Goal: Task Accomplishment & Management: Manage account settings

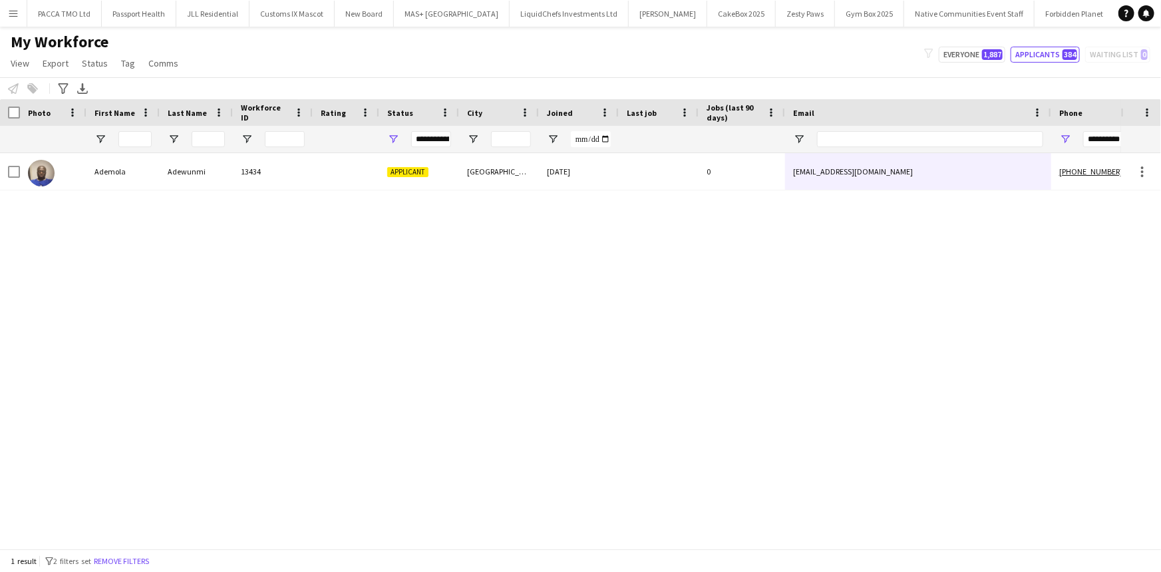
scroll to position [0, 31]
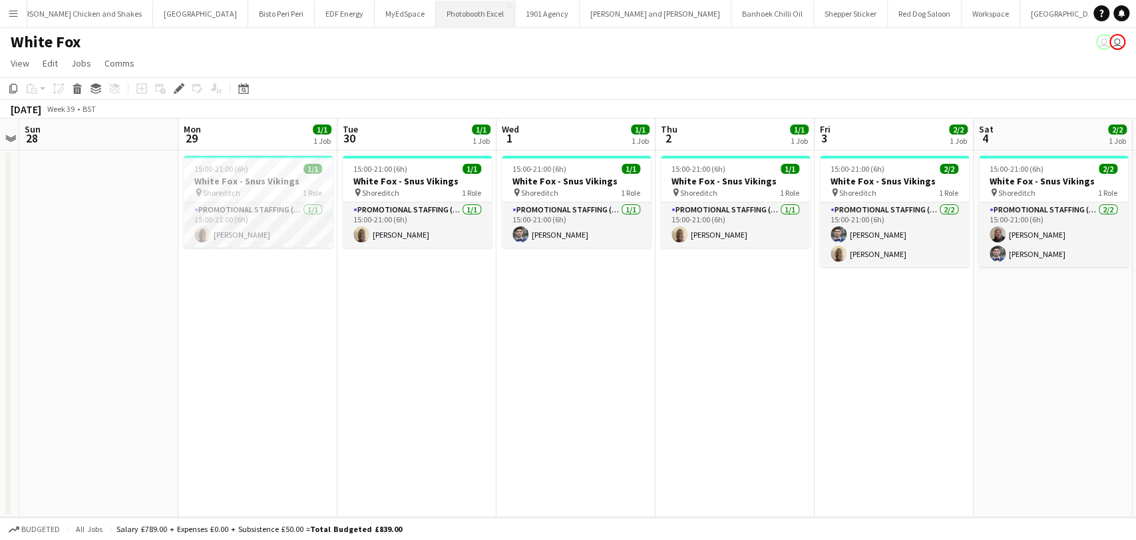
scroll to position [0, 458]
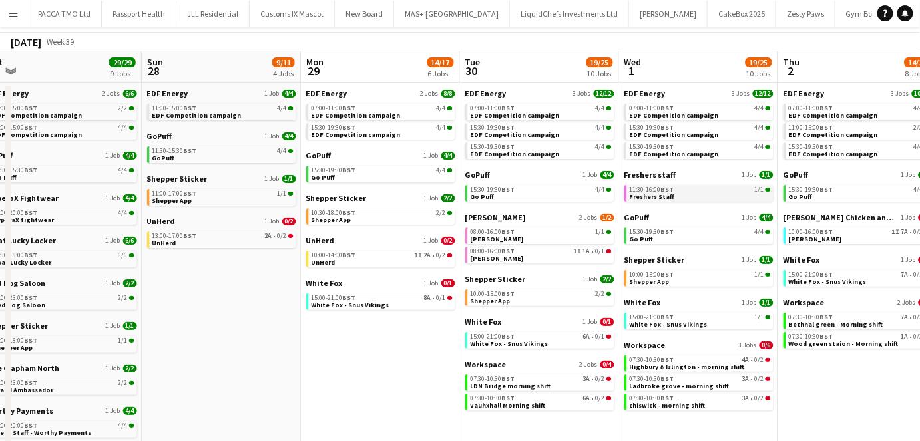
scroll to position [120, 0]
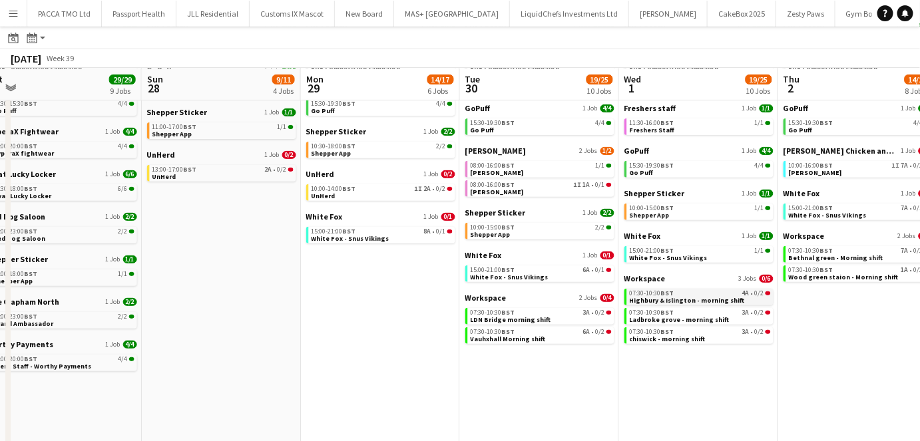
click at [696, 303] on app-brief-job-card "07:30-10:30 BST 4A • 0/2 Highbury & Islington - morning shift" at bounding box center [698, 297] width 149 height 17
click at [683, 297] on span "Highbury & Islington - morning shift" at bounding box center [686, 300] width 115 height 9
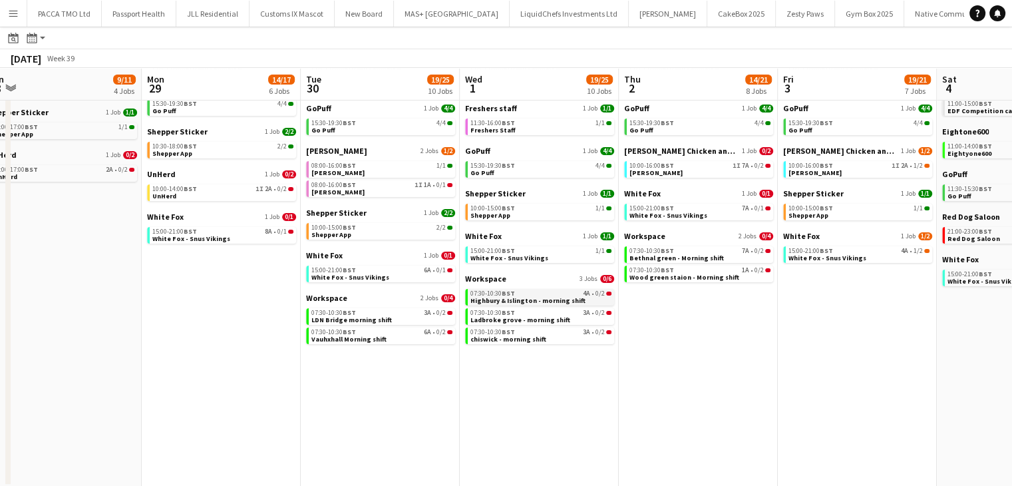
scroll to position [0, 494]
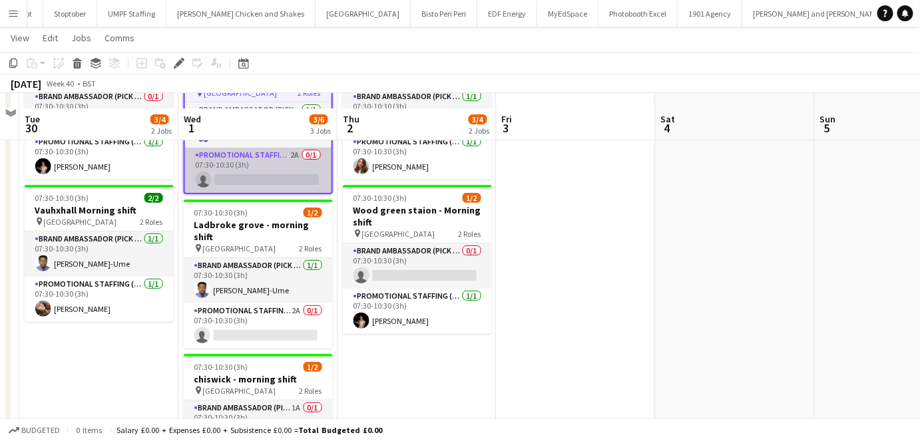
scroll to position [181, 0]
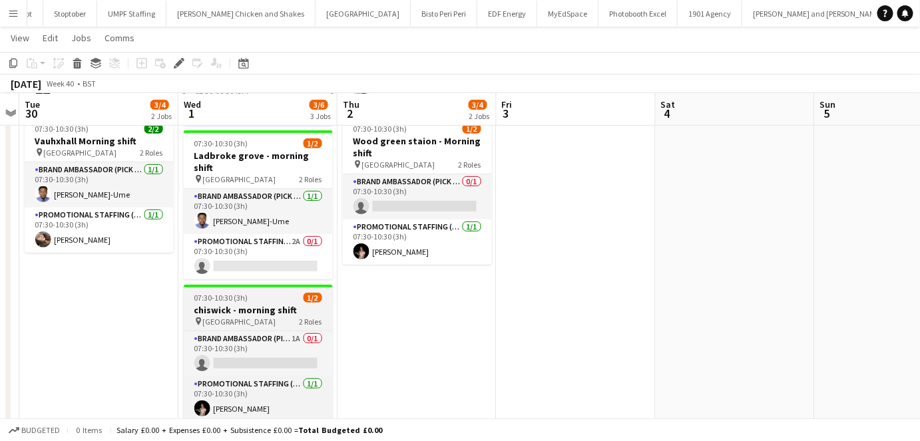
click at [294, 285] on app-job-card "07:30-10:30 (3h) 1/2 chiswick - morning shift pin chiswick station 2 Roles Bran…" at bounding box center [258, 353] width 149 height 137
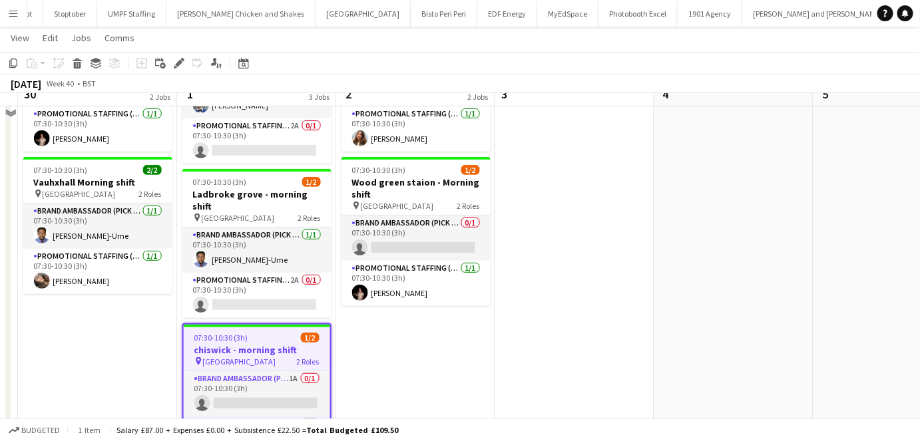
scroll to position [120, 0]
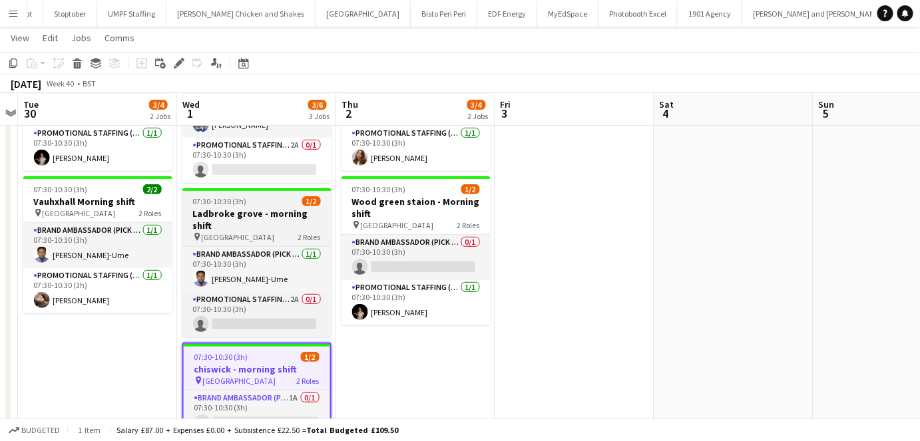
click at [253, 212] on h3 "Ladbroke grove - morning shift" at bounding box center [256, 220] width 149 height 24
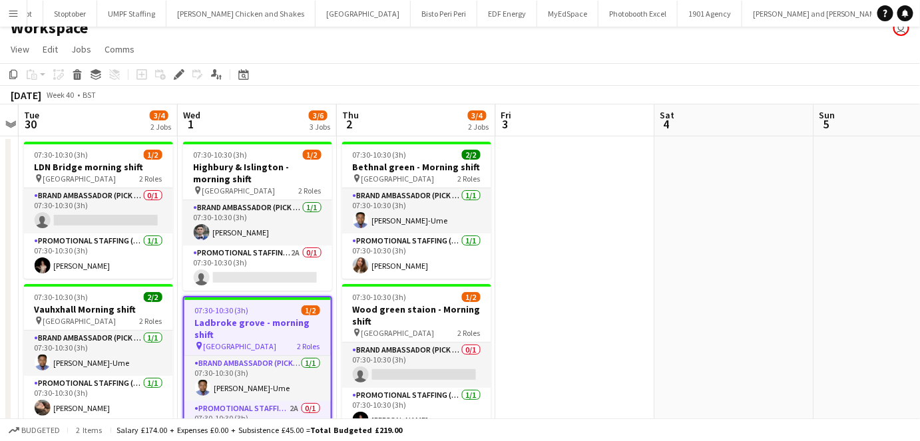
scroll to position [0, 459]
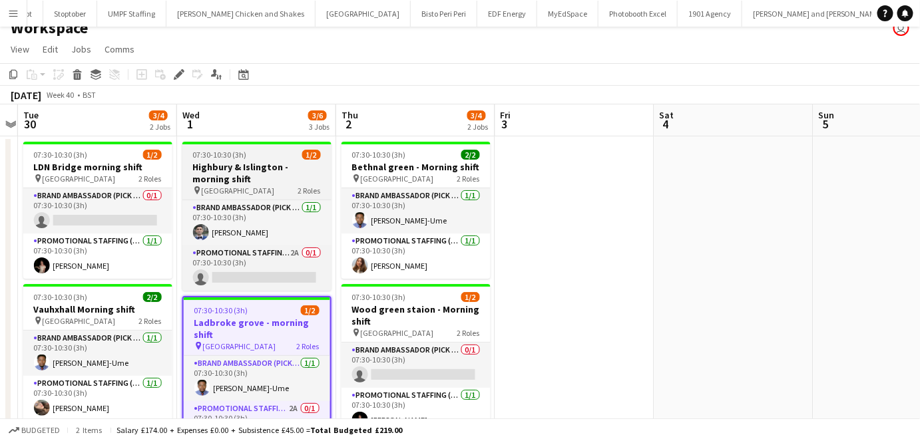
click at [245, 150] on span "07:30-10:30 (3h)" at bounding box center [220, 155] width 54 height 10
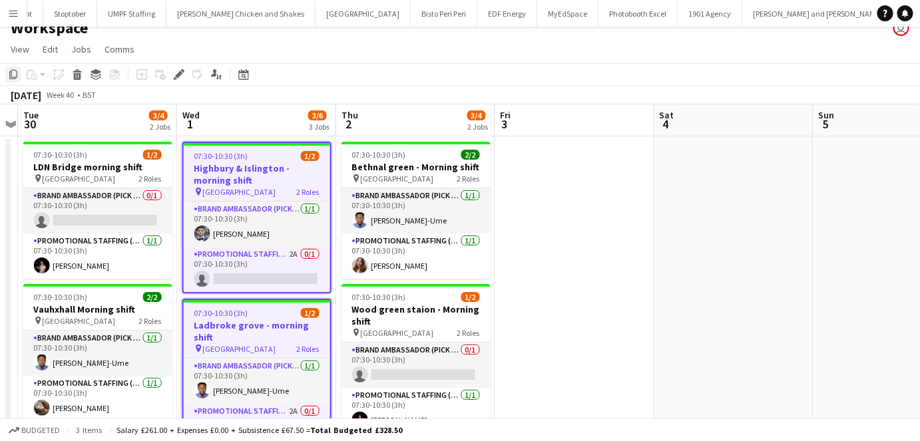
click at [7, 77] on div "Copy" at bounding box center [13, 75] width 16 height 16
drag, startPoint x: 383, startPoint y: 124, endPoint x: 411, endPoint y: 186, distance: 67.9
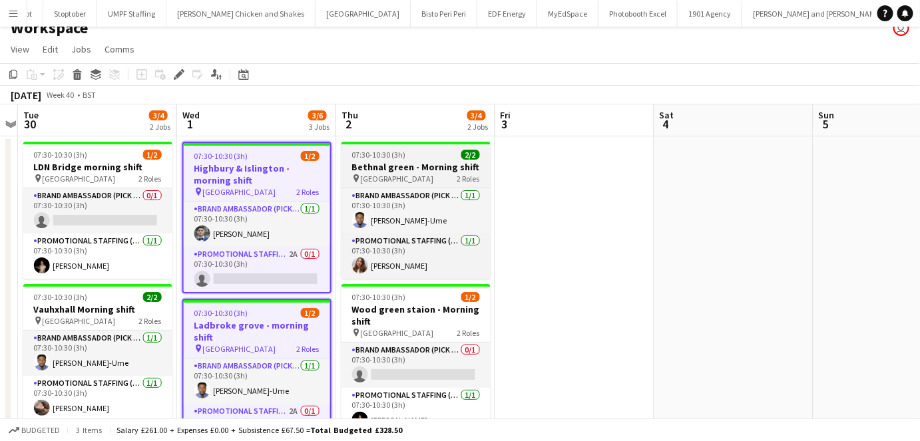
click at [383, 124] on app-board-header-date "Thu 2 3/4 2 Jobs" at bounding box center [415, 120] width 159 height 32
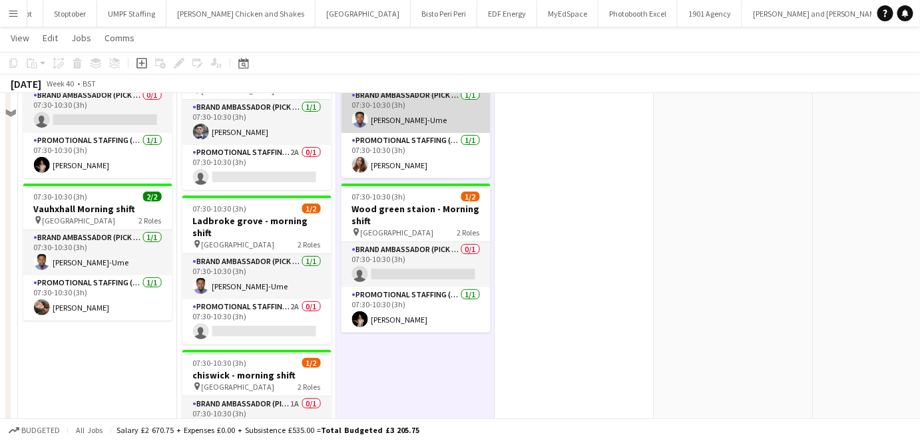
scroll to position [196, 0]
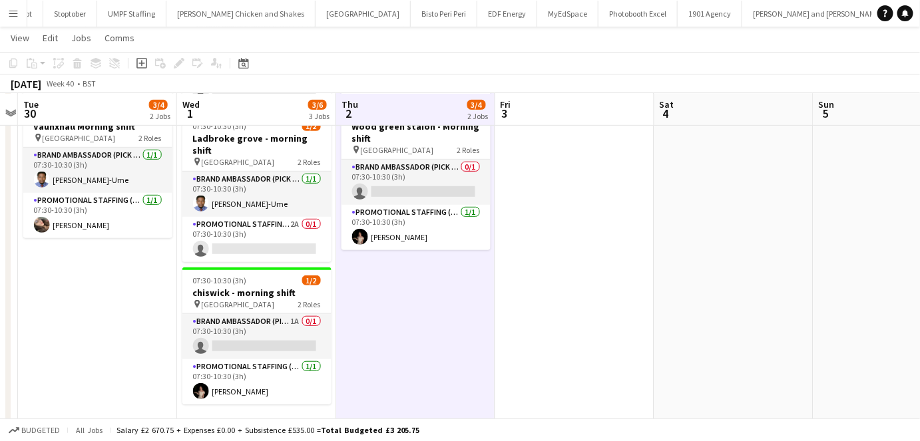
click at [429, 284] on app-date-cell "07:30-10:30 (3h) 2/2 Bethnal green - Morning shift pin Bethnal green station 2 …" at bounding box center [415, 199] width 159 height 493
drag, startPoint x: 425, startPoint y: 283, endPoint x: 39, endPoint y: 67, distance: 442.4
click at [39, 67] on div "Paste" at bounding box center [32, 63] width 16 height 16
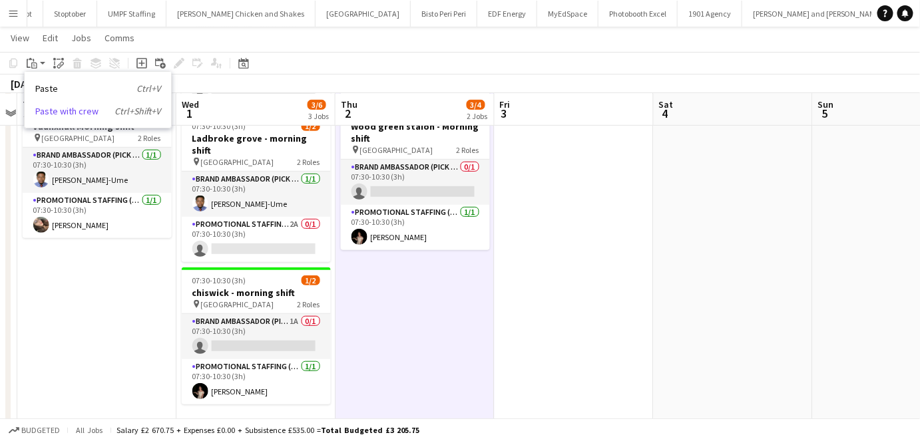
click at [63, 114] on link "Paste with crew Ctrl+Shift+V" at bounding box center [97, 111] width 125 height 12
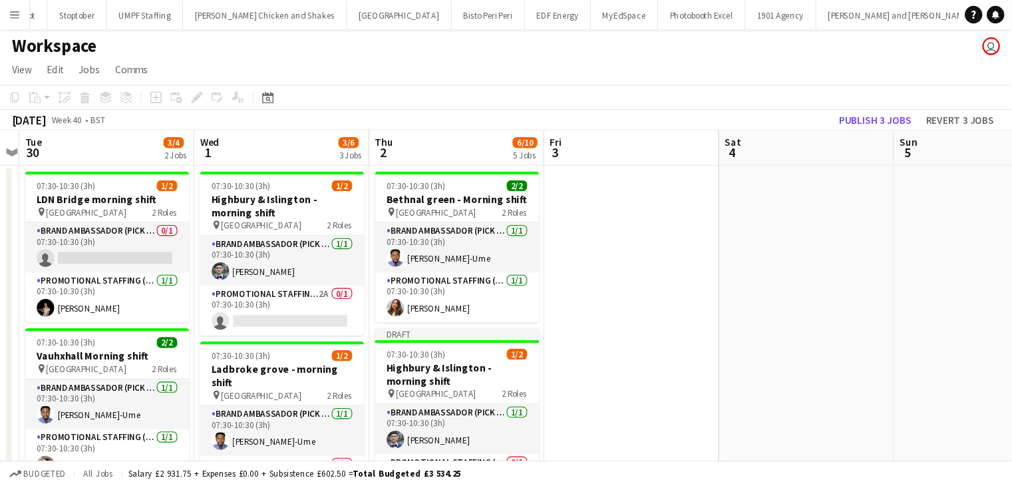
scroll to position [0, 0]
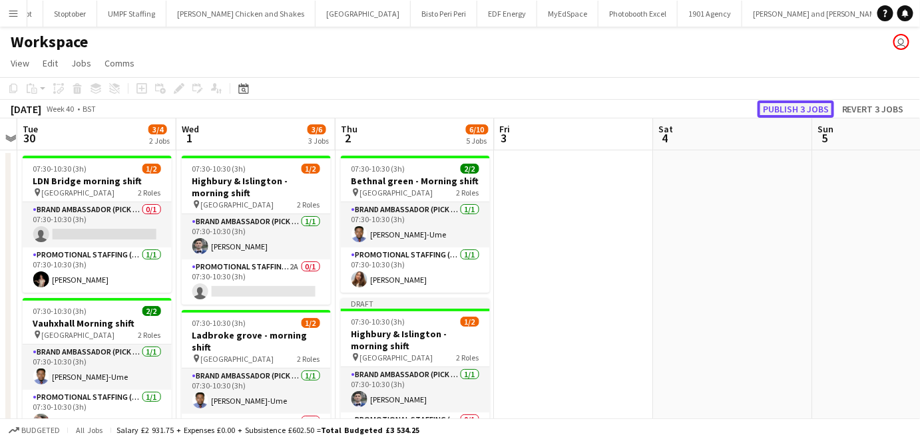
drag, startPoint x: 779, startPoint y: 104, endPoint x: 768, endPoint y: 104, distance: 11.3
click at [778, 104] on button "Publish 3 jobs" at bounding box center [795, 108] width 77 height 17
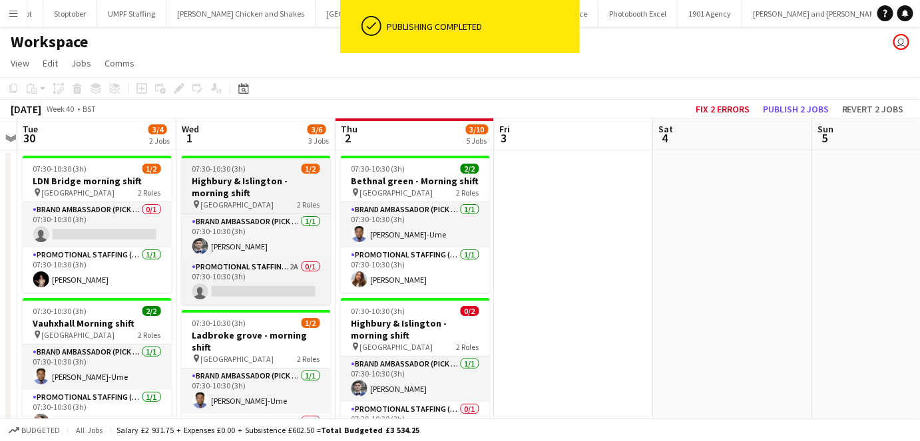
click at [246, 159] on app-job-card "07:30-10:30 (3h) 1/2 Highbury & Islington - morning shift pin Highbury & Isling…" at bounding box center [256, 230] width 149 height 149
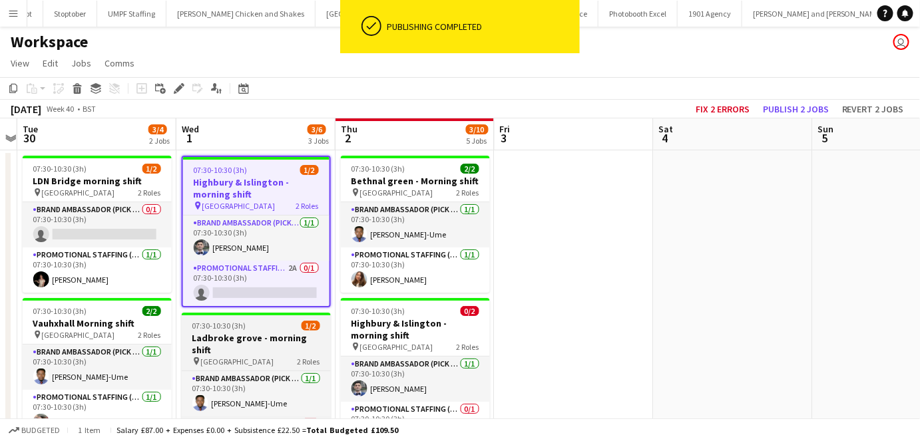
click at [228, 333] on h3 "Ladbroke grove - morning shift" at bounding box center [256, 344] width 149 height 24
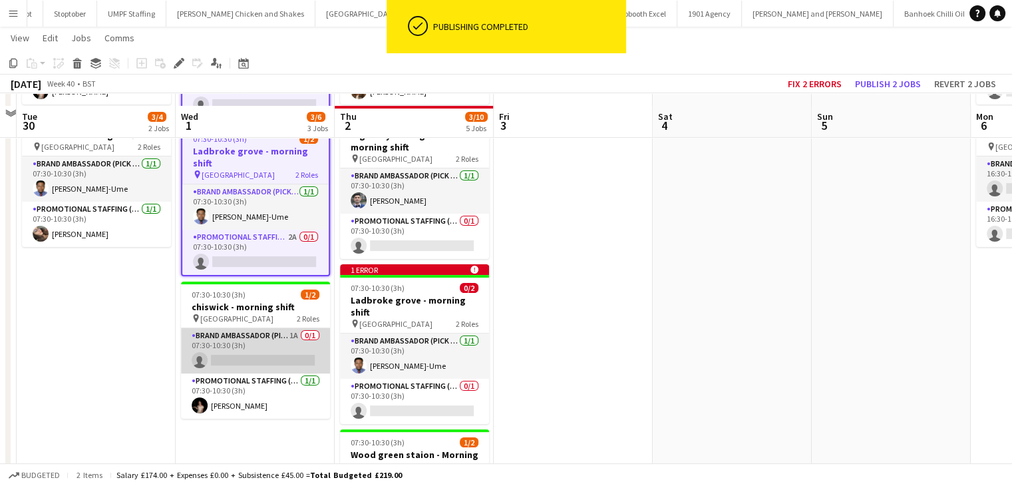
scroll to position [200, 0]
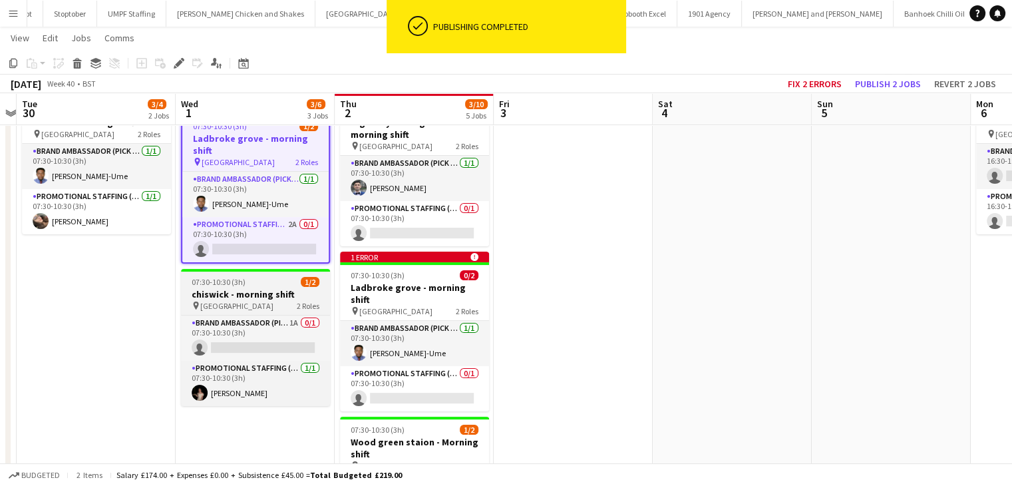
click at [237, 277] on span "07:30-10:30 (3h)" at bounding box center [219, 282] width 54 height 10
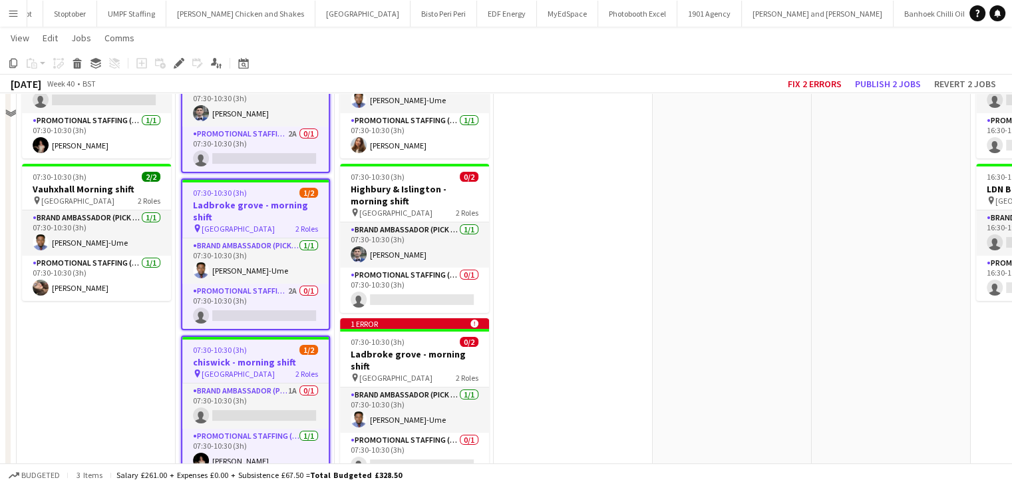
scroll to position [0, 0]
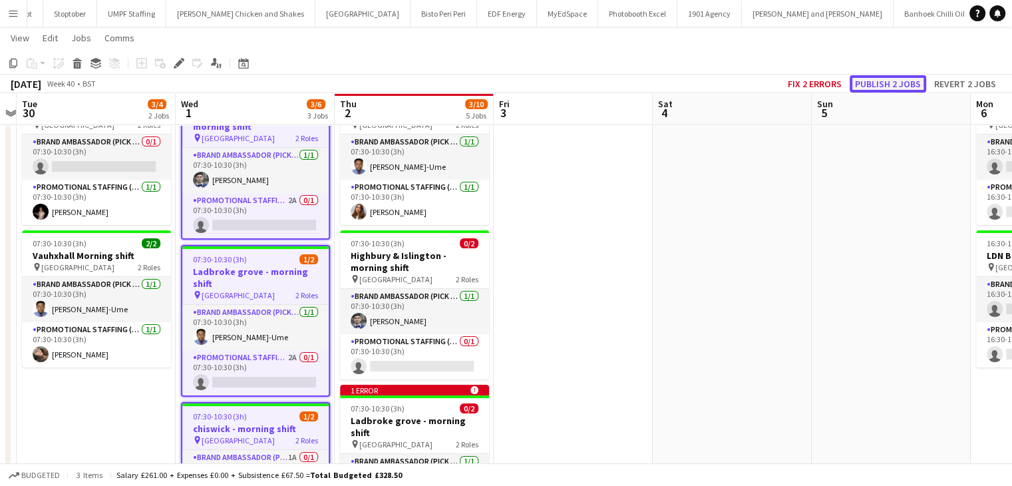
click at [899, 87] on button "Publish 2 jobs" at bounding box center [888, 83] width 77 height 17
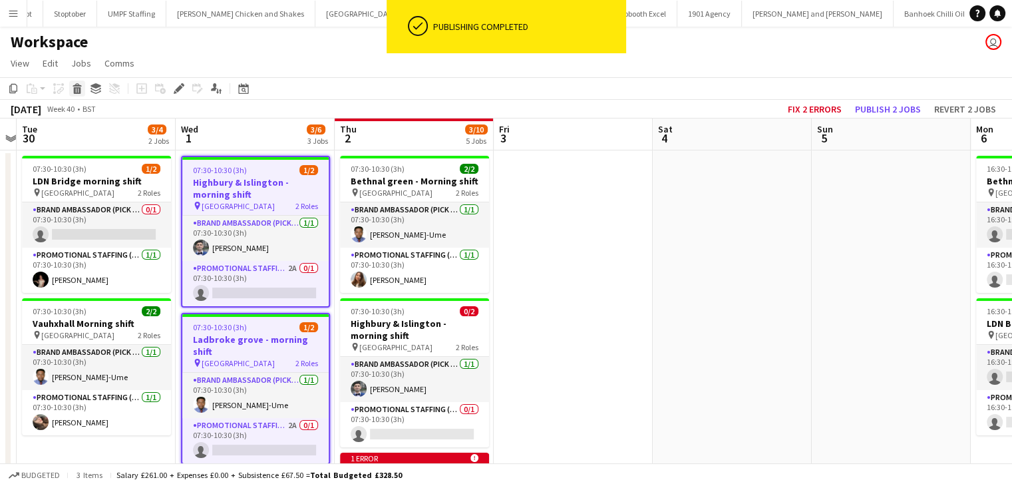
click at [75, 90] on icon at bounding box center [77, 90] width 7 height 7
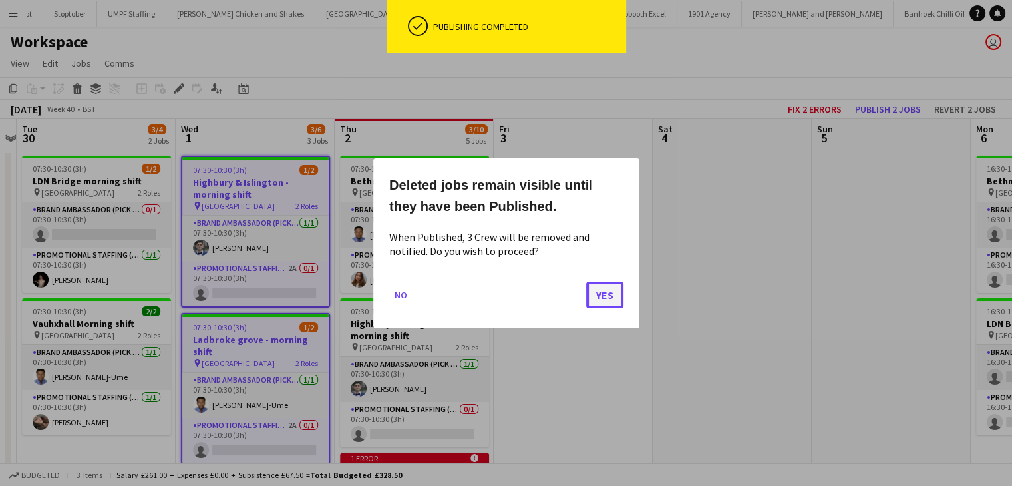
click at [621, 299] on button "Yes" at bounding box center [604, 294] width 37 height 27
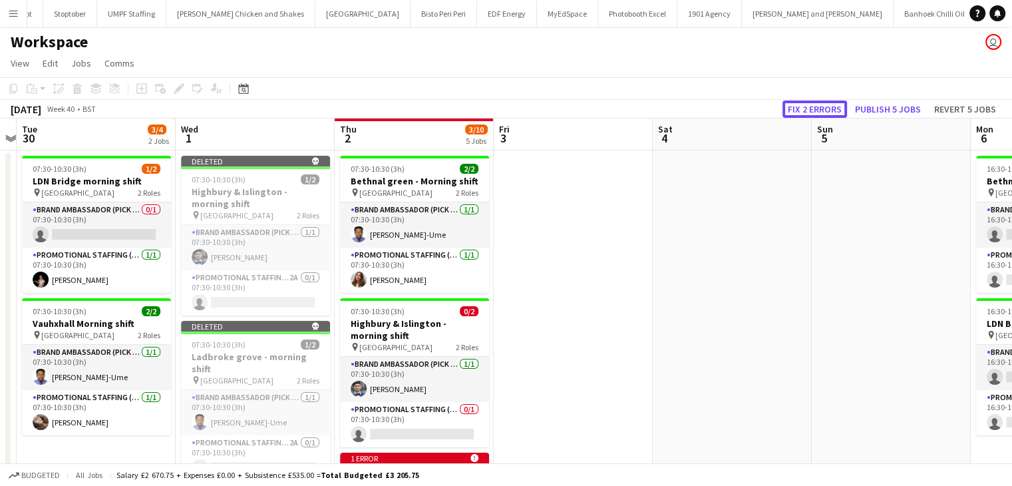
drag, startPoint x: 806, startPoint y: 110, endPoint x: 900, endPoint y: 118, distance: 93.5
click at [894, 103] on button "Publish 5 jobs" at bounding box center [888, 108] width 77 height 17
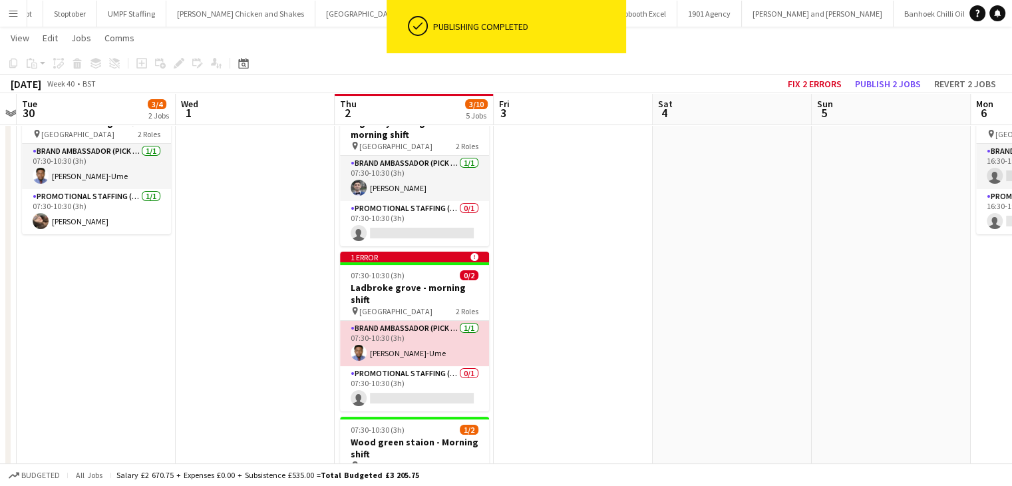
click at [448, 335] on app-card-role "Brand Ambassador (Pick up) 1/1 07:30-10:30 (3h) Fidelis Ejike-Ume" at bounding box center [414, 343] width 149 height 45
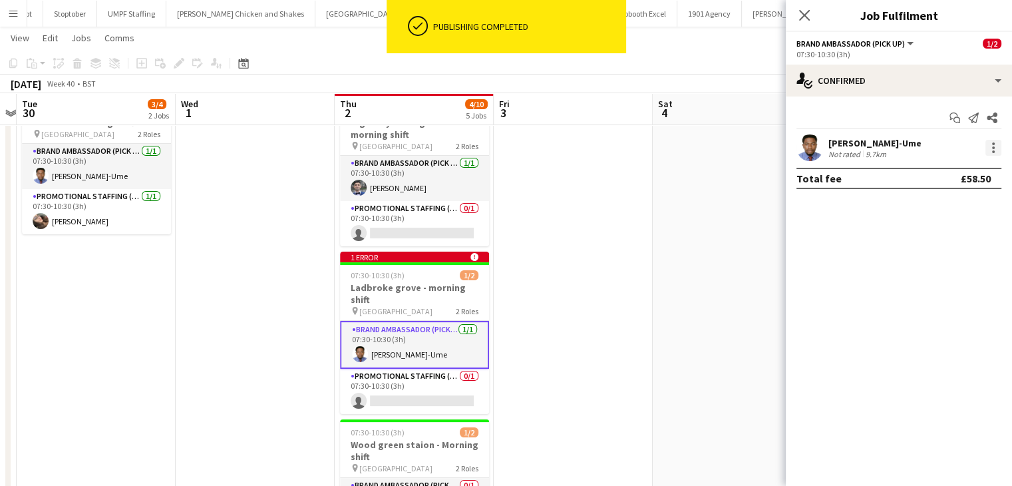
click at [928, 146] on div at bounding box center [993, 148] width 16 height 16
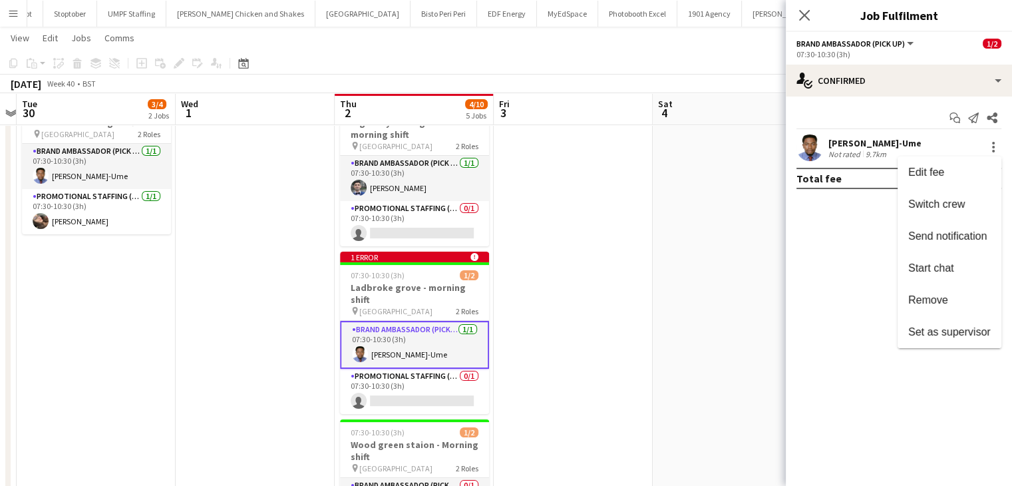
drag, startPoint x: 627, startPoint y: 124, endPoint x: 697, endPoint y: 102, distance: 73.2
click at [638, 123] on div at bounding box center [506, 243] width 1012 height 486
click at [800, 18] on icon at bounding box center [804, 15] width 13 height 13
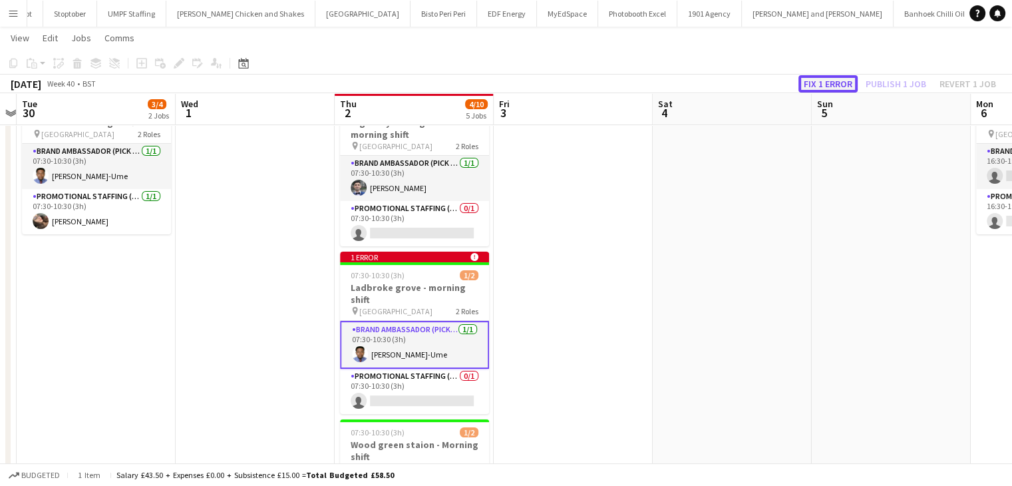
click at [821, 77] on button "Fix 1 error" at bounding box center [827, 83] width 59 height 17
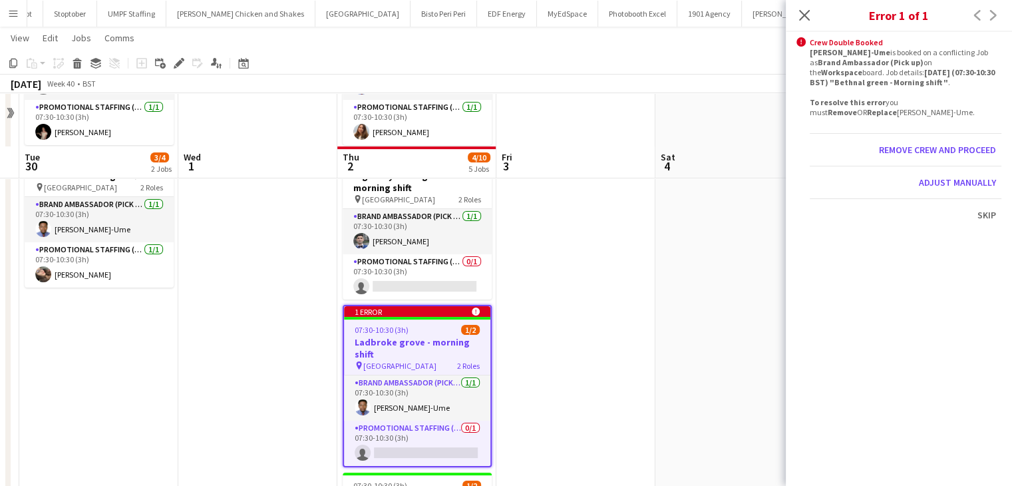
scroll to position [200, 0]
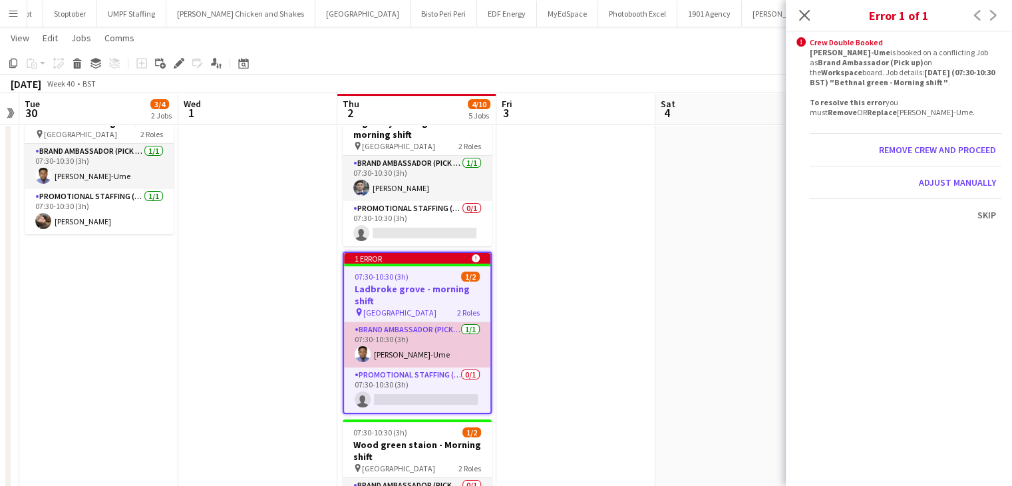
click at [411, 337] on app-card-role "Brand Ambassador (Pick up) 1/1 07:30-10:30 (3h) Fidelis Ejike-Ume" at bounding box center [417, 344] width 146 height 45
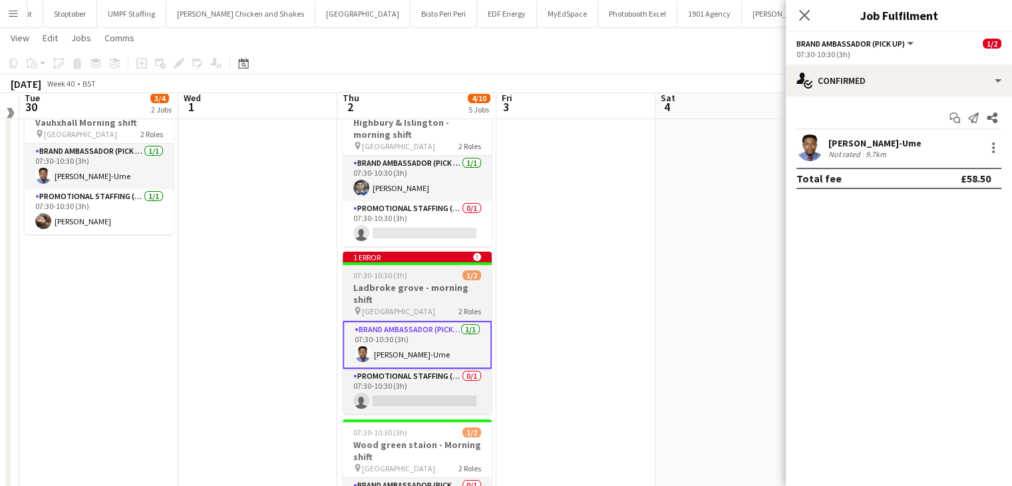
scroll to position [0, 0]
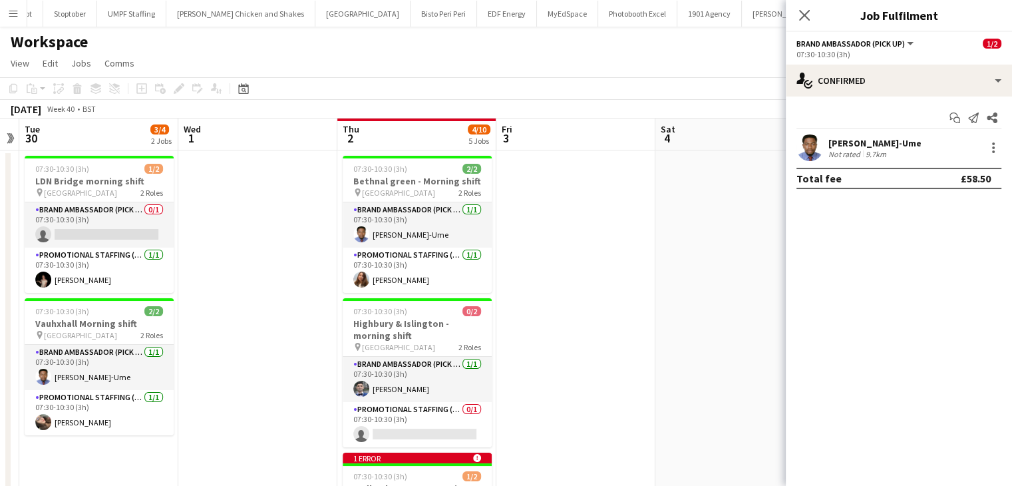
click at [880, 137] on div "[PERSON_NAME]-Ume" at bounding box center [874, 143] width 93 height 12
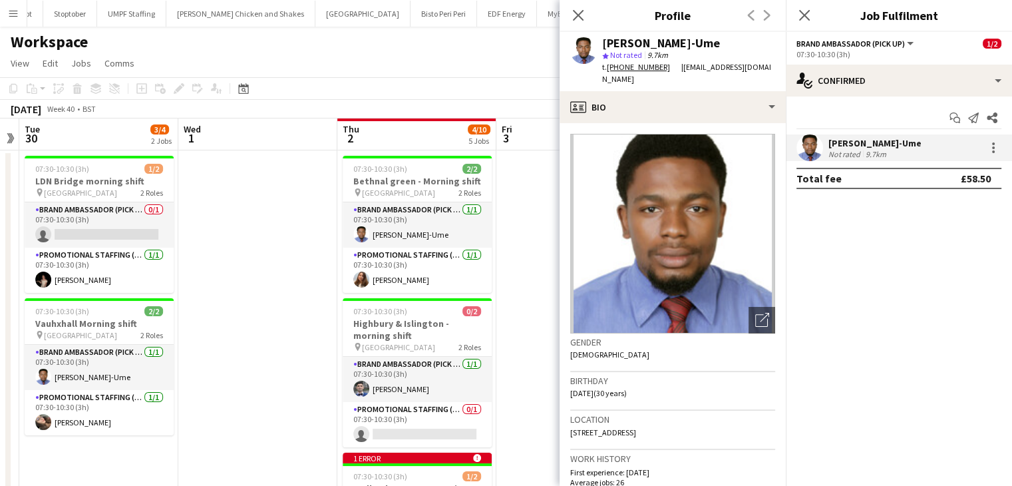
scroll to position [67, 0]
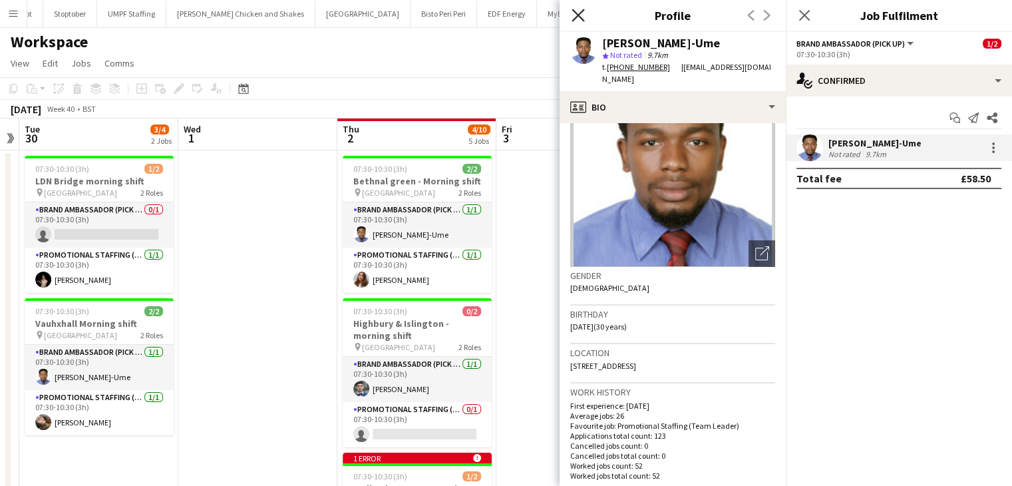
click at [574, 16] on icon "Close pop-in" at bounding box center [578, 15] width 13 height 13
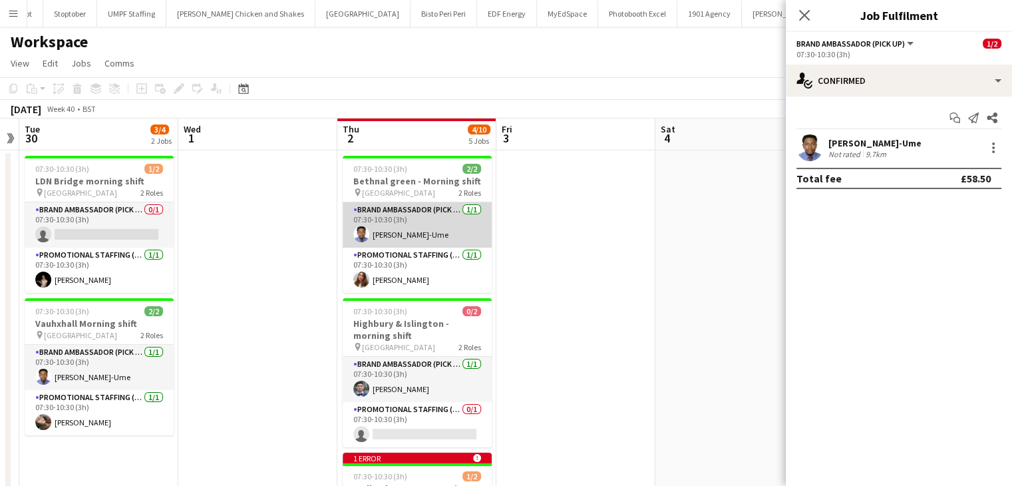
click at [407, 234] on app-card-role "Brand Ambassador (Pick up) 1/1 07:30-10:30 (3h) Fidelis Ejike-Ume" at bounding box center [417, 224] width 149 height 45
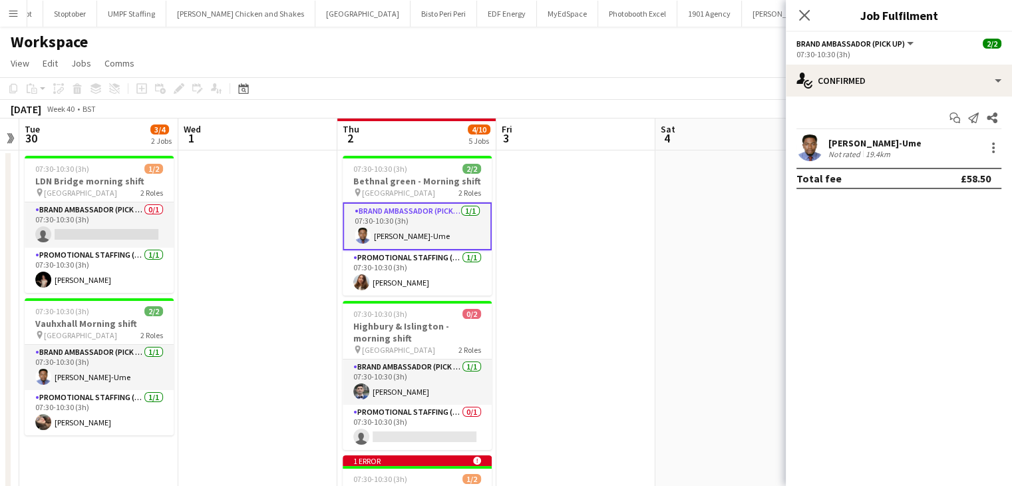
click at [928, 141] on div "Fidelis Ejike-Ume Not rated 19.4km" at bounding box center [899, 147] width 226 height 27
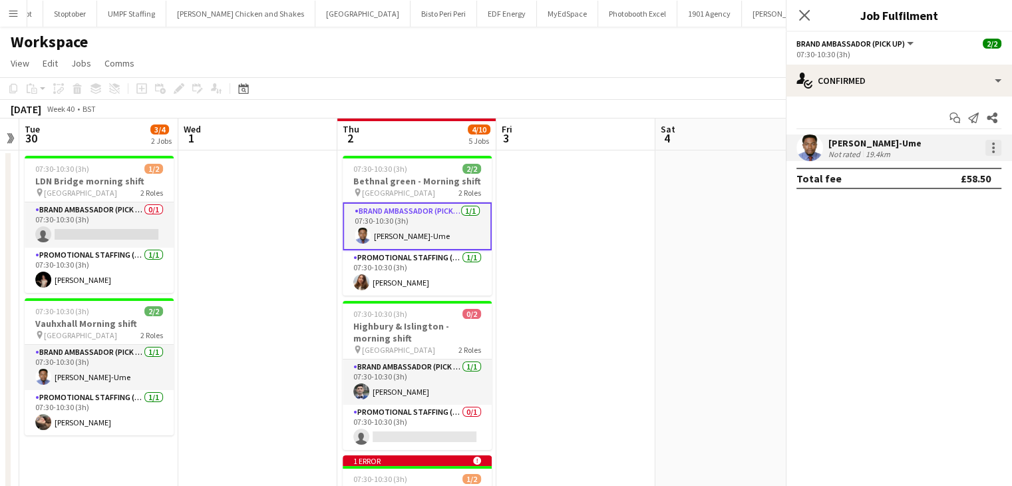
click at [928, 142] on div at bounding box center [993, 148] width 16 height 16
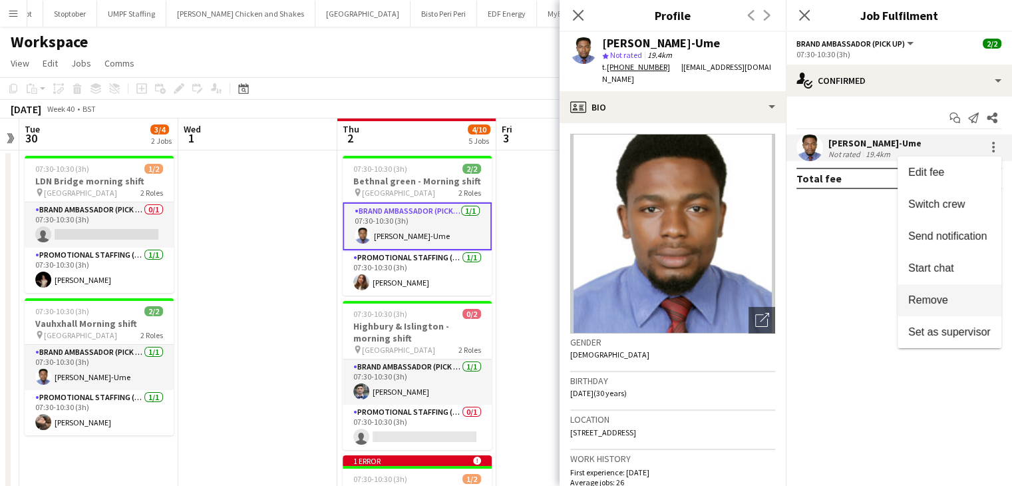
click at [928, 299] on span "Remove" at bounding box center [928, 299] width 40 height 11
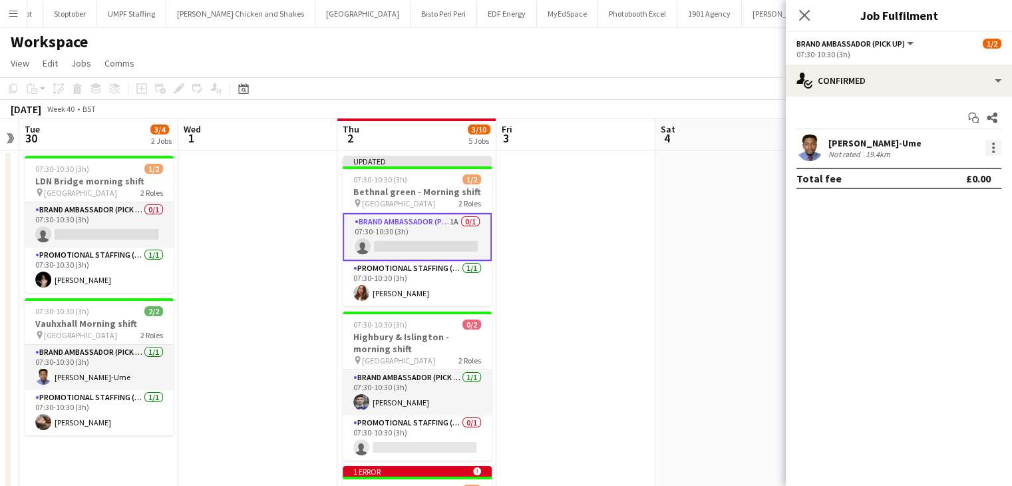
click at [928, 150] on div at bounding box center [993, 148] width 16 height 16
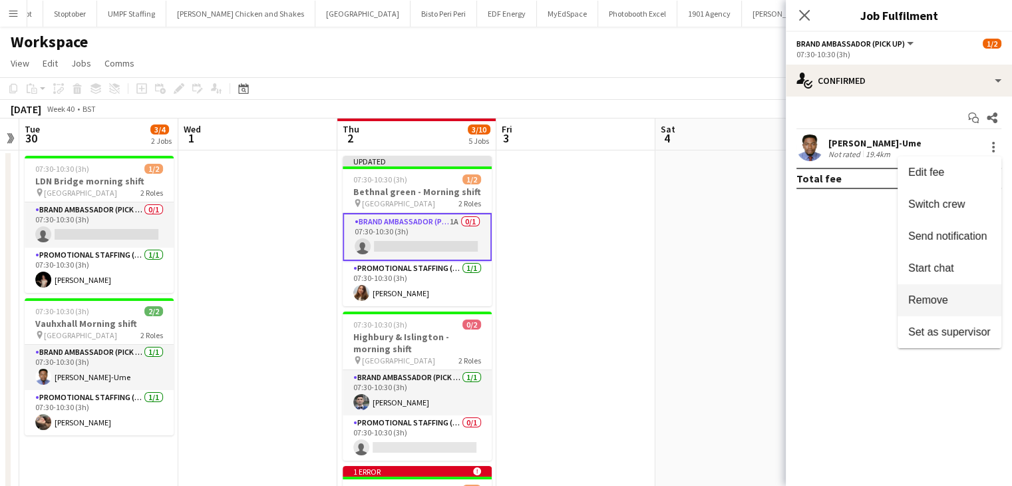
click at [927, 303] on span "Remove" at bounding box center [928, 299] width 40 height 11
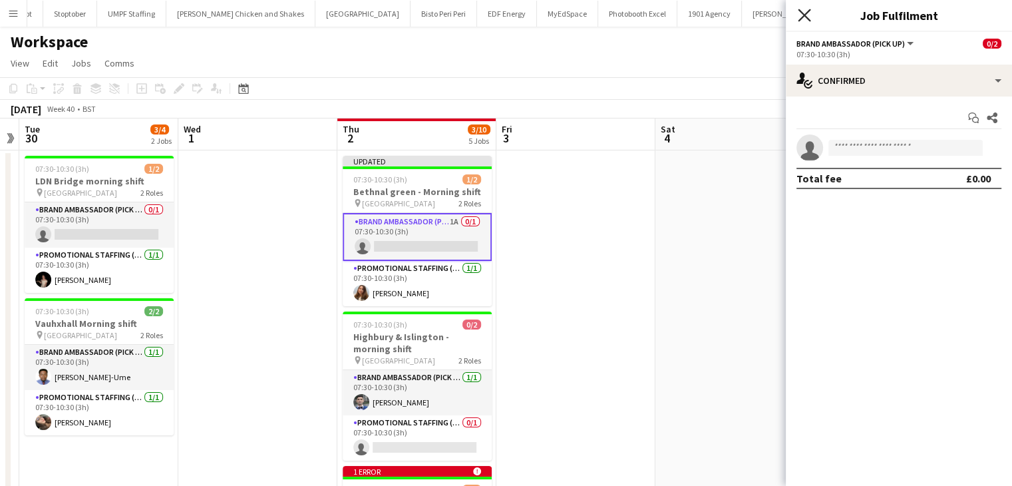
click at [809, 11] on icon "Close pop-in" at bounding box center [804, 15] width 13 height 13
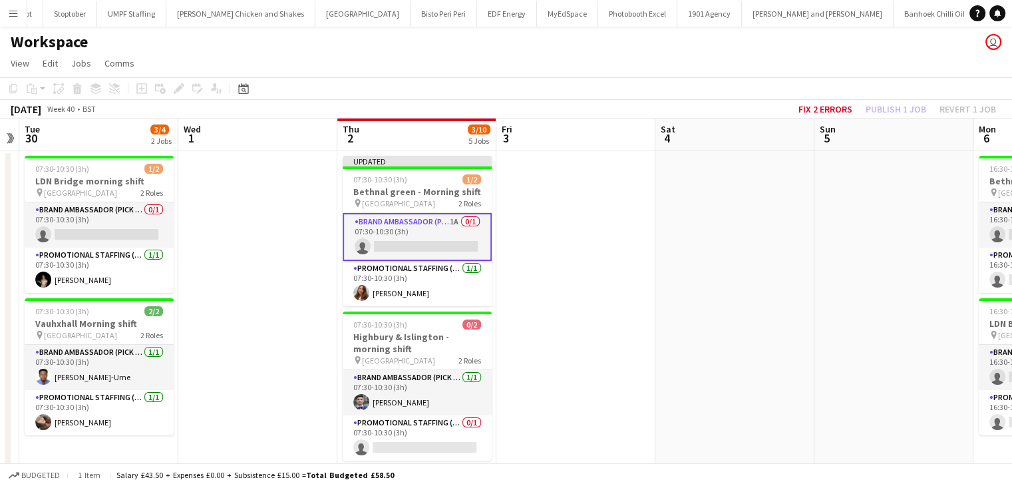
click at [892, 104] on div "Fix 2 errors Publish 1 job Revert 1 job" at bounding box center [897, 108] width 230 height 17
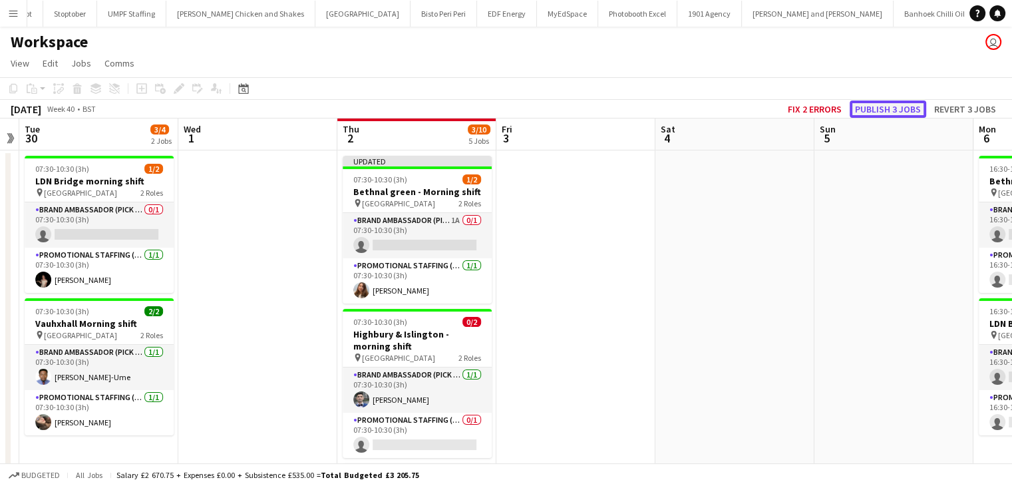
click at [889, 107] on button "Publish 3 jobs" at bounding box center [888, 108] width 77 height 17
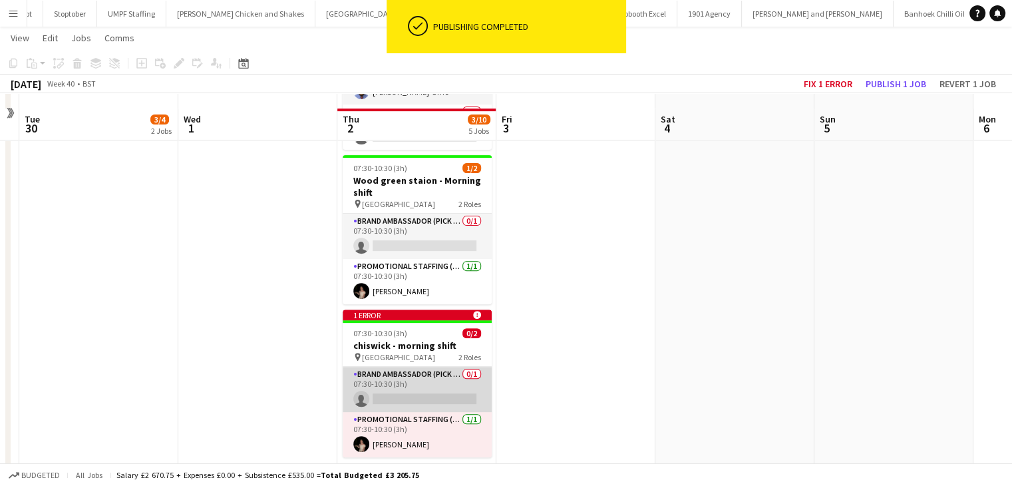
scroll to position [466, 0]
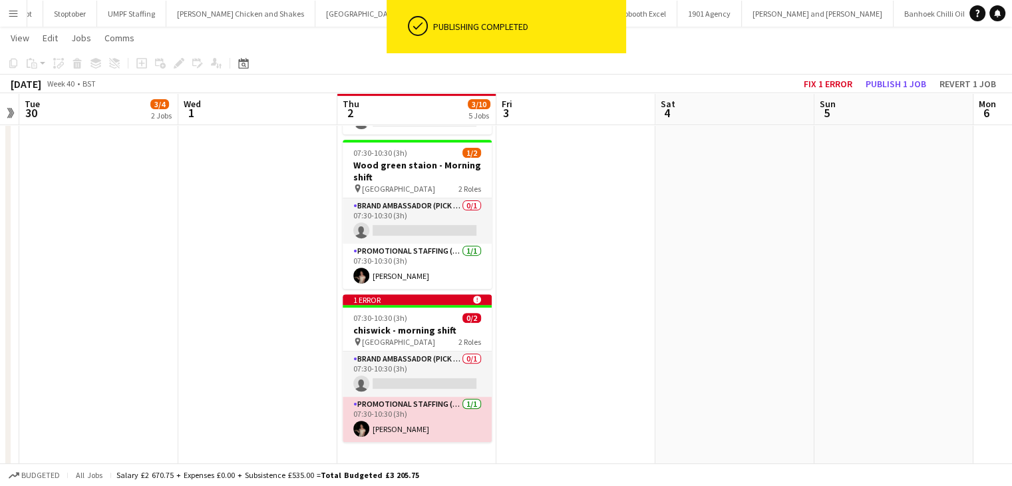
click at [415, 397] on app-card-role "Promotional Staffing (Brand Ambassadors) 1/1 07:30-10:30 (3h) Yuliia Levytska" at bounding box center [417, 419] width 149 height 45
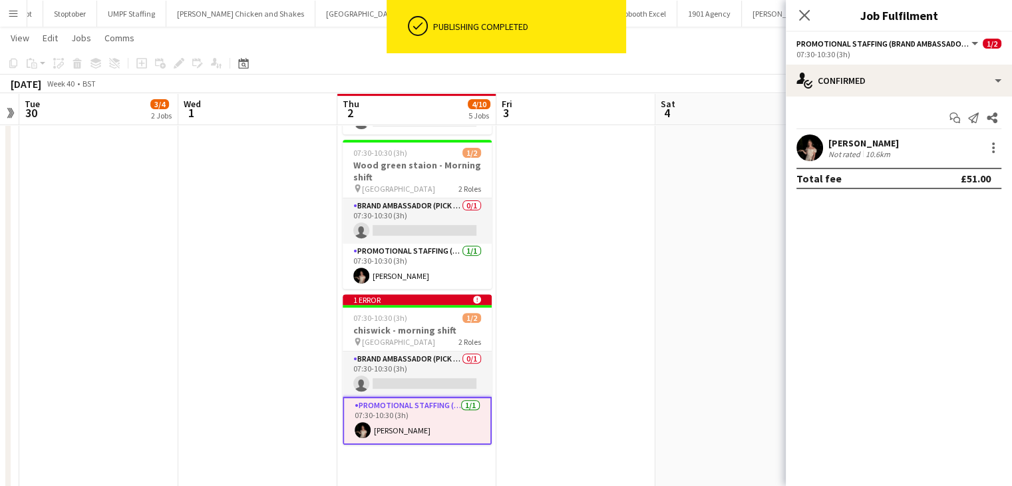
click at [798, 21] on app-icon "Close pop-in" at bounding box center [804, 15] width 16 height 16
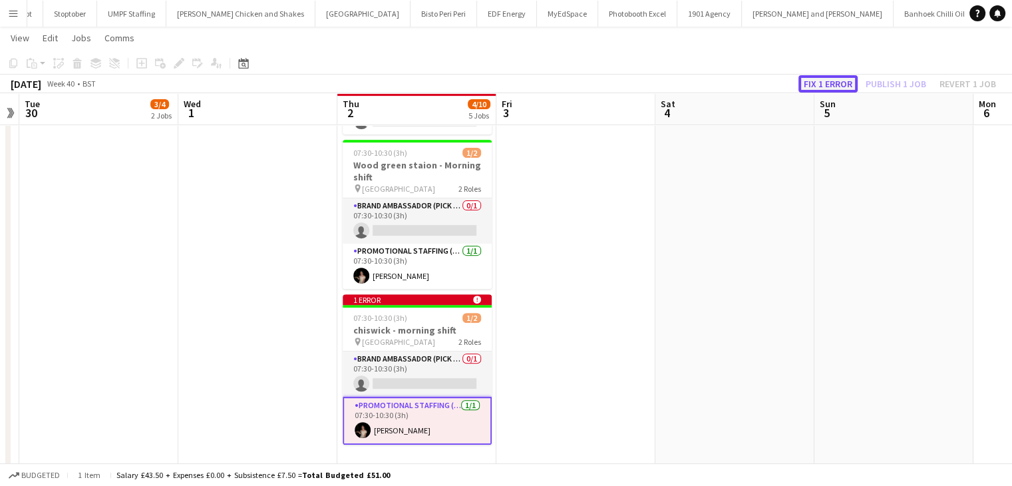
click at [830, 81] on button "Fix 1 error" at bounding box center [827, 83] width 59 height 17
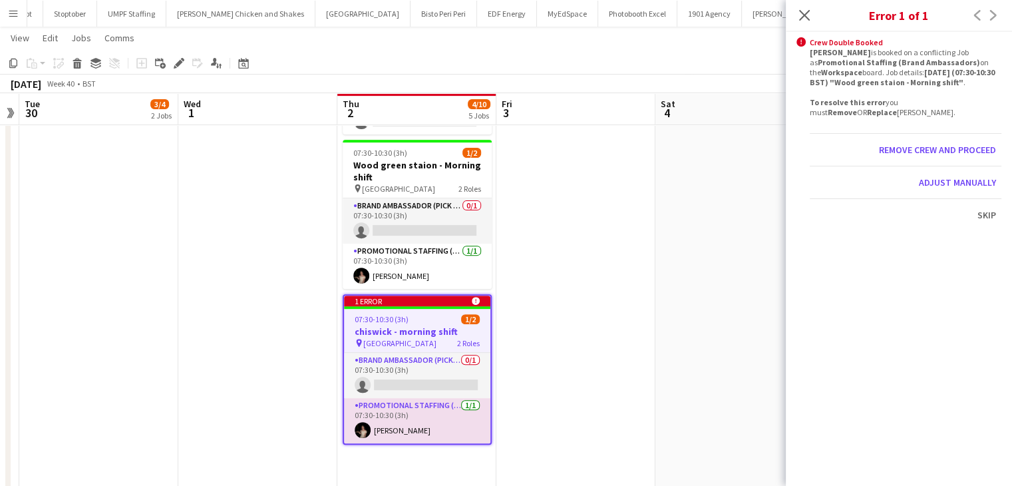
drag, startPoint x: 808, startPoint y: 23, endPoint x: 727, endPoint y: 94, distance: 108.0
click at [808, 26] on div "Close pop-in" at bounding box center [804, 15] width 37 height 31
click at [442, 411] on app-card-role "Promotional Staffing (Brand Ambassadors) 1/1 07:30-10:30 (3h) Yuliia Levytska" at bounding box center [417, 420] width 146 height 45
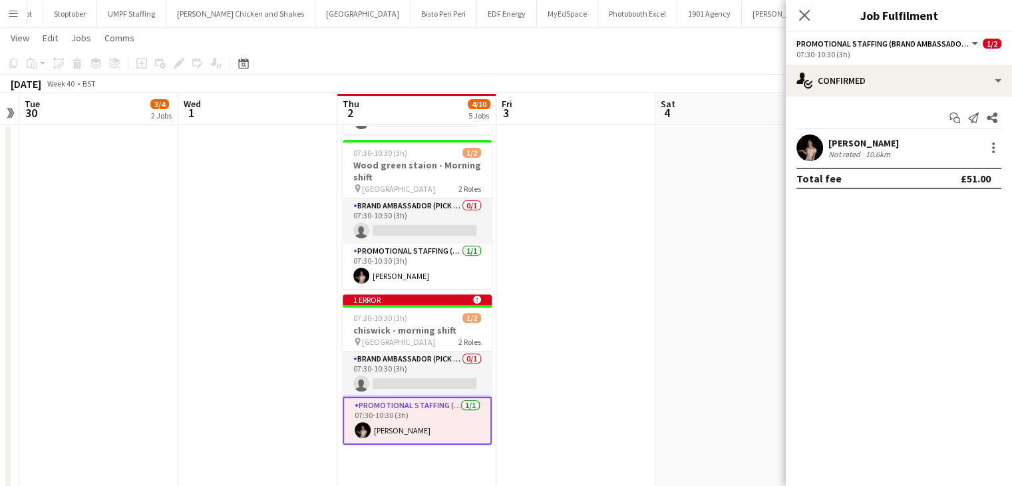
scroll to position [0, 455]
click at [444, 412] on app-card-role "Promotional Staffing (Brand Ambassadors) 1/1 07:30-10:30 (3h) Yuliia Levytska" at bounding box center [419, 421] width 149 height 48
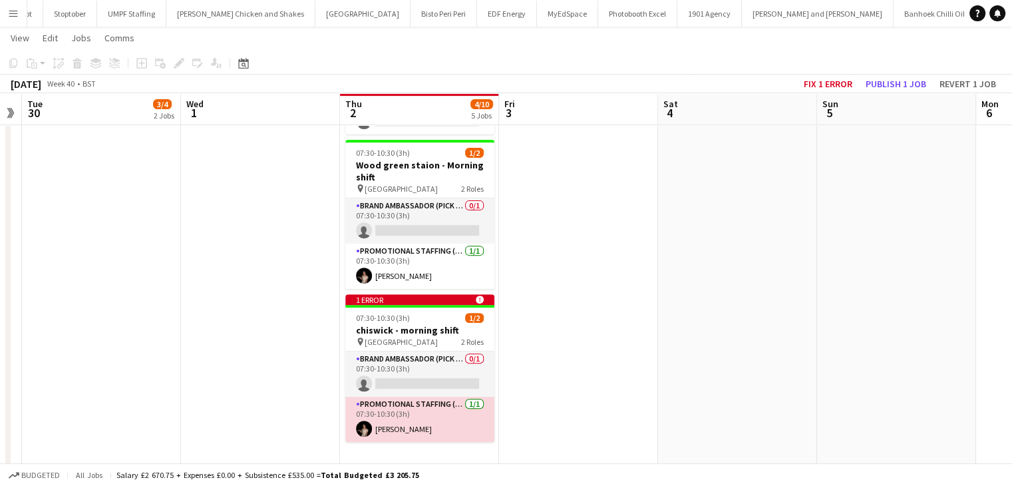
click at [460, 414] on app-card-role "Promotional Staffing (Brand Ambassadors) 1/1 07:30-10:30 (3h) Yuliia Levytska" at bounding box center [419, 419] width 149 height 45
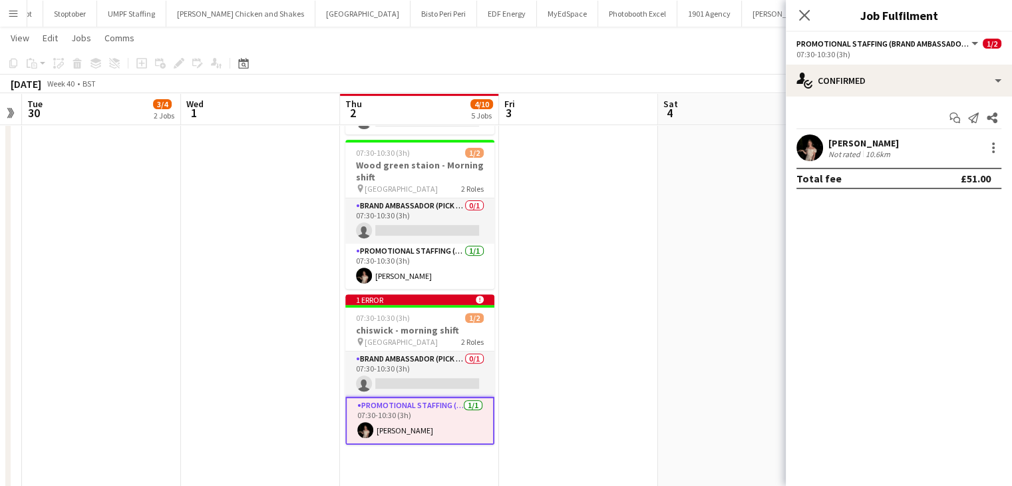
click at [838, 147] on div "[PERSON_NAME]" at bounding box center [863, 143] width 71 height 12
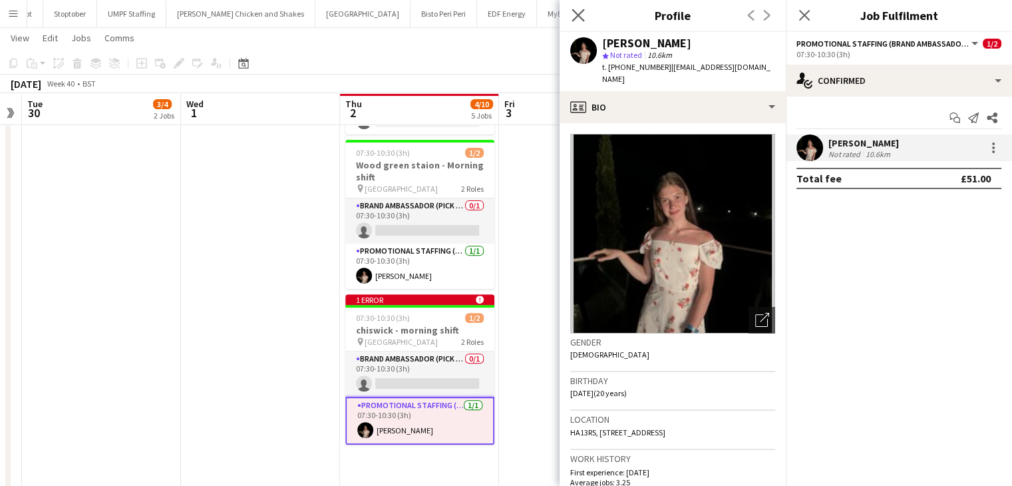
click at [570, 14] on app-icon "Close pop-in" at bounding box center [578, 15] width 19 height 19
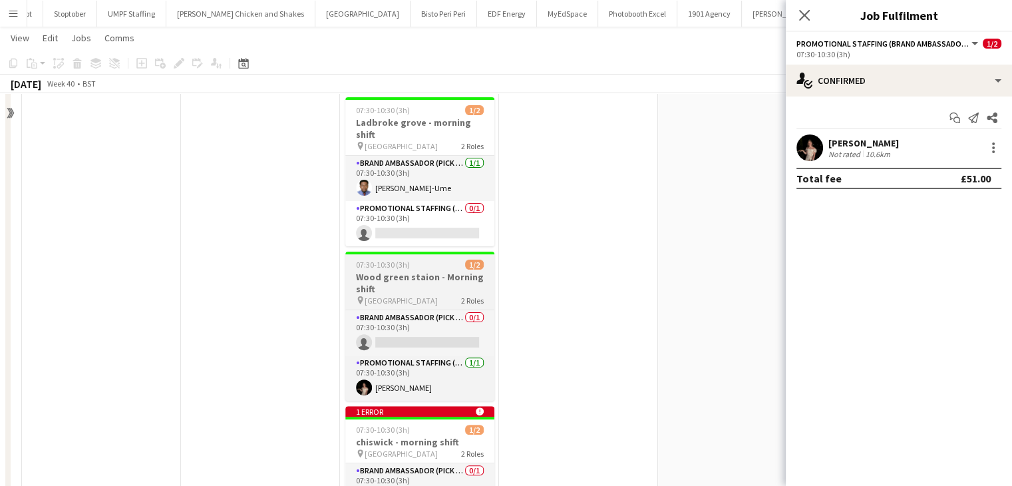
scroll to position [367, 0]
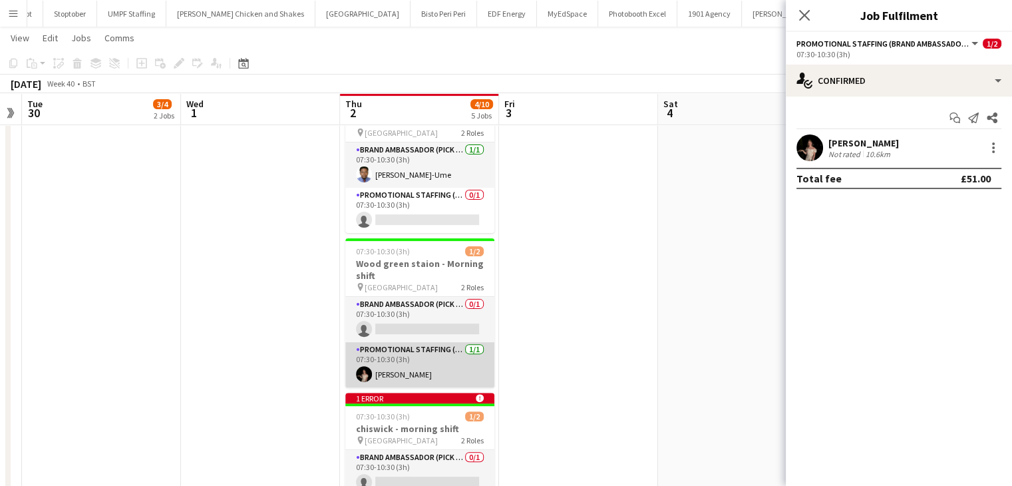
click at [417, 367] on app-card-role "Promotional Staffing (Brand Ambassadors) 1/1 07:30-10:30 (3h) Yuliia Levytska" at bounding box center [419, 364] width 149 height 45
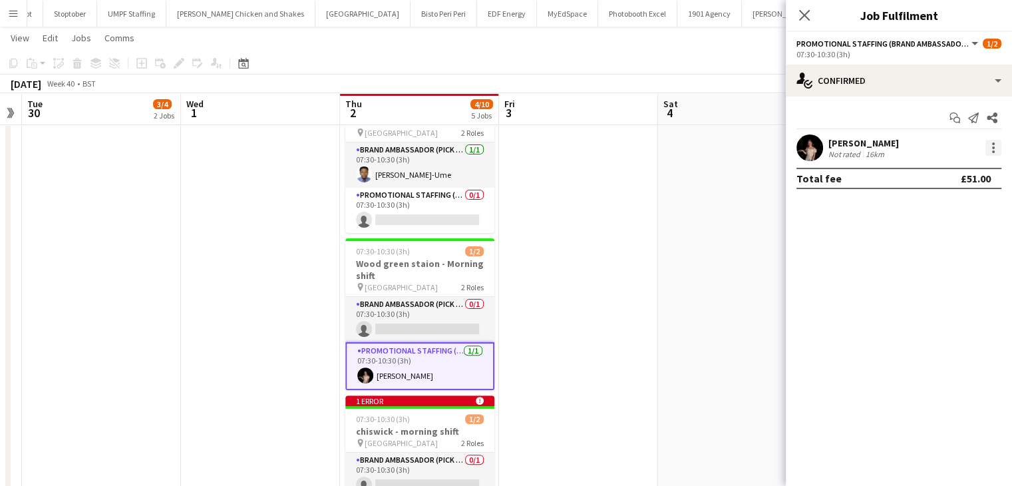
click at [928, 150] on div at bounding box center [993, 148] width 16 height 16
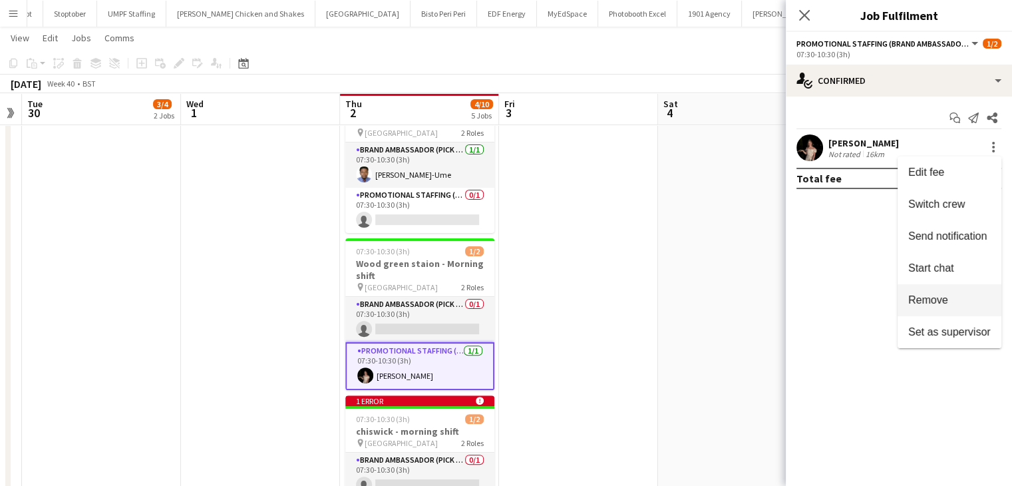
click at [928, 294] on span "Remove" at bounding box center [928, 299] width 40 height 11
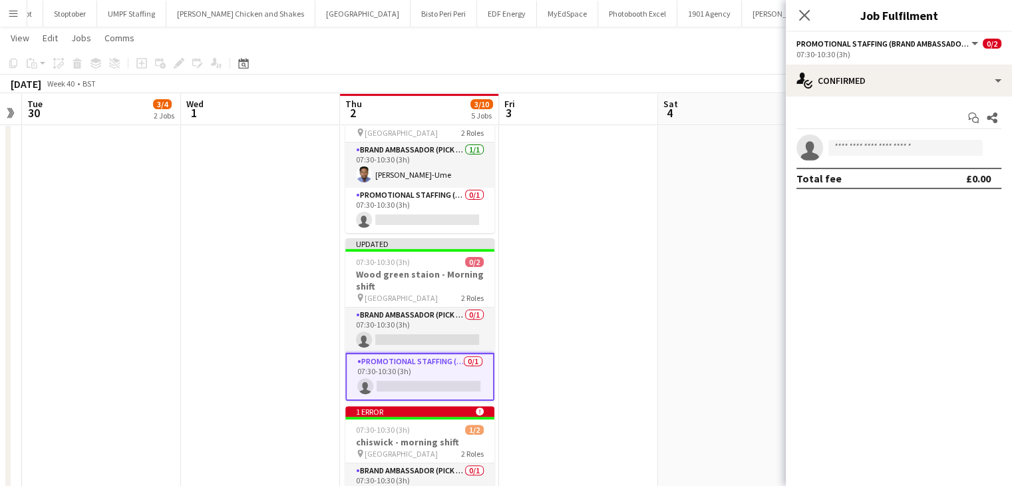
click at [791, 16] on div "Close pop-in" at bounding box center [804, 15] width 37 height 31
click at [796, 16] on app-icon "Close pop-in" at bounding box center [804, 15] width 16 height 16
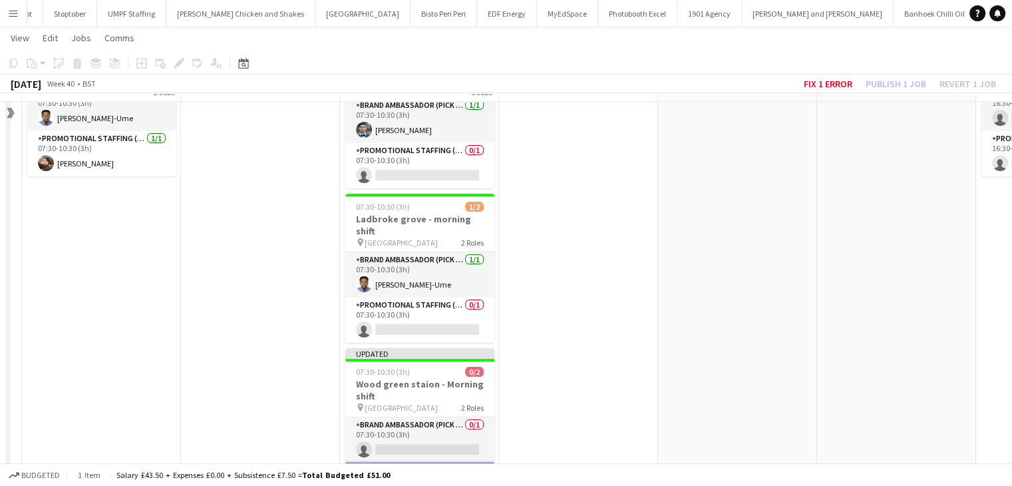
scroll to position [234, 0]
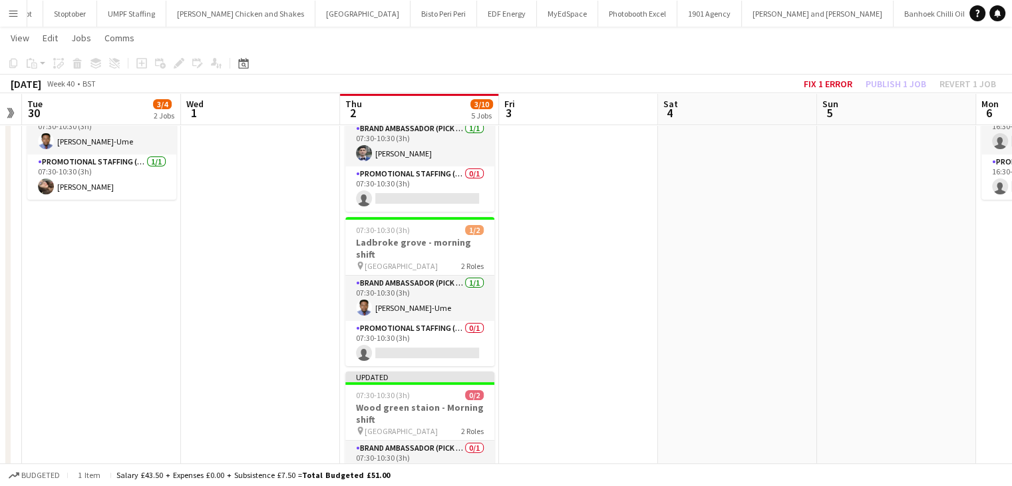
click at [826, 73] on app-toolbar "Copy Paste Paste Ctrl+V Paste with crew Ctrl+Shift+V Paste linked Job Delete Gr…" at bounding box center [506, 63] width 1012 height 23
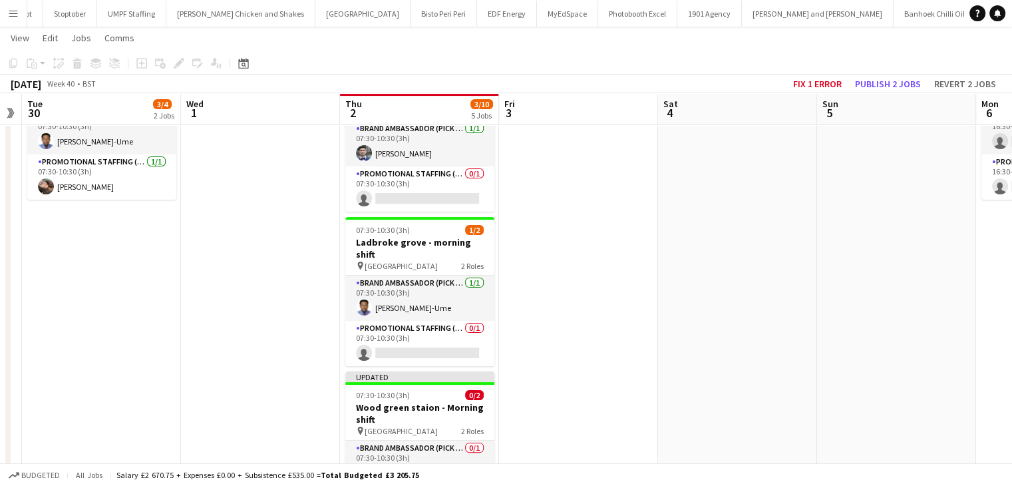
click at [826, 73] on app-toolbar "Copy Paste Paste Ctrl+V Paste with crew Ctrl+Shift+V Paste linked Job Delete Gr…" at bounding box center [506, 63] width 1012 height 23
click at [825, 81] on button "Fix 1 error" at bounding box center [817, 83] width 59 height 17
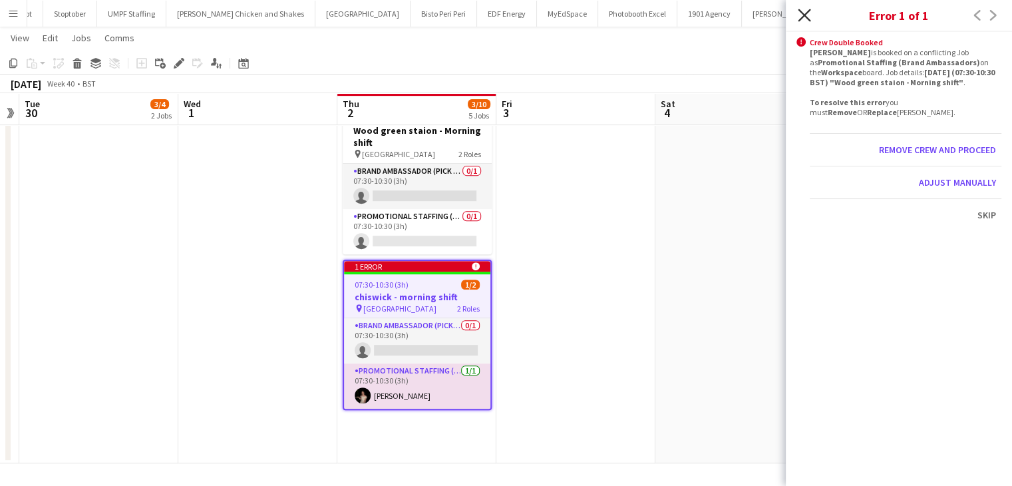
click at [806, 16] on icon "Close pop-in" at bounding box center [804, 15] width 13 height 13
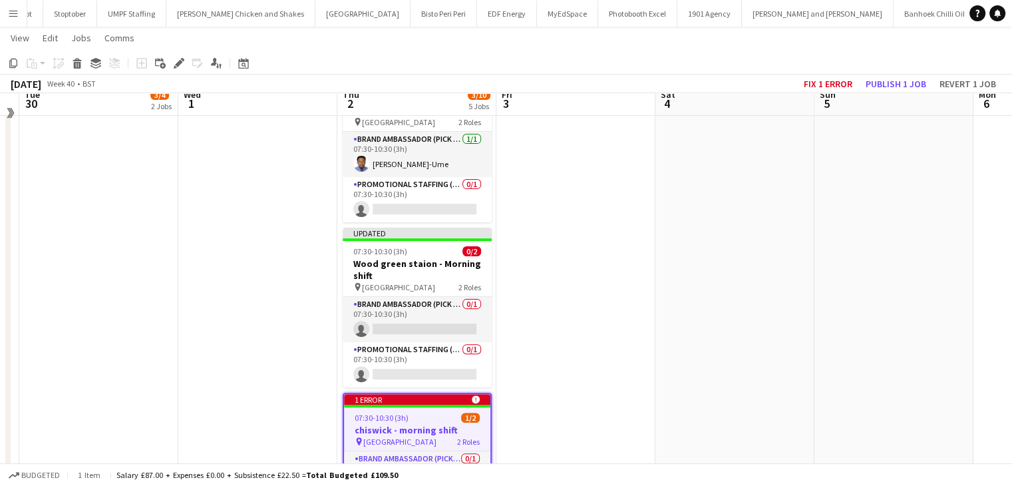
scroll to position [311, 0]
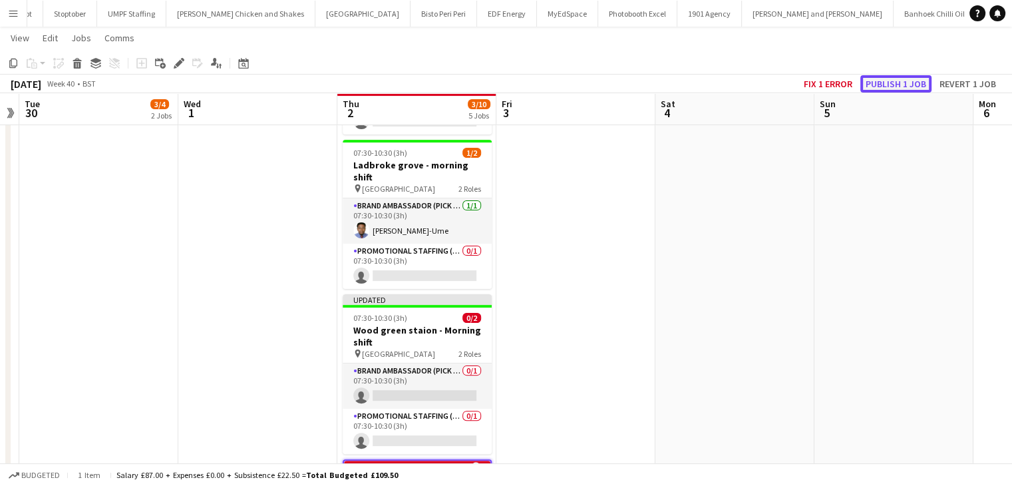
click at [881, 78] on button "Publish 1 job" at bounding box center [895, 83] width 71 height 17
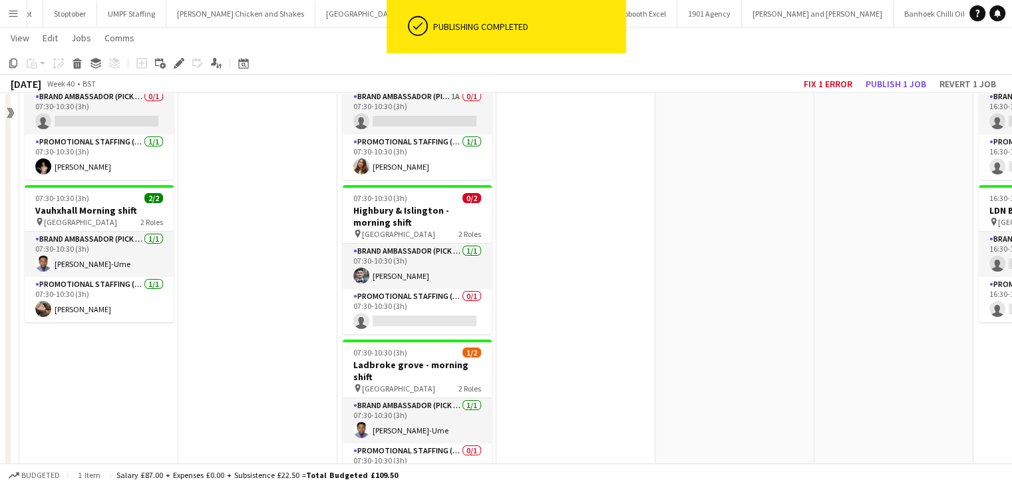
scroll to position [333, 0]
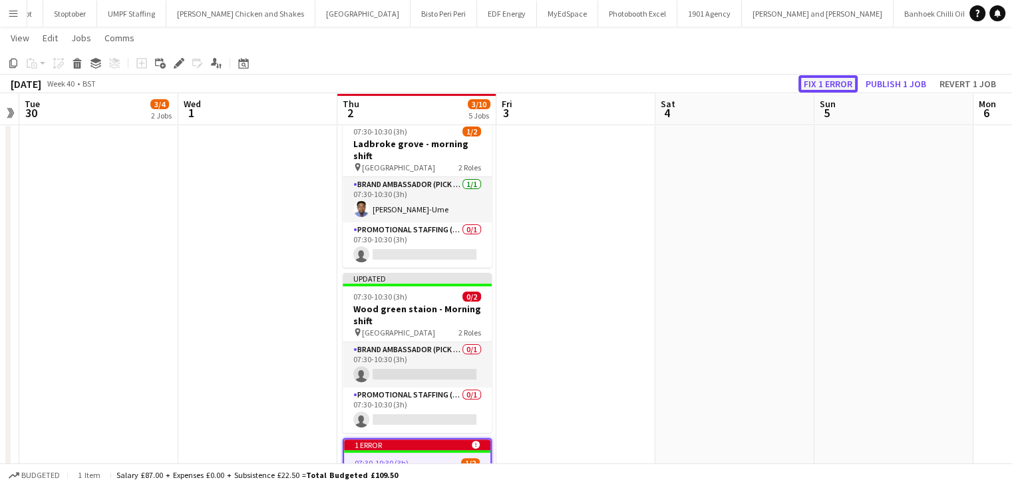
click at [824, 83] on button "Fix 1 error" at bounding box center [827, 83] width 59 height 17
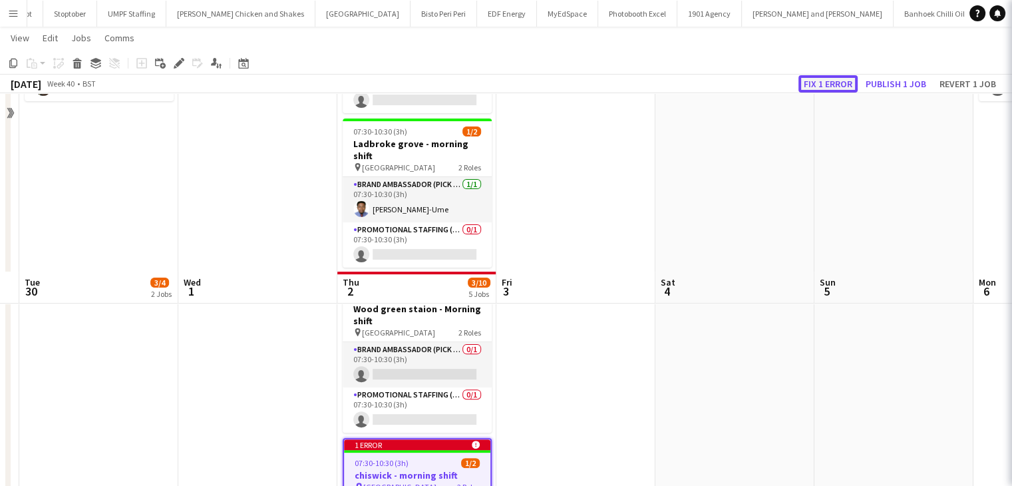
scroll to position [511, 0]
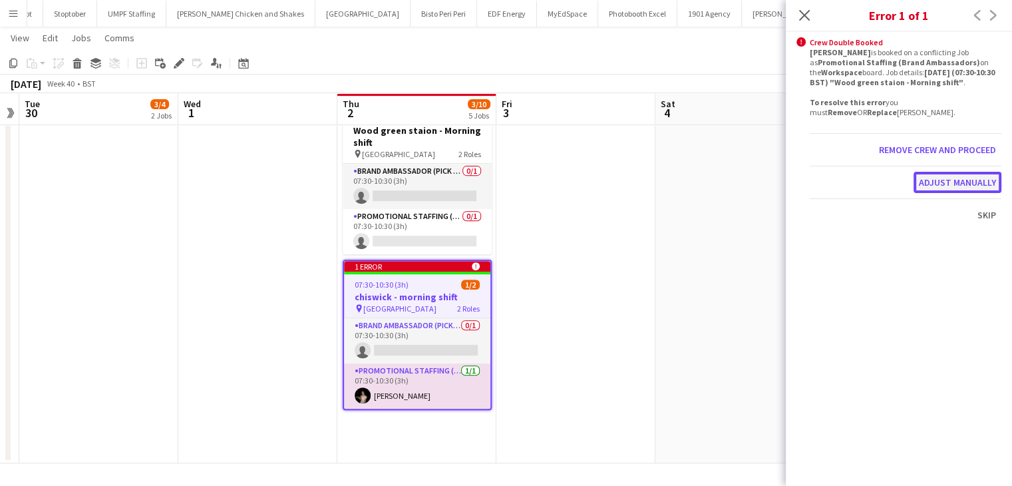
click at [918, 181] on button "Adjust manually" at bounding box center [958, 182] width 88 height 21
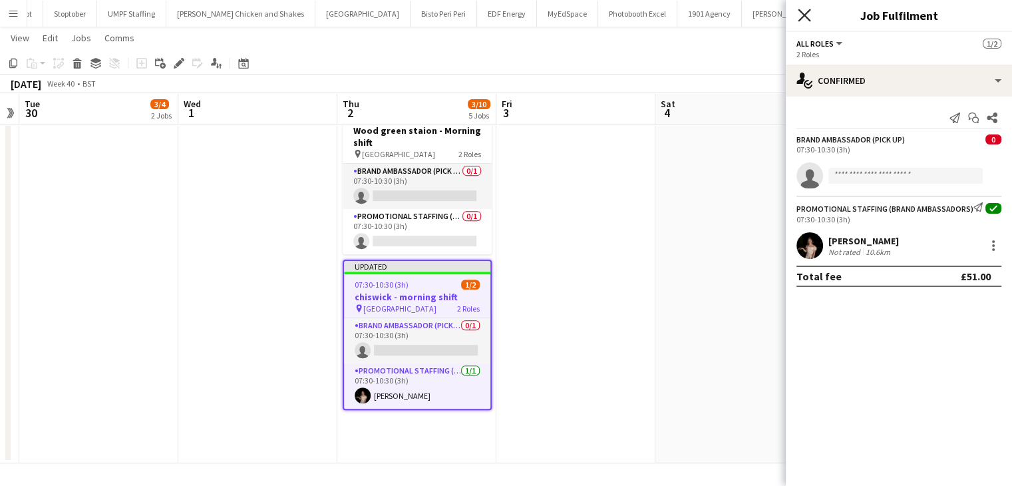
click at [808, 13] on icon "Close pop-in" at bounding box center [804, 15] width 13 height 13
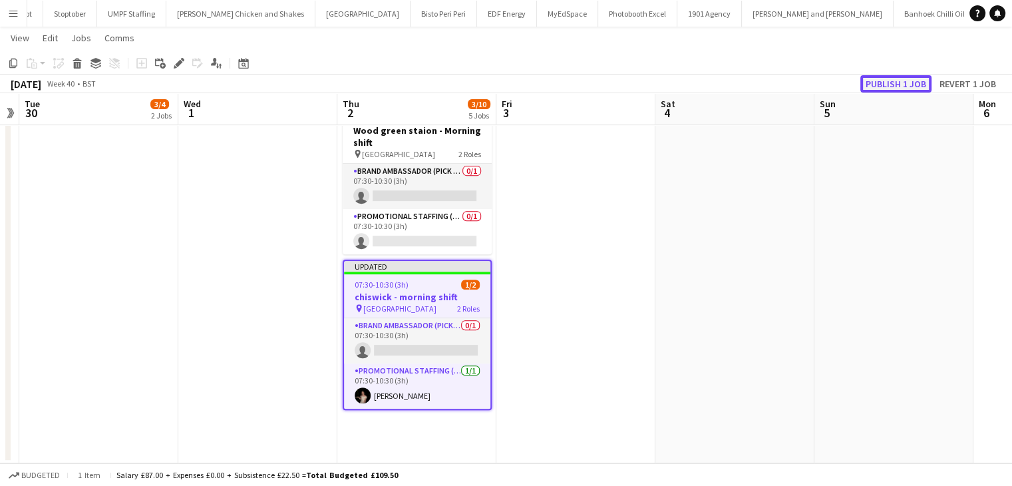
click at [905, 79] on button "Publish 1 job" at bounding box center [895, 83] width 71 height 17
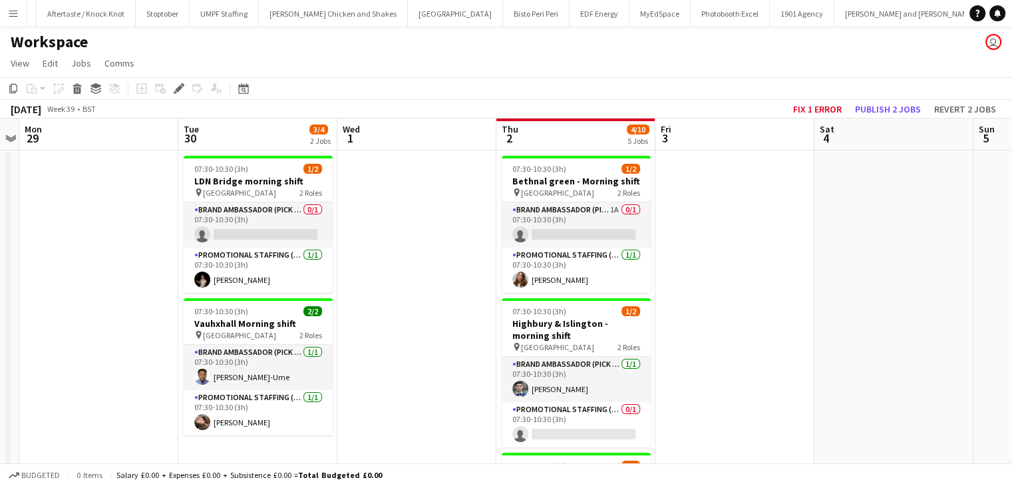
scroll to position [0, 2127]
click at [683, 147] on app-board-header-date "Fri 3" at bounding box center [734, 134] width 159 height 32
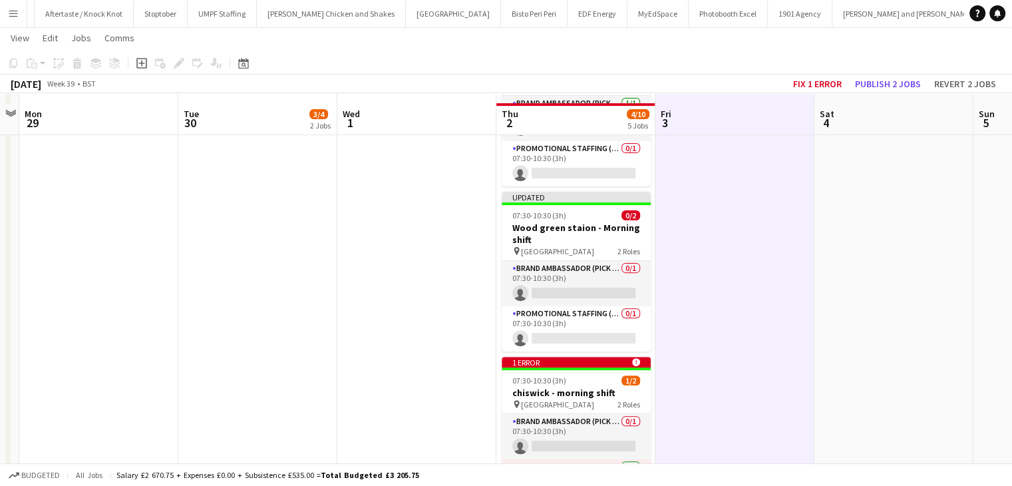
scroll to position [480, 0]
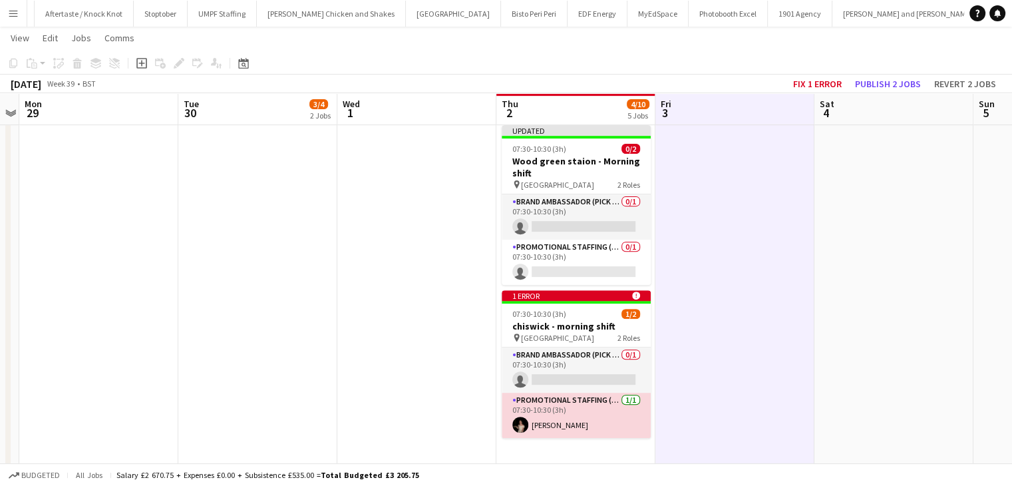
click at [602, 400] on app-card-role "Promotional Staffing (Brand Ambassadors) 1/1 07:30-10:30 (3h) Yuliia Levytska" at bounding box center [576, 415] width 149 height 45
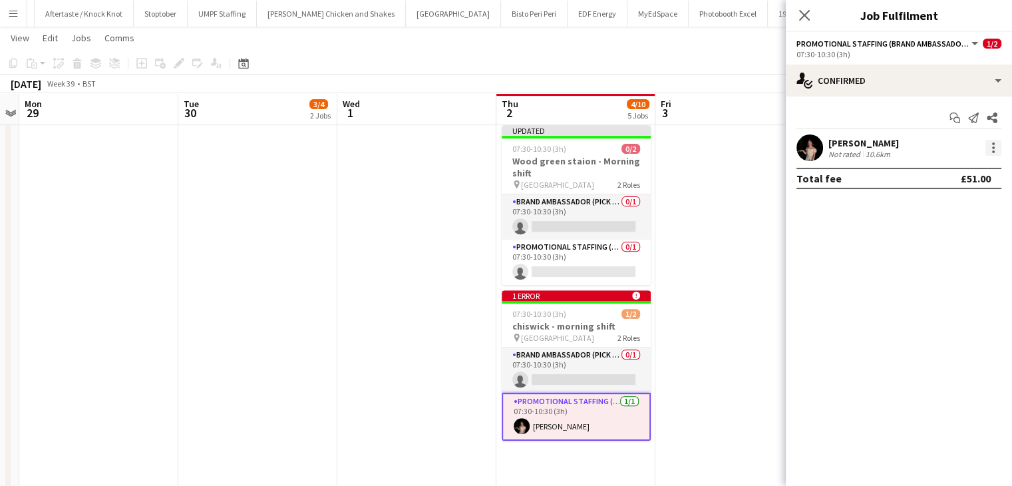
click at [998, 148] on div at bounding box center [993, 148] width 16 height 16
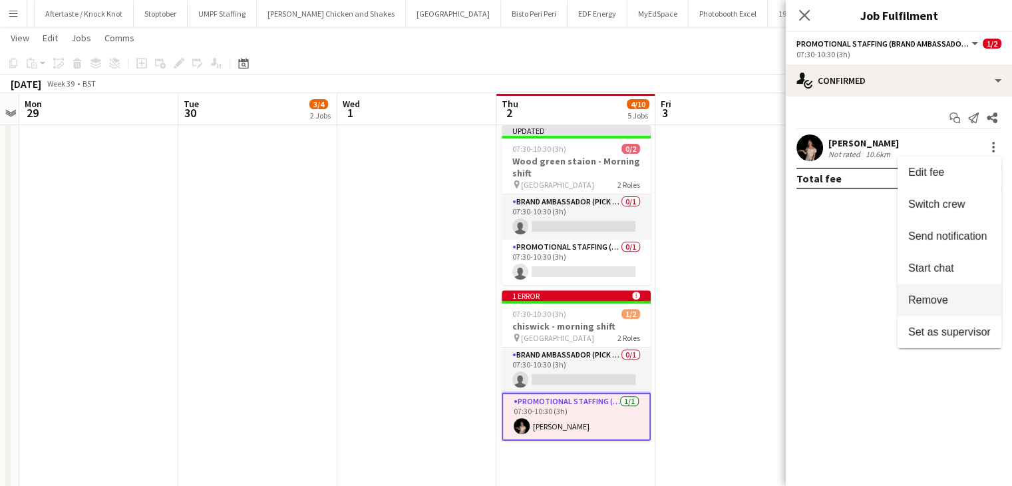
click at [937, 297] on span "Remove" at bounding box center [928, 299] width 40 height 11
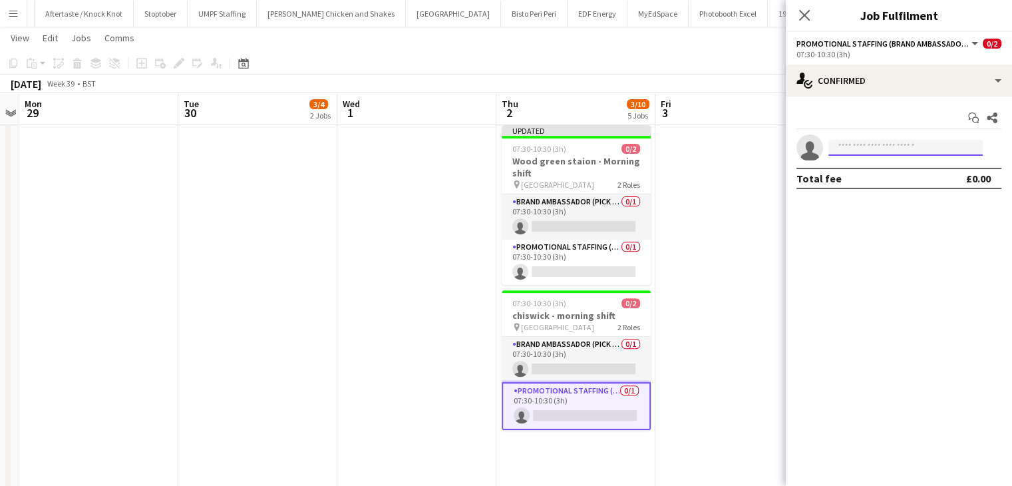
click at [859, 150] on input at bounding box center [905, 148] width 154 height 16
click at [847, 147] on input "****" at bounding box center [905, 148] width 154 height 16
type input "****"
click at [808, 3] on div "Close pop-in" at bounding box center [804, 15] width 37 height 31
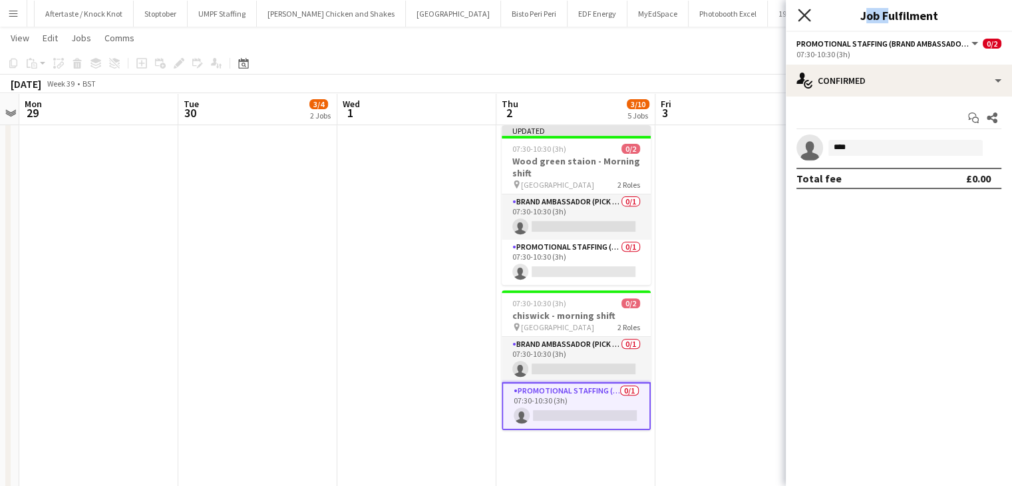
drag, startPoint x: 807, startPoint y: 3, endPoint x: 799, endPoint y: 16, distance: 15.0
click at [807, 5] on div "Close pop-in" at bounding box center [804, 15] width 37 height 31
click at [799, 16] on icon "Close pop-in" at bounding box center [804, 15] width 13 height 13
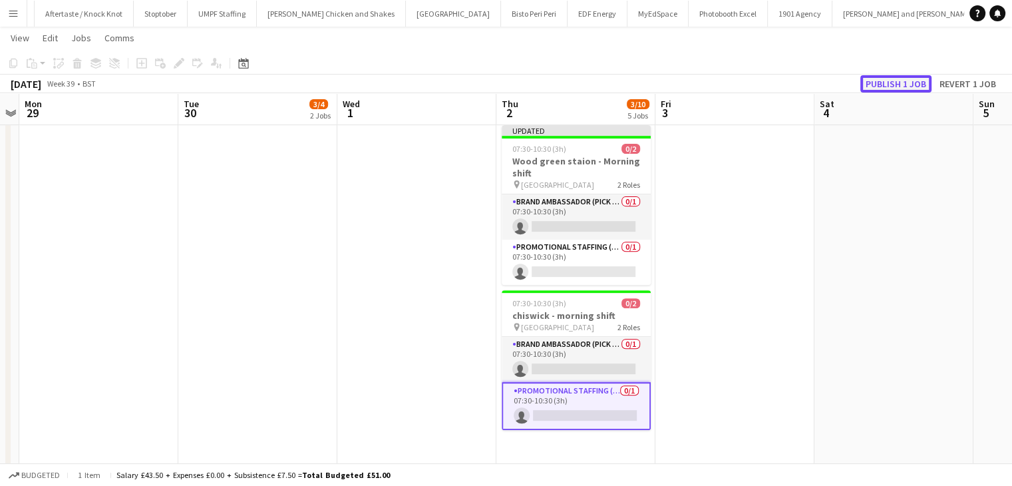
click at [886, 81] on button "Publish 1 job" at bounding box center [895, 83] width 71 height 17
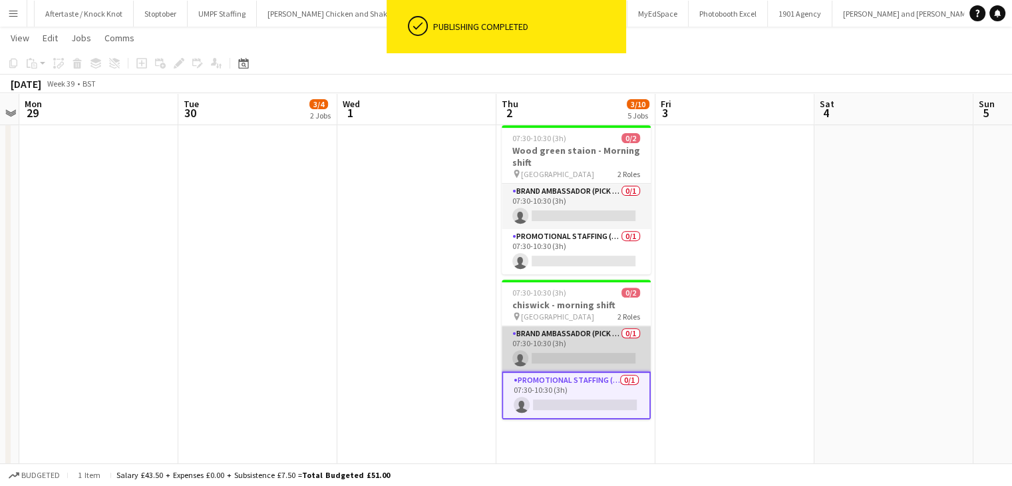
click at [590, 352] on app-card-role "Brand Ambassador (Pick up) 0/1 07:30-10:30 (3h) single-neutral-actions" at bounding box center [576, 348] width 149 height 45
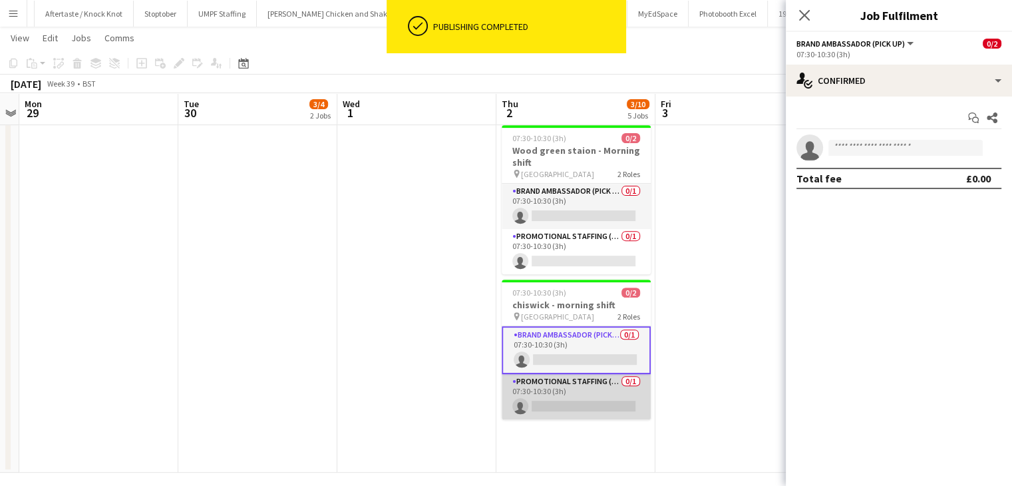
click at [588, 389] on app-card-role "Promotional Staffing (Brand Ambassadors) 0/1 07:30-10:30 (3h) single-neutral-ac…" at bounding box center [576, 396] width 149 height 45
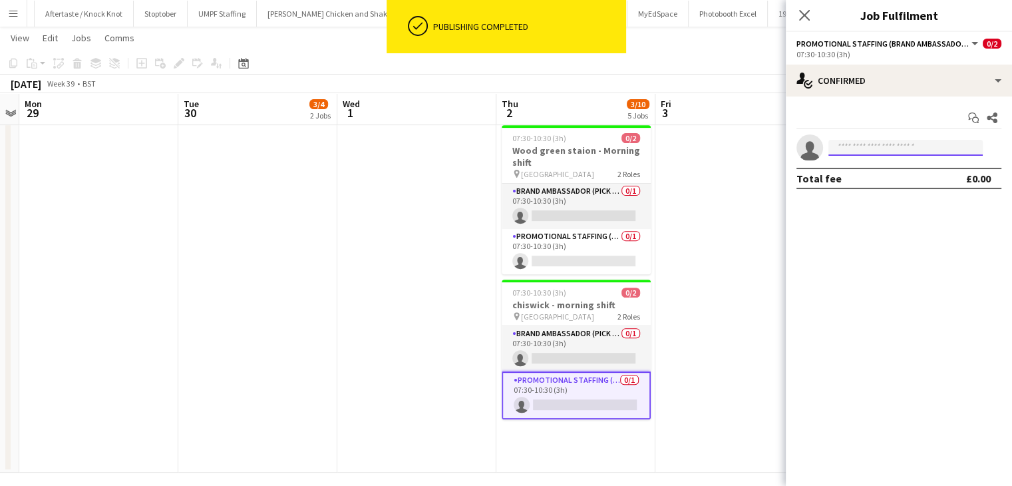
click at [924, 147] on input at bounding box center [905, 148] width 154 height 16
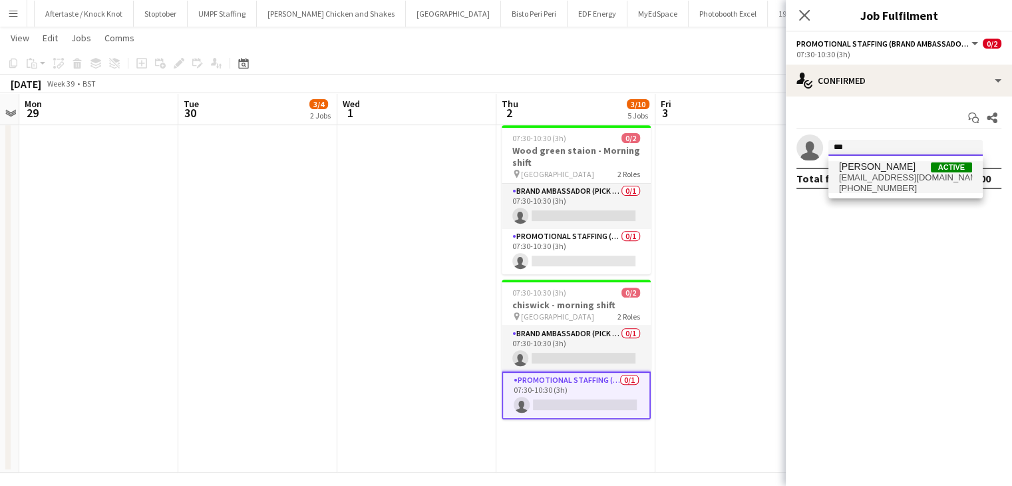
type input "***"
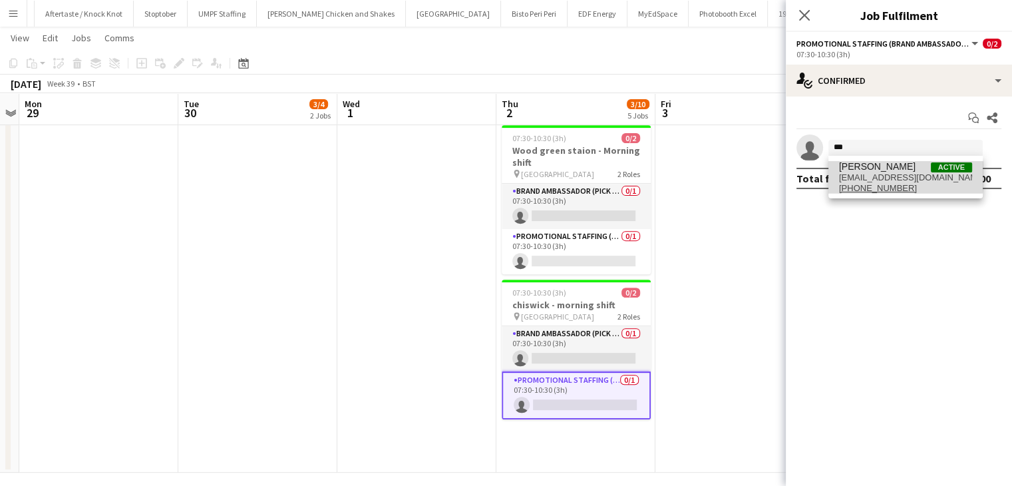
click at [890, 174] on span "work22yuliia@gmail.com" at bounding box center [905, 177] width 133 height 11
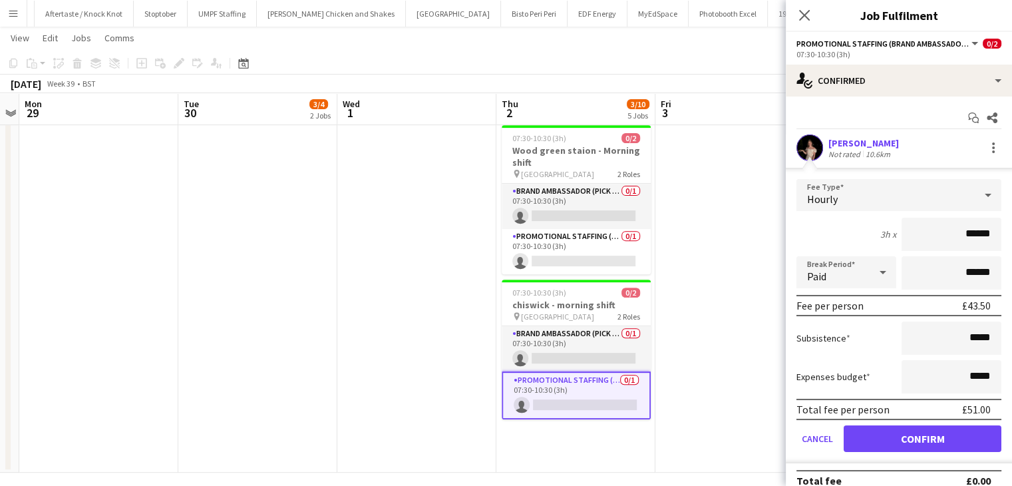
click at [862, 137] on div "[PERSON_NAME]" at bounding box center [863, 143] width 71 height 12
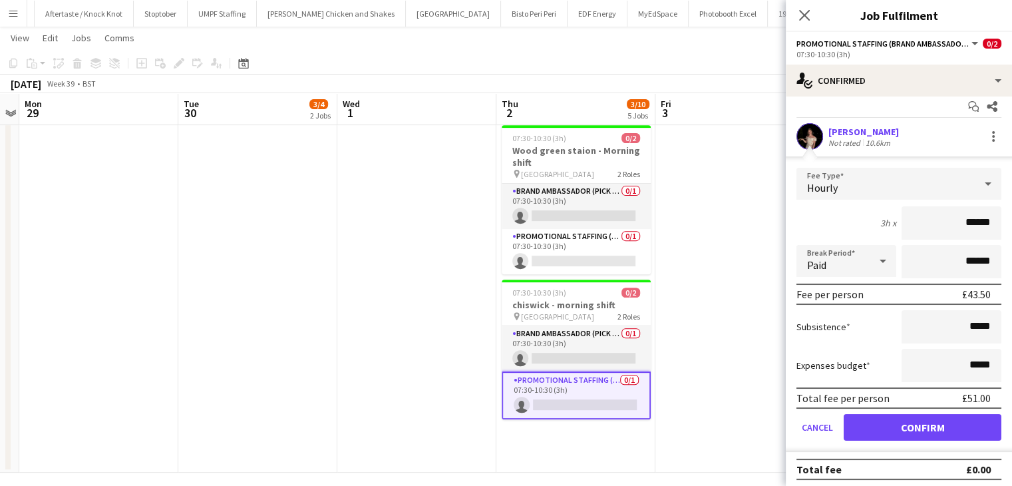
scroll to position [14, 0]
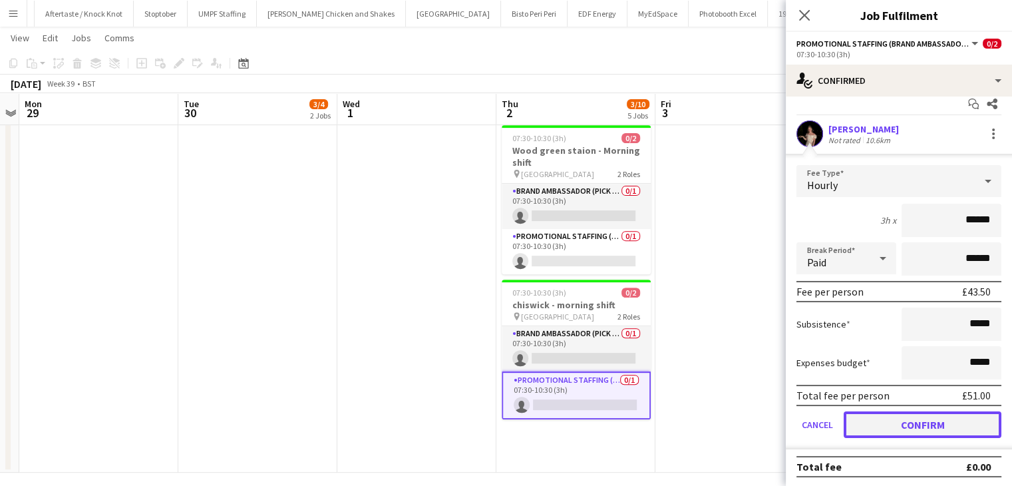
click at [958, 411] on button "Confirm" at bounding box center [923, 424] width 158 height 27
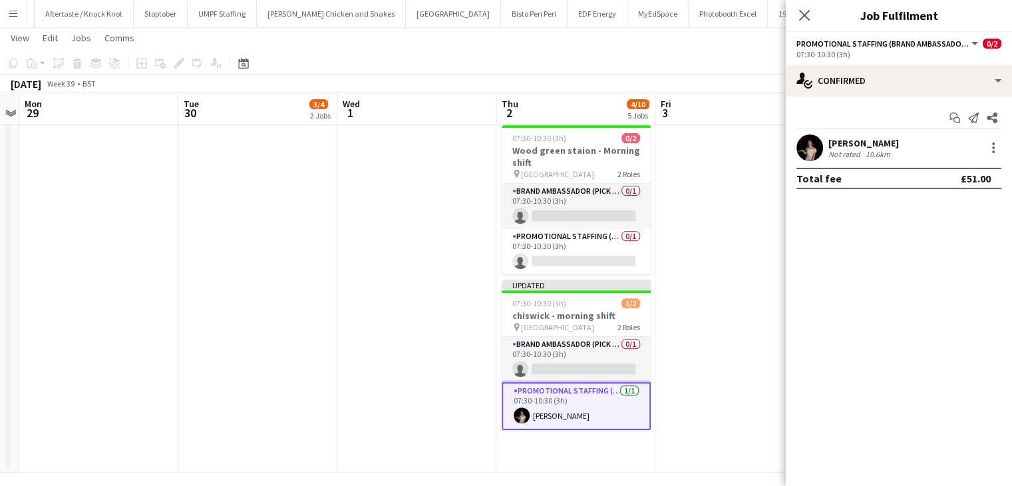
scroll to position [0, 0]
click at [806, 12] on icon at bounding box center [804, 15] width 11 height 11
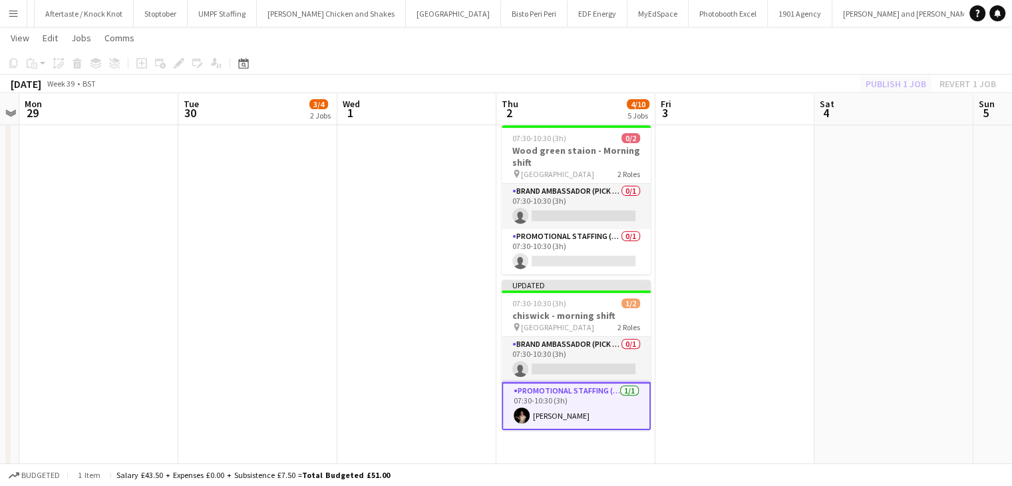
drag, startPoint x: 894, startPoint y: 90, endPoint x: 893, endPoint y: 83, distance: 8.1
click at [893, 86] on div "Publish 1 job Revert 1 job" at bounding box center [931, 83] width 162 height 17
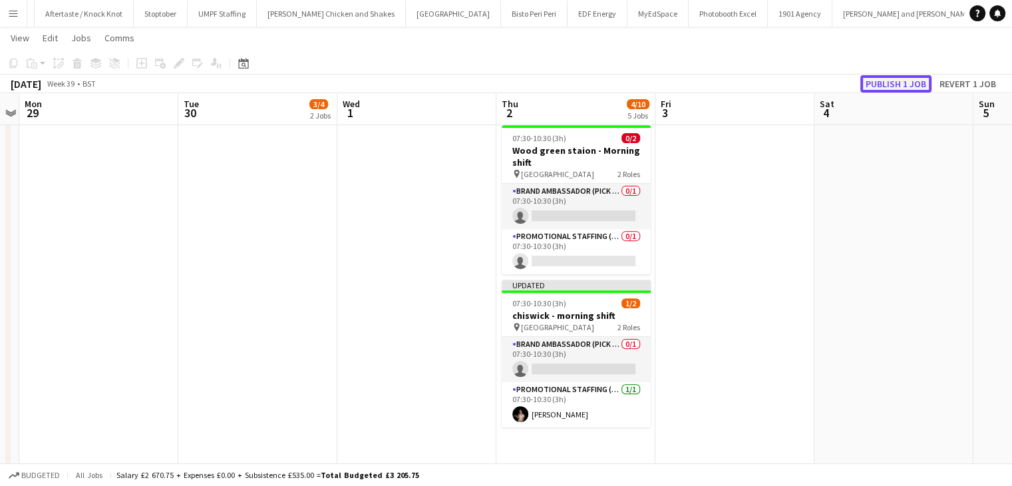
click at [893, 77] on button "Publish 1 job" at bounding box center [895, 83] width 71 height 17
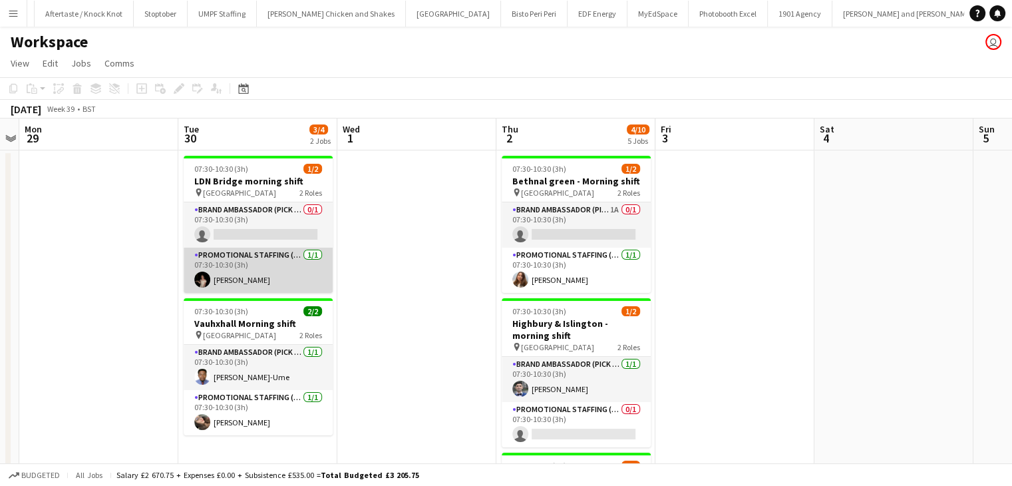
click at [283, 285] on app-card-role "Promotional Staffing (Brand Ambassadors) 1/1 07:30-10:30 (3h) Yuliia Levytska" at bounding box center [258, 270] width 149 height 45
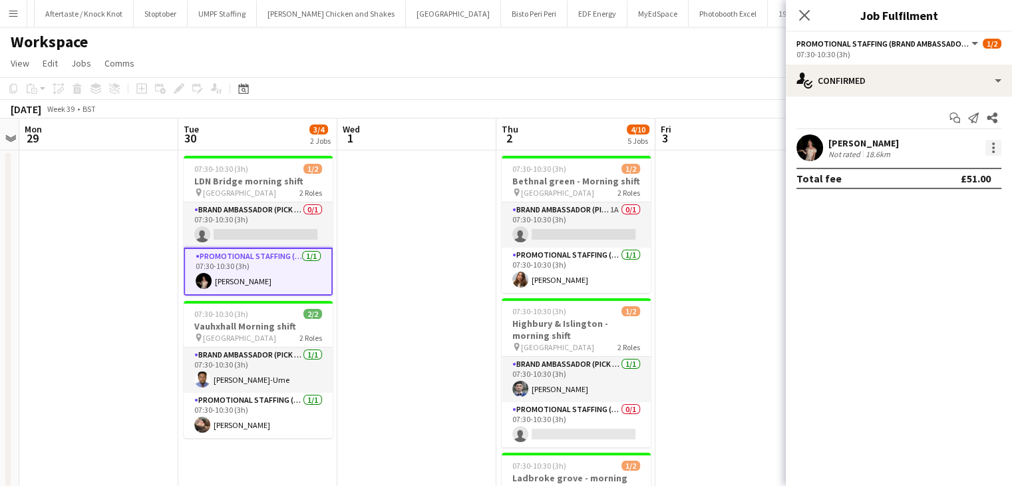
click at [998, 146] on div at bounding box center [993, 148] width 16 height 16
drag, startPoint x: 941, startPoint y: 296, endPoint x: 930, endPoint y: 259, distance: 38.8
click at [939, 288] on button "Remove" at bounding box center [950, 300] width 104 height 32
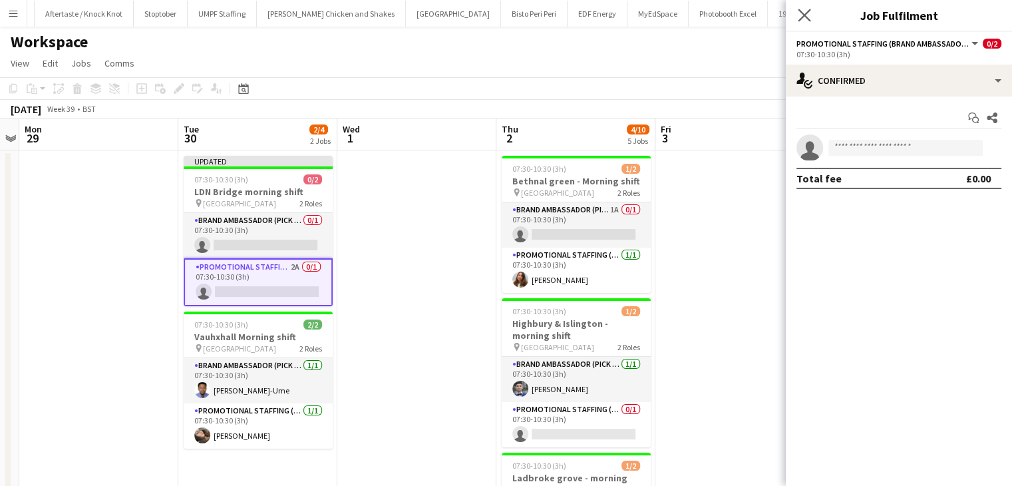
click at [812, 19] on app-icon "Close pop-in" at bounding box center [804, 15] width 19 height 19
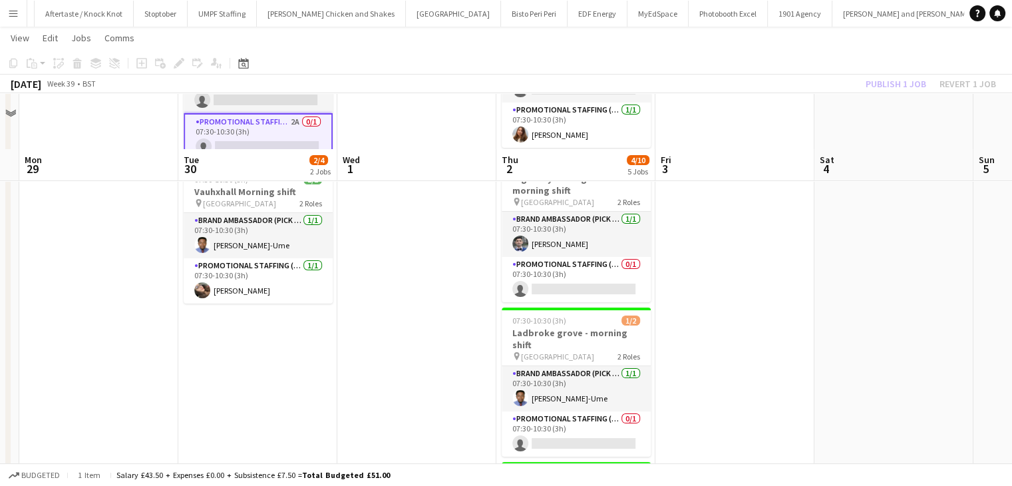
scroll to position [67, 0]
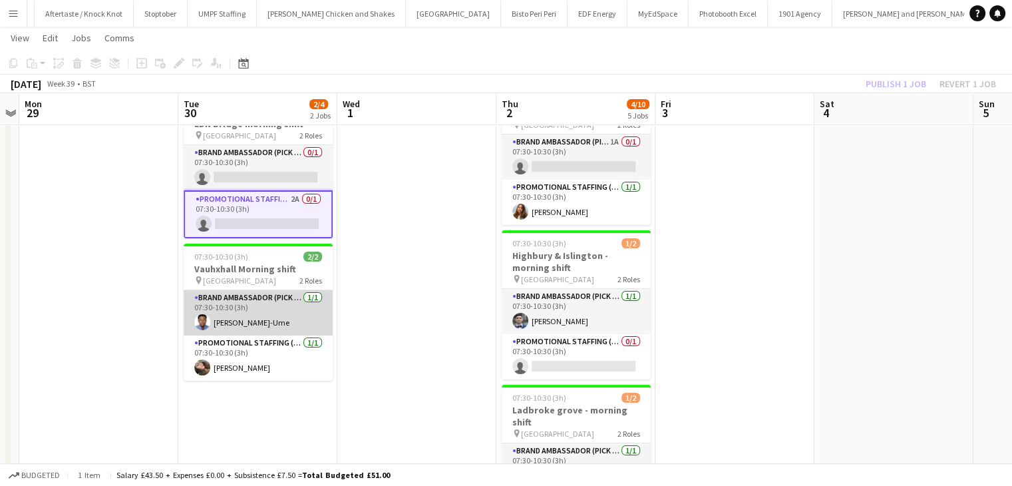
click at [257, 326] on app-card-role "Brand Ambassador (Pick up) 1/1 07:30-10:30 (3h) Fidelis Ejike-Ume" at bounding box center [258, 312] width 149 height 45
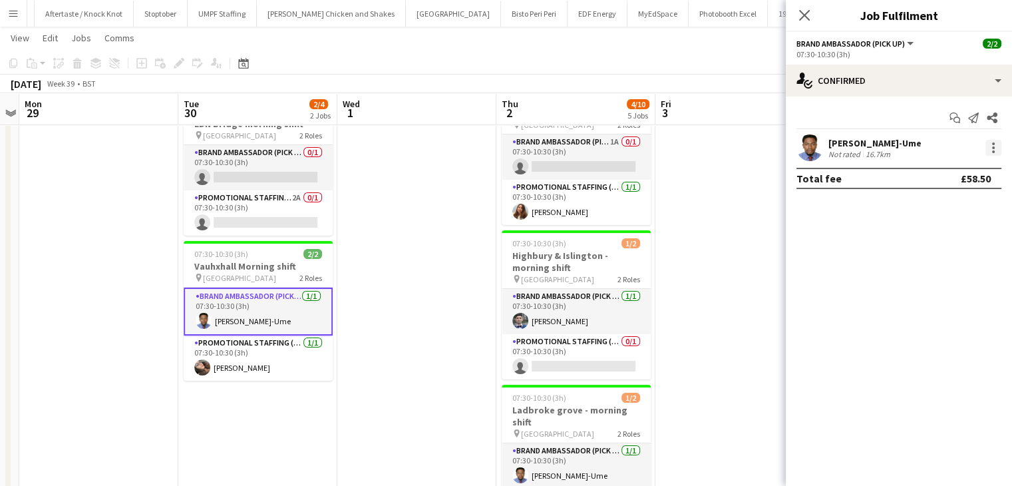
click at [995, 142] on div at bounding box center [993, 148] width 16 height 16
drag, startPoint x: 939, startPoint y: 289, endPoint x: 888, endPoint y: 109, distance: 187.6
click at [939, 289] on button "Remove" at bounding box center [950, 300] width 104 height 32
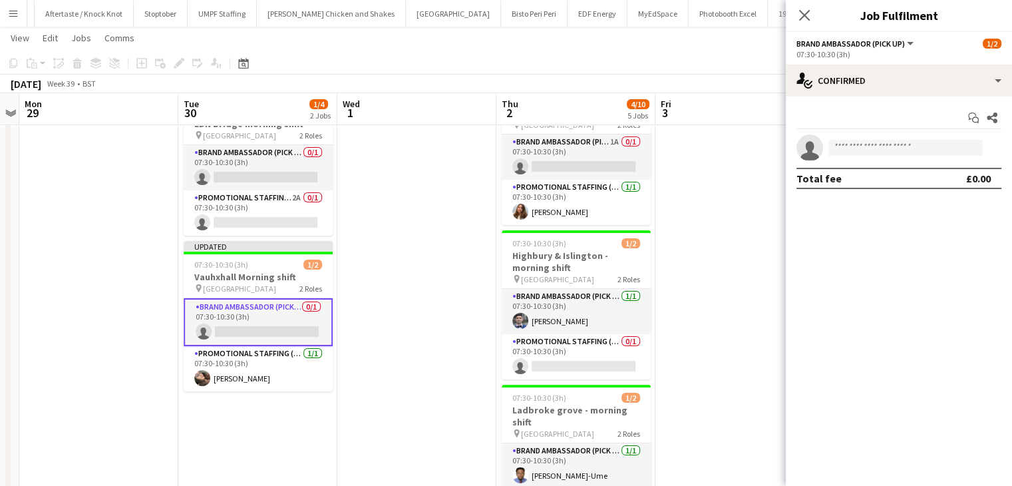
click at [804, 17] on icon "Close pop-in" at bounding box center [804, 15] width 11 height 11
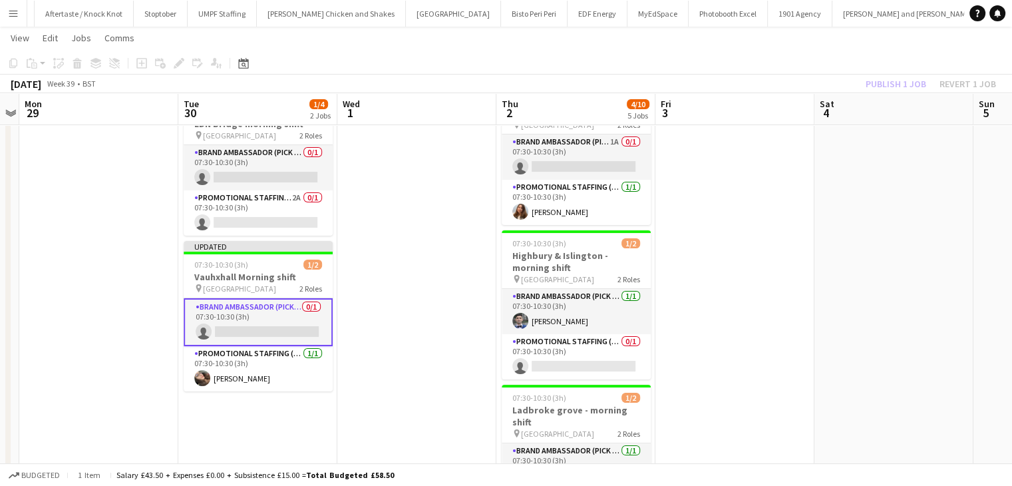
click at [910, 92] on div "September 2025 Week 39 • BST Publish 1 job Revert 1 job" at bounding box center [506, 84] width 1012 height 19
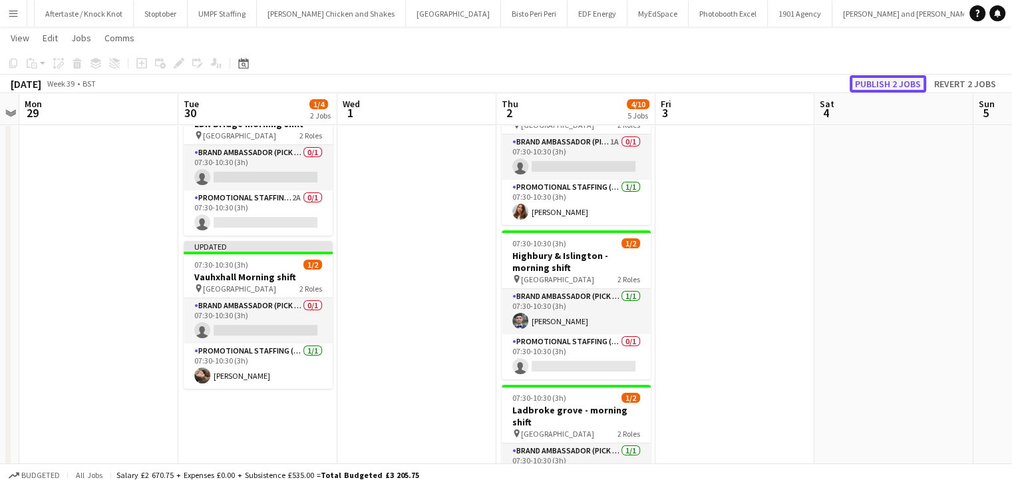
click at [907, 86] on button "Publish 2 jobs" at bounding box center [888, 83] width 77 height 17
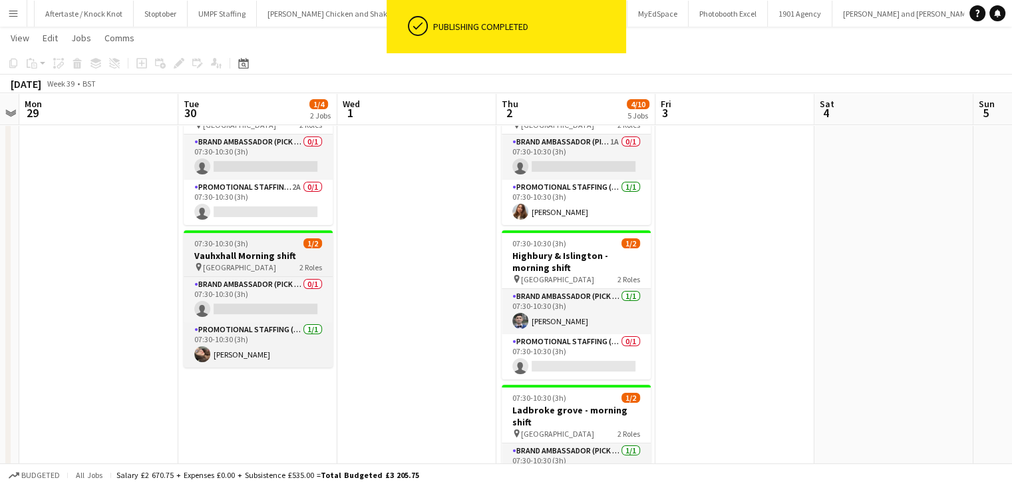
click at [300, 239] on div "07:30-10:30 (3h) 1/2" at bounding box center [258, 243] width 149 height 10
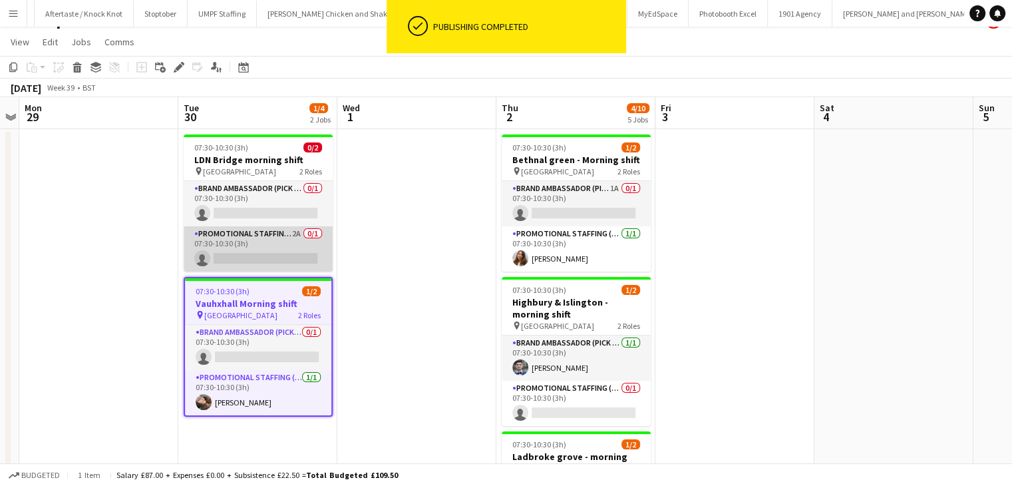
scroll to position [0, 0]
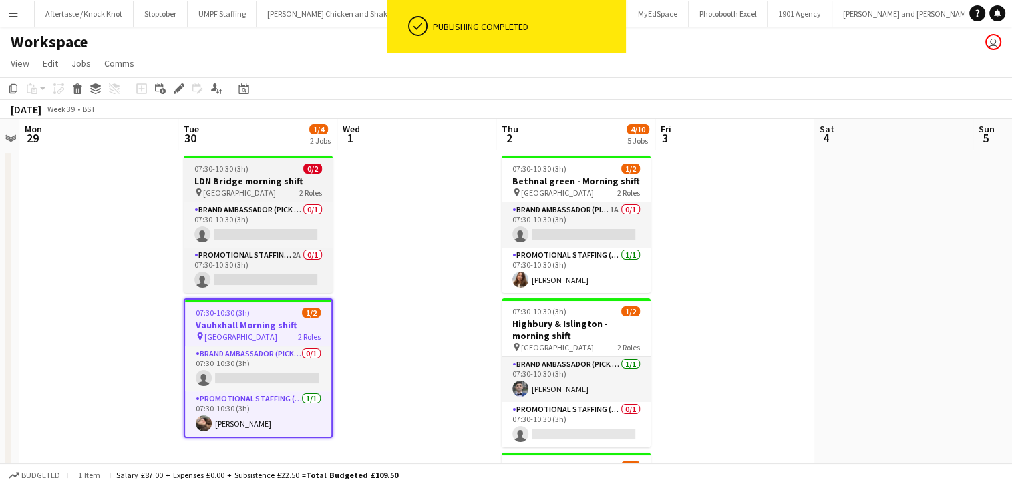
click at [261, 164] on div "07:30-10:30 (3h) 0/2" at bounding box center [258, 169] width 149 height 10
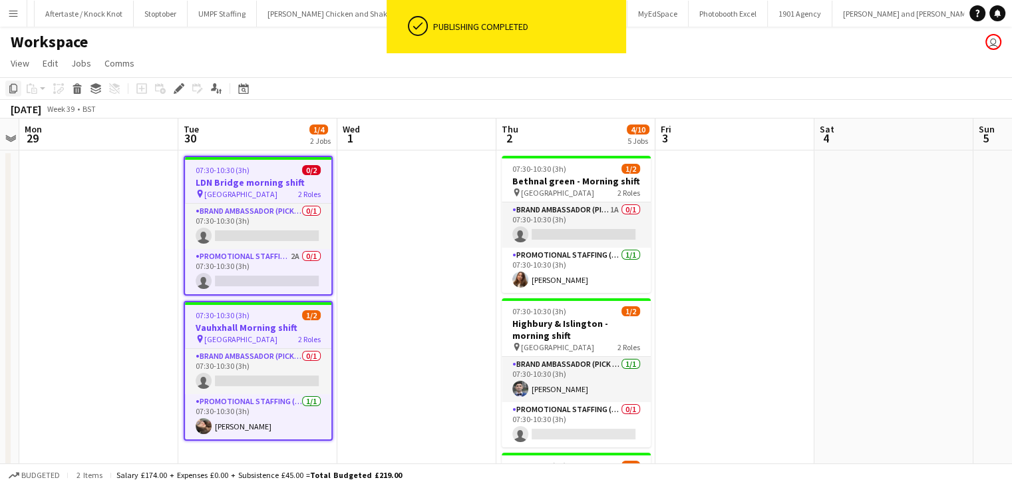
click at [16, 91] on icon at bounding box center [13, 88] width 8 height 9
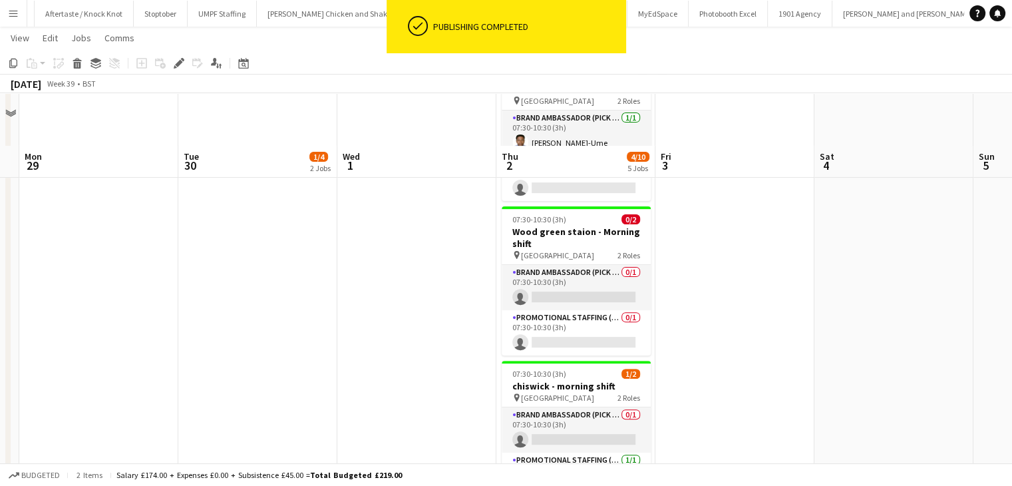
scroll to position [490, 0]
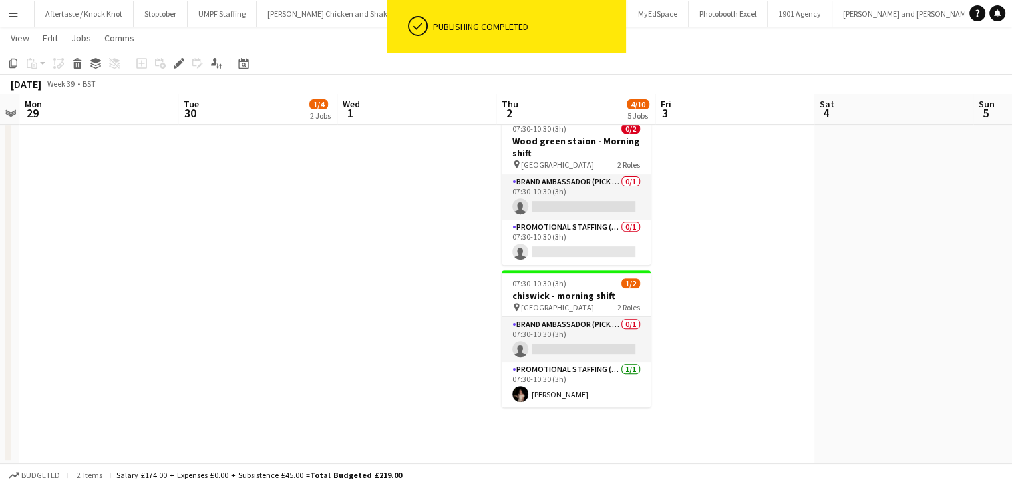
click at [571, 425] on app-date-cell "07:30-10:30 (3h) 1/2 Bethnal green - Morning shift pin [GEOGRAPHIC_DATA] 2 Role…" at bounding box center [575, 61] width 159 height 804
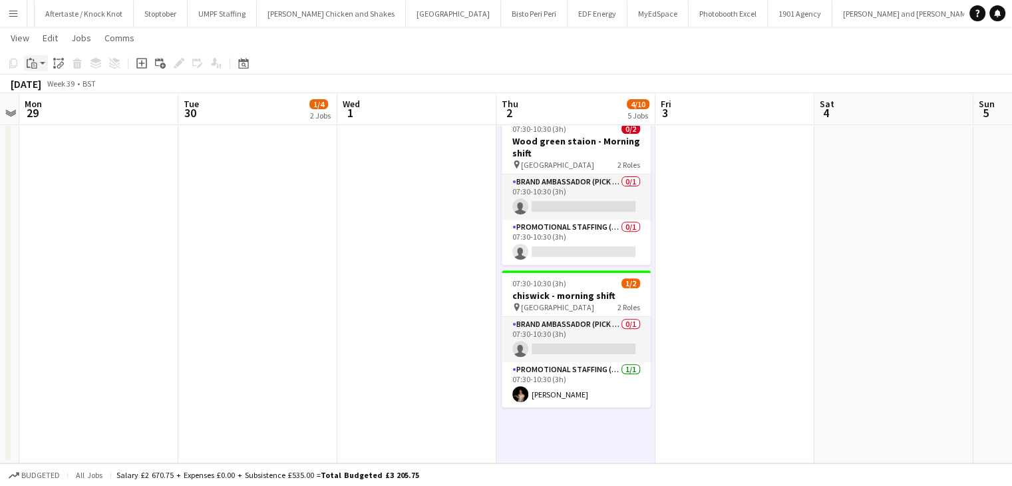
click at [30, 67] on icon "Paste" at bounding box center [32, 63] width 11 height 11
click at [93, 117] on div "Paste Ctrl+V Paste with crew Ctrl+Shift+V" at bounding box center [98, 100] width 146 height 56
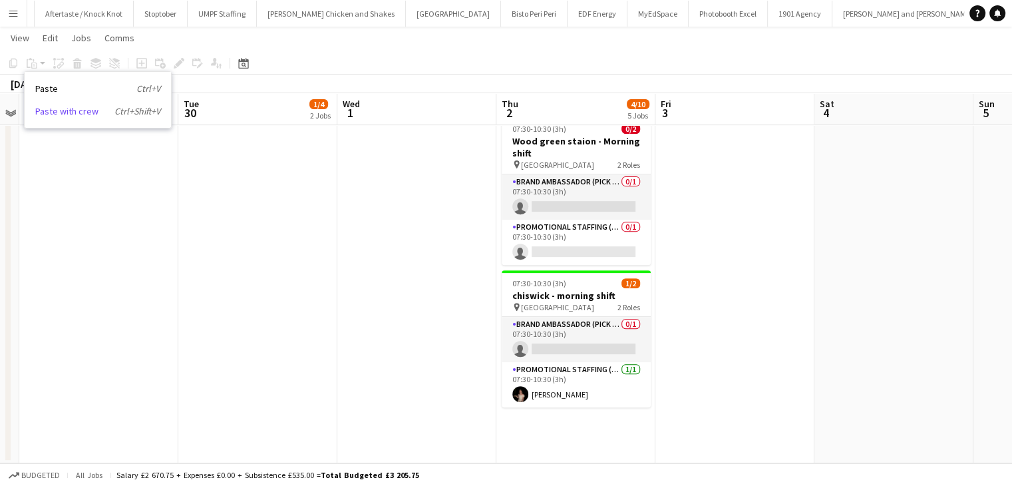
click at [92, 115] on link "Paste with crew Ctrl+Shift+V" at bounding box center [97, 111] width 125 height 12
click at [546, 441] on app-date-cell "07:30-10:30 (3h) 1/2 Bethnal green - Morning shift pin [GEOGRAPHIC_DATA] 2 Role…" at bounding box center [575, 61] width 159 height 804
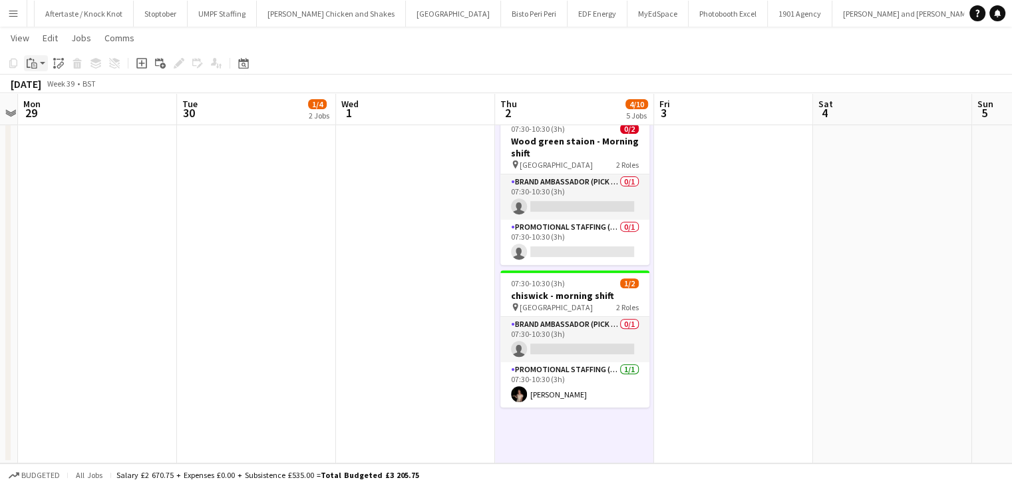
click at [45, 66] on app-action-btn "Paste" at bounding box center [36, 63] width 24 height 16
click at [86, 110] on link "Paste with crew Ctrl+Shift+V" at bounding box center [97, 111] width 125 height 12
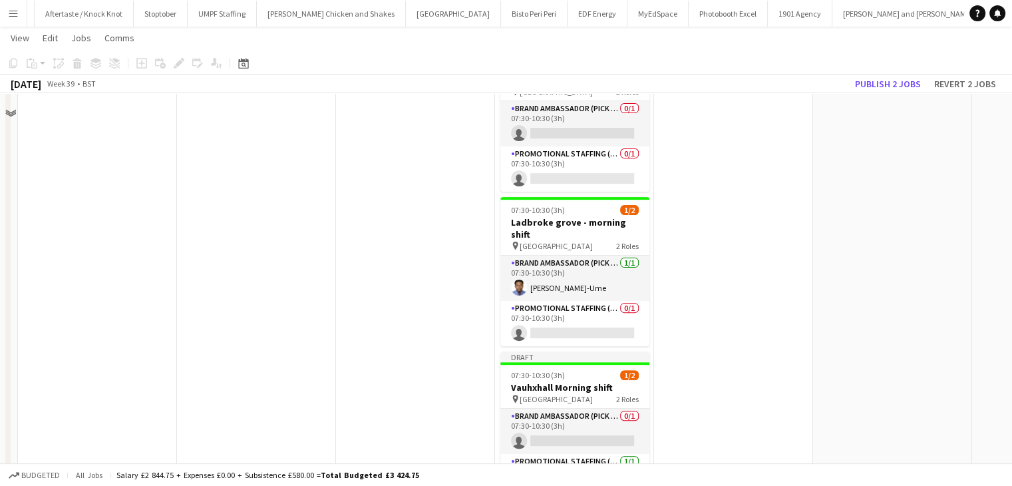
scroll to position [357, 0]
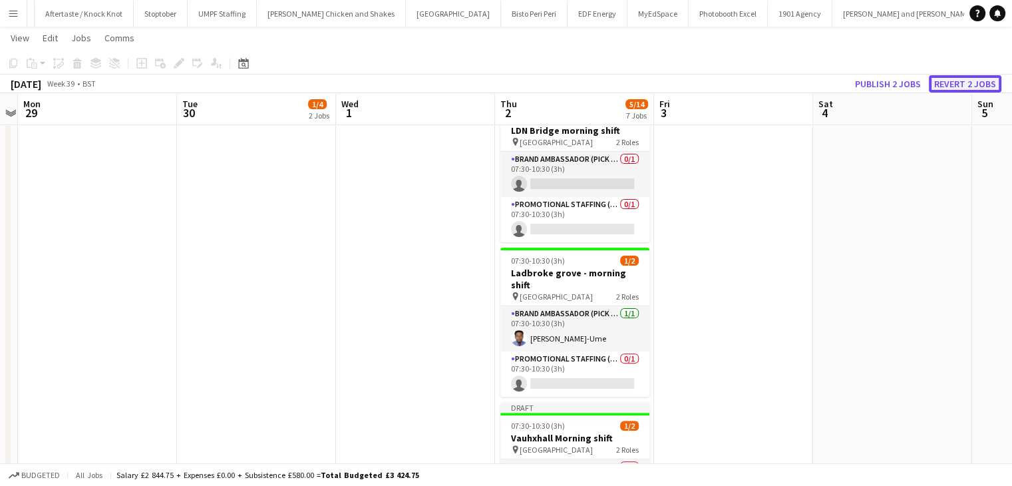
click at [963, 83] on button "Revert 2 jobs" at bounding box center [965, 83] width 73 height 17
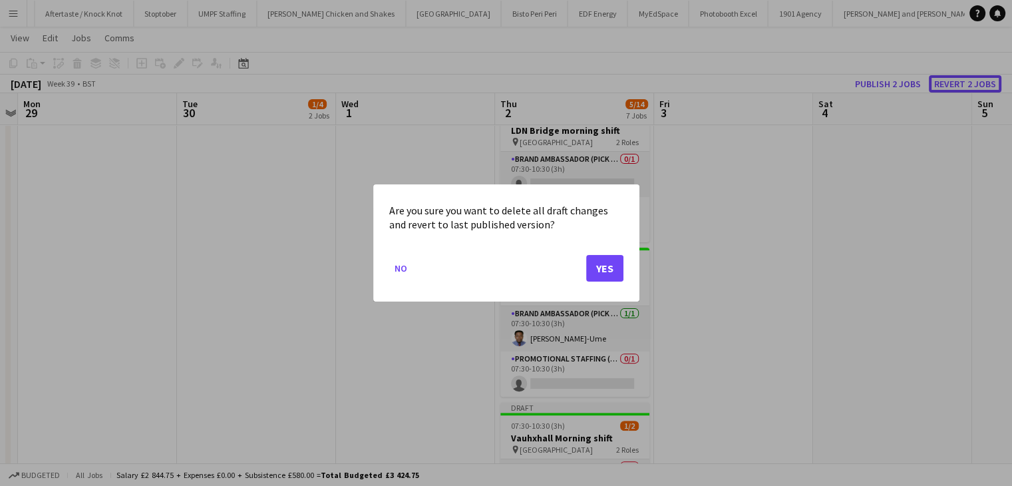
scroll to position [0, 0]
click at [605, 266] on button "Yes" at bounding box center [604, 268] width 37 height 27
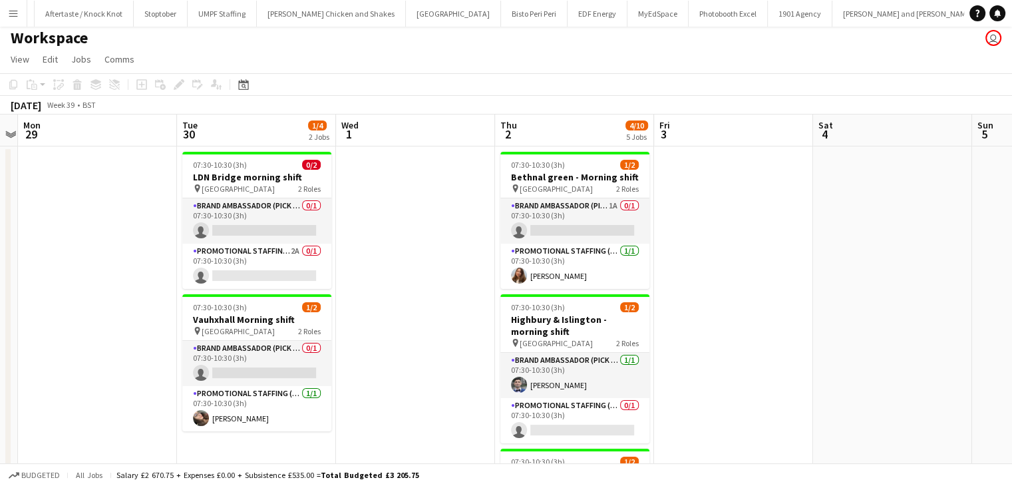
scroll to position [5, 0]
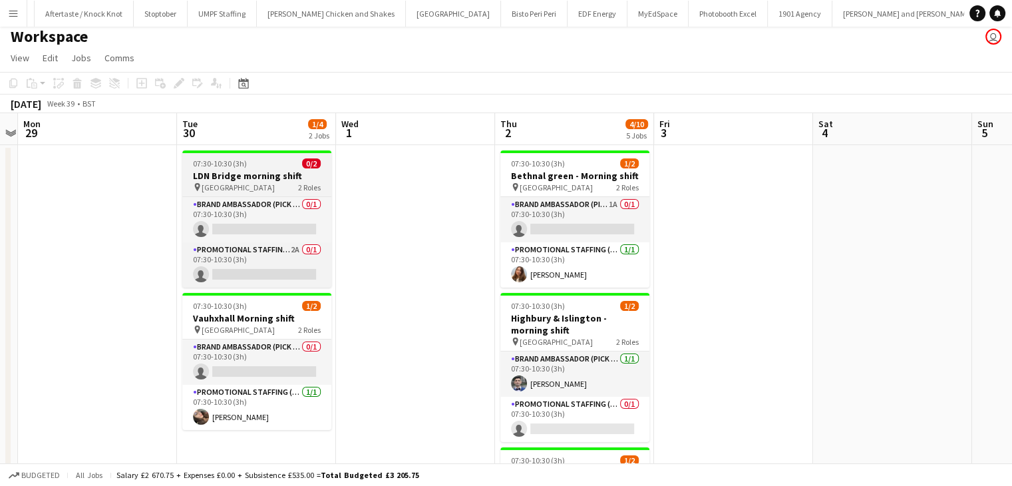
click at [253, 176] on h3 "LDN Bridge morning shift" at bounding box center [256, 176] width 149 height 12
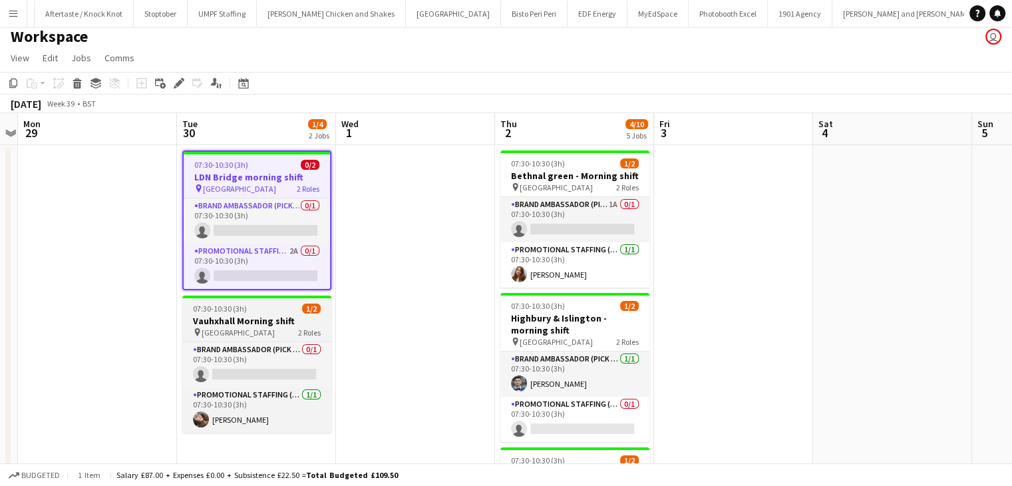
click at [255, 311] on div "07:30-10:30 (3h) 1/2" at bounding box center [256, 308] width 149 height 10
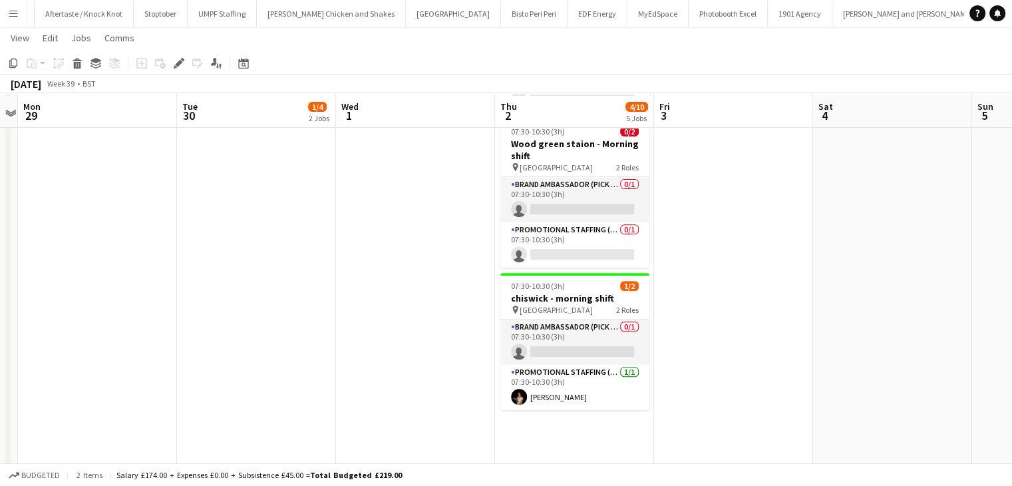
scroll to position [490, 0]
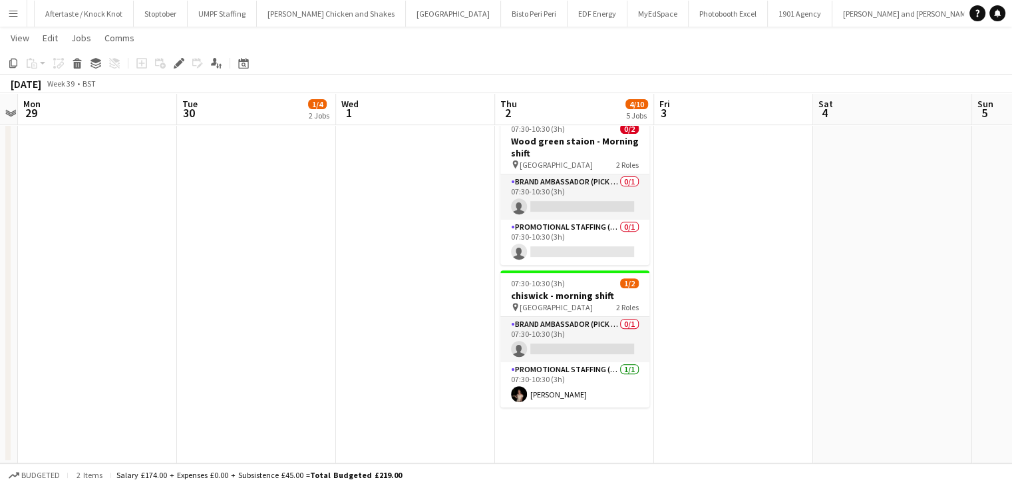
click at [531, 403] on app-date-cell "07:30-10:30 (3h) 1/2 Bethnal green - Morning shift pin [GEOGRAPHIC_DATA] 2 Role…" at bounding box center [574, 61] width 159 height 804
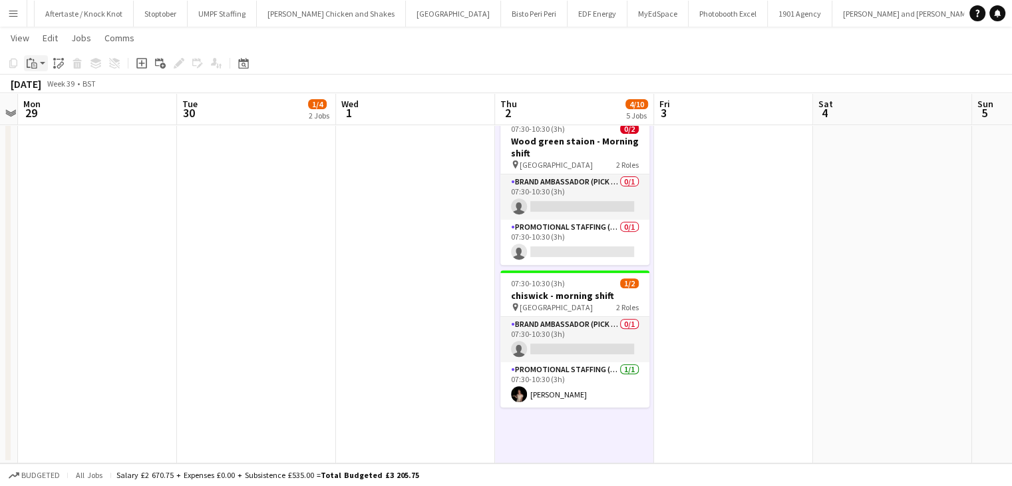
click at [45, 59] on app-action-btn "Paste" at bounding box center [36, 63] width 24 height 16
click at [69, 118] on div "Paste Ctrl+V Paste with crew Ctrl+Shift+V" at bounding box center [98, 100] width 146 height 56
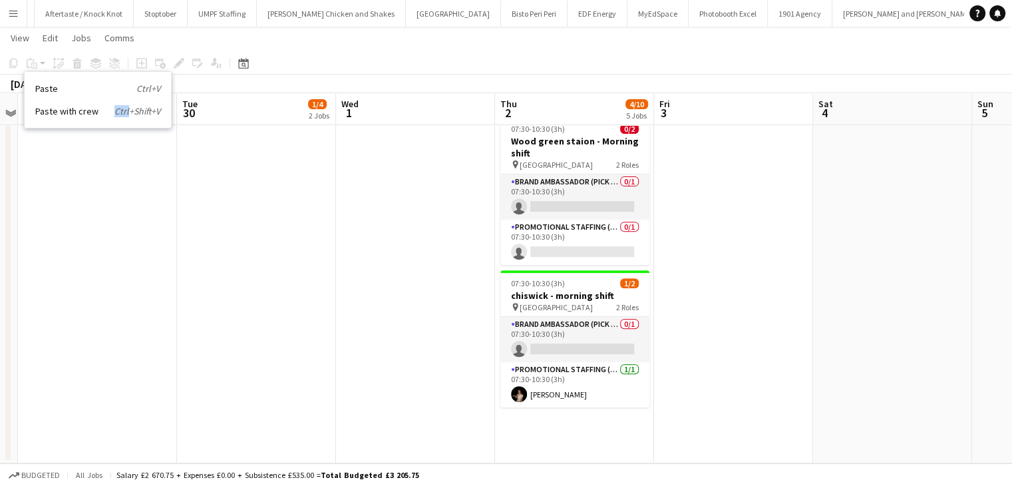
click at [69, 118] on div "Paste Ctrl+V Paste with crew Ctrl+Shift+V" at bounding box center [98, 100] width 146 height 56
click at [68, 110] on link "Paste with crew Ctrl+Shift+V" at bounding box center [97, 111] width 125 height 12
click at [577, 425] on app-date-cell "07:30-10:30 (3h) 1/2 Bethnal green - Morning shift pin [GEOGRAPHIC_DATA] 2 Role…" at bounding box center [574, 61] width 159 height 804
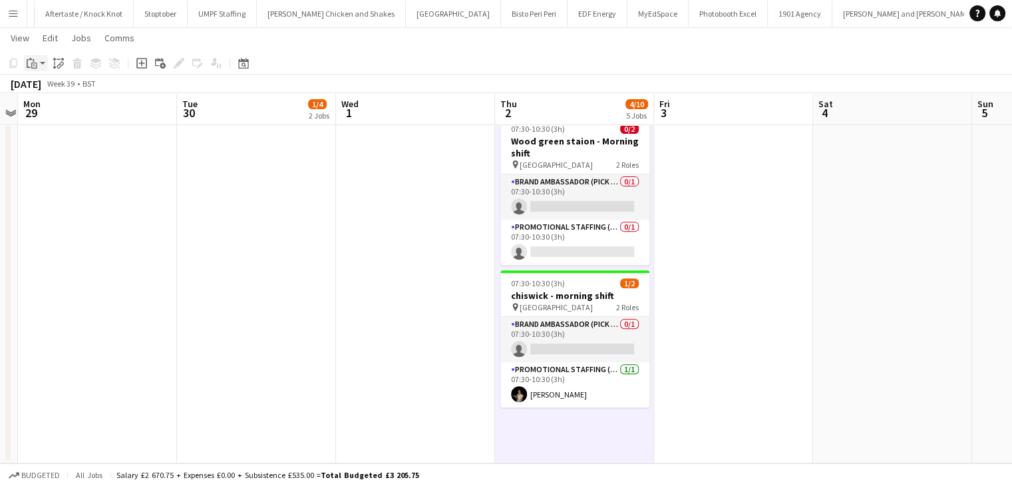
click at [47, 62] on app-action-btn "Paste" at bounding box center [36, 63] width 24 height 16
click at [72, 109] on link "Paste with crew Ctrl+Shift+V" at bounding box center [97, 111] width 125 height 12
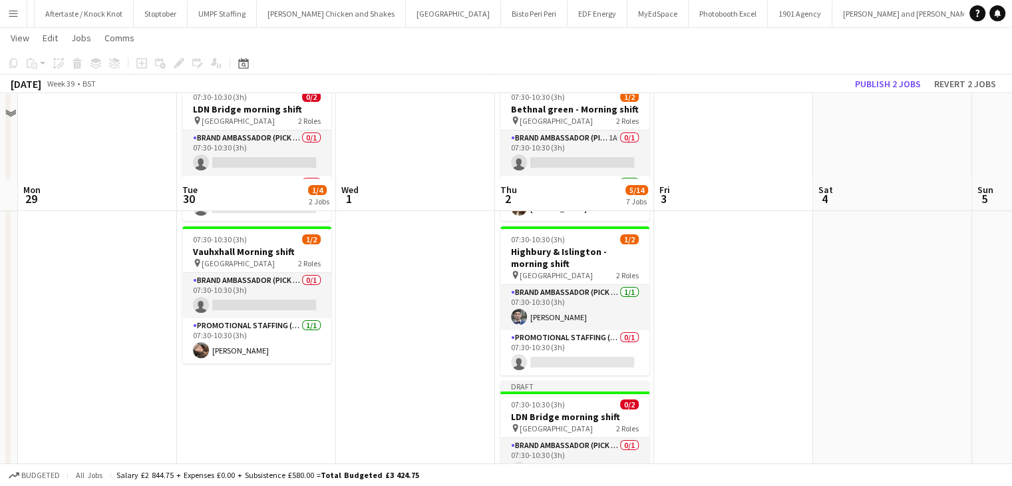
scroll to position [0, 0]
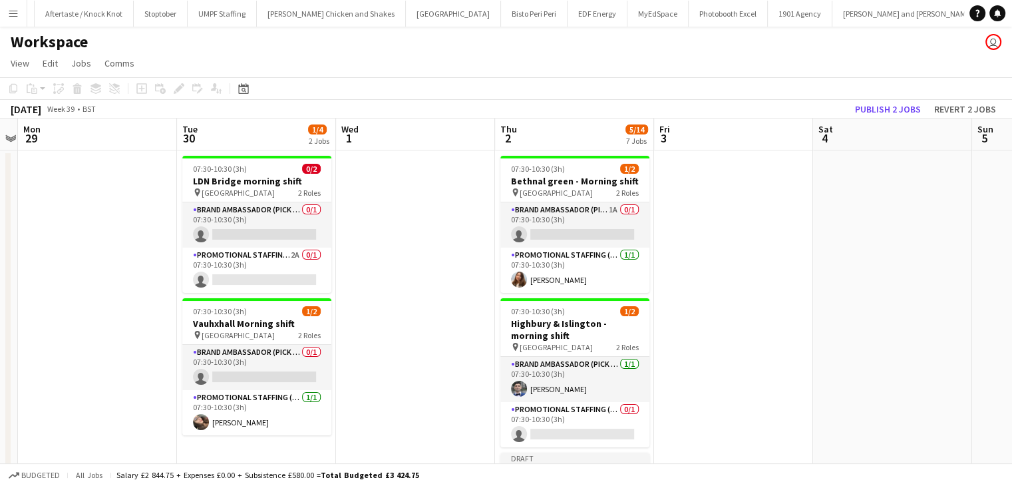
click at [950, 96] on app-toolbar "Copy Paste Paste Ctrl+V Paste with crew Ctrl+Shift+V Paste linked Job Delete Gr…" at bounding box center [506, 88] width 1012 height 23
click at [950, 102] on button "Revert 2 jobs" at bounding box center [965, 108] width 73 height 17
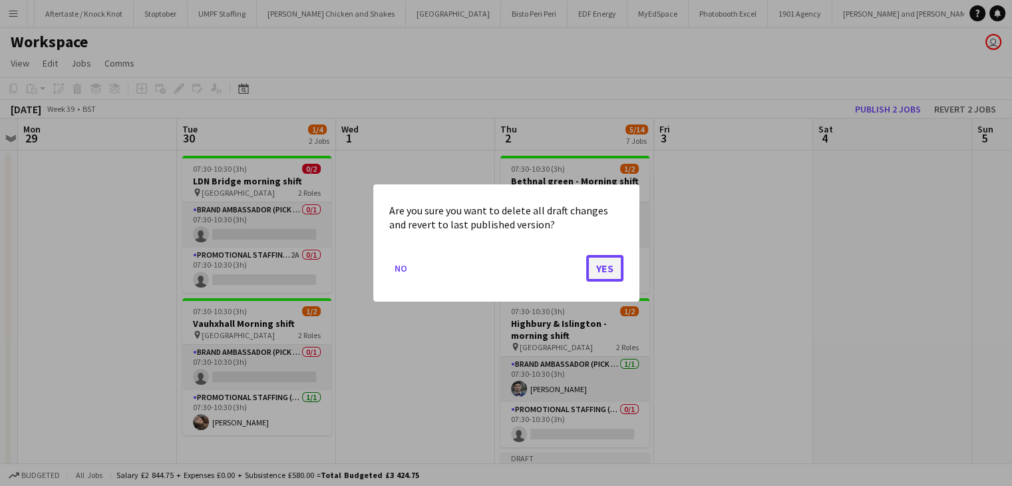
click at [608, 269] on button "Yes" at bounding box center [604, 268] width 37 height 27
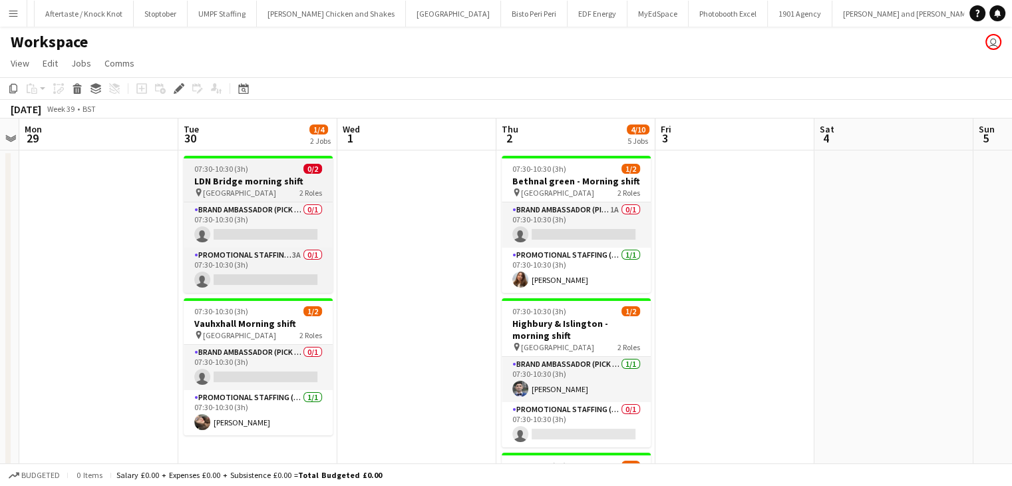
click at [287, 193] on div "pin [GEOGRAPHIC_DATA] 2 Roles" at bounding box center [258, 192] width 149 height 11
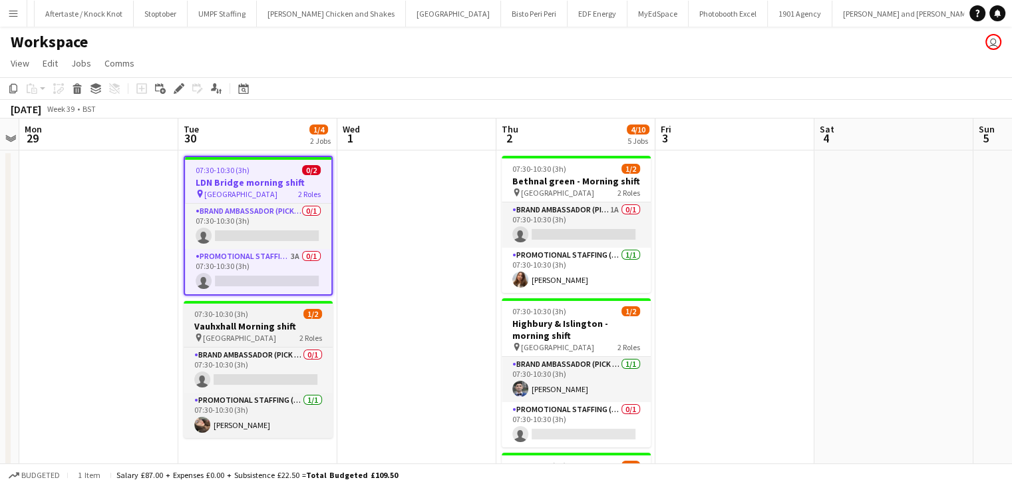
click at [240, 323] on h3 "Vauhxhall Morning shift" at bounding box center [258, 326] width 149 height 12
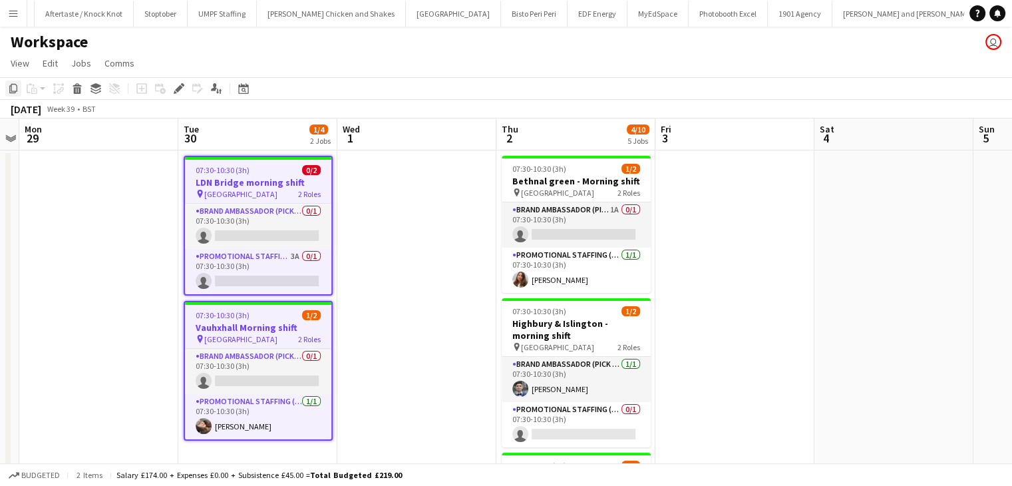
click at [21, 93] on div "Copy" at bounding box center [13, 89] width 16 height 16
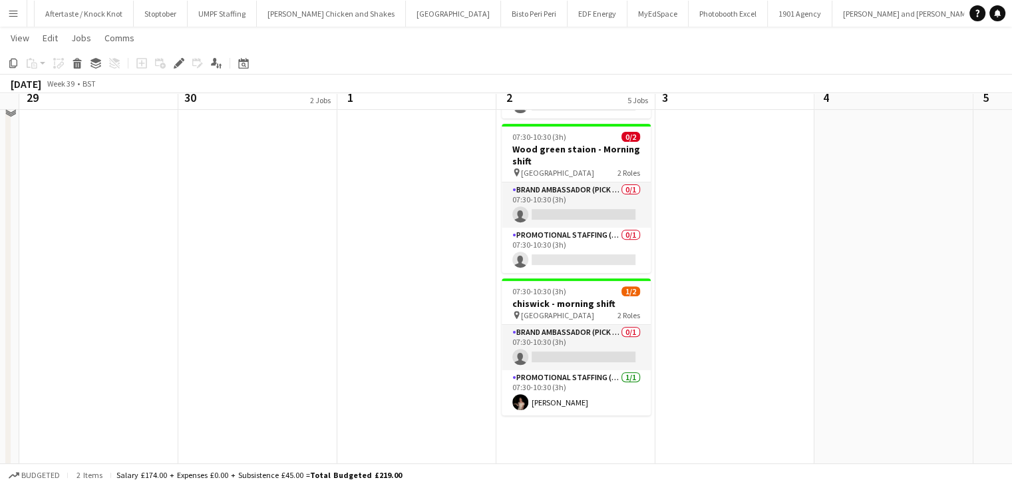
scroll to position [490, 0]
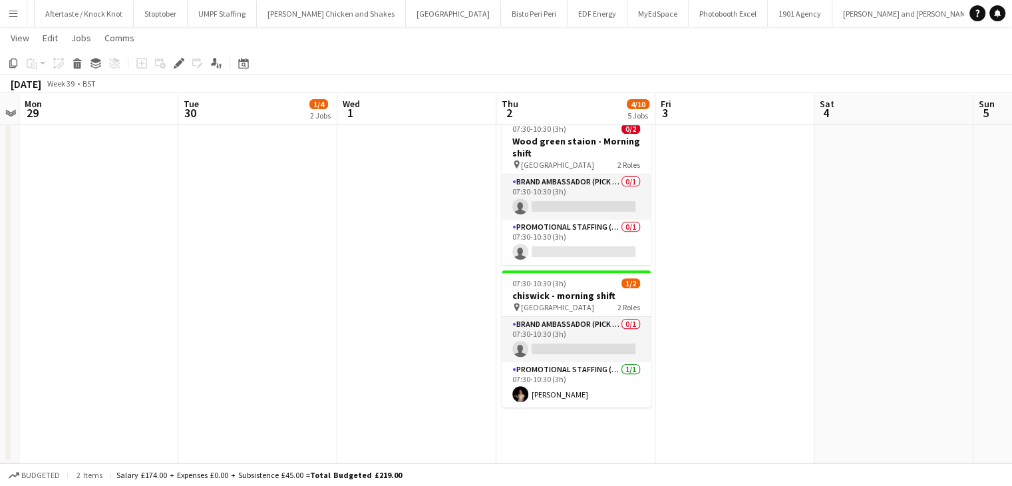
click at [562, 421] on app-date-cell "07:30-10:30 (3h) 1/2 Bethnal green - Morning shift pin [GEOGRAPHIC_DATA] 2 Role…" at bounding box center [575, 61] width 159 height 804
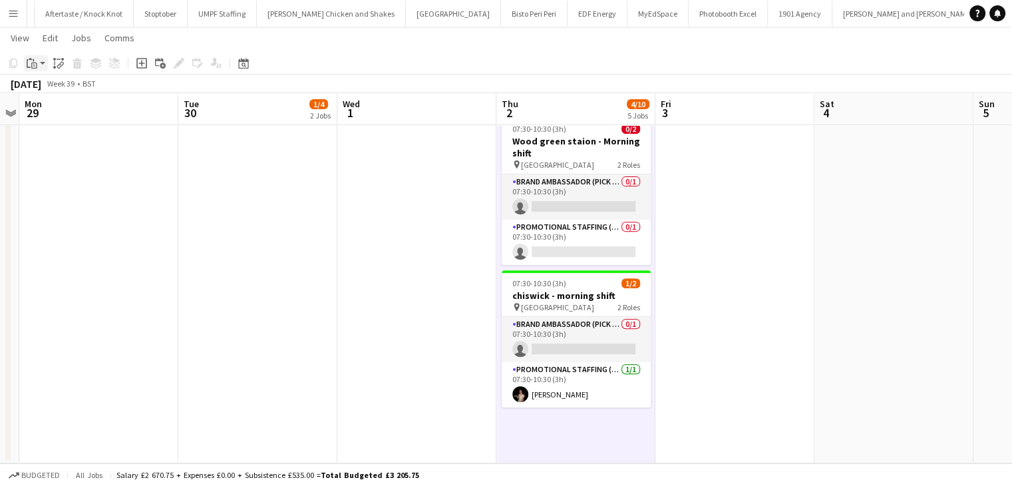
click at [33, 68] on icon at bounding box center [34, 66] width 6 height 6
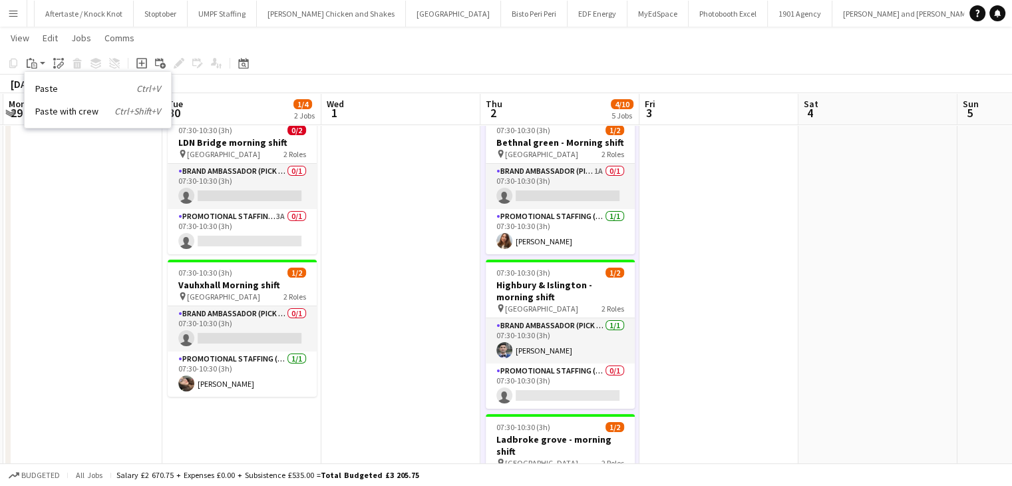
scroll to position [37, 0]
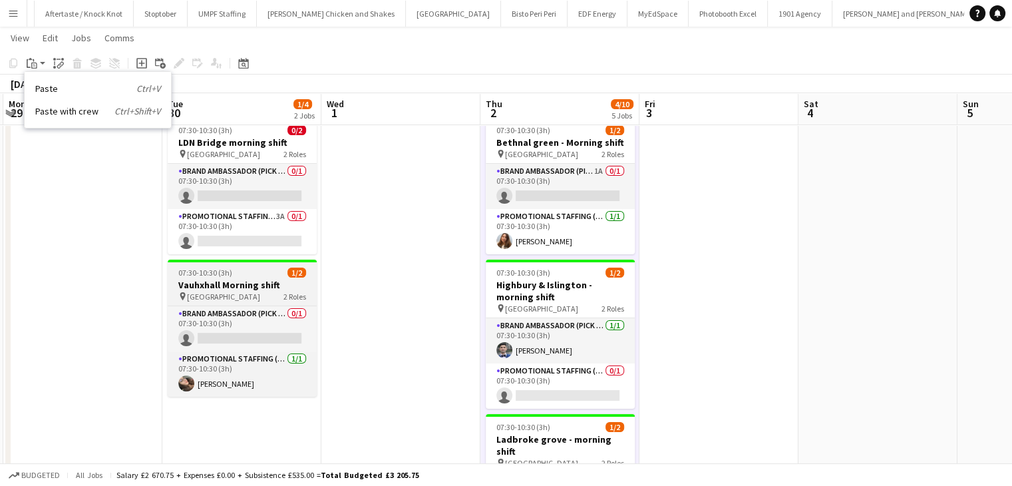
click at [192, 291] on span "[GEOGRAPHIC_DATA]" at bounding box center [223, 296] width 73 height 10
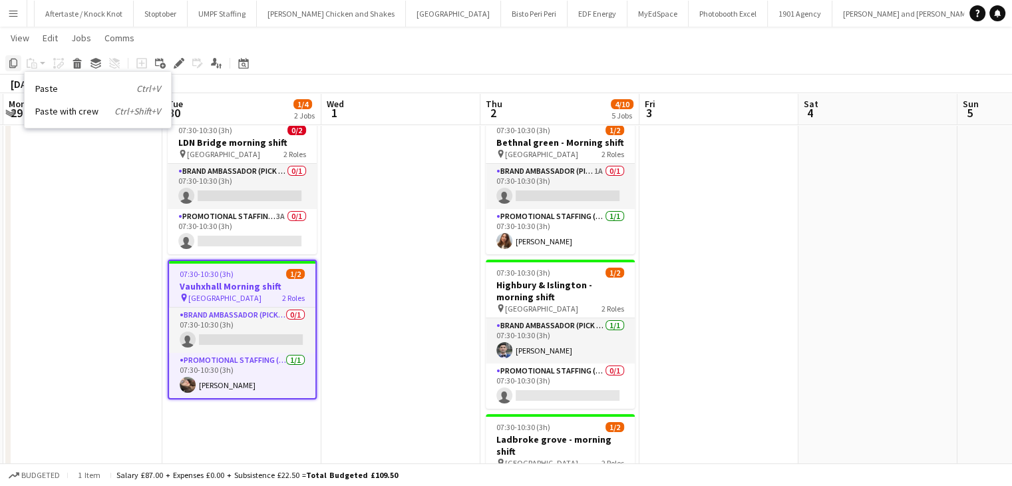
click at [13, 59] on icon at bounding box center [13, 63] width 8 height 9
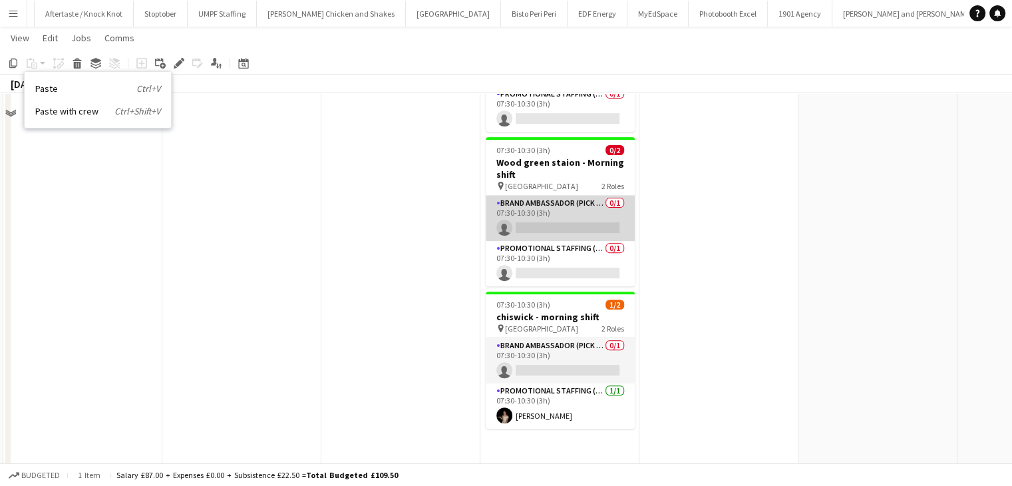
scroll to position [490, 0]
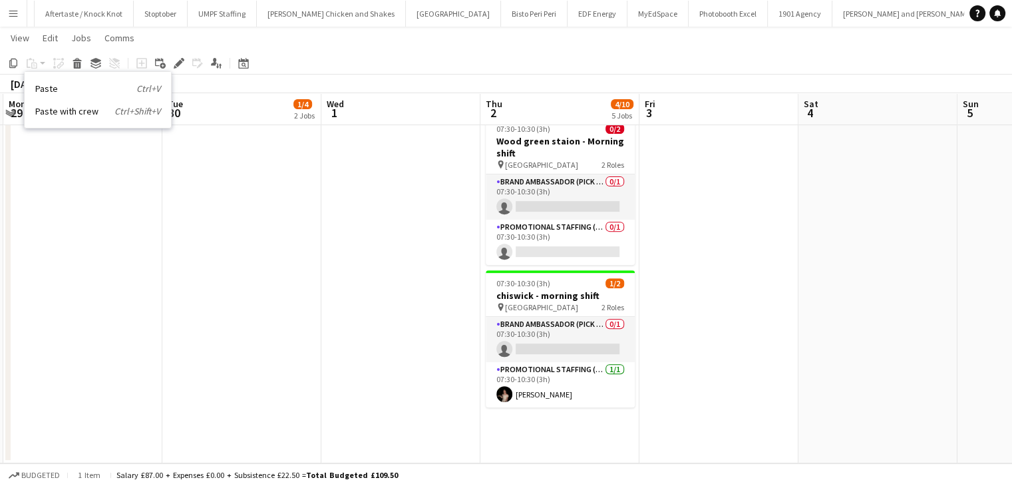
click at [567, 428] on app-date-cell "07:30-10:30 (3h) 1/2 Bethnal green - Morning shift pin [GEOGRAPHIC_DATA] 2 Role…" at bounding box center [559, 61] width 159 height 804
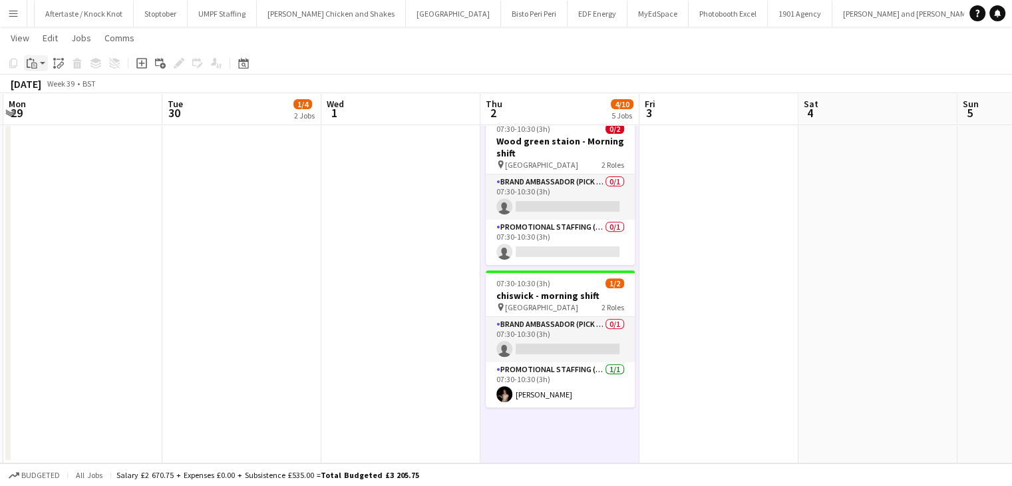
click at [41, 65] on app-action-btn "Paste" at bounding box center [36, 63] width 24 height 16
click at [68, 112] on link "Paste with crew Ctrl+Shift+V" at bounding box center [97, 111] width 125 height 12
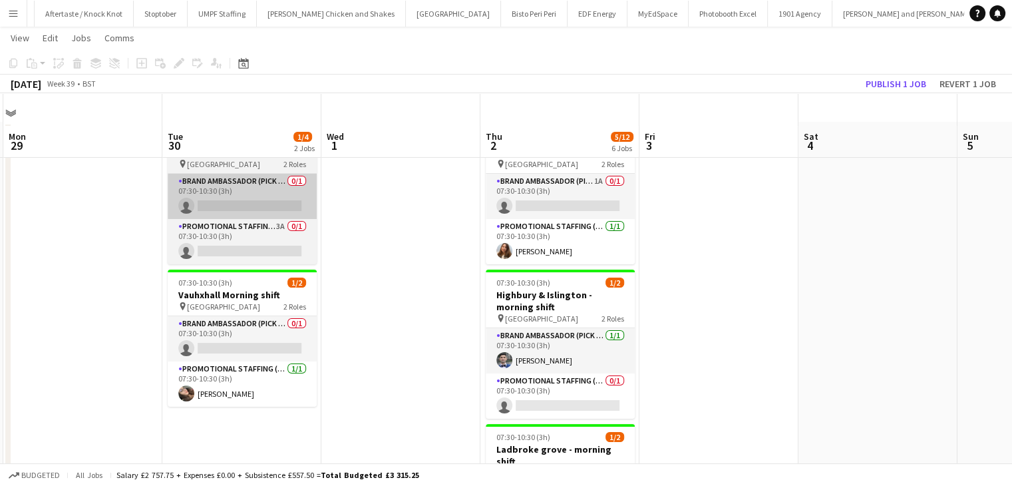
scroll to position [0, 0]
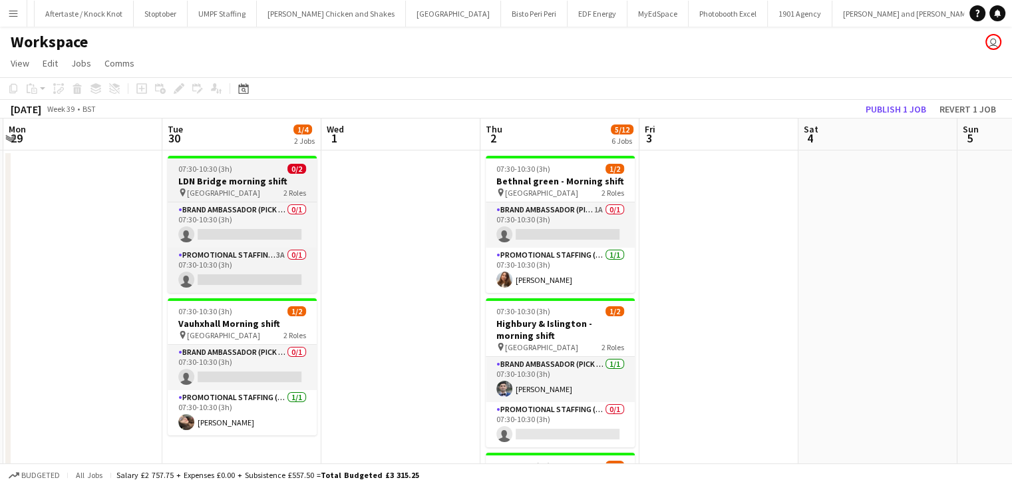
click at [250, 184] on h3 "LDN Bridge morning shift" at bounding box center [242, 181] width 149 height 12
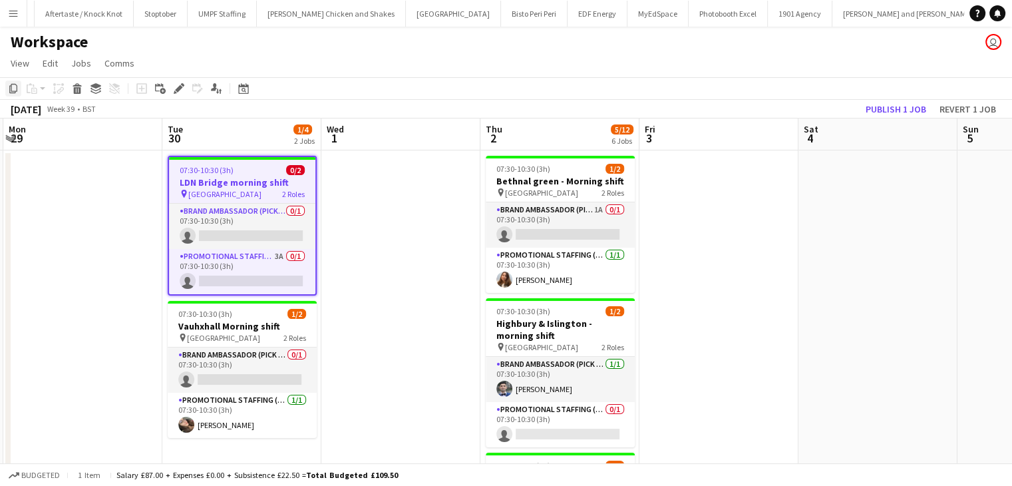
click at [14, 92] on icon "Copy" at bounding box center [13, 88] width 11 height 11
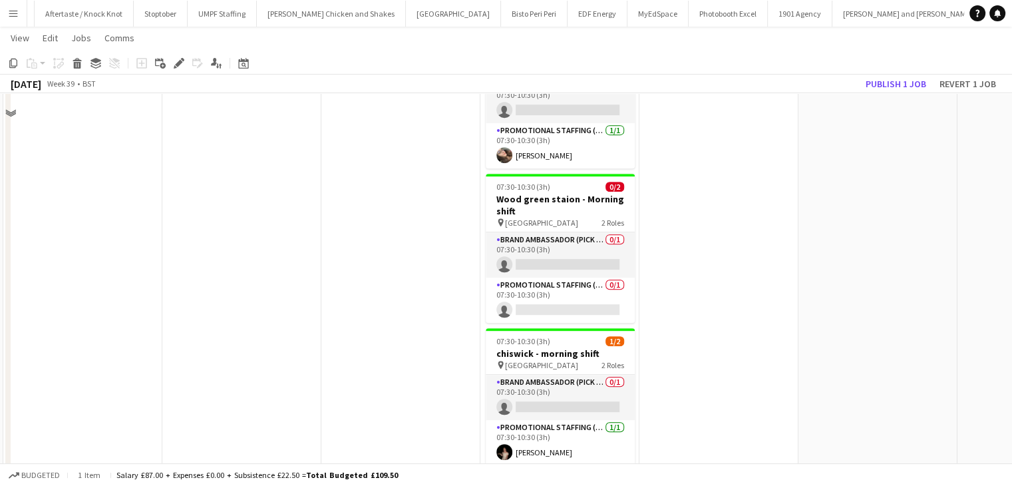
scroll to position [655, 0]
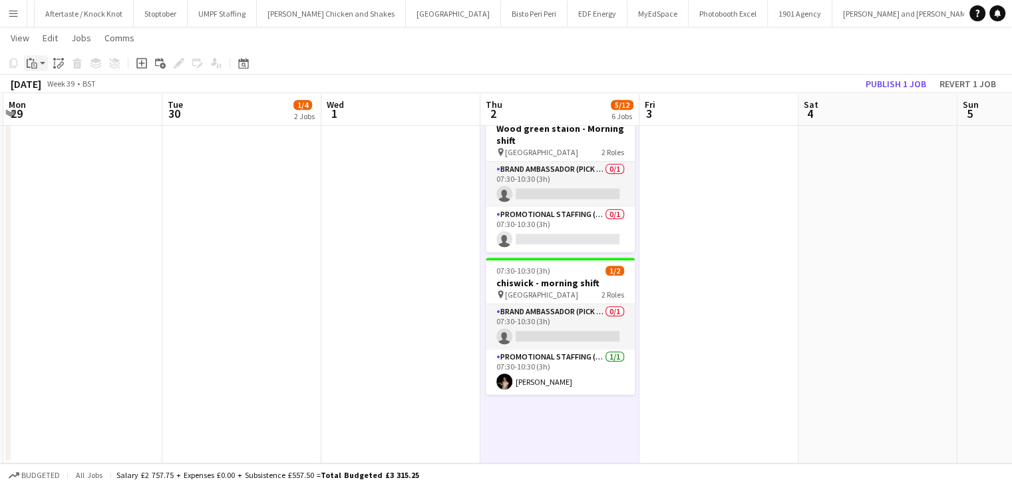
click at [32, 65] on icon at bounding box center [34, 66] width 6 height 6
click at [77, 108] on link "Paste with crew Ctrl+Shift+V" at bounding box center [97, 111] width 125 height 12
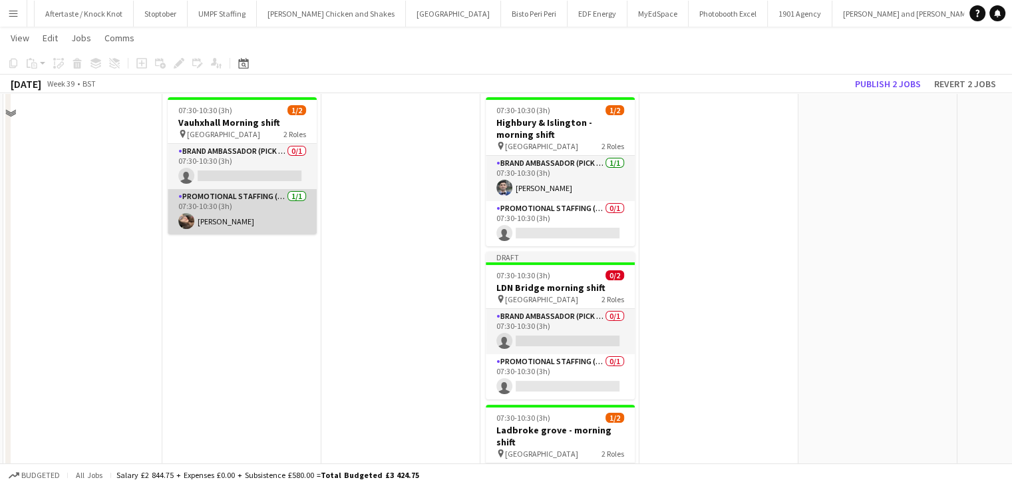
scroll to position [67, 0]
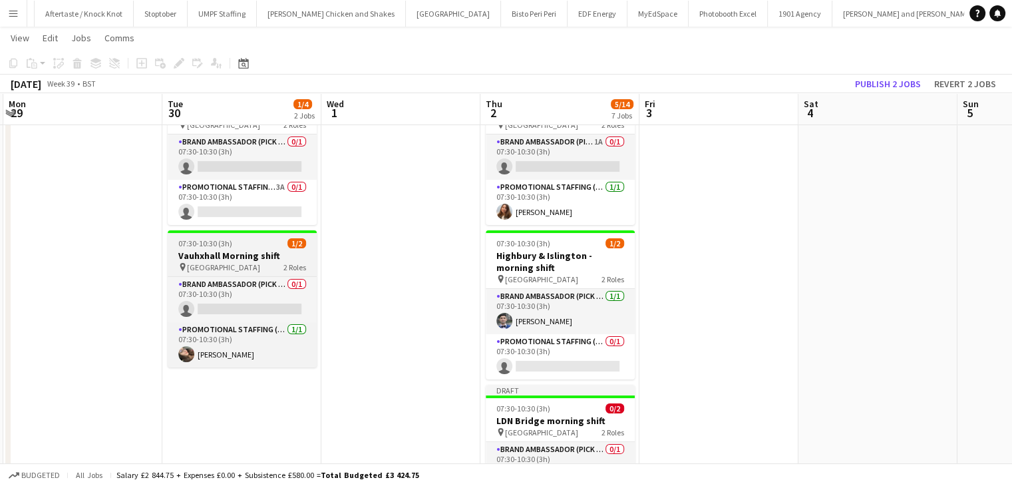
click at [255, 246] on div "07:30-10:30 (3h) 1/2" at bounding box center [242, 243] width 149 height 10
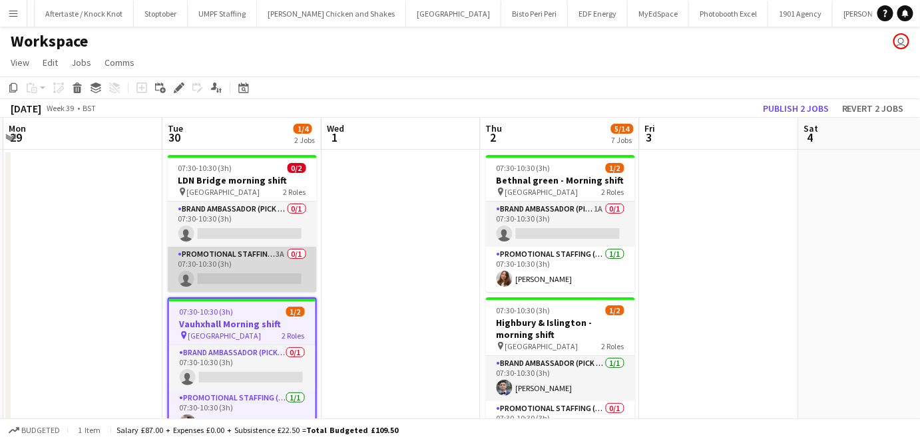
scroll to position [0, 0]
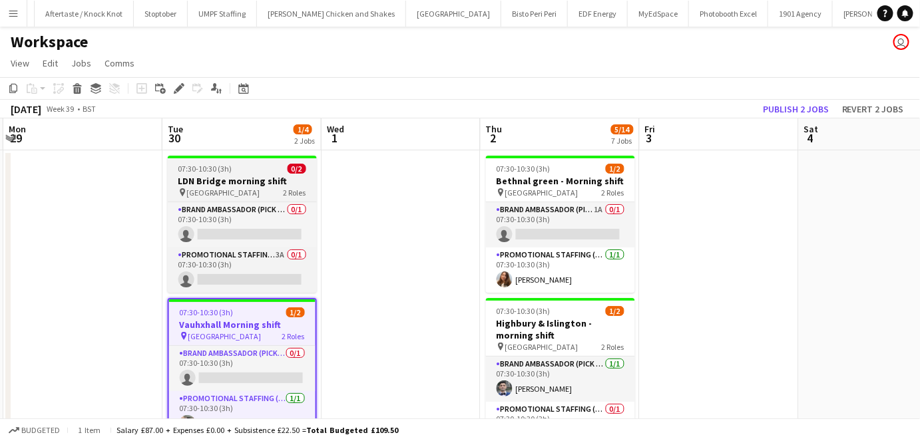
click at [228, 172] on span "07:30-10:30 (3h)" at bounding box center [205, 169] width 54 height 10
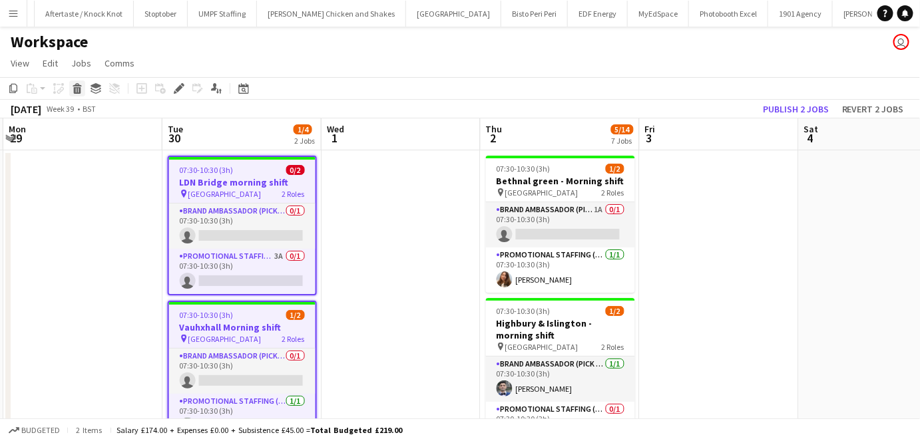
click at [83, 90] on div "Delete" at bounding box center [77, 89] width 16 height 16
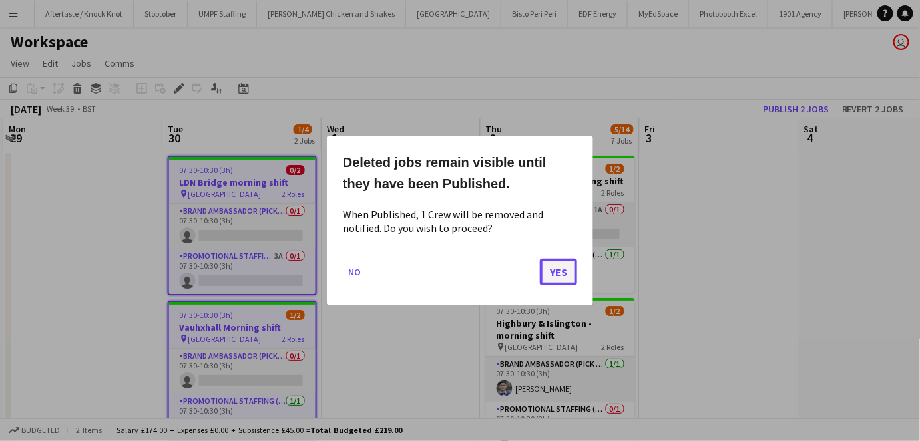
click at [568, 263] on button "Yes" at bounding box center [558, 272] width 37 height 27
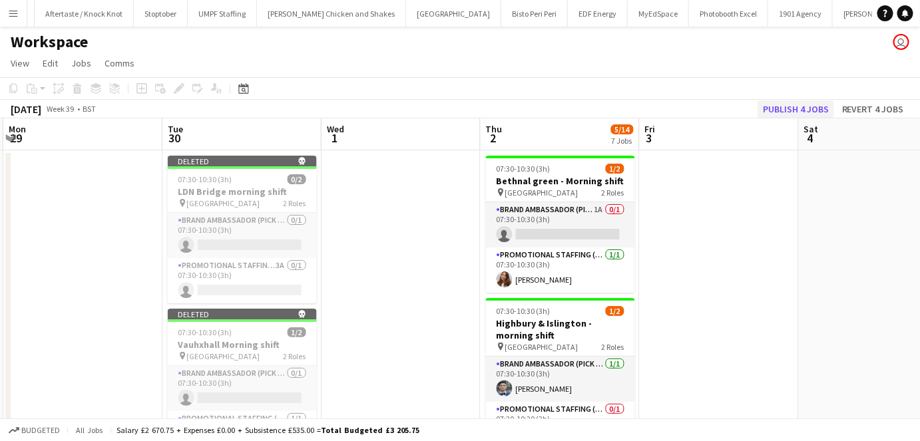
drag, startPoint x: 778, startPoint y: 118, endPoint x: 784, endPoint y: 108, distance: 10.7
click at [784, 108] on button "Publish 4 jobs" at bounding box center [795, 108] width 77 height 17
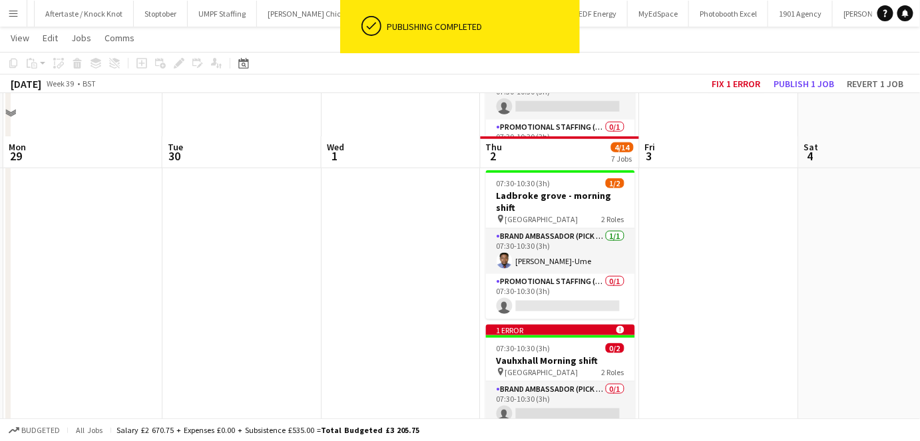
scroll to position [544, 0]
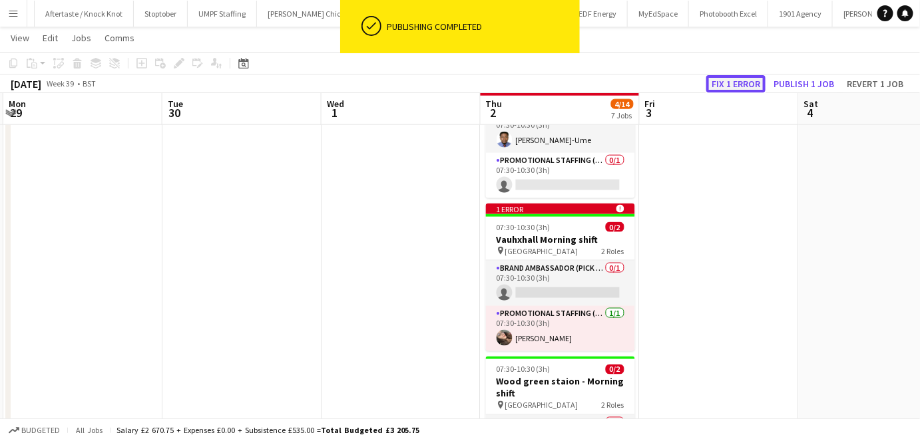
click at [740, 77] on button "Fix 1 error" at bounding box center [735, 83] width 59 height 17
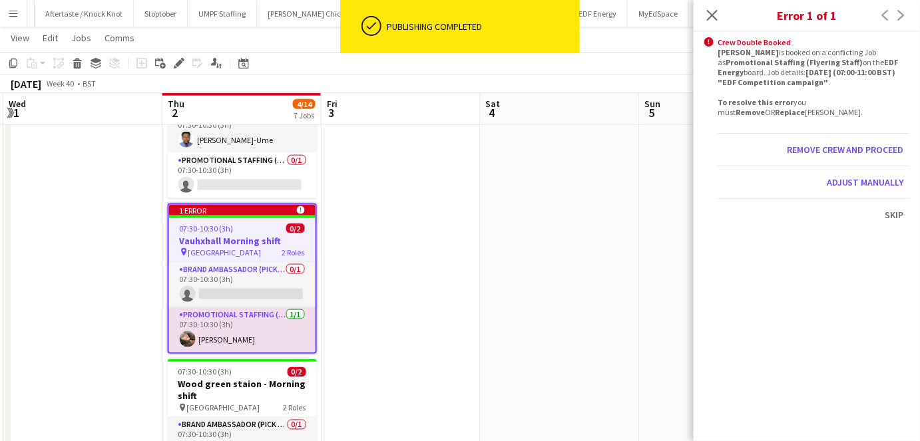
scroll to position [0, 458]
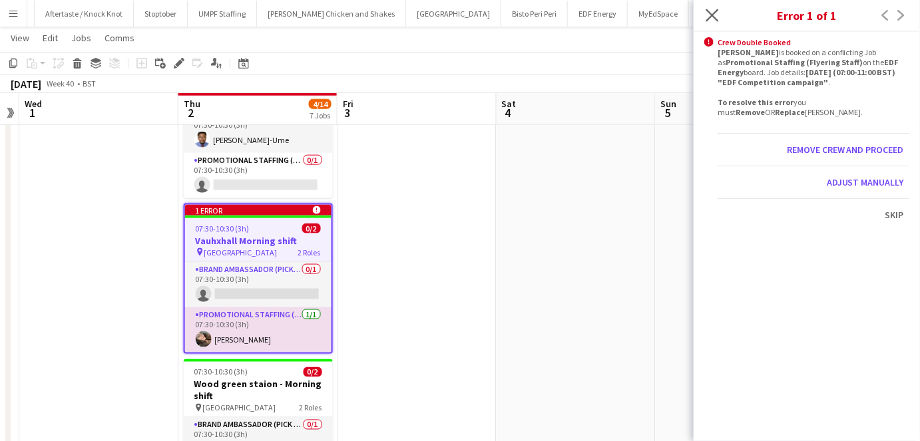
click at [719, 20] on app-icon "Close pop-in" at bounding box center [712, 15] width 19 height 19
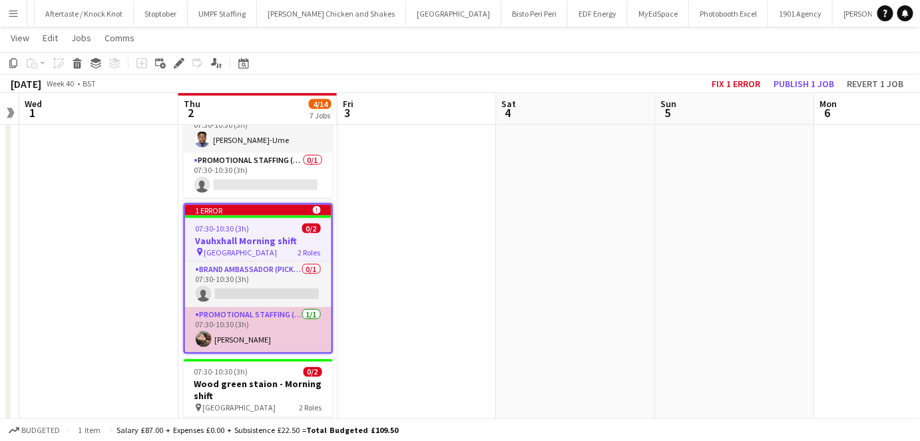
click at [283, 308] on app-card-role "Promotional Staffing (Brand Ambassadors) 1/1 07:30-10:30 (3h) Anastasiia Melesh…" at bounding box center [258, 329] width 146 height 45
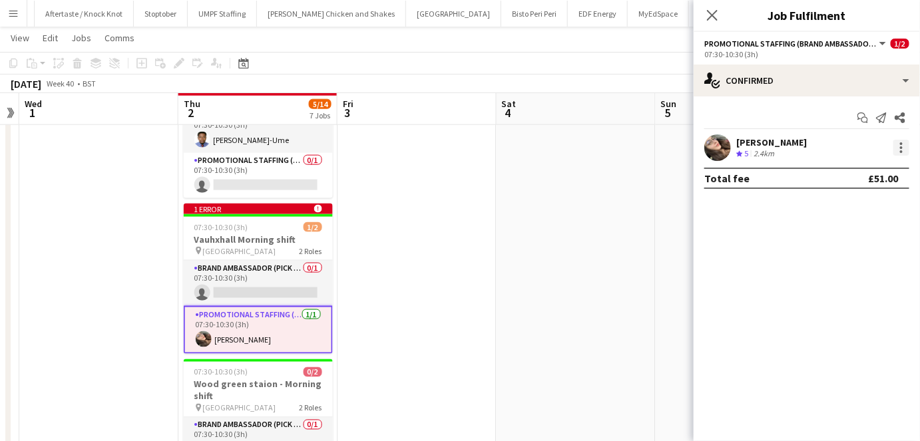
click at [898, 145] on div at bounding box center [901, 148] width 16 height 16
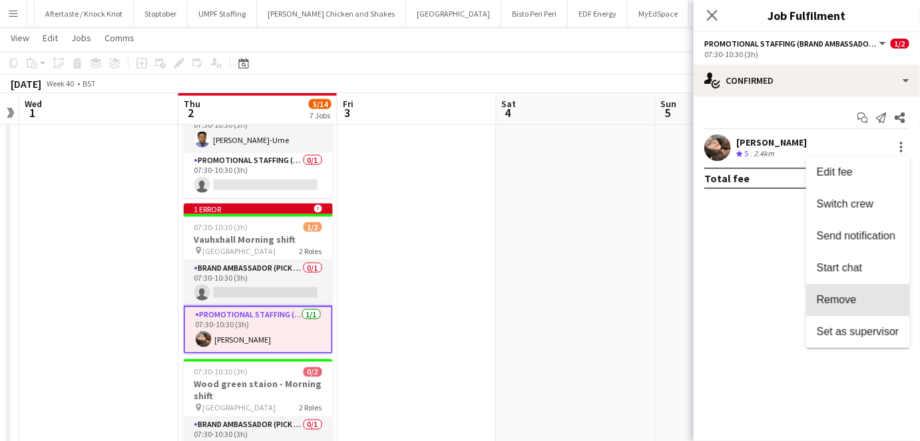
drag, startPoint x: 844, startPoint y: 293, endPoint x: 775, endPoint y: 190, distance: 123.6
click at [842, 293] on button "Remove" at bounding box center [858, 300] width 104 height 32
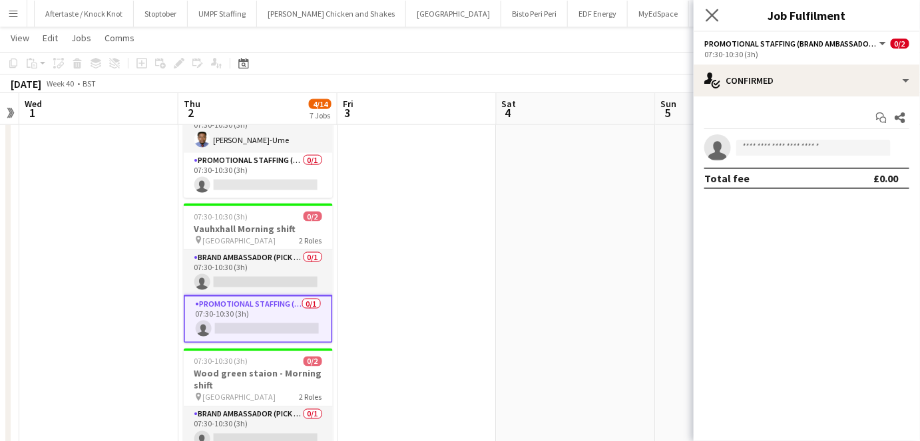
click at [705, 13] on app-icon "Close pop-in" at bounding box center [712, 15] width 19 height 19
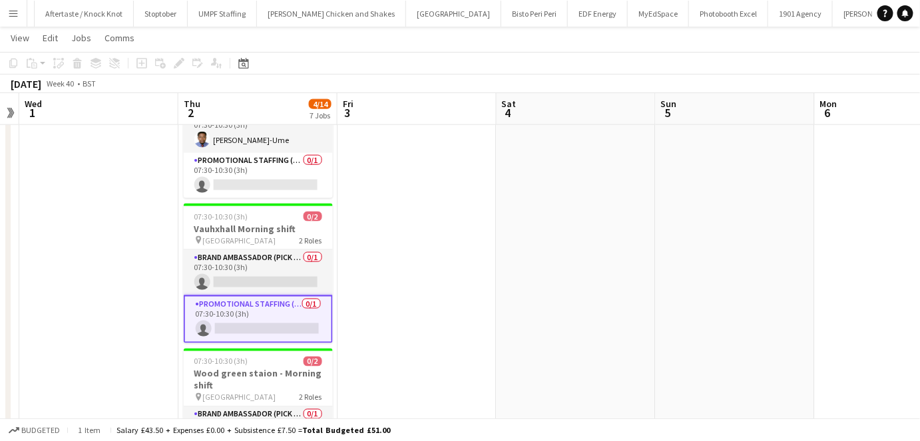
click at [768, 91] on div "October 2025 Week 40 • BST" at bounding box center [460, 84] width 920 height 19
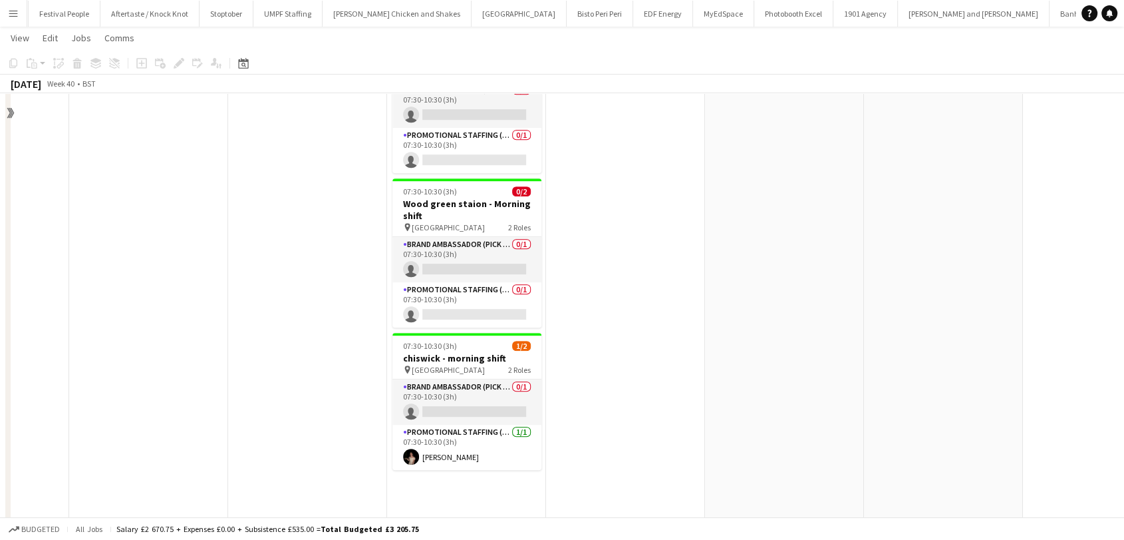
scroll to position [746, 0]
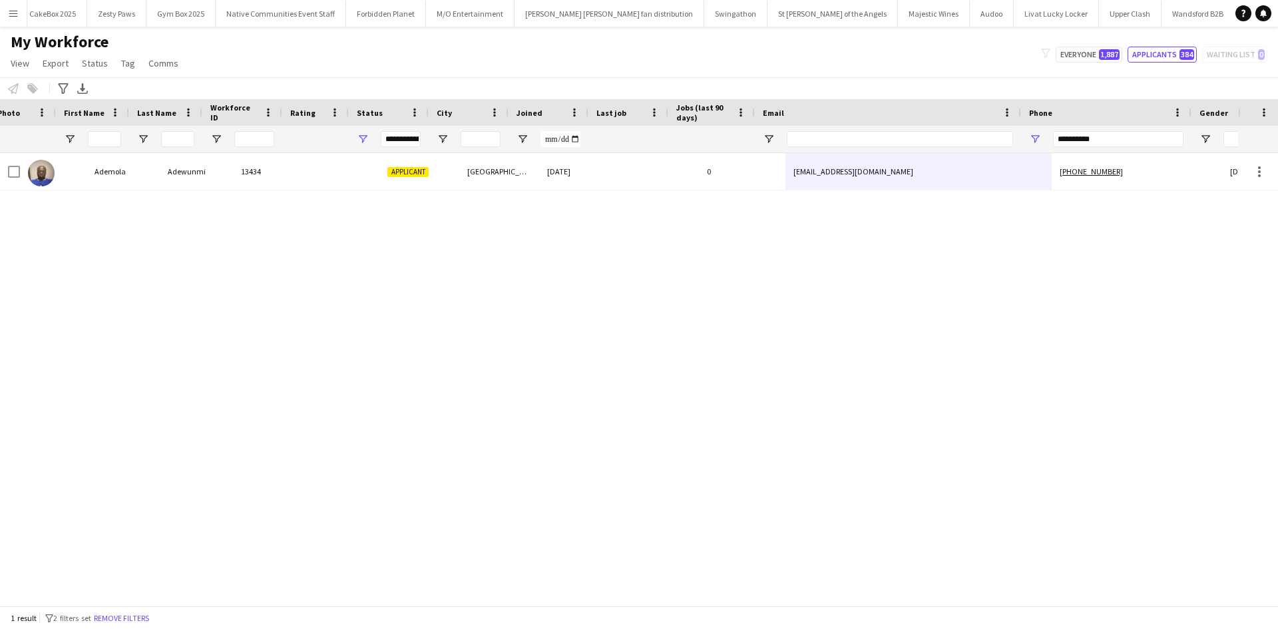
scroll to position [0, 31]
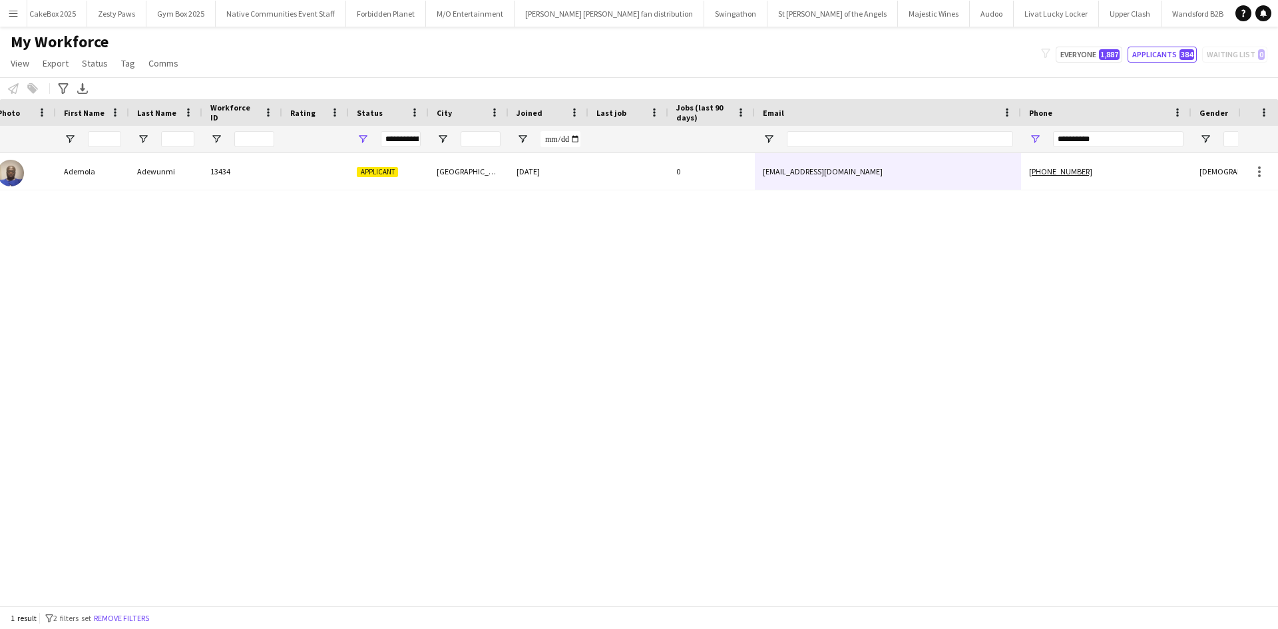
click at [369, 138] on div "**********" at bounding box center [389, 139] width 80 height 27
click at [366, 138] on span "Open Filter Menu" at bounding box center [363, 139] width 12 height 12
click at [392, 220] on div "(Select All)" at bounding box center [430, 221] width 105 height 10
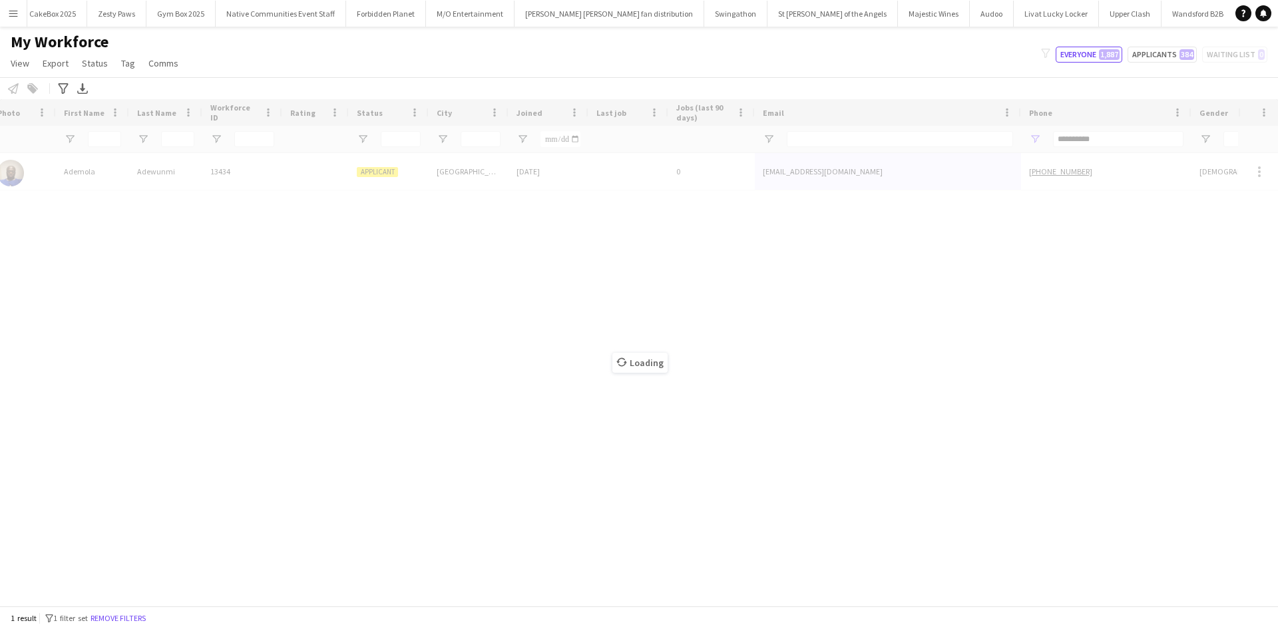
click at [346, 51] on div "My Workforce View Views Default view New view Update view Delete view Edit name…" at bounding box center [639, 54] width 1278 height 45
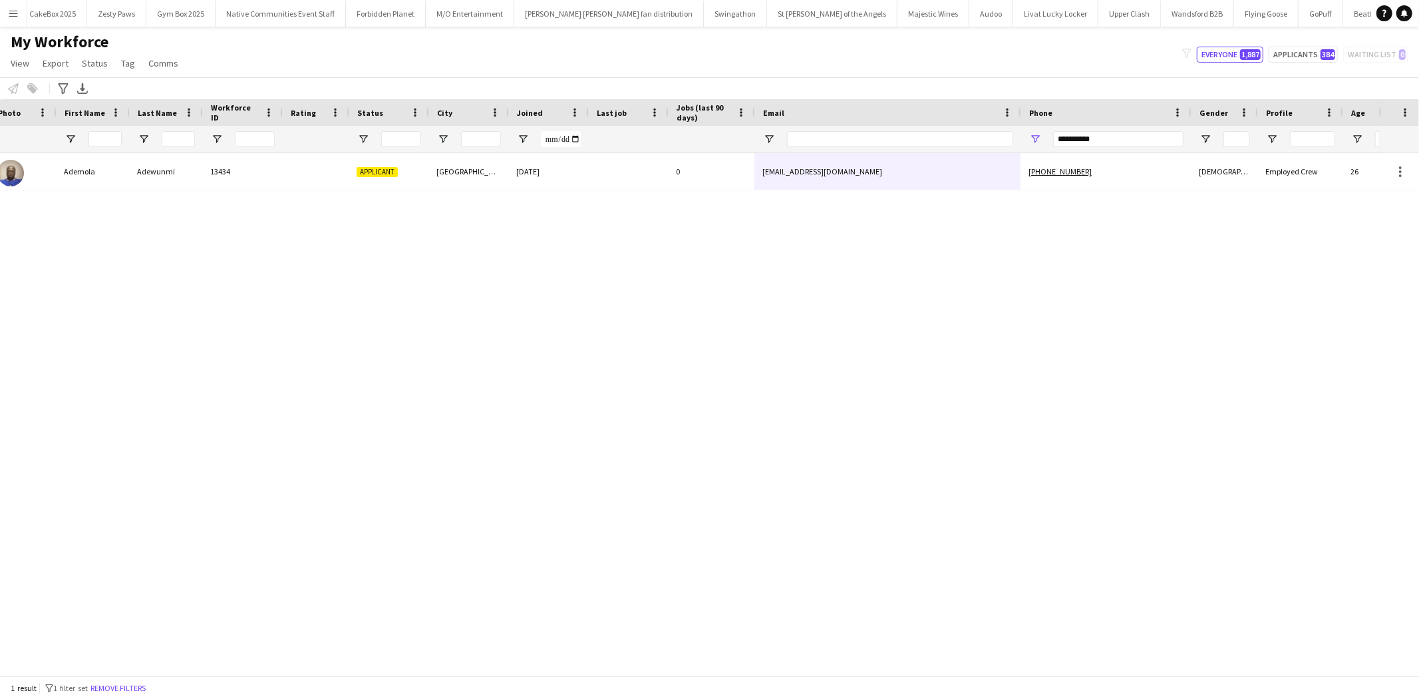
scroll to position [0, 30]
click at [19, 25] on button "Menu" at bounding box center [13, 13] width 27 height 27
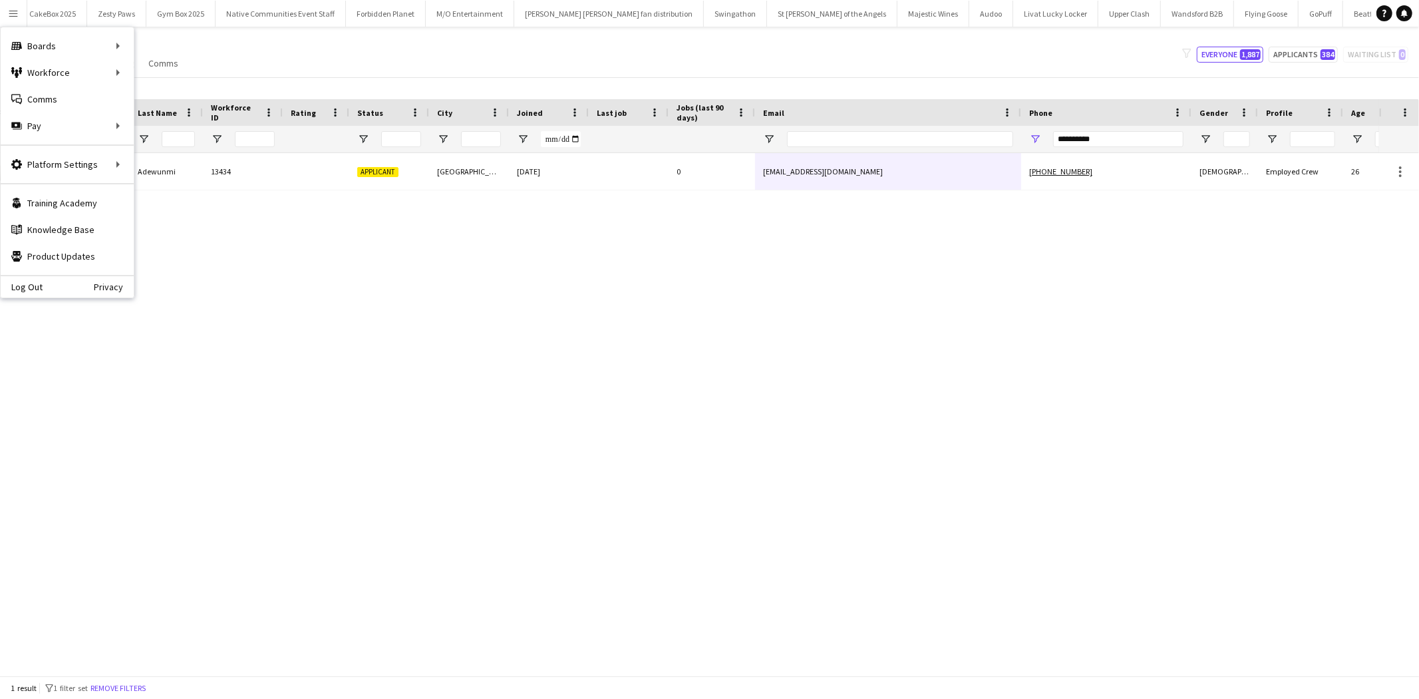
click at [226, 265] on div "Ademola Adewunmi 13434 Applicant Cardiff 26-09-2025 0 ademolaadewunmi422@gmail.…" at bounding box center [689, 409] width 1379 height 513
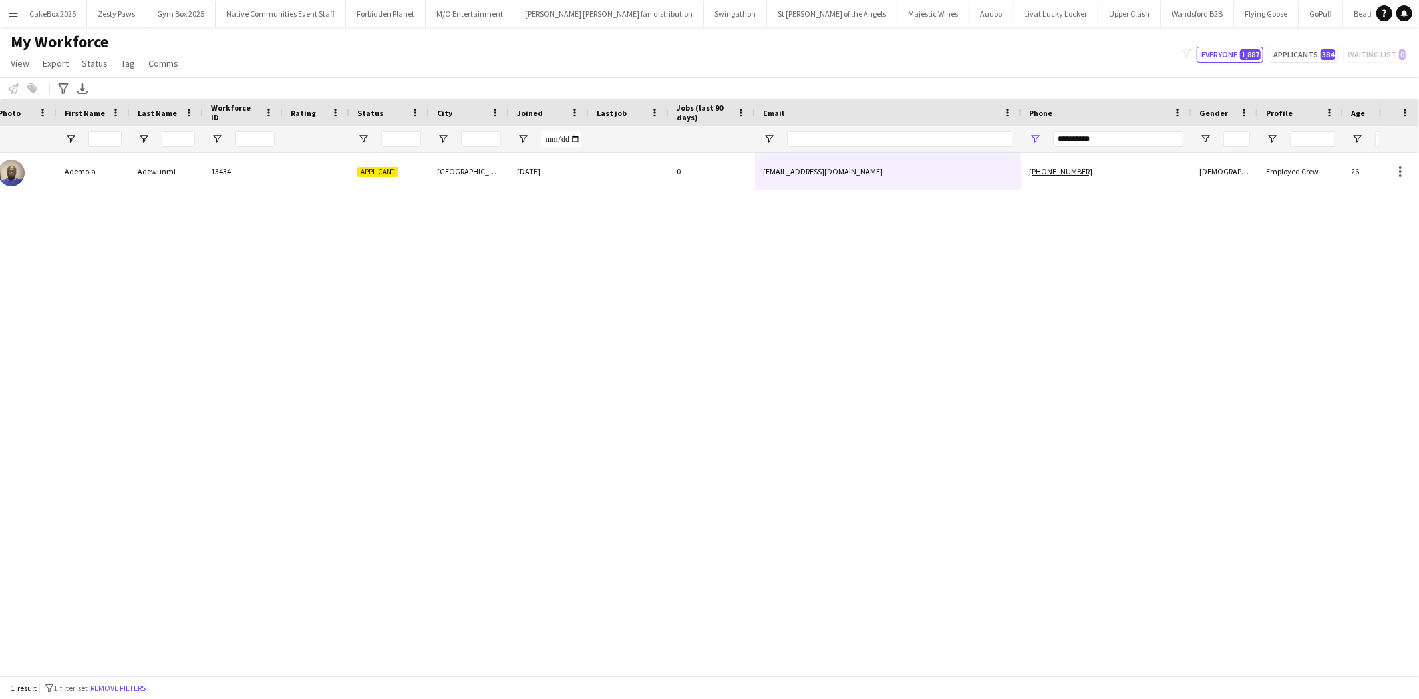
click at [122, 142] on div at bounding box center [93, 139] width 73 height 27
click at [115, 142] on input "First Name Filter Input" at bounding box center [104, 139] width 33 height 16
click at [183, 142] on input "Last Name Filter Input" at bounding box center [178, 139] width 33 height 16
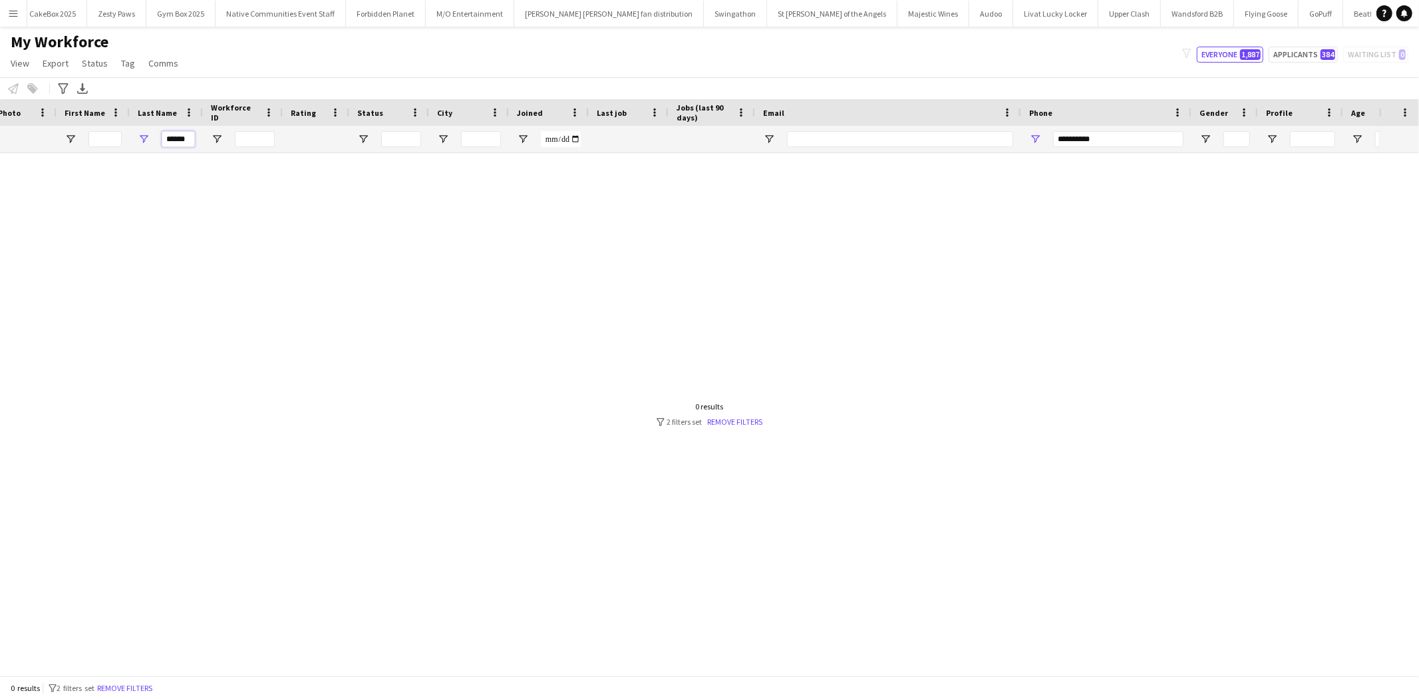
type input "******"
click at [1123, 138] on input "**********" at bounding box center [1118, 139] width 130 height 16
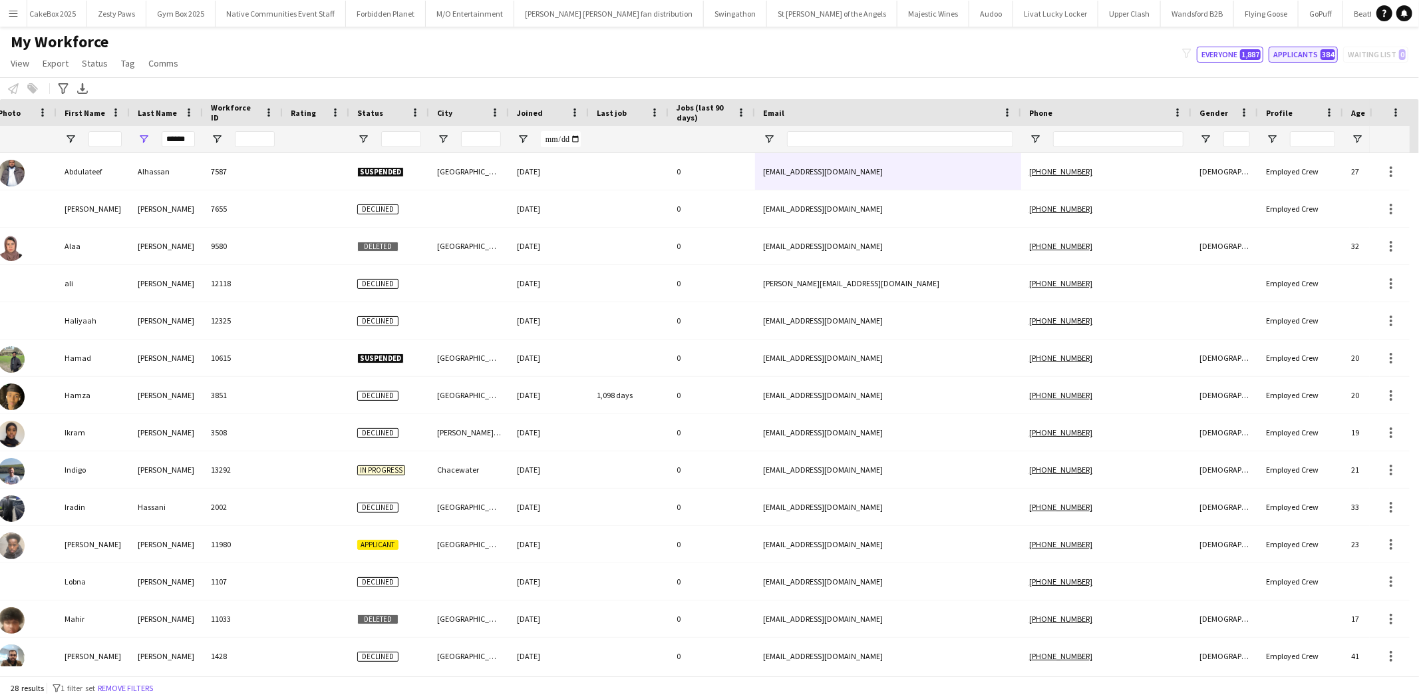
click at [1277, 55] on button "Applicants 384" at bounding box center [1303, 55] width 69 height 16
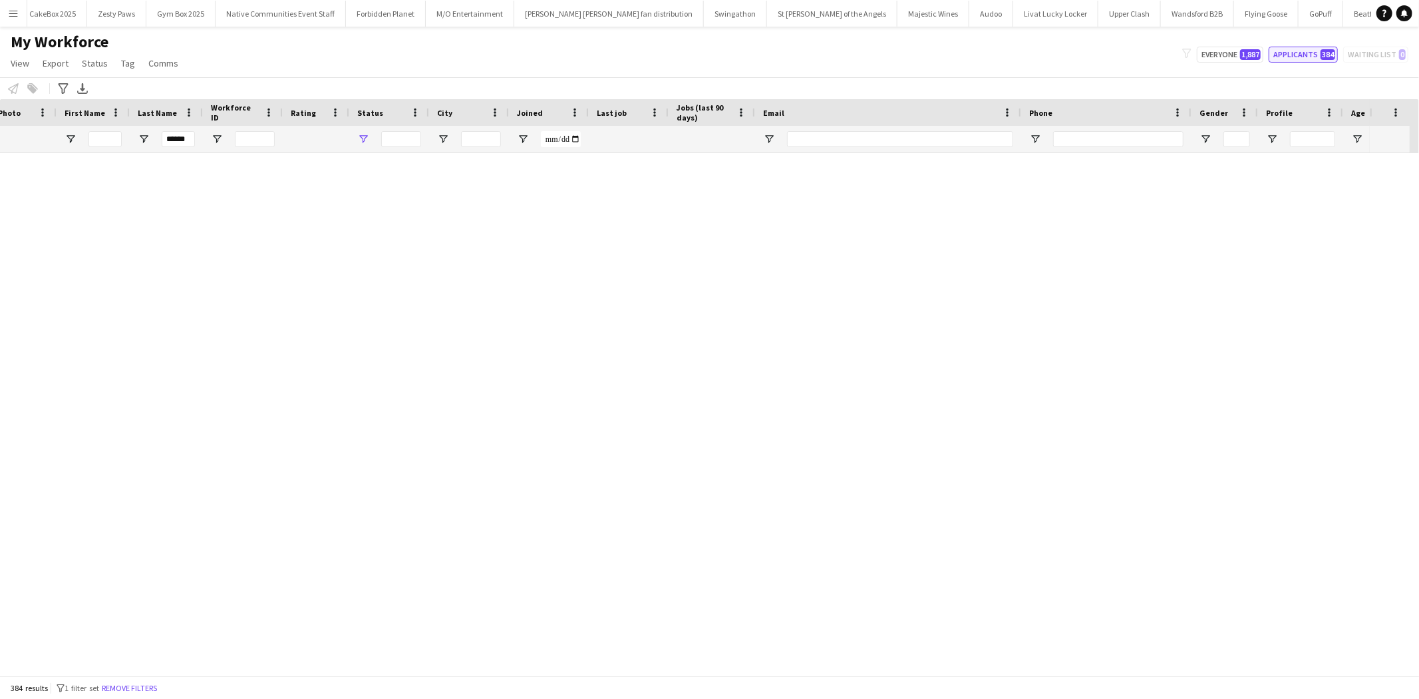
type input "**********"
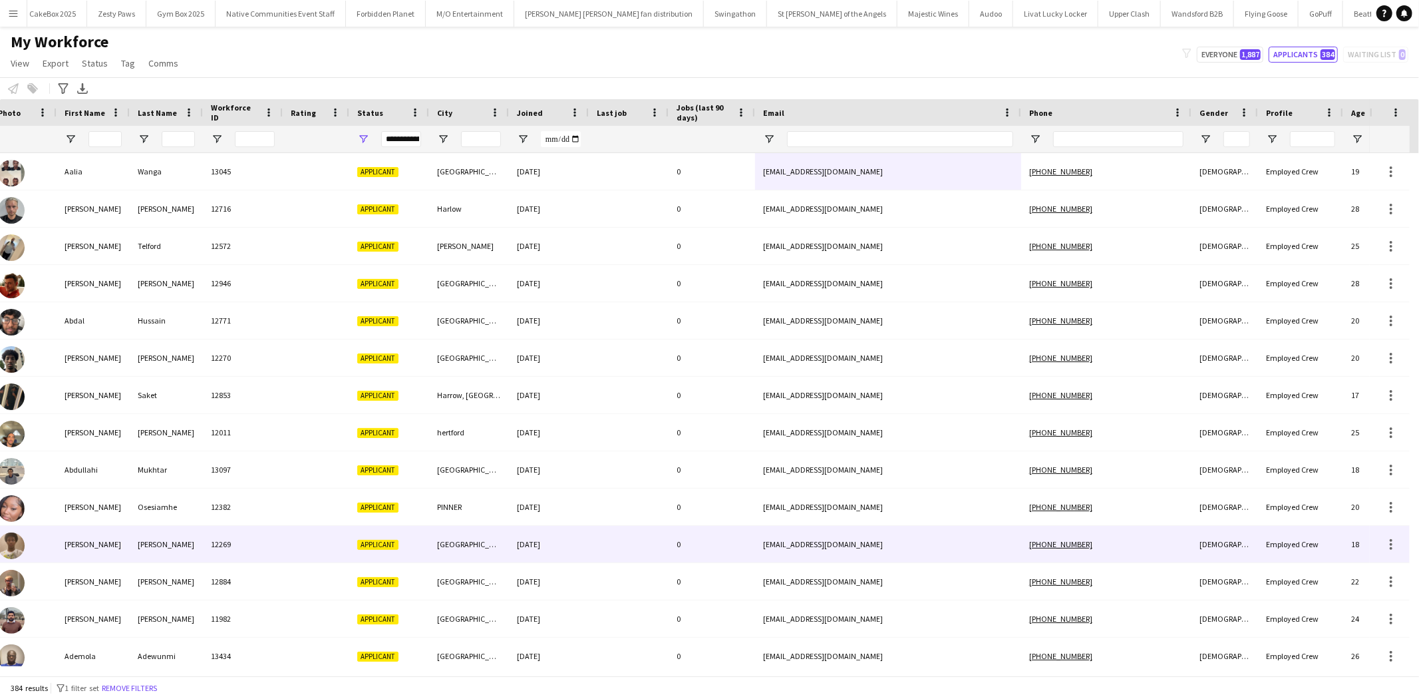
scroll to position [0, 0]
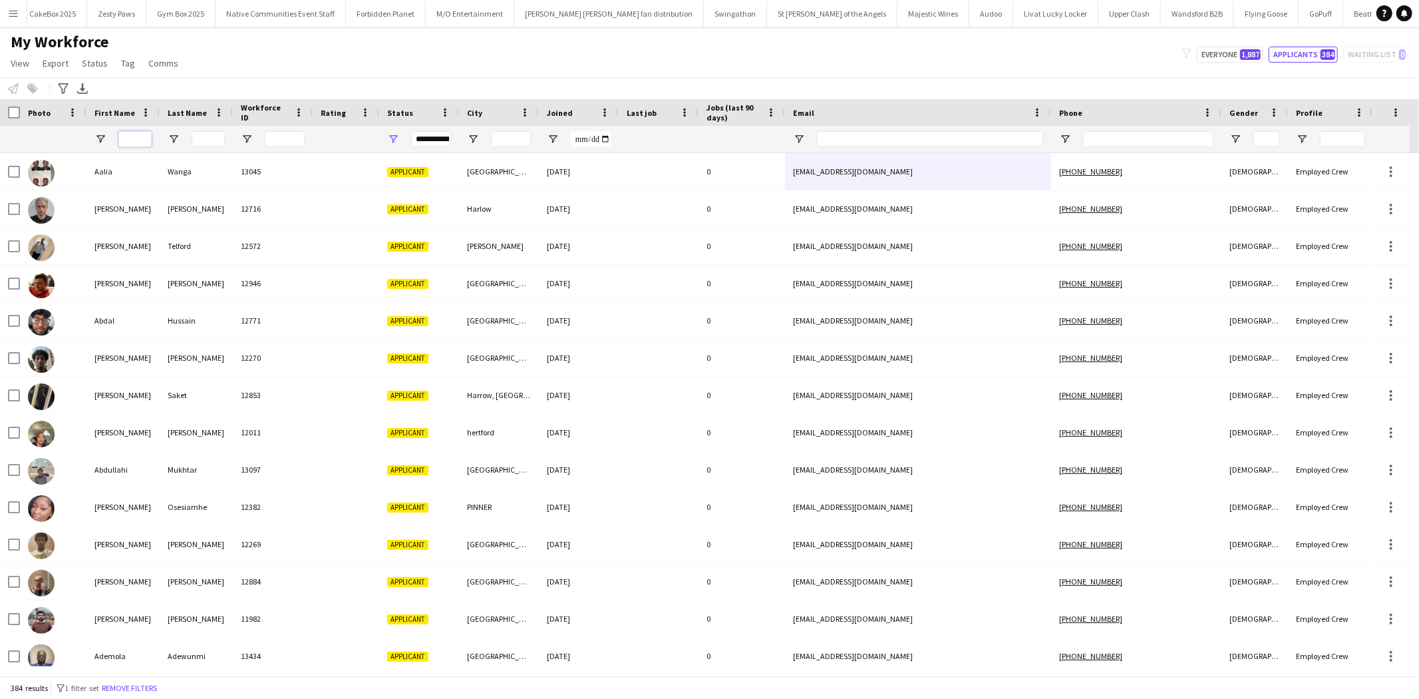
click at [136, 134] on input "First Name Filter Input" at bounding box center [134, 139] width 33 height 16
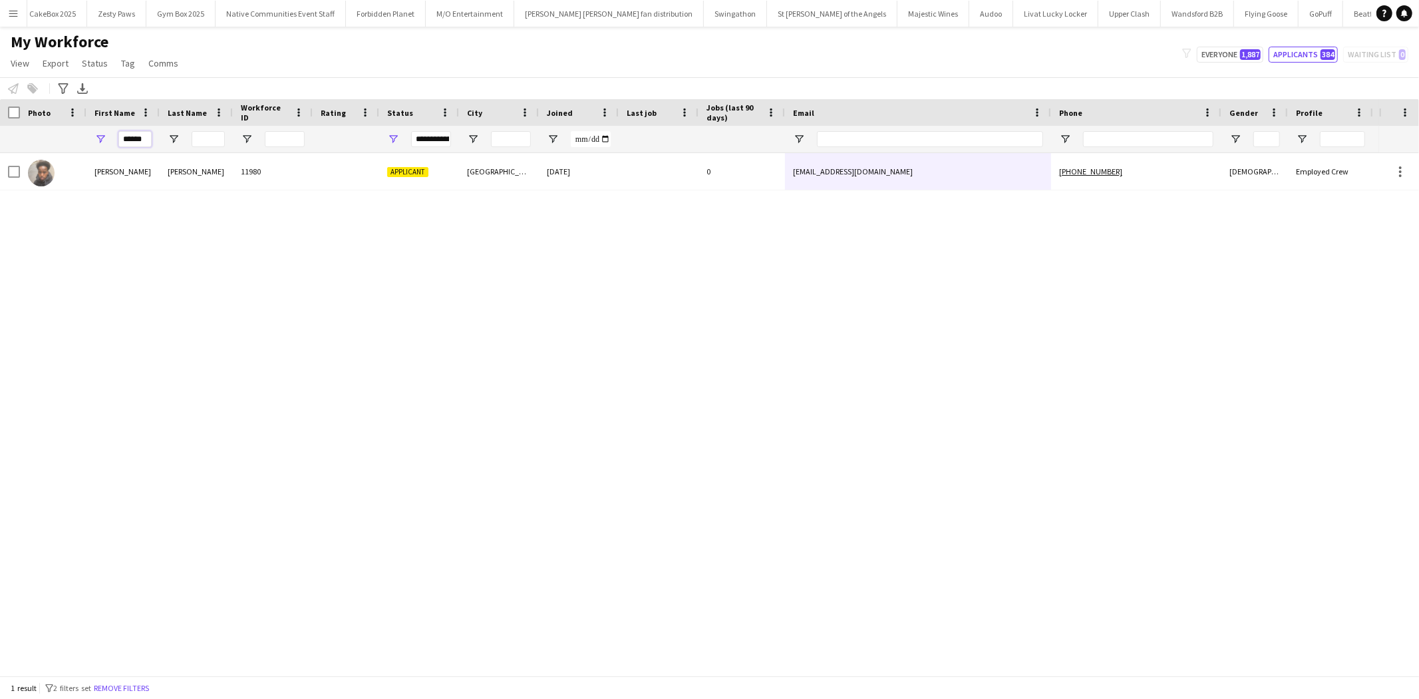
type input "******"
click at [152, 166] on div "Khalid" at bounding box center [122, 171] width 73 height 37
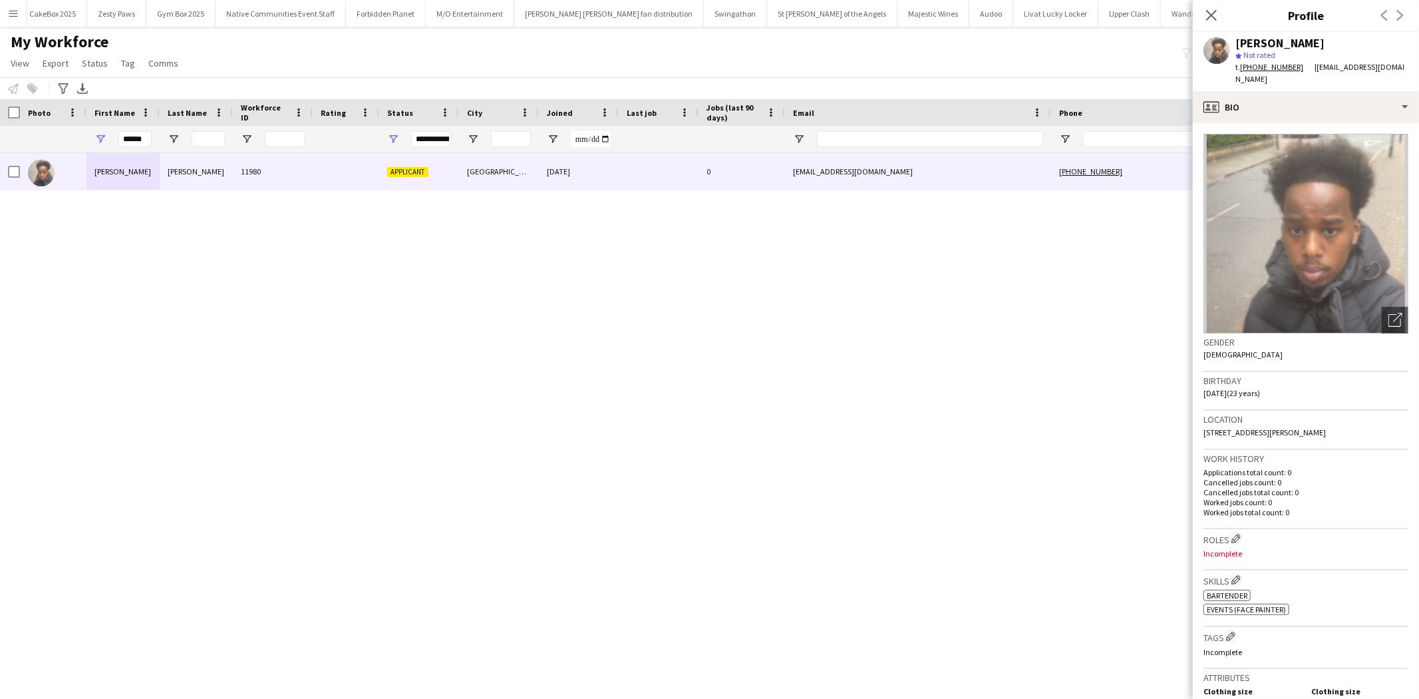
click at [154, 128] on div "******" at bounding box center [122, 139] width 73 height 27
click at [142, 152] on div "******" at bounding box center [134, 139] width 33 height 27
click at [142, 141] on input "******" at bounding box center [134, 139] width 33 height 16
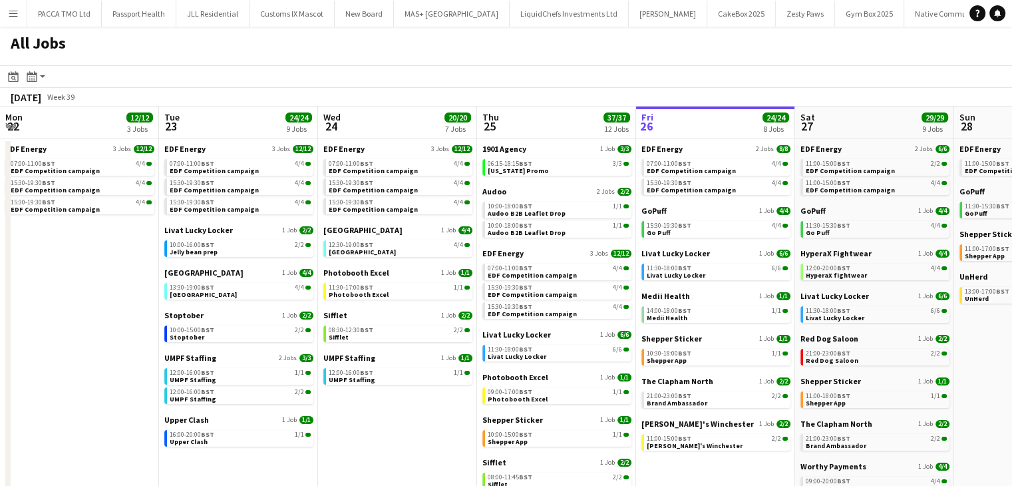
scroll to position [0, 473]
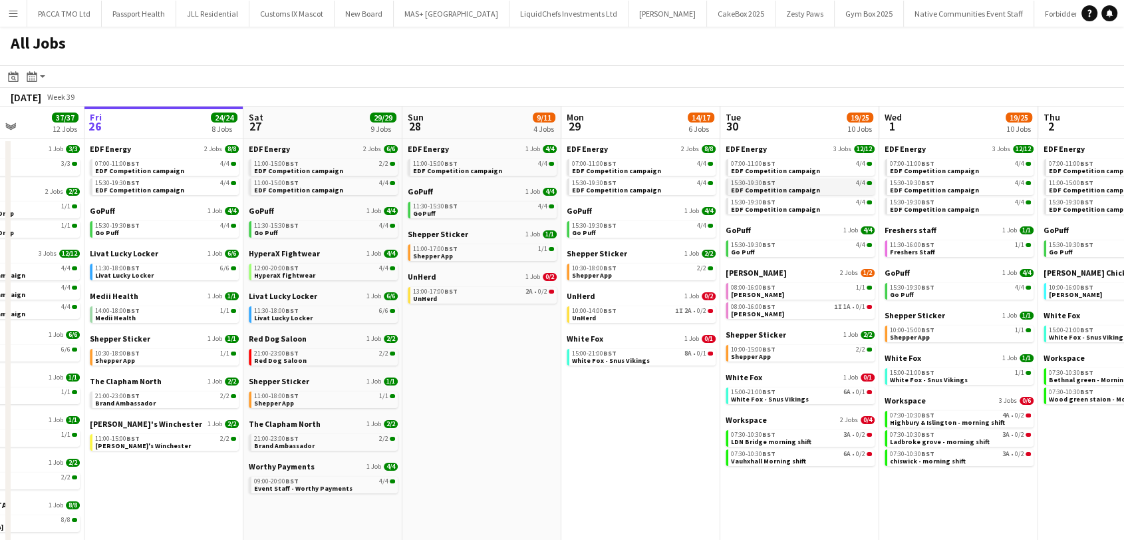
scroll to position [0, 394]
click at [134, 320] on link "14:00-18:00 BST 1/1 Medii Health" at bounding box center [164, 313] width 141 height 15
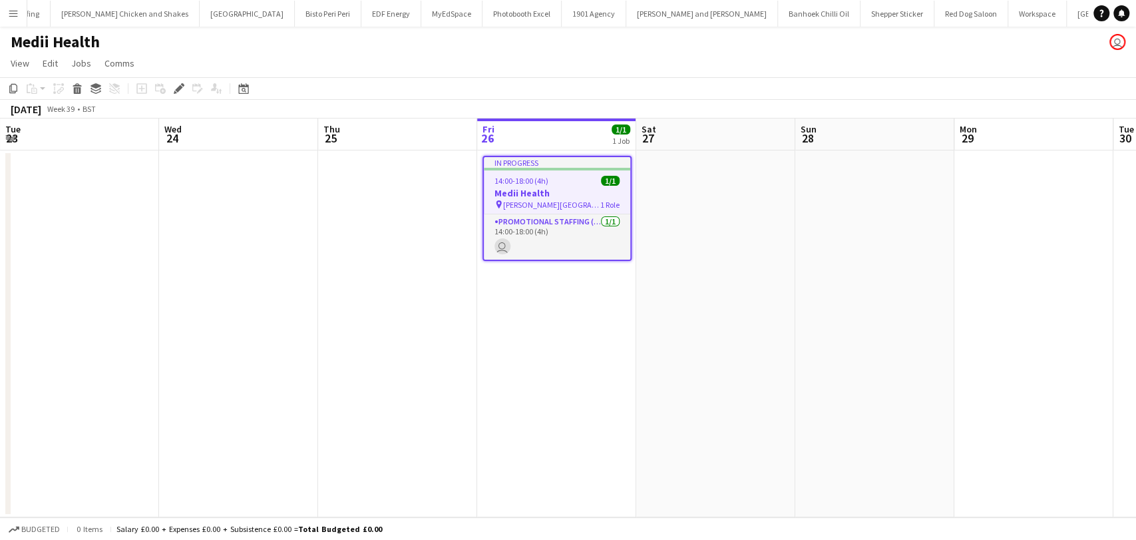
scroll to position [0, 458]
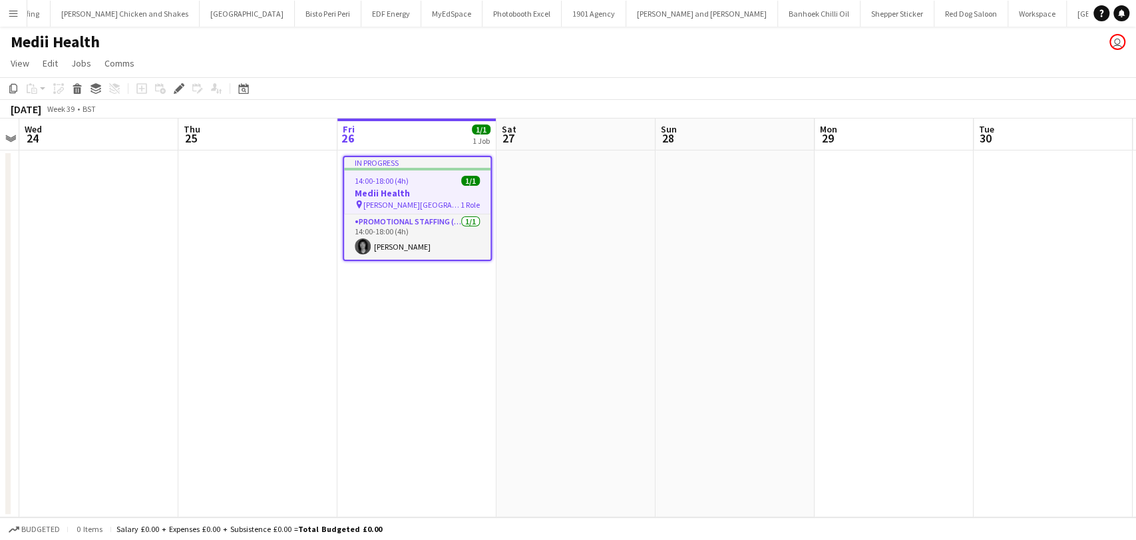
click at [4, 17] on button "Menu" at bounding box center [13, 13] width 27 height 27
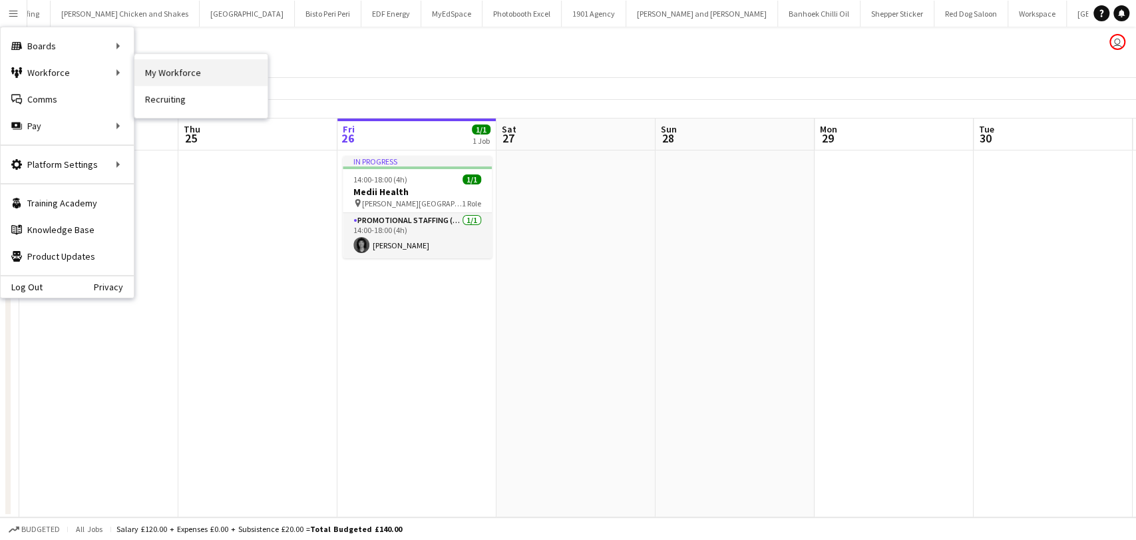
click at [172, 70] on link "My Workforce" at bounding box center [200, 72] width 133 height 27
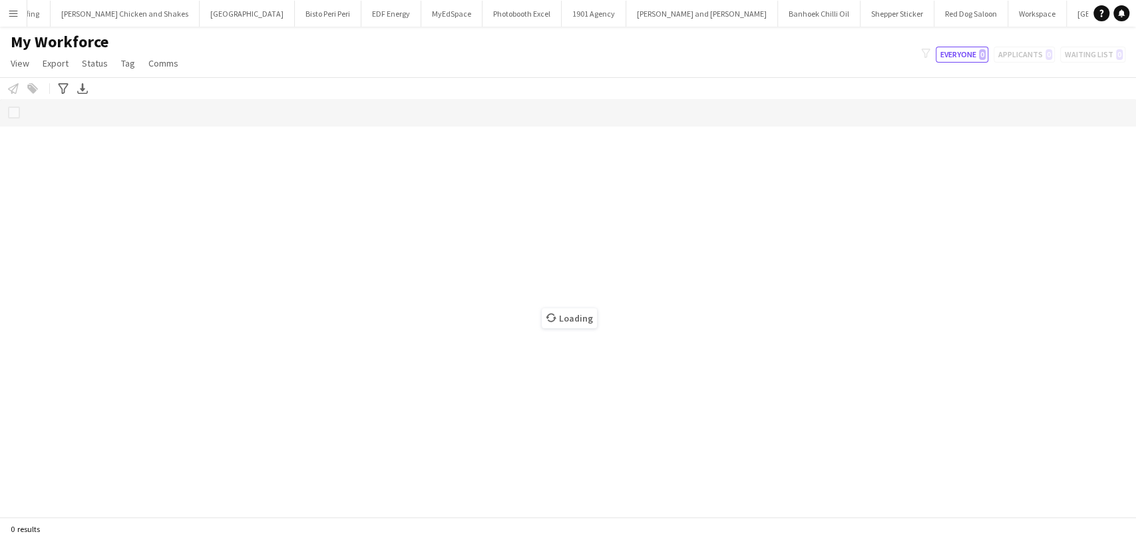
scroll to position [0, 2332]
click at [149, 75] on app-page-menu "View Views Default view New view Update view Delete view Edit name Customise vi…" at bounding box center [96, 64] width 192 height 25
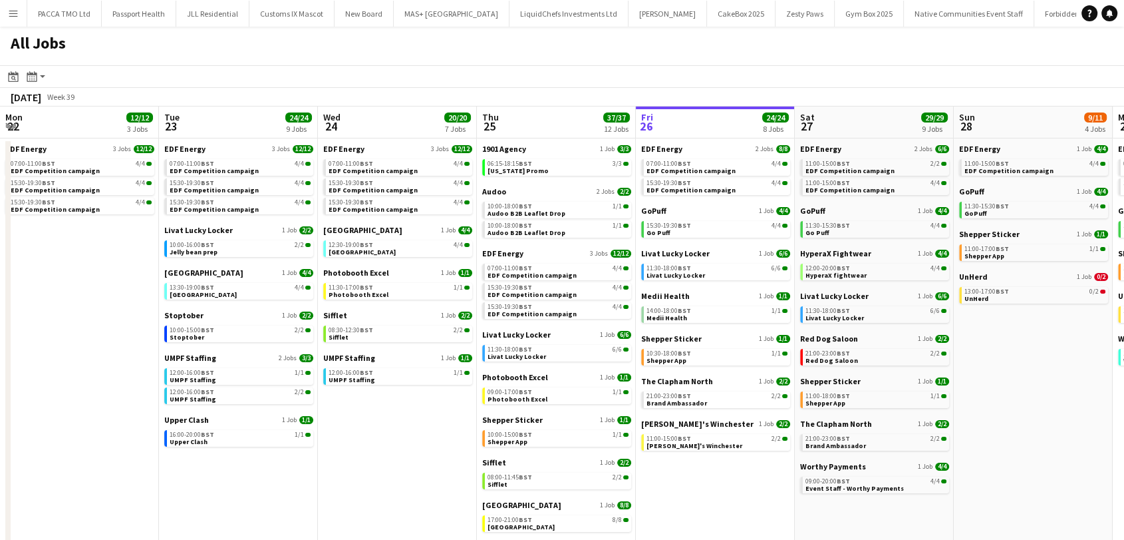
scroll to position [0, 473]
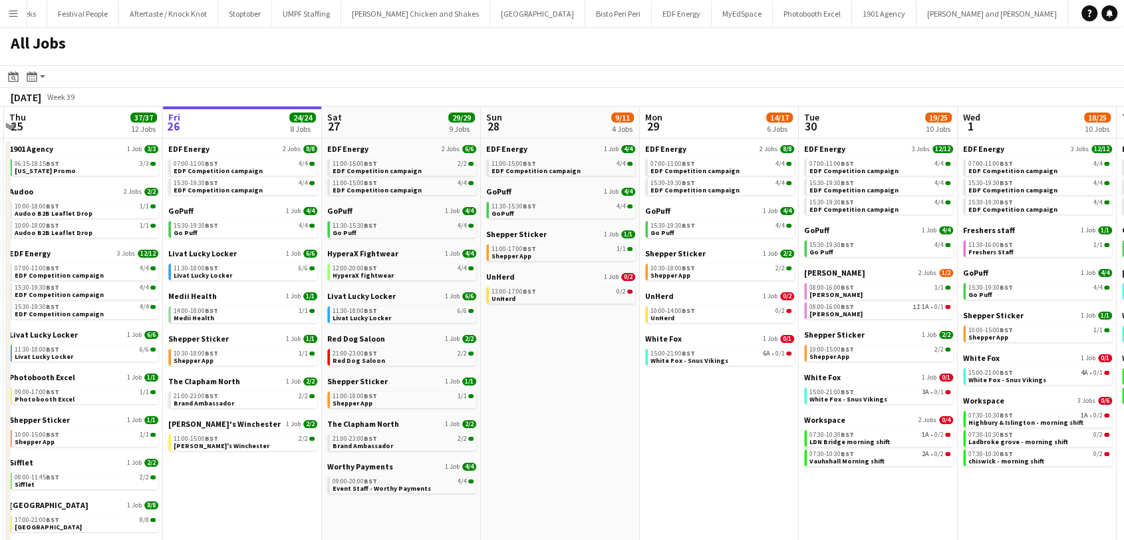
drag, startPoint x: 21, startPoint y: 22, endPoint x: 21, endPoint y: 47, distance: 24.6
click at [20, 21] on button "Menu" at bounding box center [13, 13] width 27 height 27
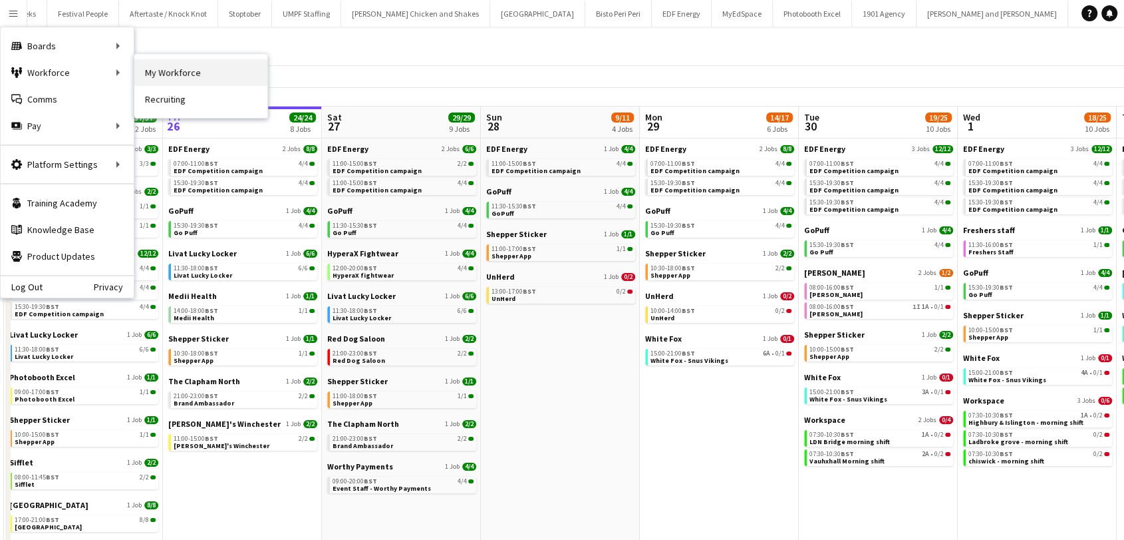
click at [134, 74] on link "My Workforce" at bounding box center [200, 72] width 133 height 27
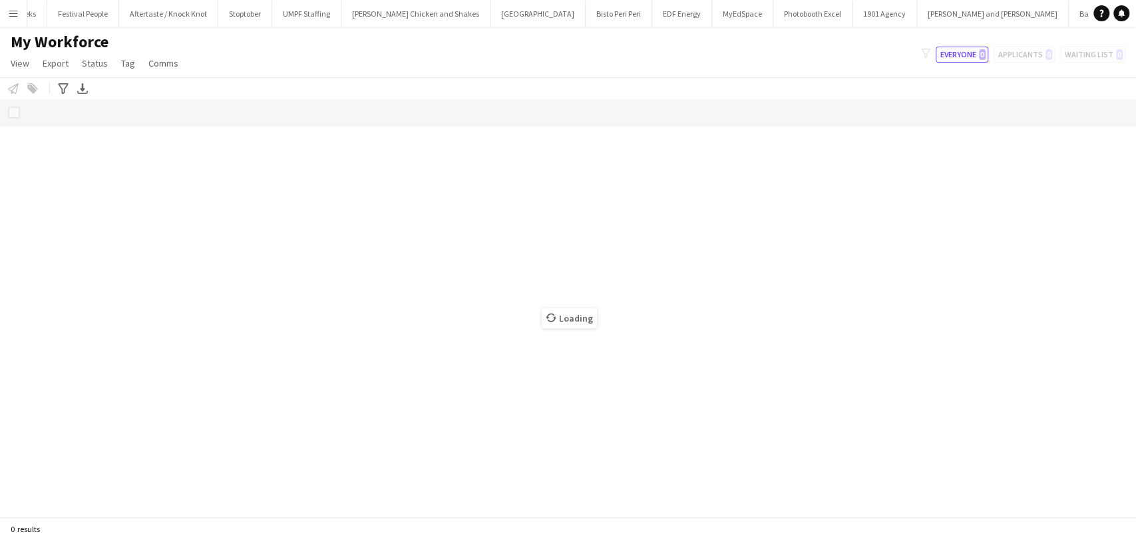
scroll to position [0, 2031]
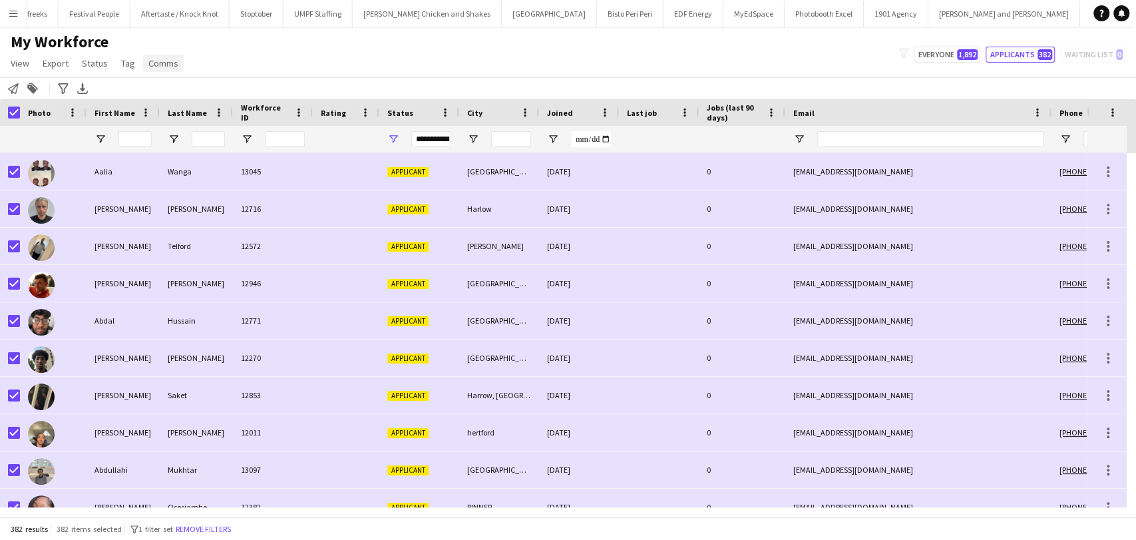
click at [154, 65] on span "Comms" at bounding box center [163, 63] width 30 height 12
click at [170, 92] on span "Send notification" at bounding box center [186, 92] width 68 height 12
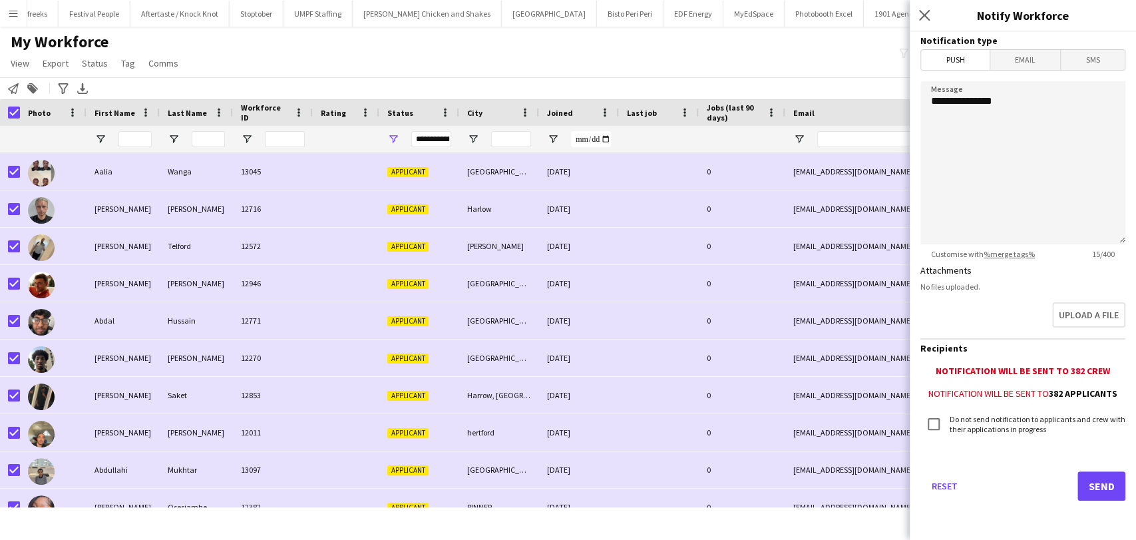
click at [1013, 60] on span "Email" at bounding box center [1025, 60] width 71 height 20
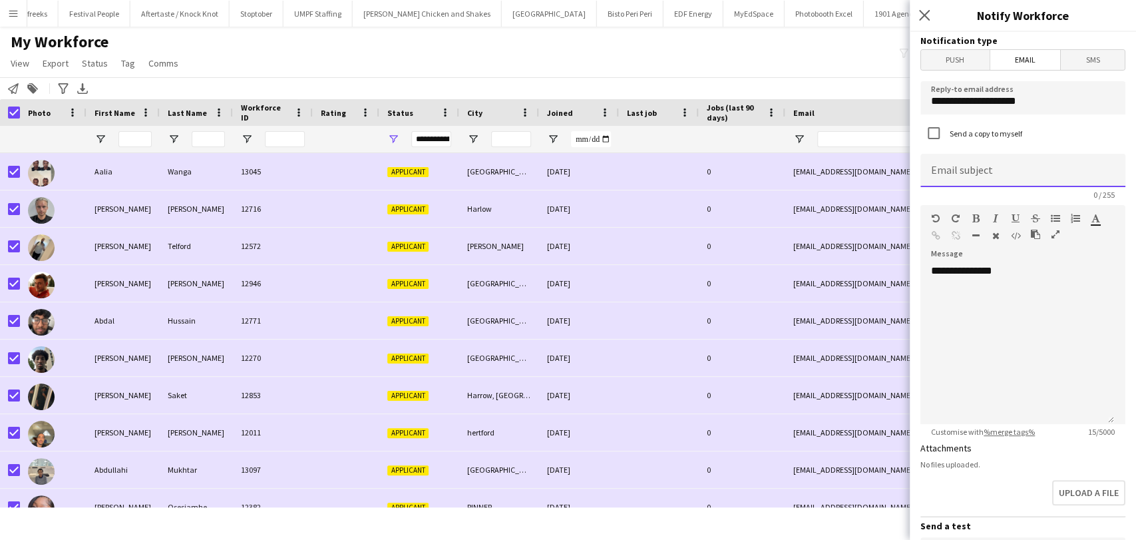
click at [991, 180] on input at bounding box center [1022, 170] width 205 height 33
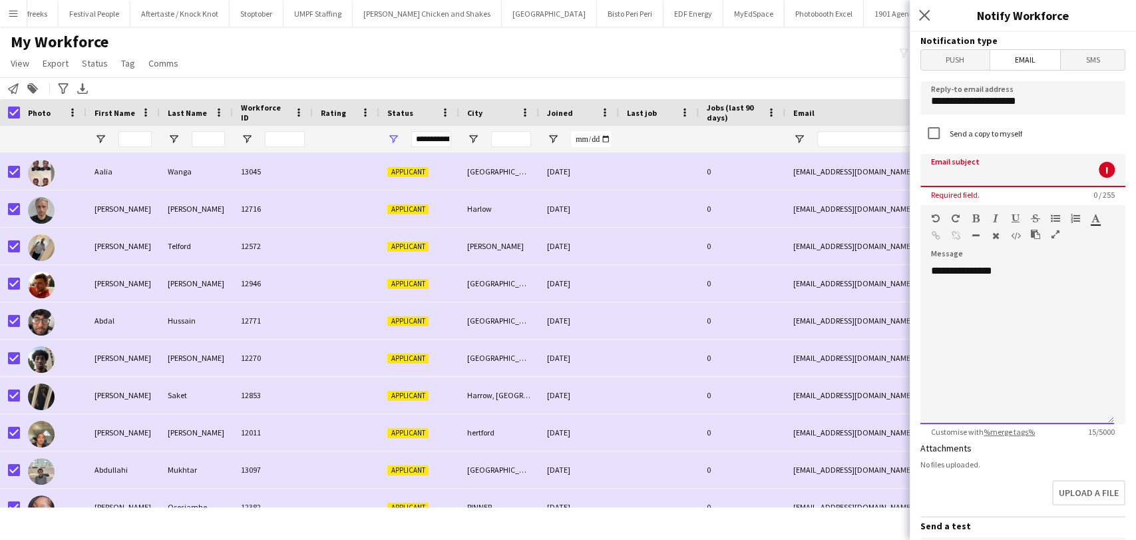
click at [976, 297] on div "**********" at bounding box center [1017, 344] width 194 height 160
click at [1007, 273] on div "**********" at bounding box center [1017, 344] width 194 height 160
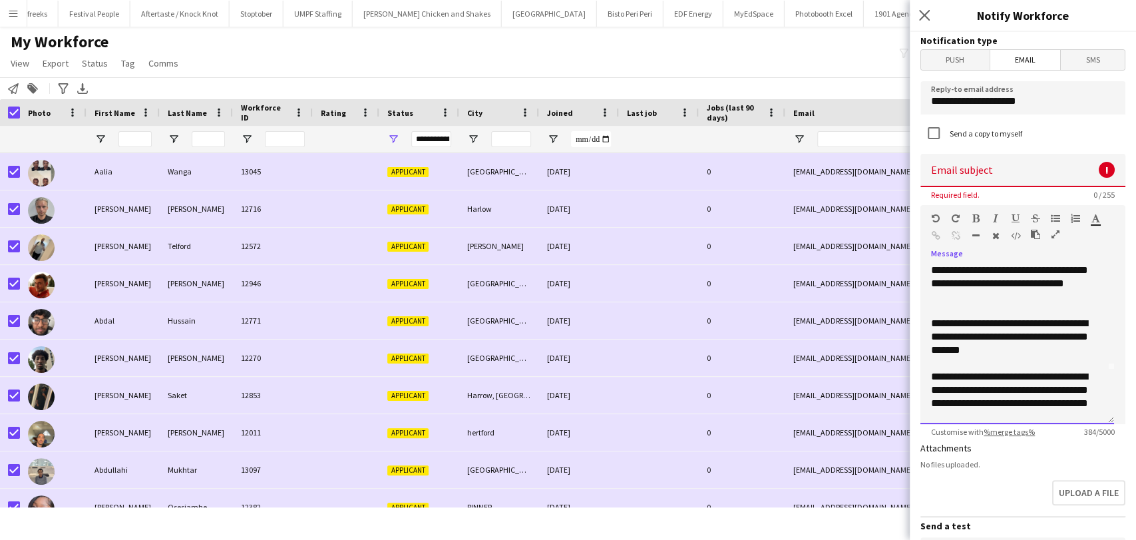
scroll to position [0, 0]
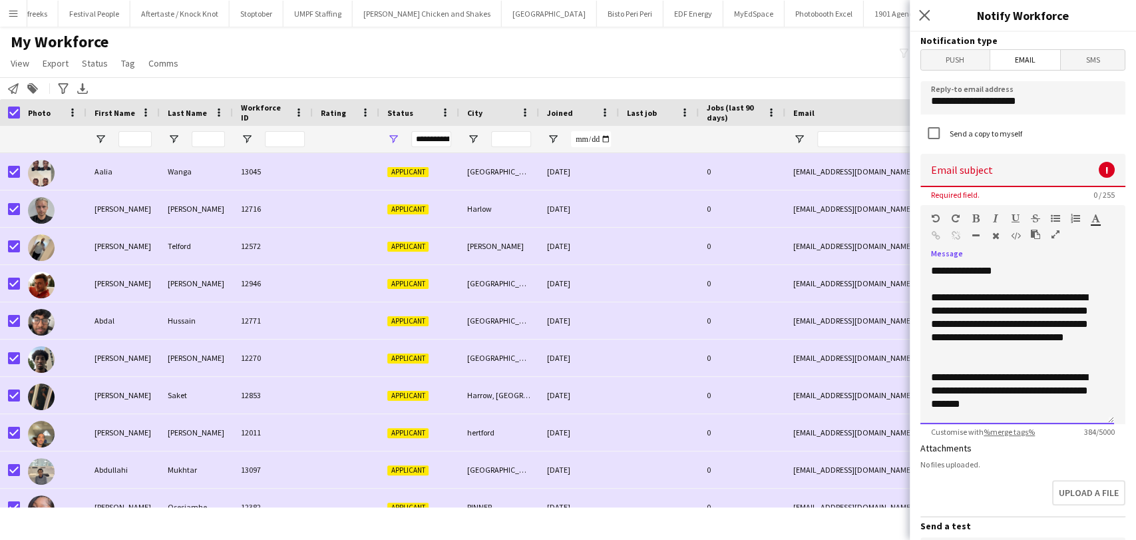
click at [988, 341] on div "**********" at bounding box center [1011, 324] width 161 height 67
click at [743, 63] on div "My Workforce View Views Default view New view Update view Delete view Edit name…" at bounding box center [568, 54] width 1136 height 45
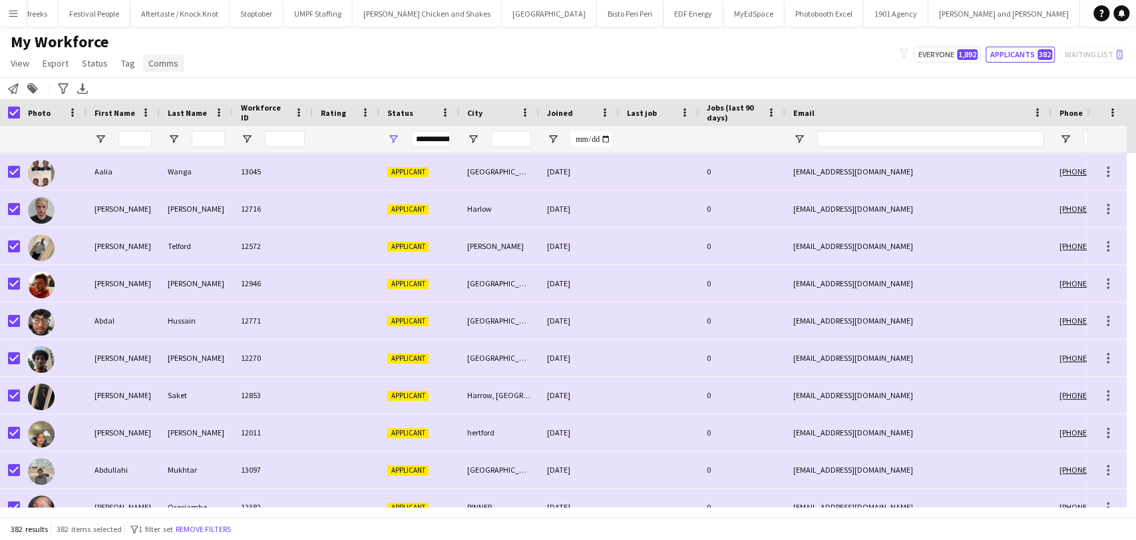
click at [155, 65] on span "Comms" at bounding box center [163, 63] width 30 height 12
click at [165, 84] on link "Send notification" at bounding box center [187, 92] width 93 height 28
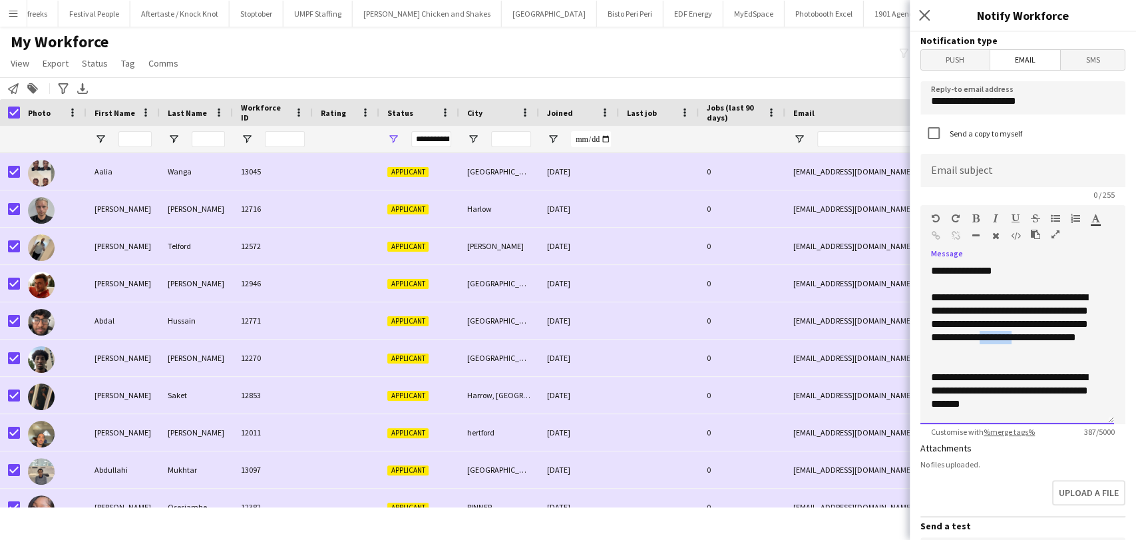
drag, startPoint x: 972, startPoint y: 353, endPoint x: 932, endPoint y: 353, distance: 39.9
click at [932, 353] on div "**********" at bounding box center [1011, 324] width 161 height 67
click at [989, 353] on div "**********" at bounding box center [1011, 324] width 161 height 67
click at [993, 351] on div "**********" at bounding box center [1011, 324] width 161 height 67
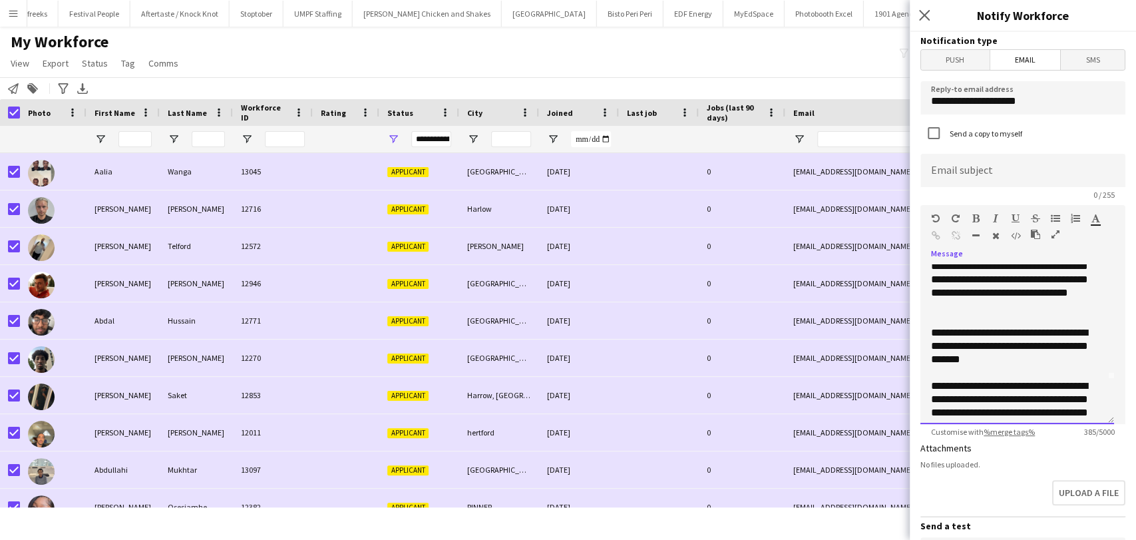
scroll to position [64, 0]
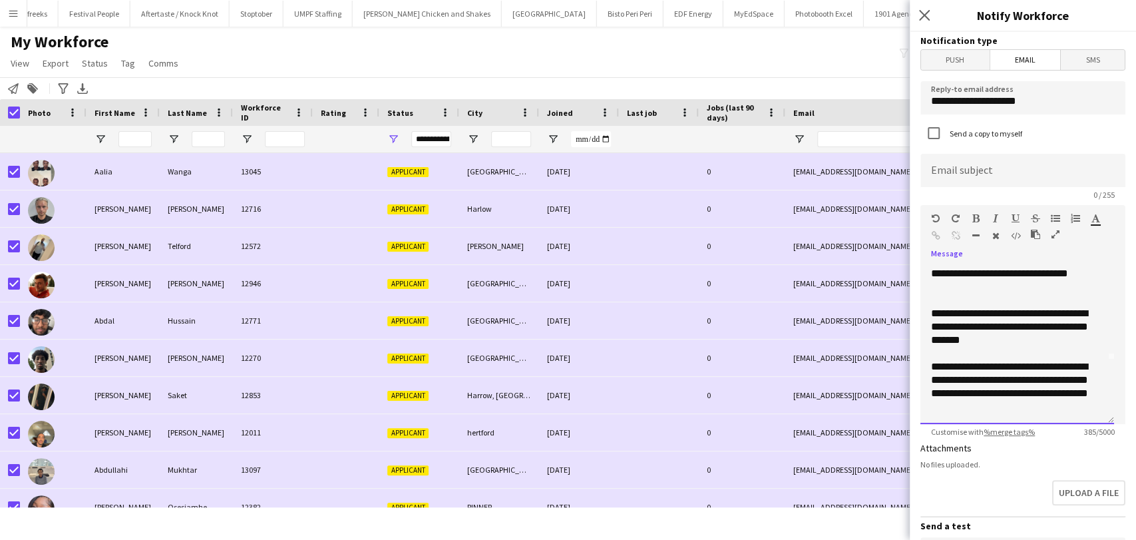
click at [1036, 404] on div "**********" at bounding box center [1011, 386] width 161 height 53
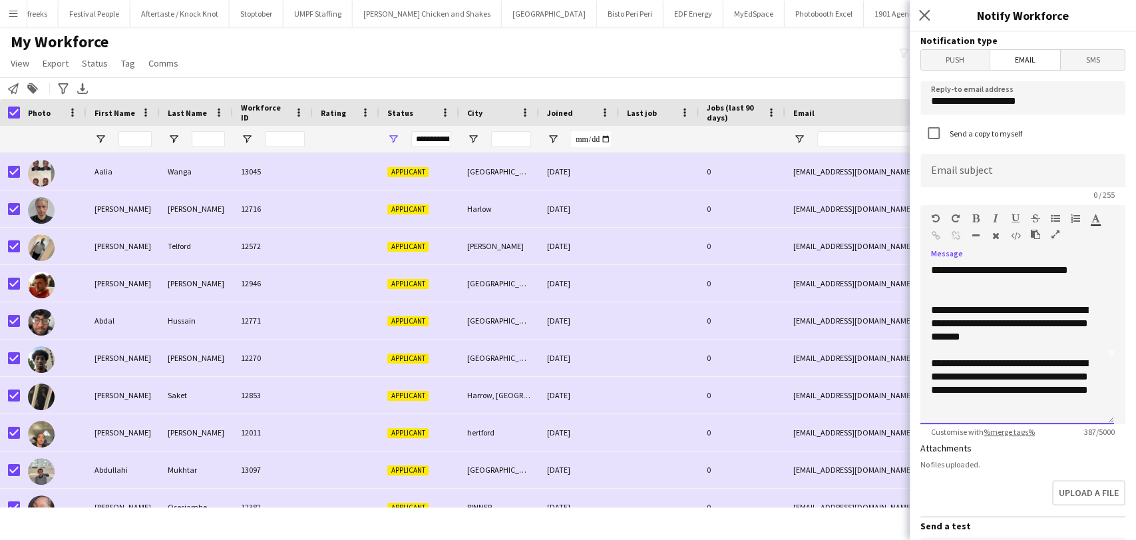
scroll to position [81, 0]
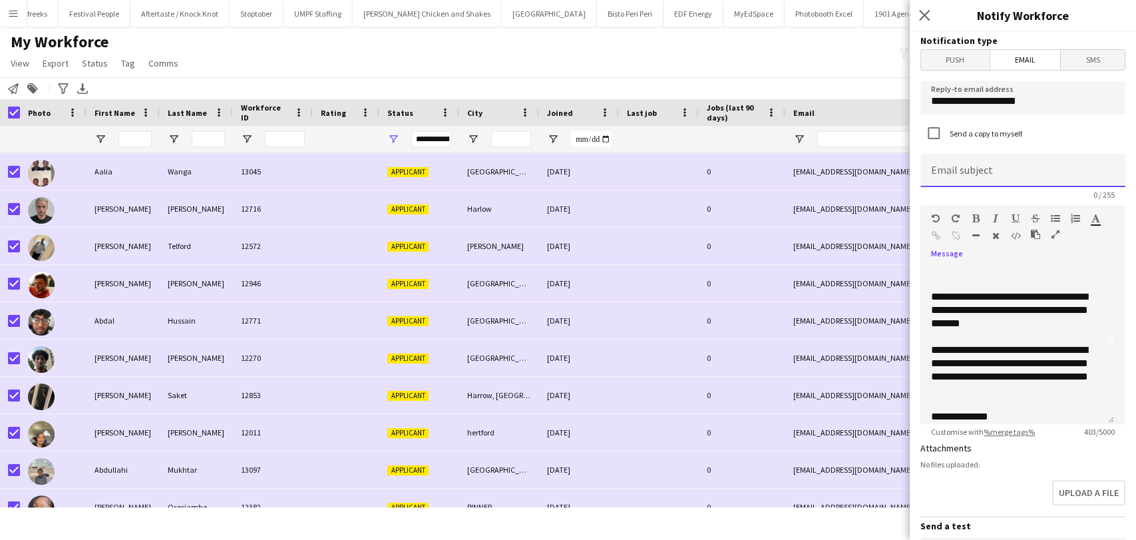
click at [958, 174] on input at bounding box center [1022, 170] width 205 height 33
paste input "**********"
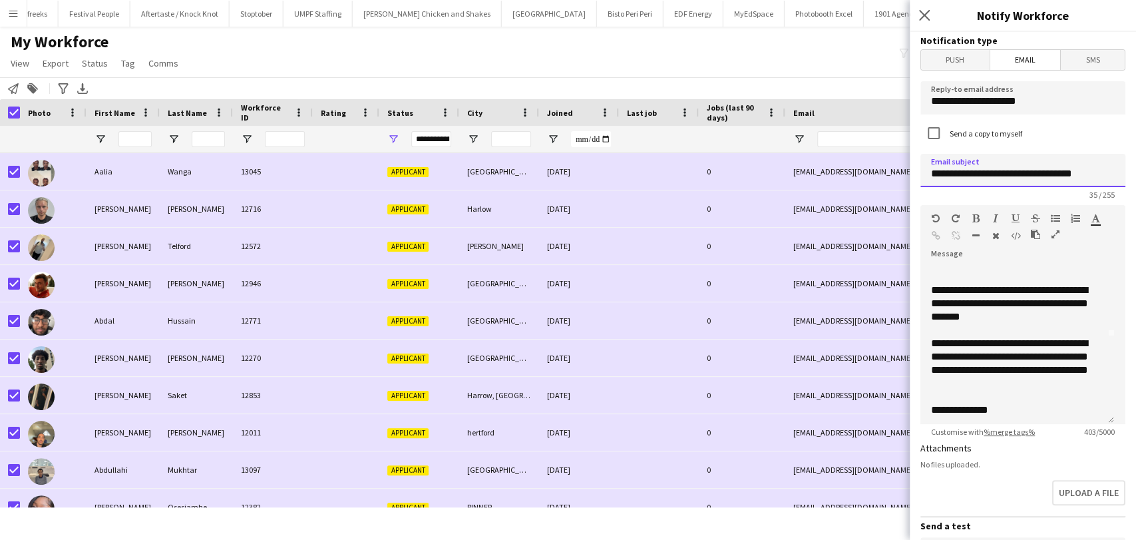
scroll to position [90, 0]
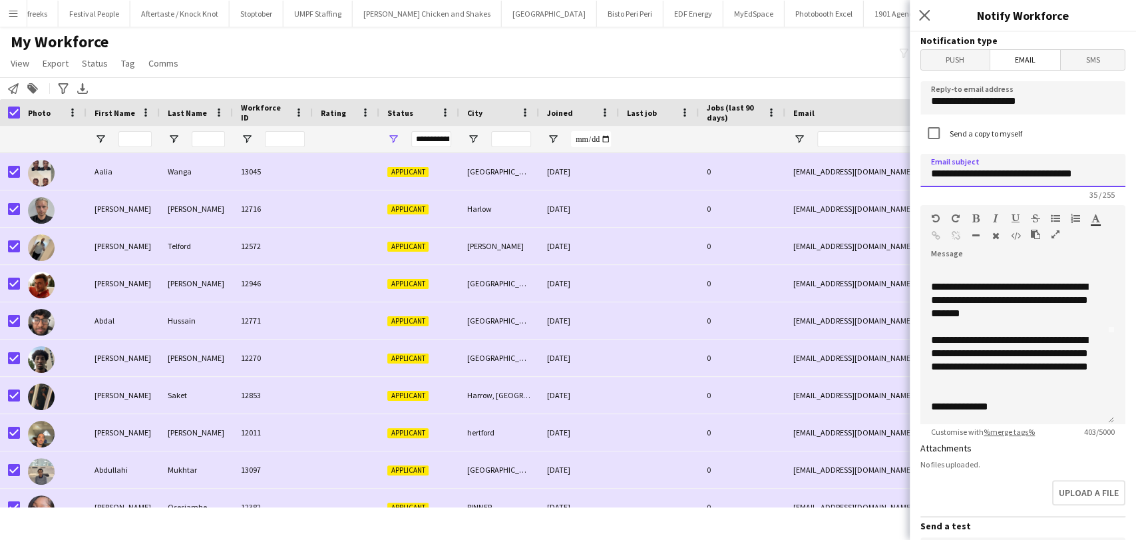
type input "**********"
click at [1006, 411] on div "**********" at bounding box center [1011, 406] width 161 height 13
click at [1004, 413] on div "**********" at bounding box center [1011, 406] width 161 height 13
click at [1001, 415] on div "**********" at bounding box center [1017, 344] width 194 height 160
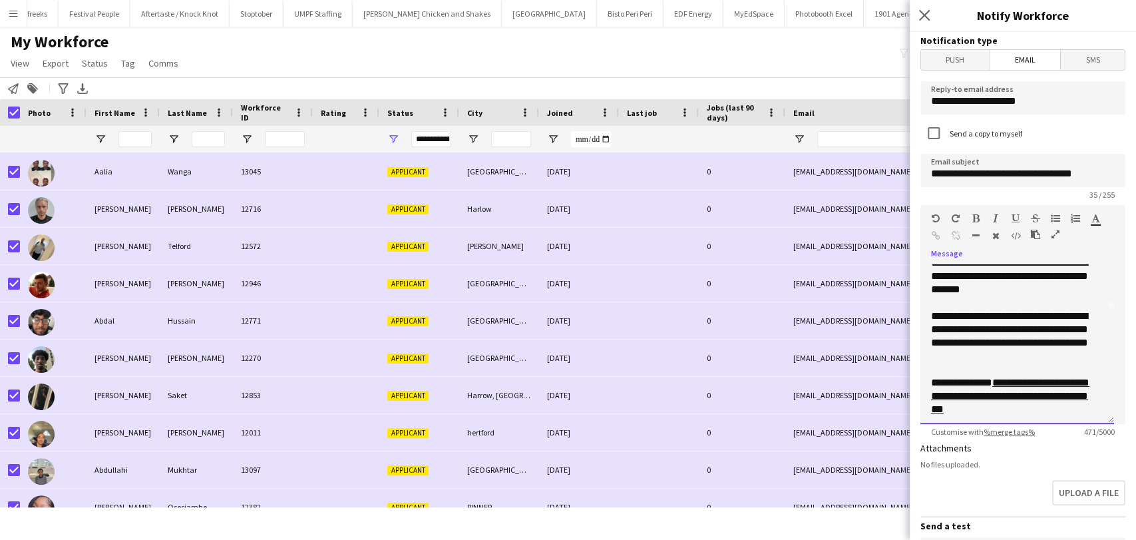
scroll to position [117, 0]
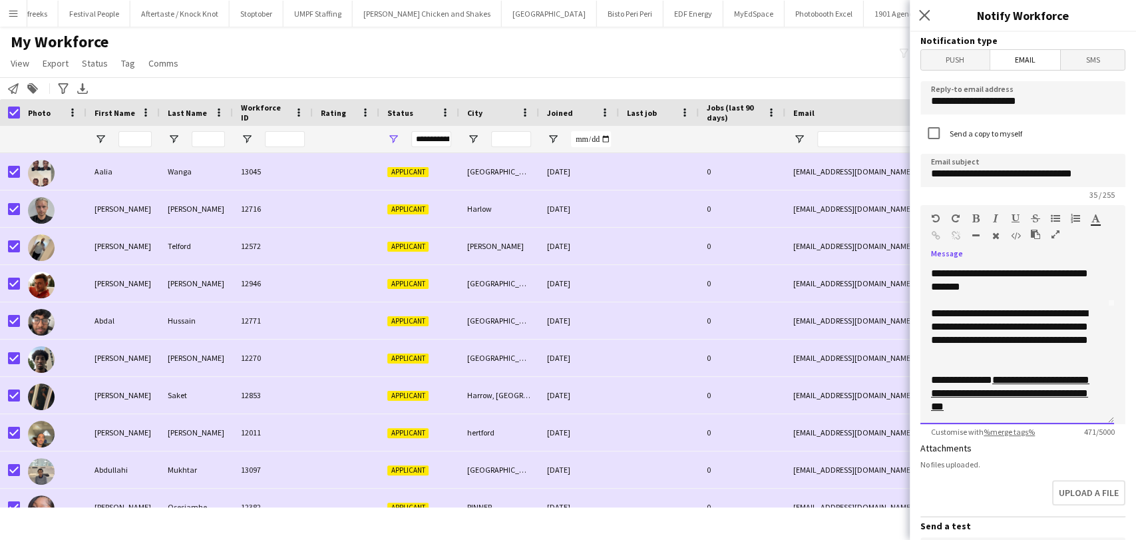
click at [984, 391] on link "**********" at bounding box center [1010, 393] width 158 height 37
click at [992, 388] on link "**********" at bounding box center [1010, 393] width 158 height 37
click at [1007, 379] on link "**********" at bounding box center [1010, 393] width 158 height 37
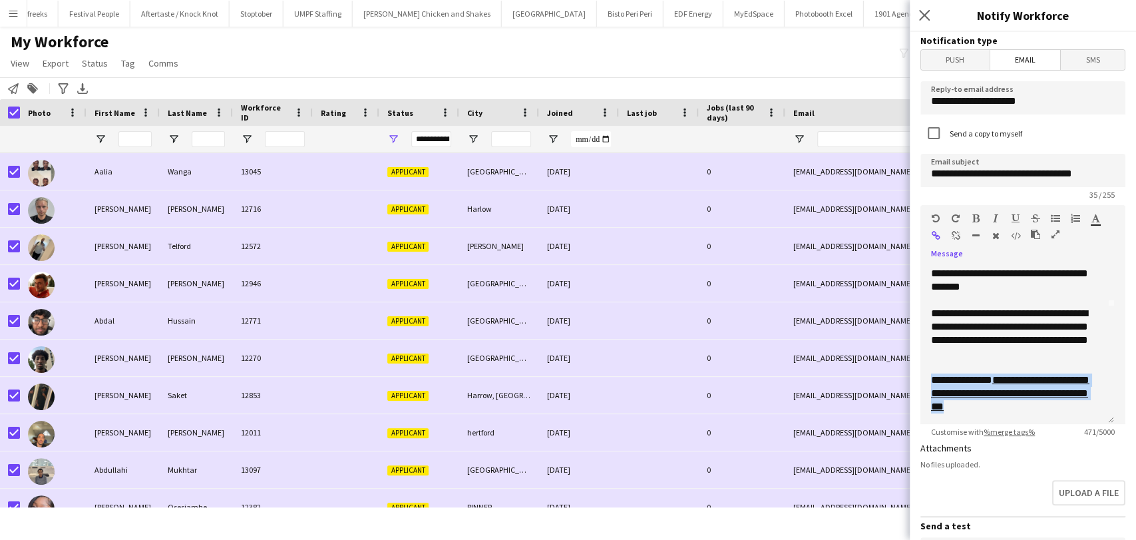
click at [1001, 392] on link "**********" at bounding box center [1010, 393] width 158 height 37
click at [1009, 405] on div "**********" at bounding box center [1011, 393] width 161 height 40
click at [992, 385] on link "**********" at bounding box center [1010, 393] width 158 height 37
drag, startPoint x: 1011, startPoint y: 412, endPoint x: 985, endPoint y: 382, distance: 39.6
click at [985, 382] on div "**********" at bounding box center [1011, 393] width 161 height 40
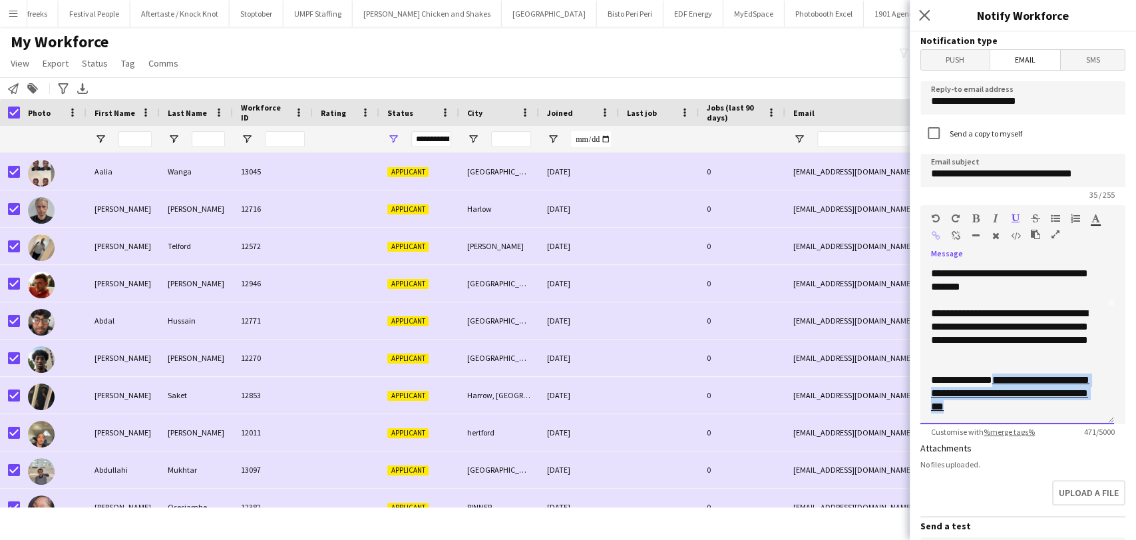
drag, startPoint x: 1007, startPoint y: 405, endPoint x: 987, endPoint y: 381, distance: 30.2
click at [987, 381] on div "**********" at bounding box center [1011, 393] width 161 height 40
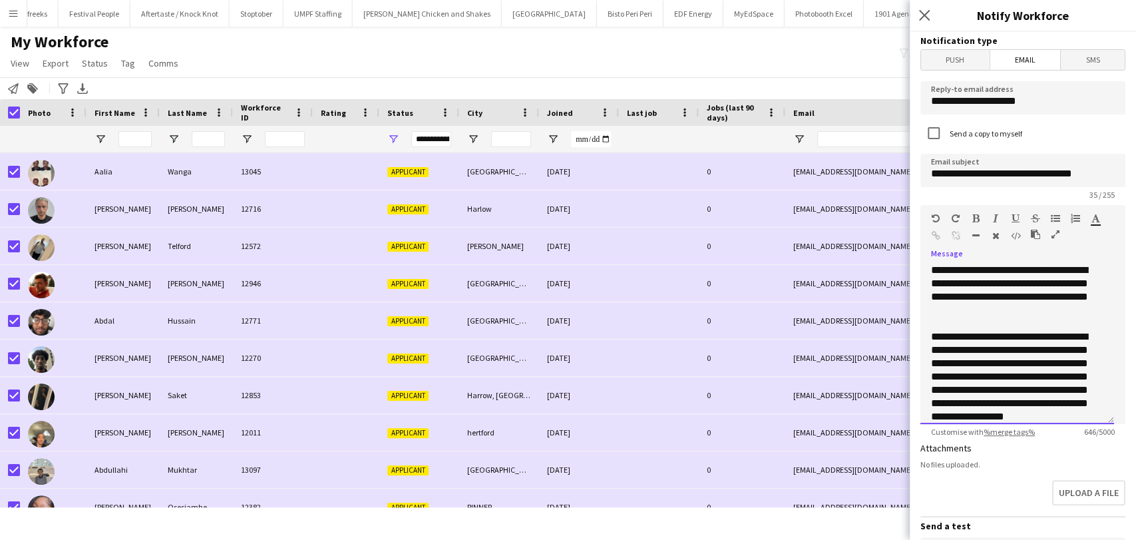
scroll to position [140, 0]
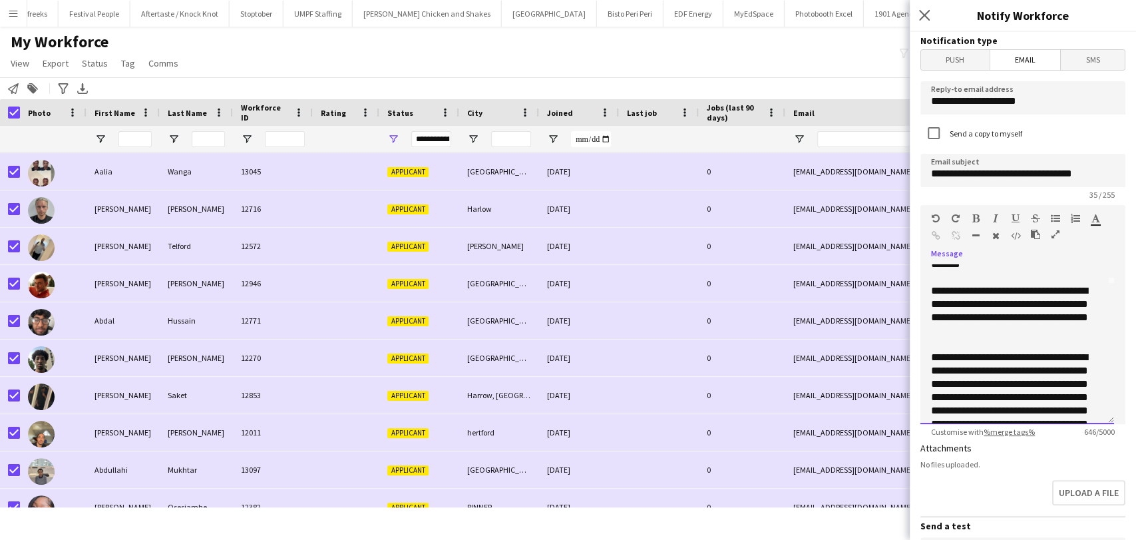
click at [953, 361] on div "**********" at bounding box center [1011, 424] width 161 height 146
click at [953, 366] on div "**********" at bounding box center [1011, 424] width 161 height 146
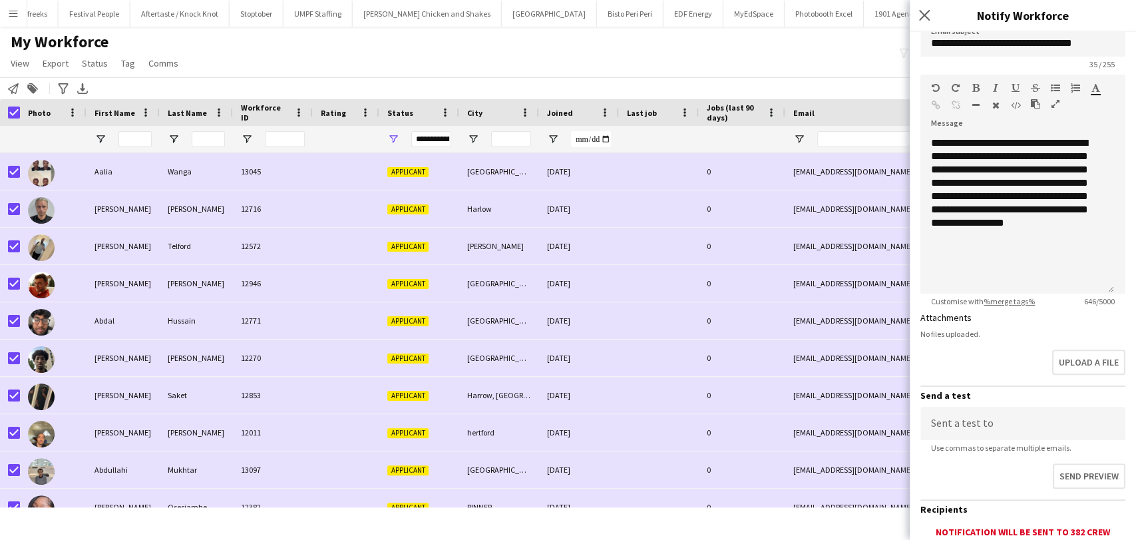
scroll to position [301, 0]
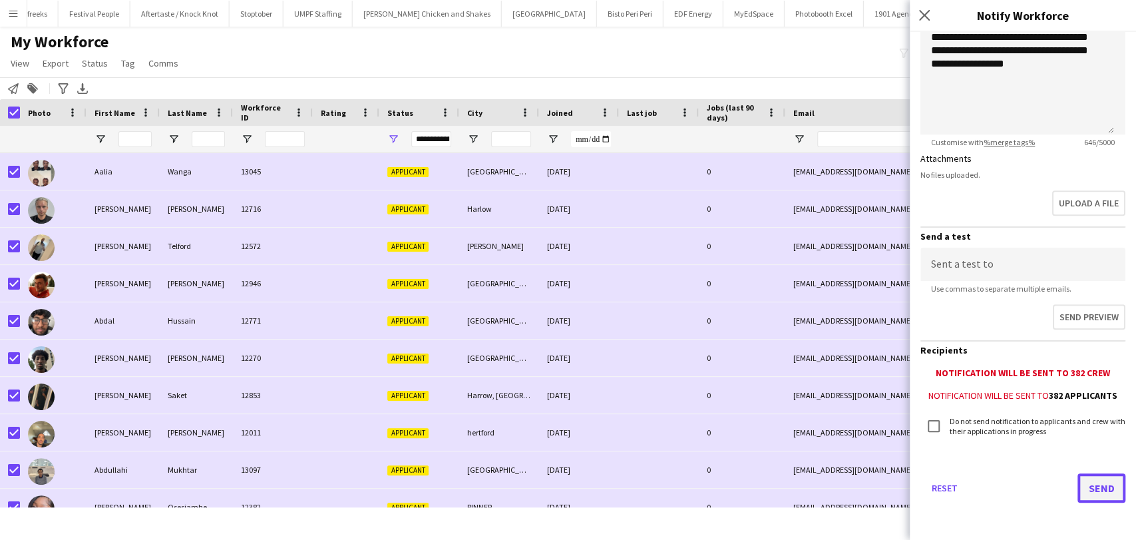
click at [1085, 497] on button "Send" at bounding box center [1101, 487] width 48 height 29
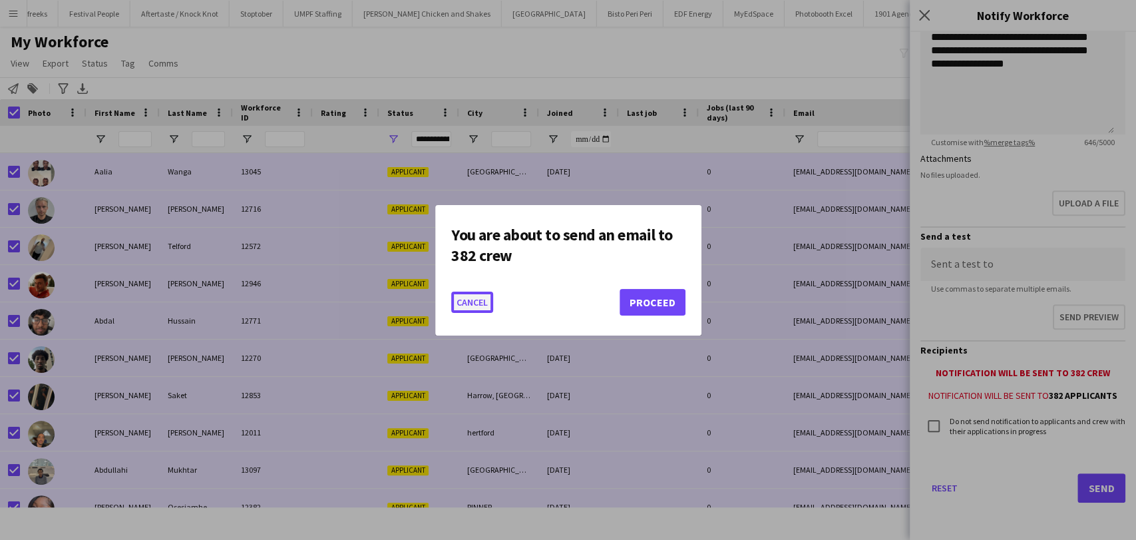
click at [480, 301] on button "Cancel" at bounding box center [472, 301] width 42 height 21
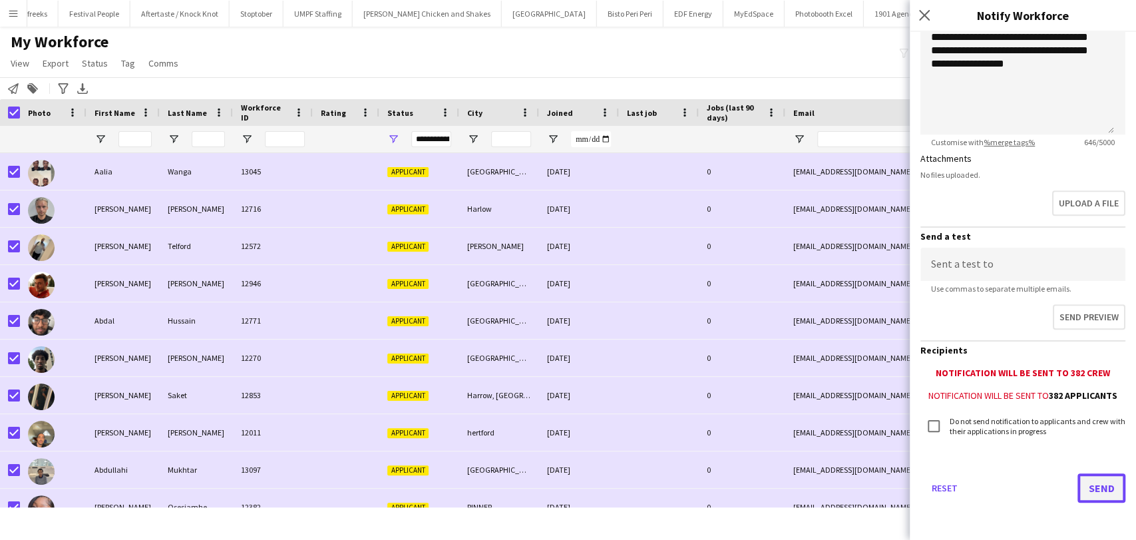
click at [1092, 481] on button "Send" at bounding box center [1101, 487] width 48 height 29
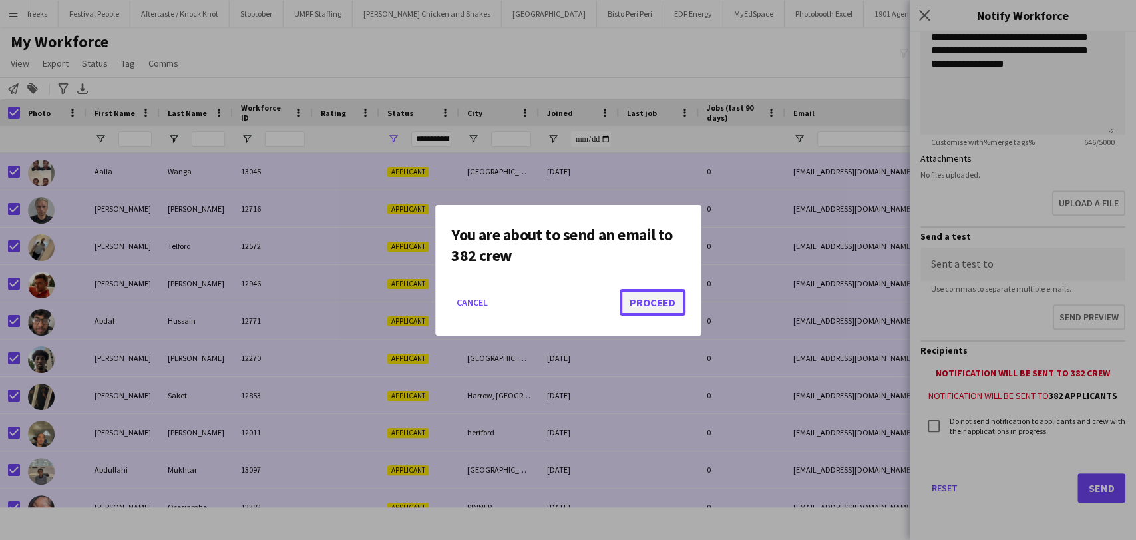
click at [665, 297] on button "Proceed" at bounding box center [652, 302] width 66 height 27
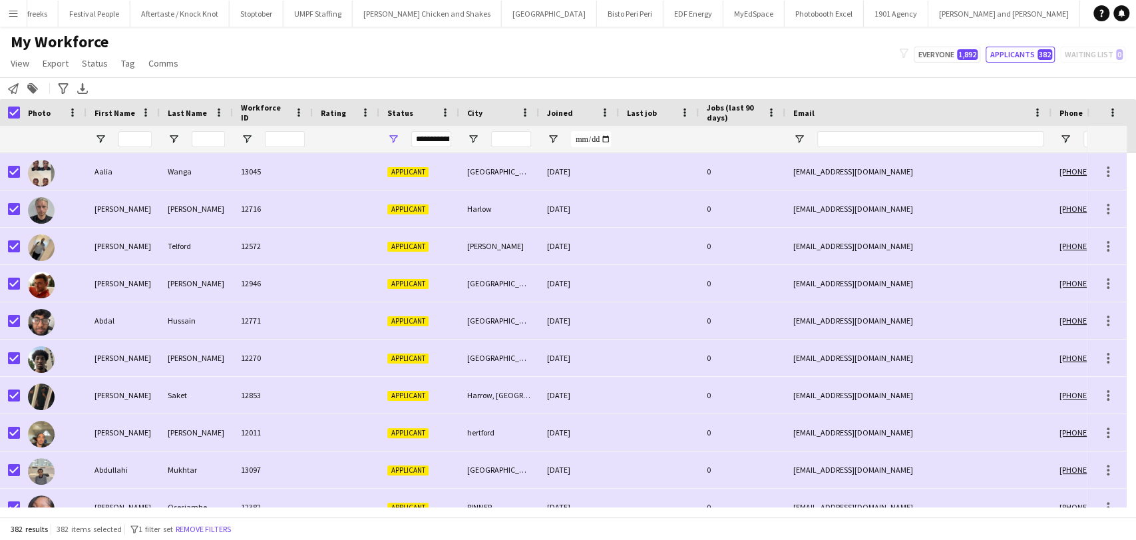
click at [7, 23] on button "Menu" at bounding box center [13, 13] width 27 height 27
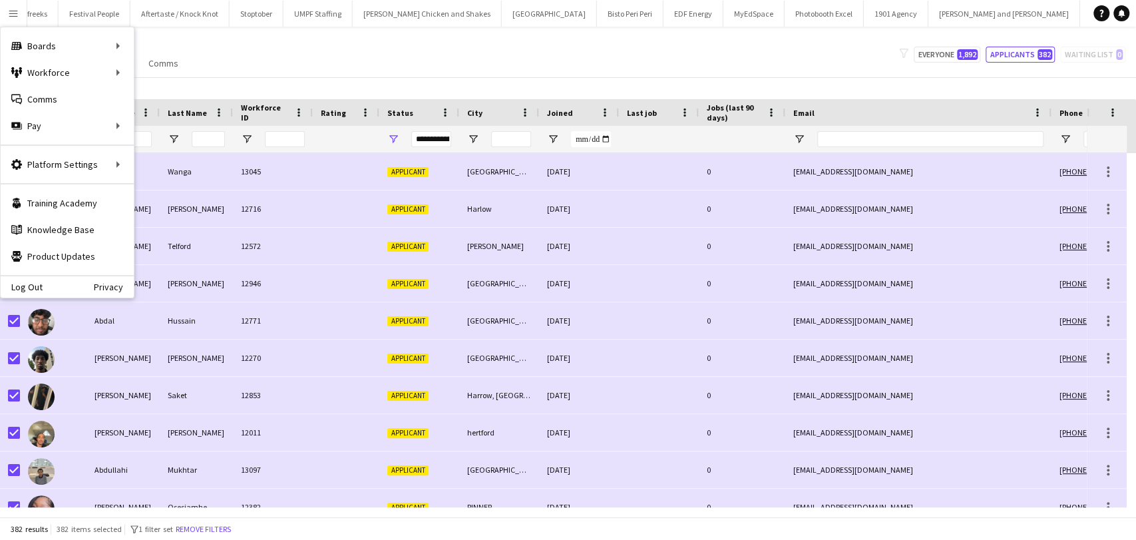
click at [10, 12] on app-icon "Menu" at bounding box center [13, 13] width 11 height 11
click at [174, 29] on main "My Workforce View Views Default view New view Update view Delete view Edit name…" at bounding box center [568, 274] width 1136 height 495
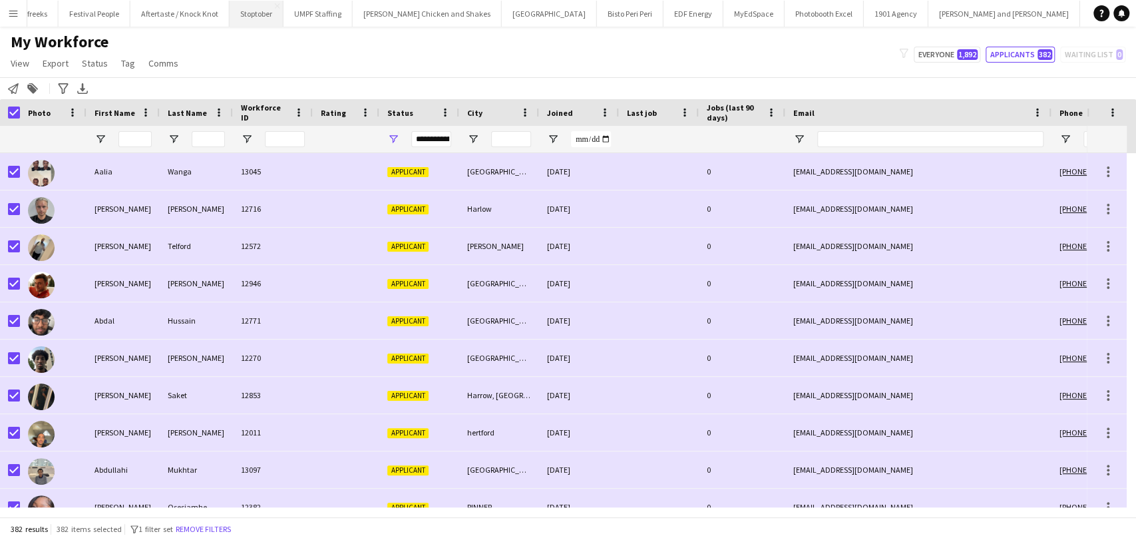
click at [230, 14] on button "Stoptober Close" at bounding box center [257, 14] width 54 height 26
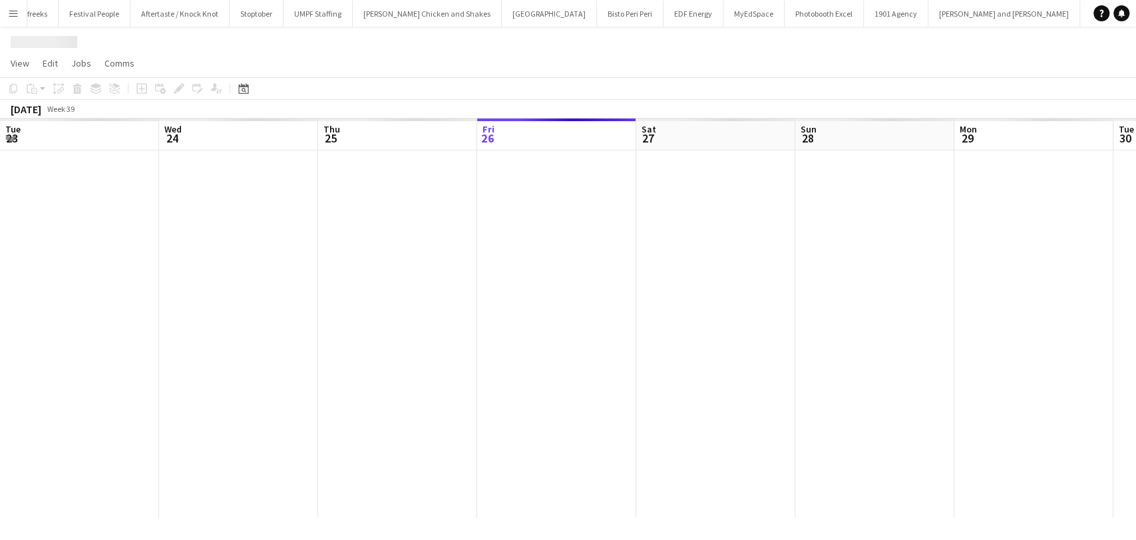
click at [16, 17] on app-icon "Menu" at bounding box center [13, 13] width 11 height 11
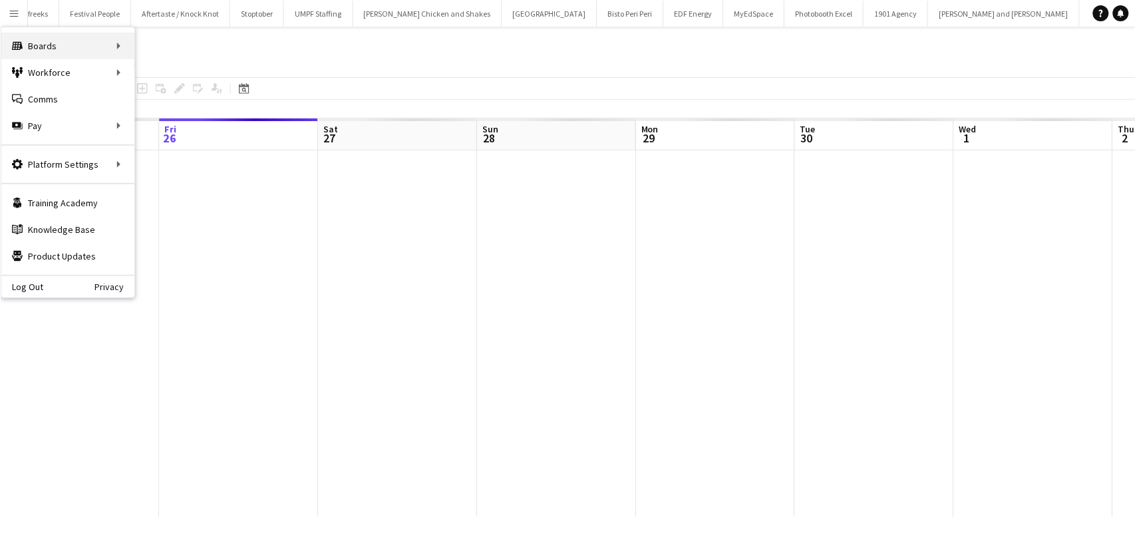
scroll to position [0, 2013]
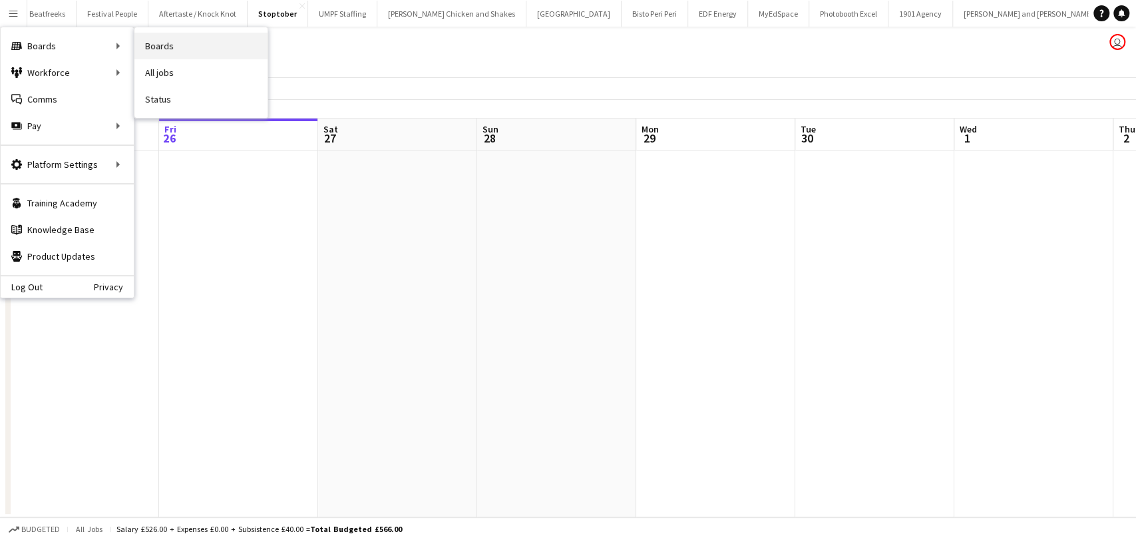
click at [149, 39] on link "Boards" at bounding box center [200, 46] width 133 height 27
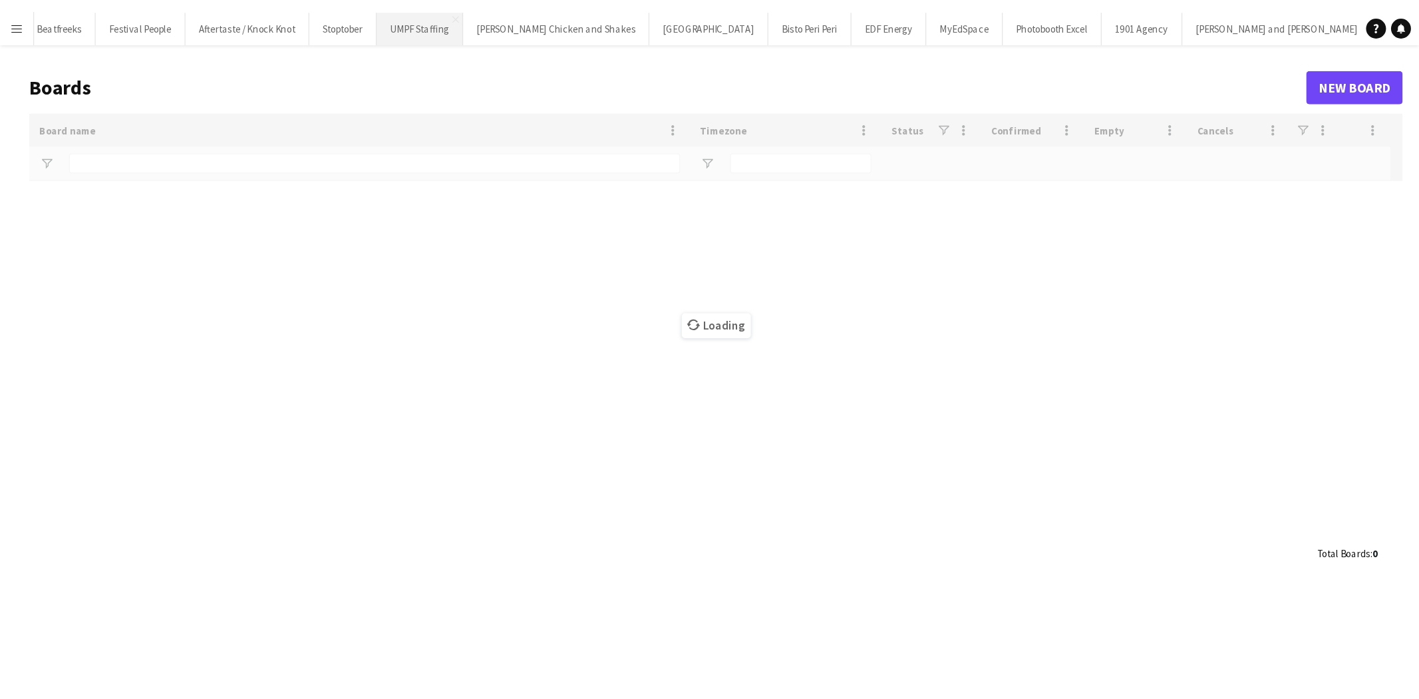
scroll to position [0, 1751]
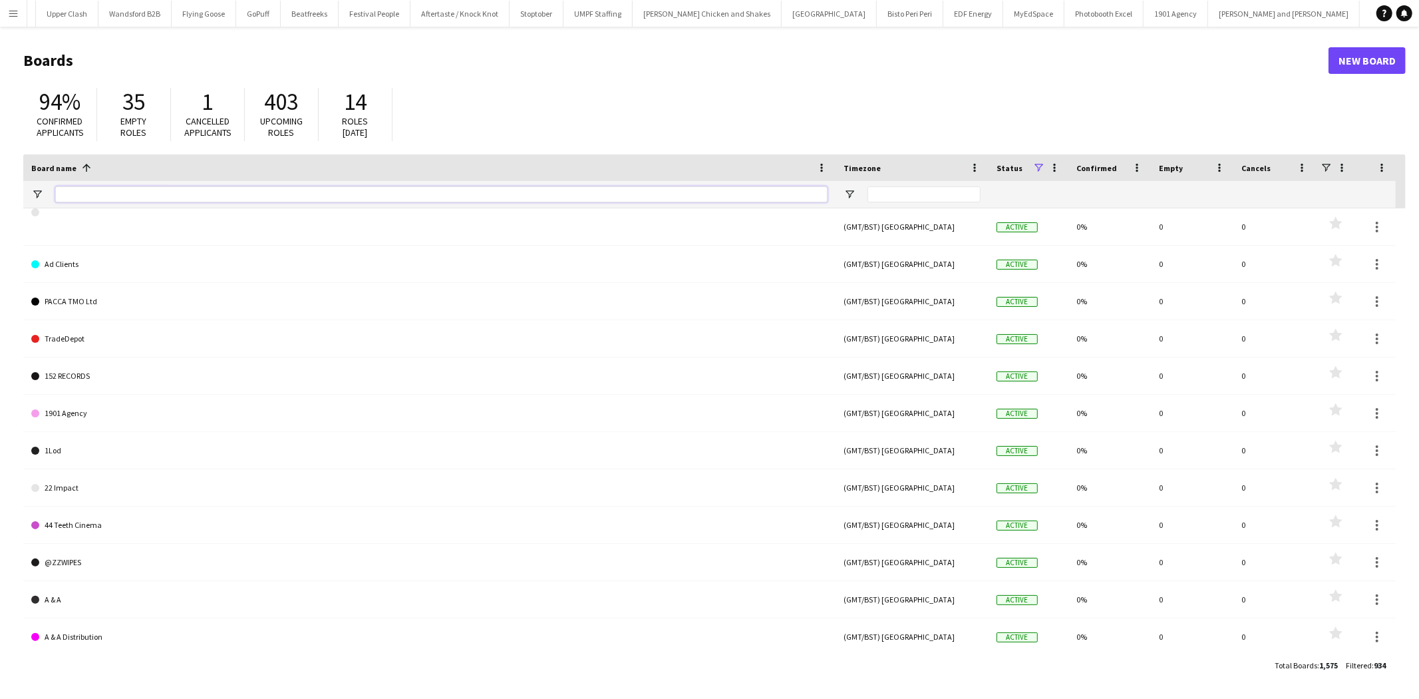
click at [426, 194] on input "Board name Filter Input" at bounding box center [441, 194] width 772 height 16
click at [201, 196] on input "Board name Filter Input" at bounding box center [441, 194] width 772 height 16
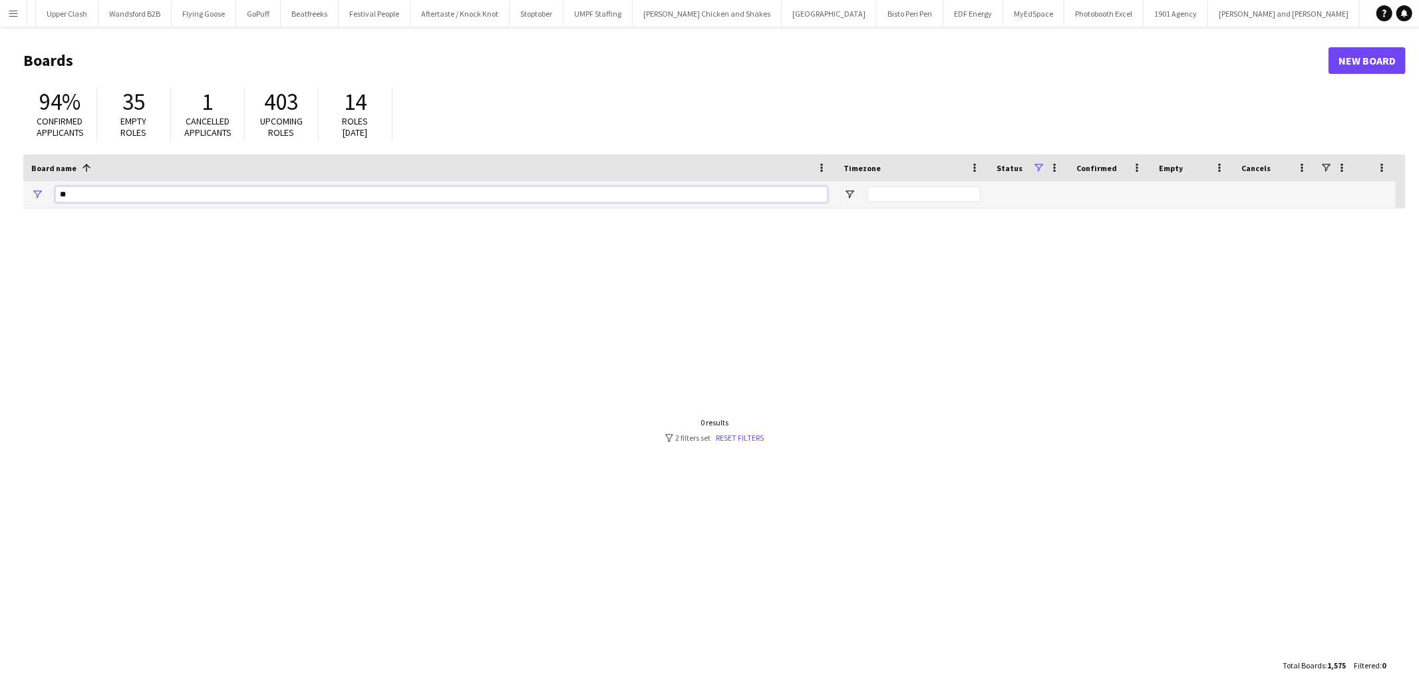
type input "*"
click at [188, 196] on input "****" at bounding box center [441, 194] width 772 height 16
click at [172, 200] on input "****" at bounding box center [441, 194] width 772 height 16
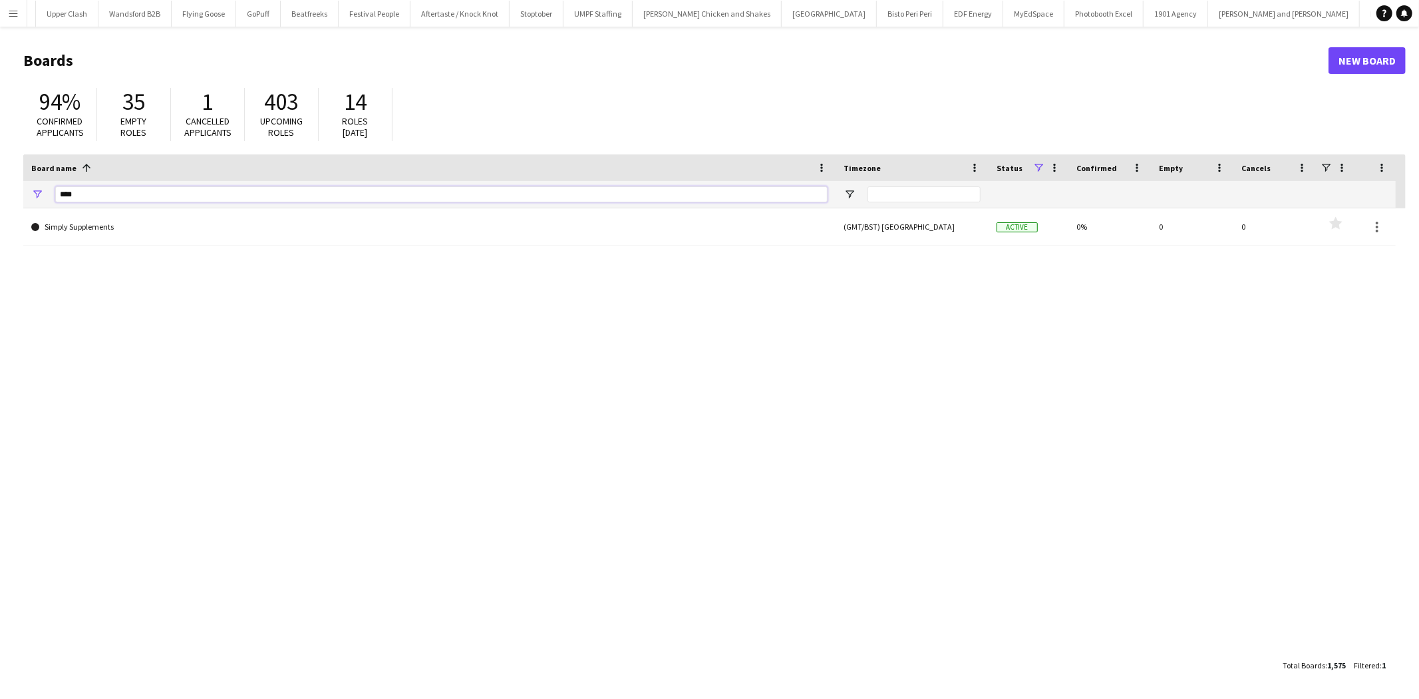
click at [172, 200] on input "****" at bounding box center [441, 194] width 772 height 16
type input "*"
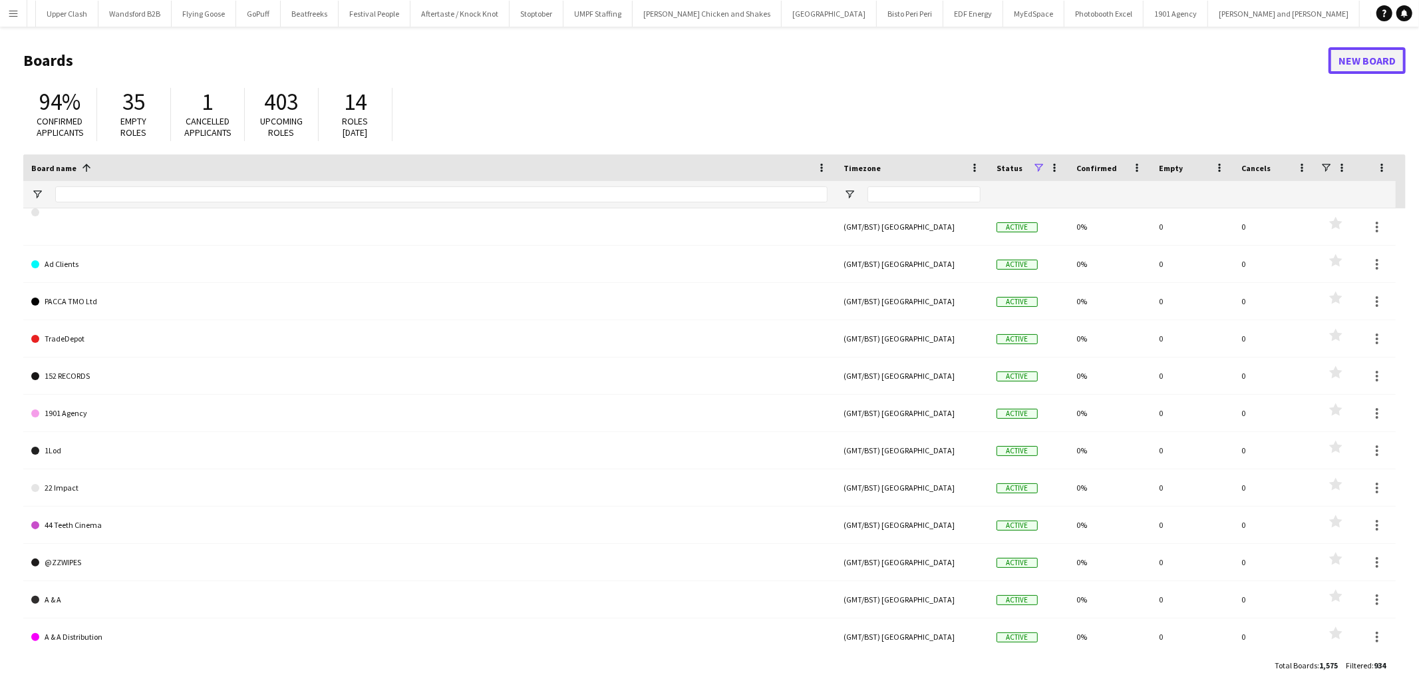
click at [1124, 60] on link "New Board" at bounding box center [1367, 60] width 77 height 27
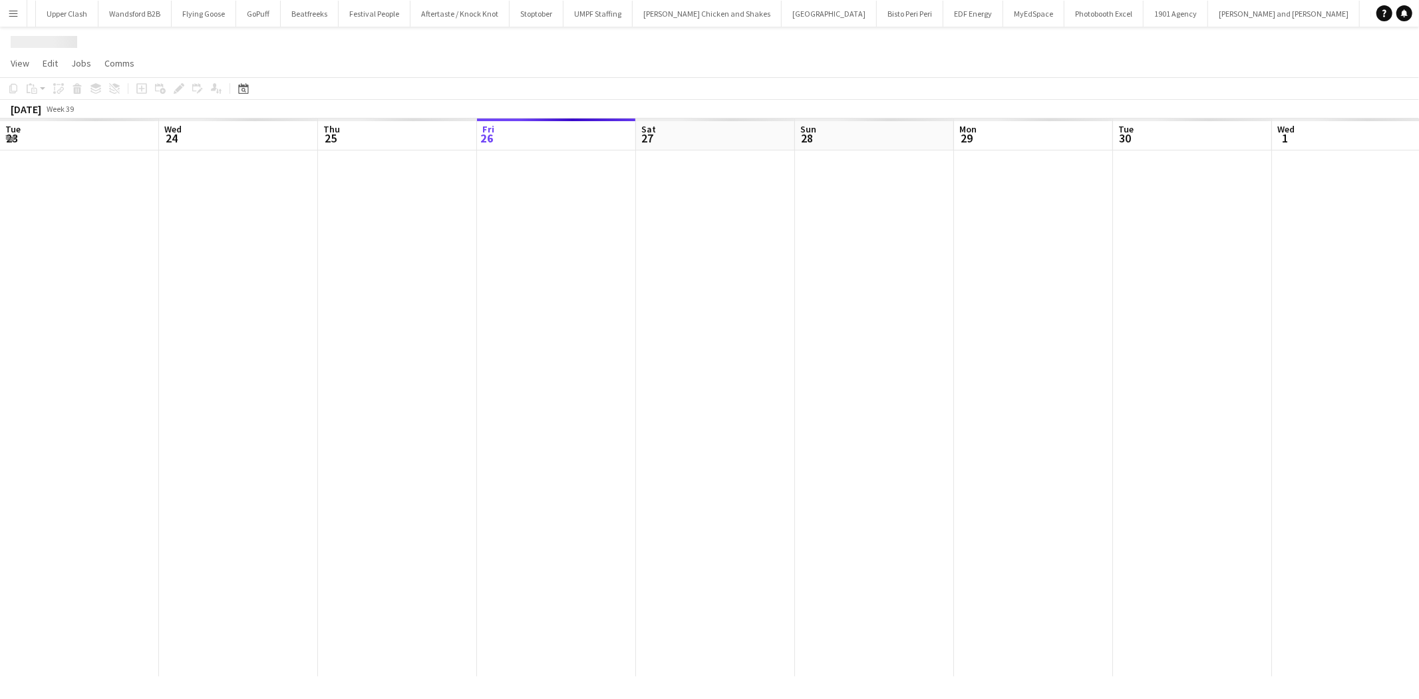
scroll to position [0, 317]
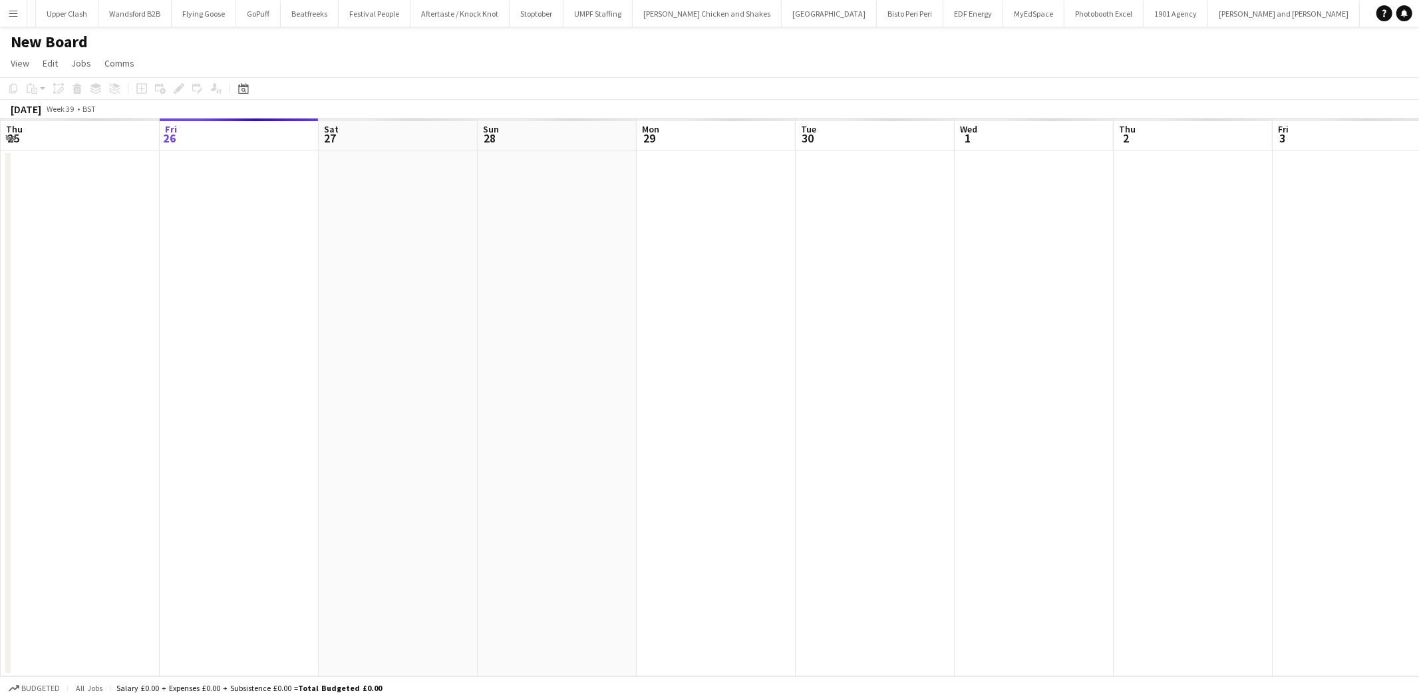
scroll to position [0, 1810]
click at [32, 45] on h1 "New Board" at bounding box center [49, 42] width 77 height 20
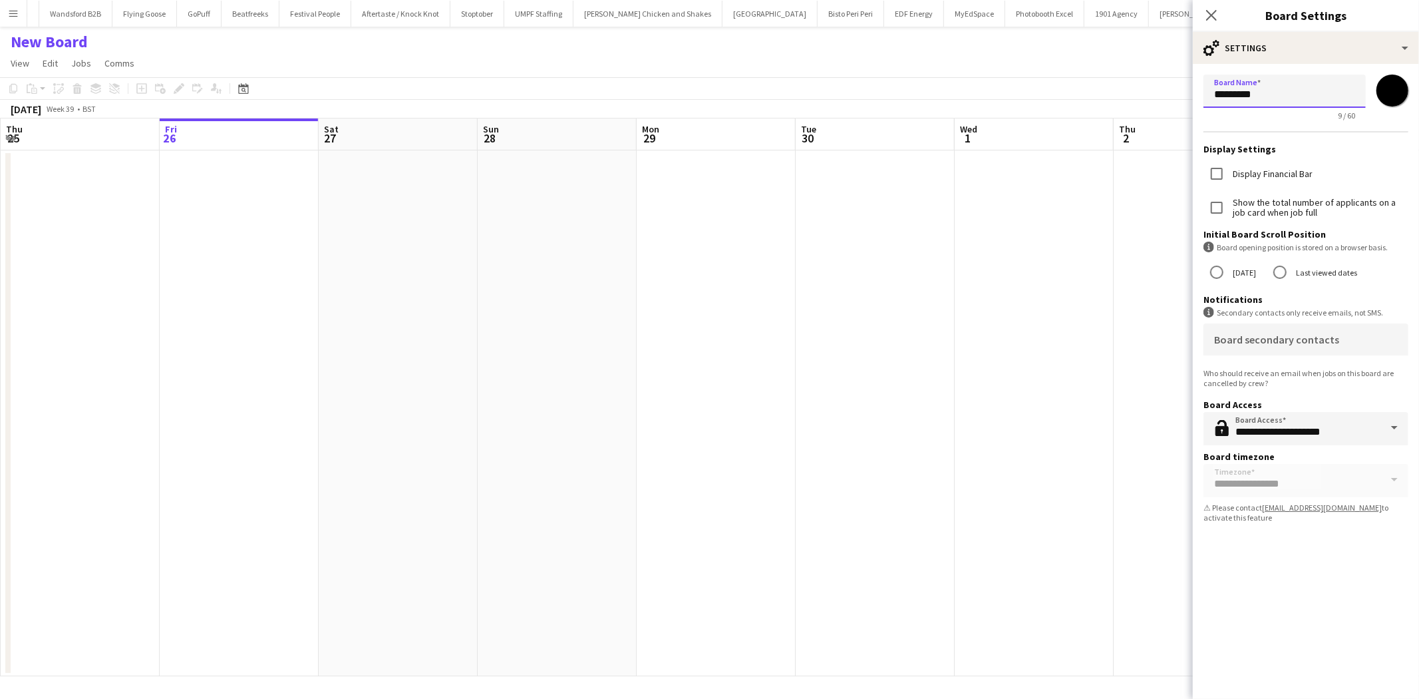
click at [1124, 92] on input "*********" at bounding box center [1285, 91] width 162 height 33
type input "**********"
click at [1124, 22] on app-icon "Close pop-in" at bounding box center [1211, 15] width 19 height 19
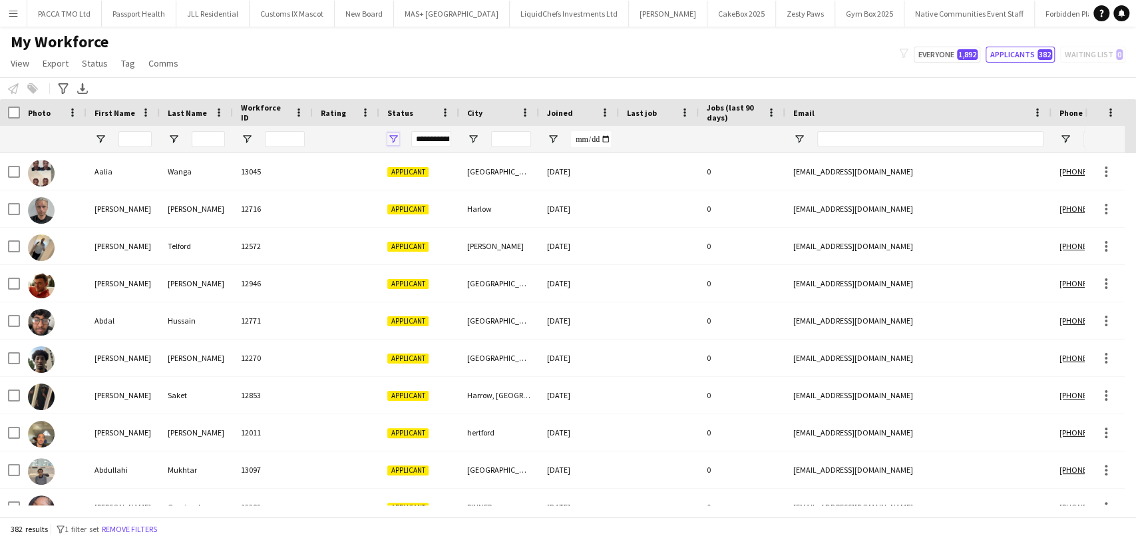
click at [394, 140] on span "Open Filter Menu" at bounding box center [393, 139] width 12 height 12
click at [454, 52] on div "My Workforce View Views Default view New view Update view Delete view Edit name…" at bounding box center [568, 54] width 1136 height 45
click at [550, 9] on button "LiquidChefs Investments Ltd Close" at bounding box center [569, 14] width 119 height 26
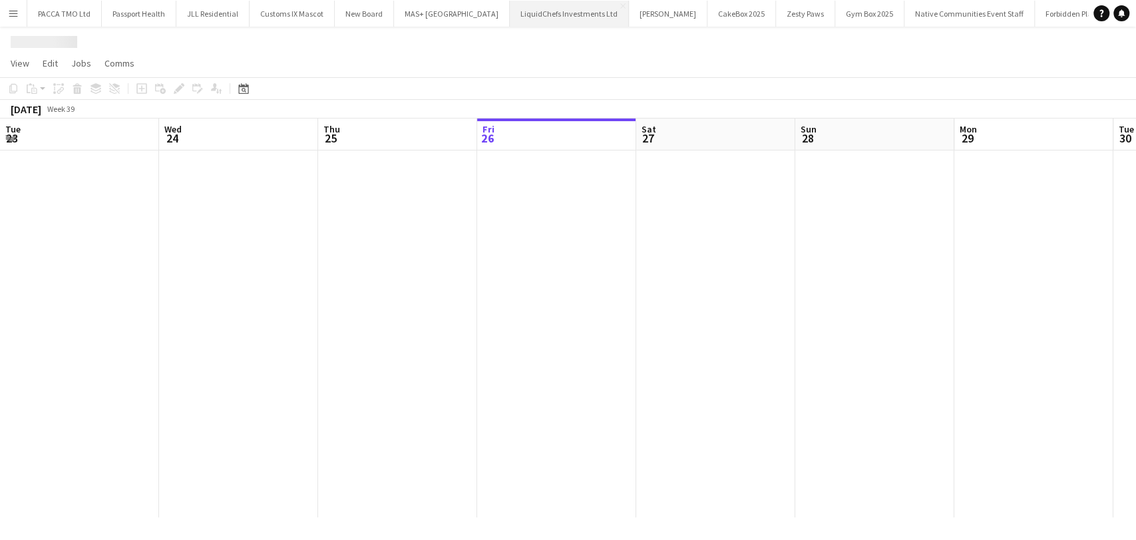
scroll to position [0, 318]
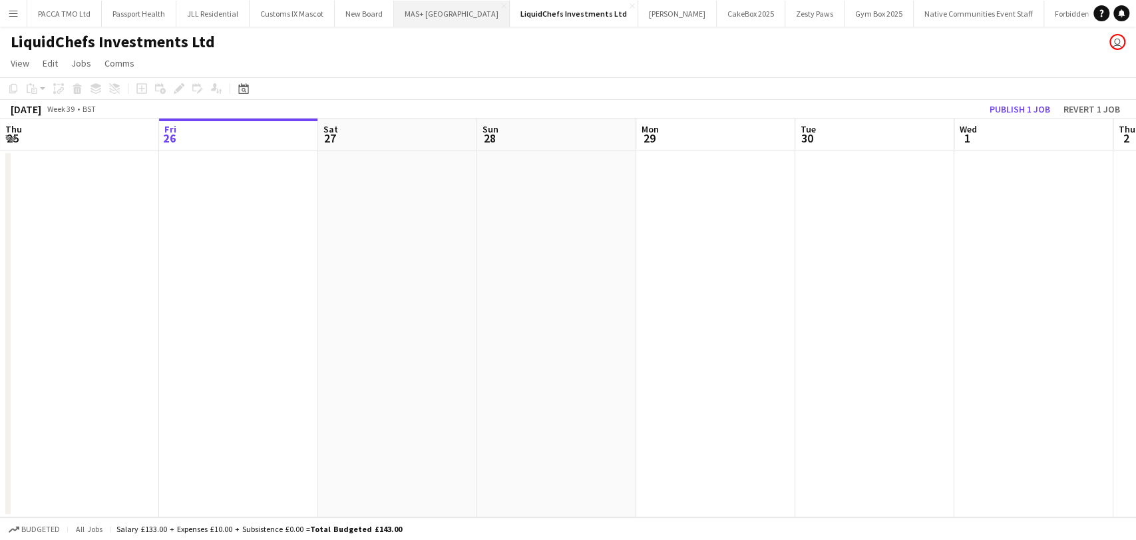
click at [412, 19] on button "MAS+ UK Close" at bounding box center [452, 14] width 116 height 26
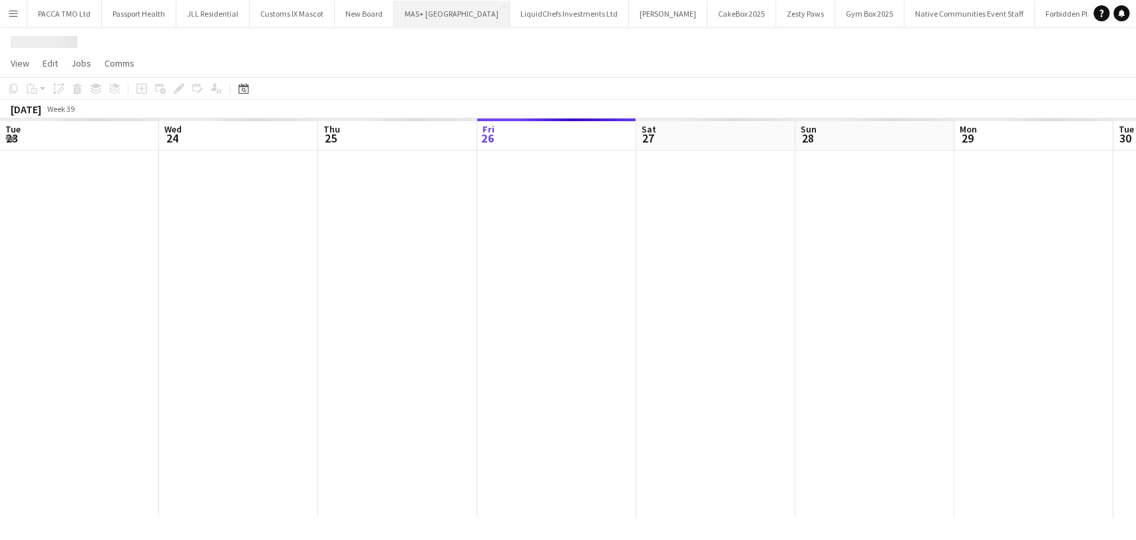
scroll to position [0, 318]
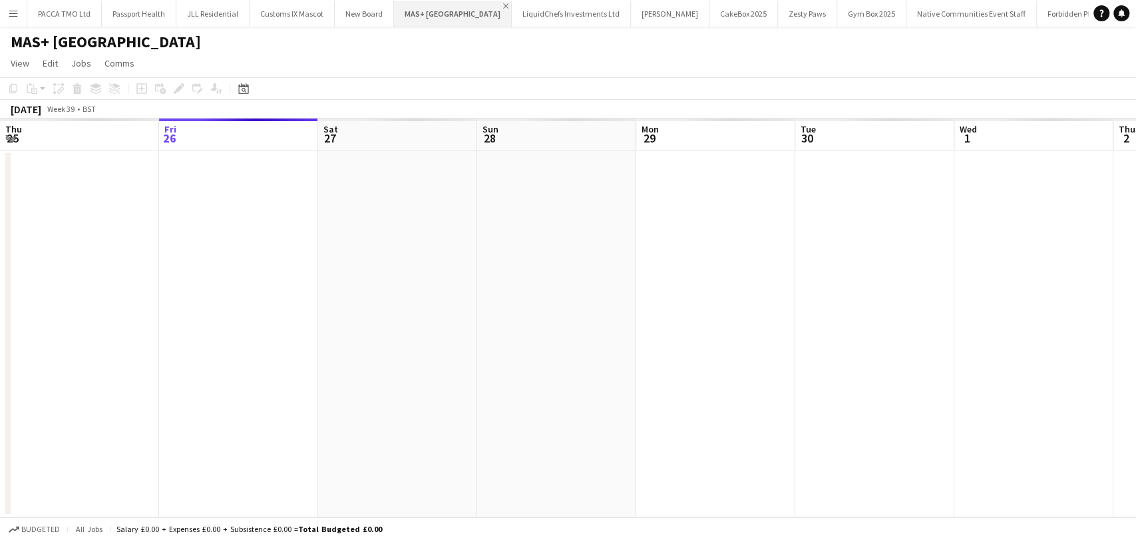
click at [503, 5] on app-icon "Close" at bounding box center [505, 5] width 5 height 5
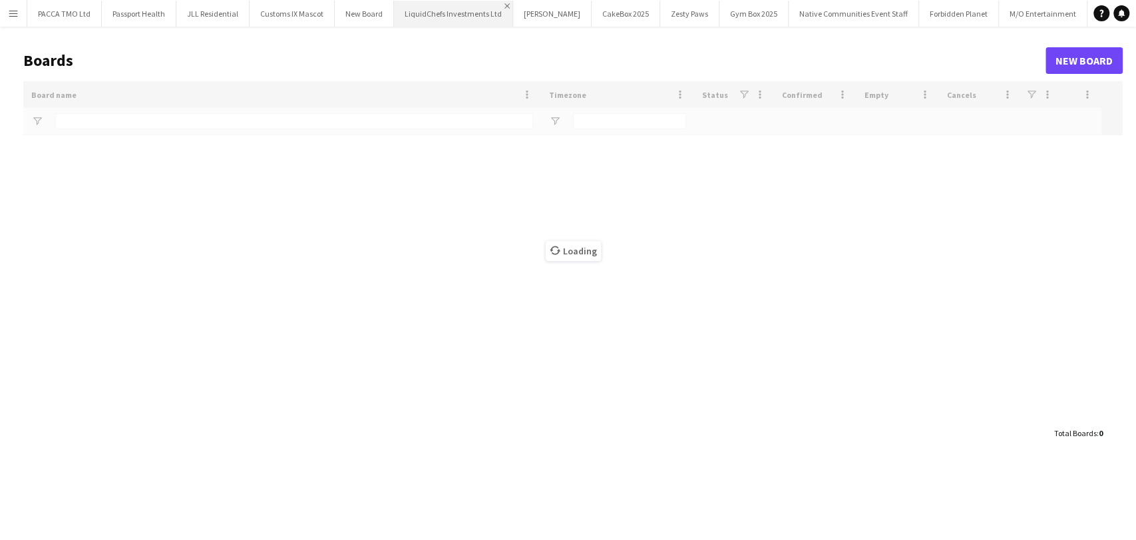
click at [504, 7] on app-icon "Close" at bounding box center [506, 5] width 5 height 5
click at [532, 7] on app-icon "Close" at bounding box center [534, 5] width 5 height 5
click at [592, 5] on app-icon "Close" at bounding box center [594, 5] width 5 height 5
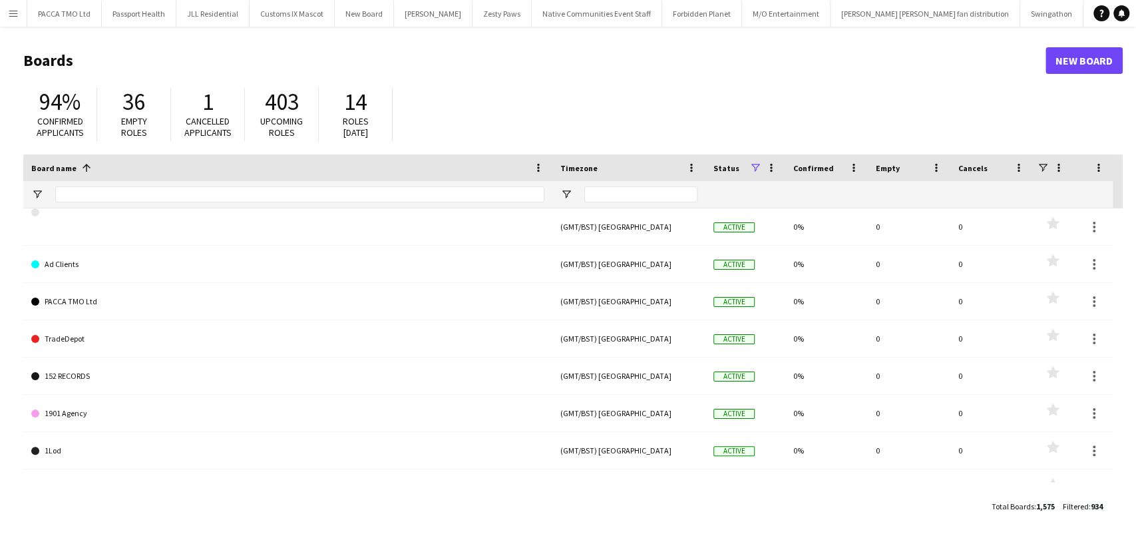
click at [294, 204] on div at bounding box center [299, 194] width 489 height 27
click at [287, 190] on input "Board name Filter Input" at bounding box center [299, 194] width 489 height 16
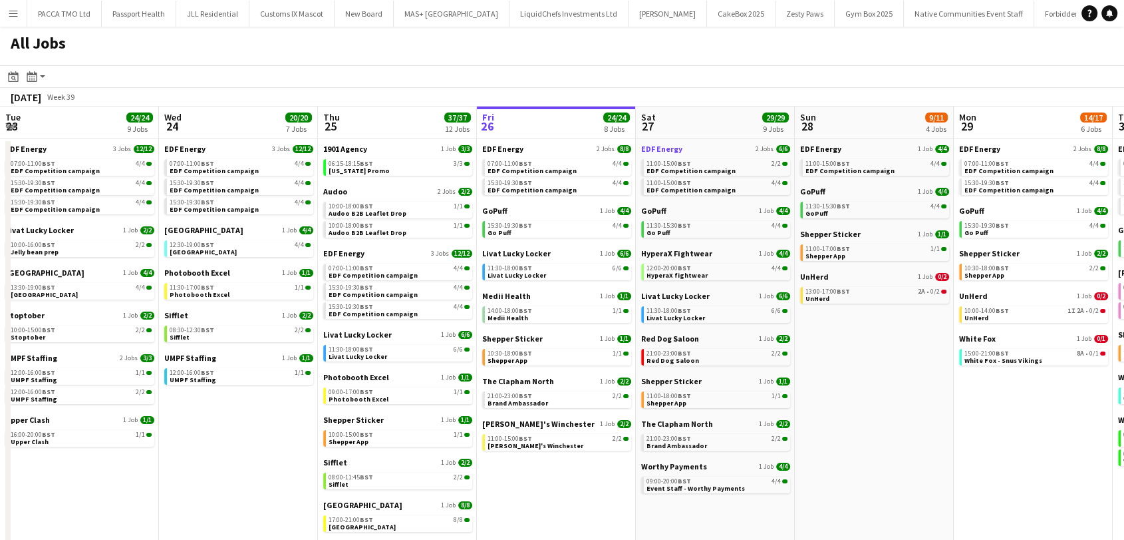
scroll to position [0, 394]
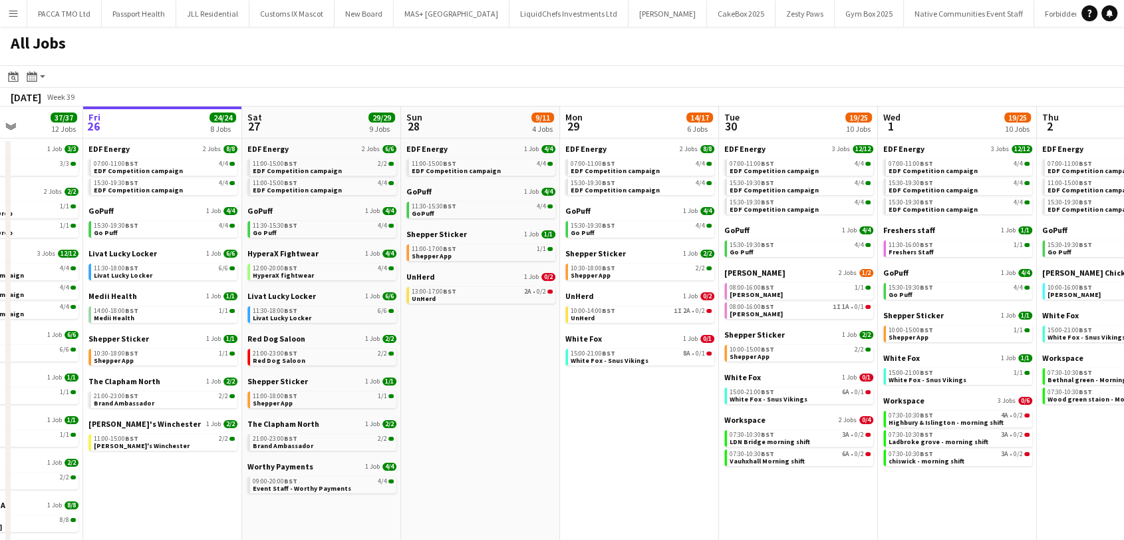
click at [807, 537] on app-date-cell "EDF Energy 3 Jobs [DATE] 07:00-11:00 BST 4/4 EDF Competition campaign 15:30-19:…" at bounding box center [798, 373] width 159 height 470
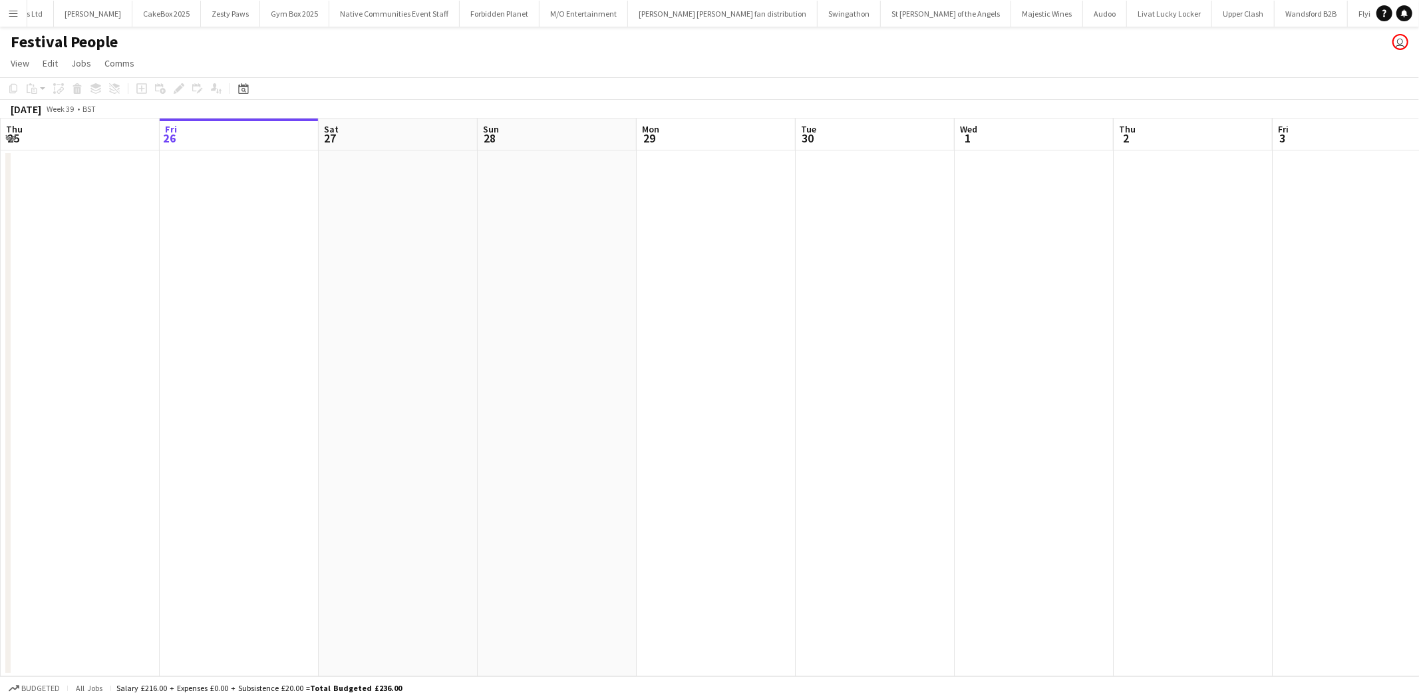
click at [3, 18] on button "Menu" at bounding box center [13, 13] width 27 height 27
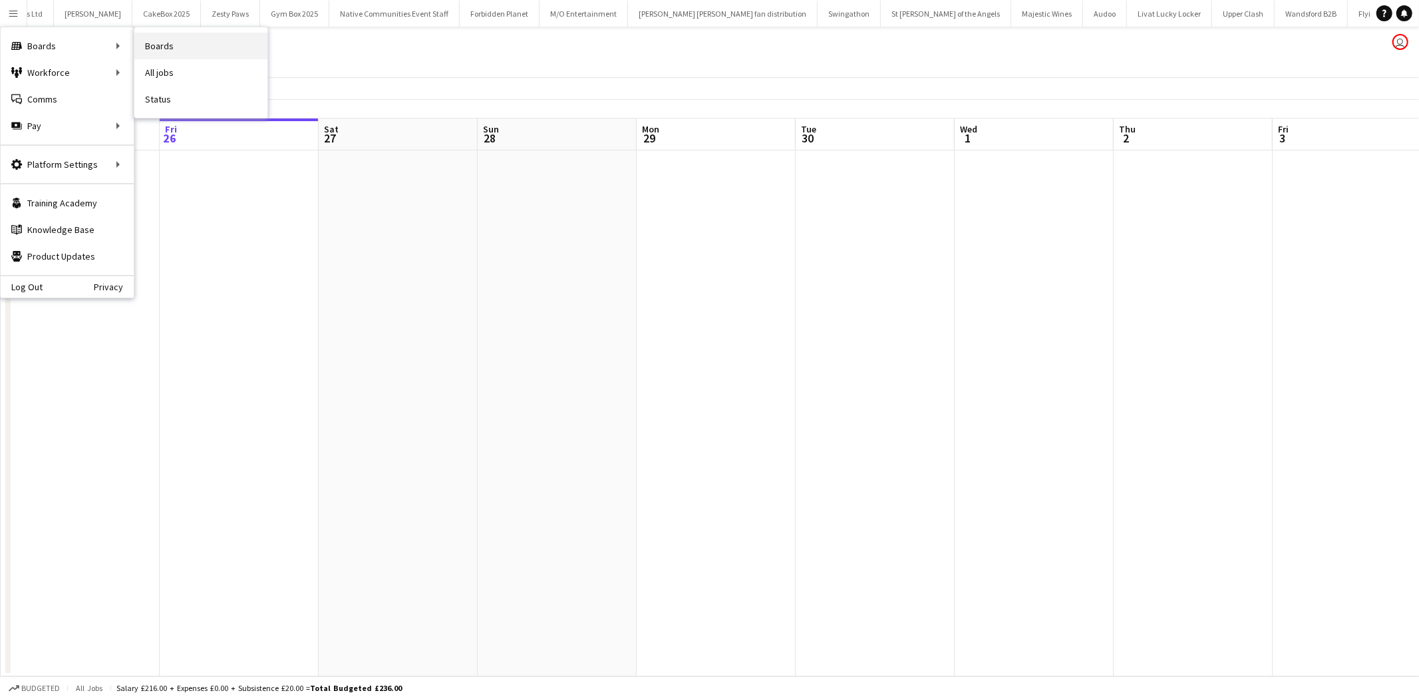
click at [146, 47] on link "Boards" at bounding box center [200, 46] width 133 height 27
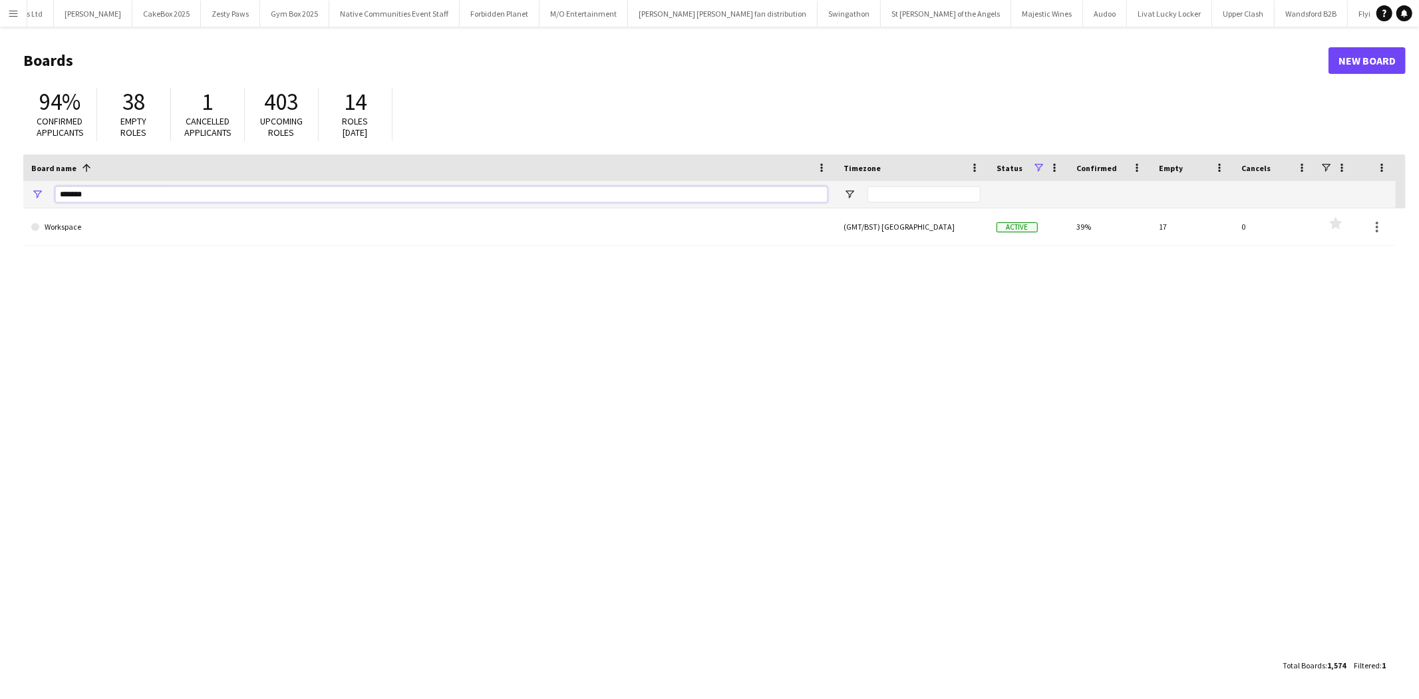
click at [186, 197] on input "*******" at bounding box center [441, 194] width 772 height 16
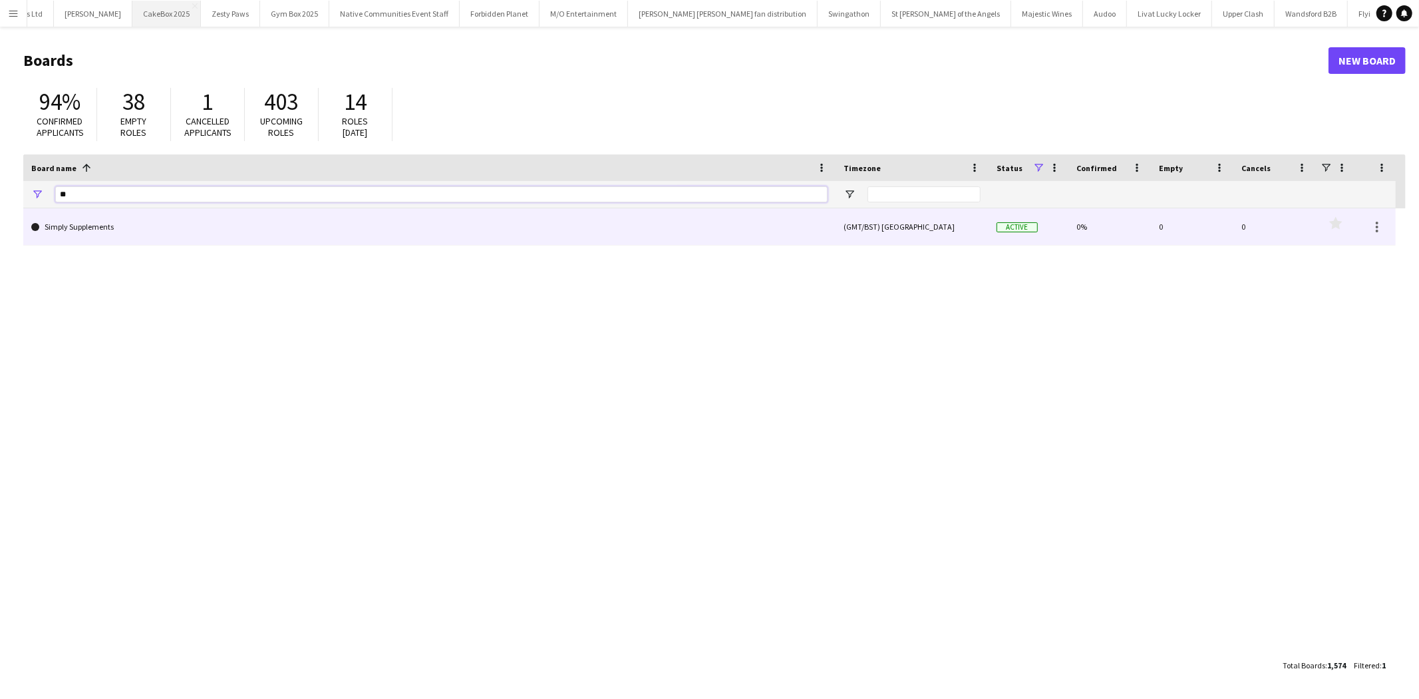
type input "*"
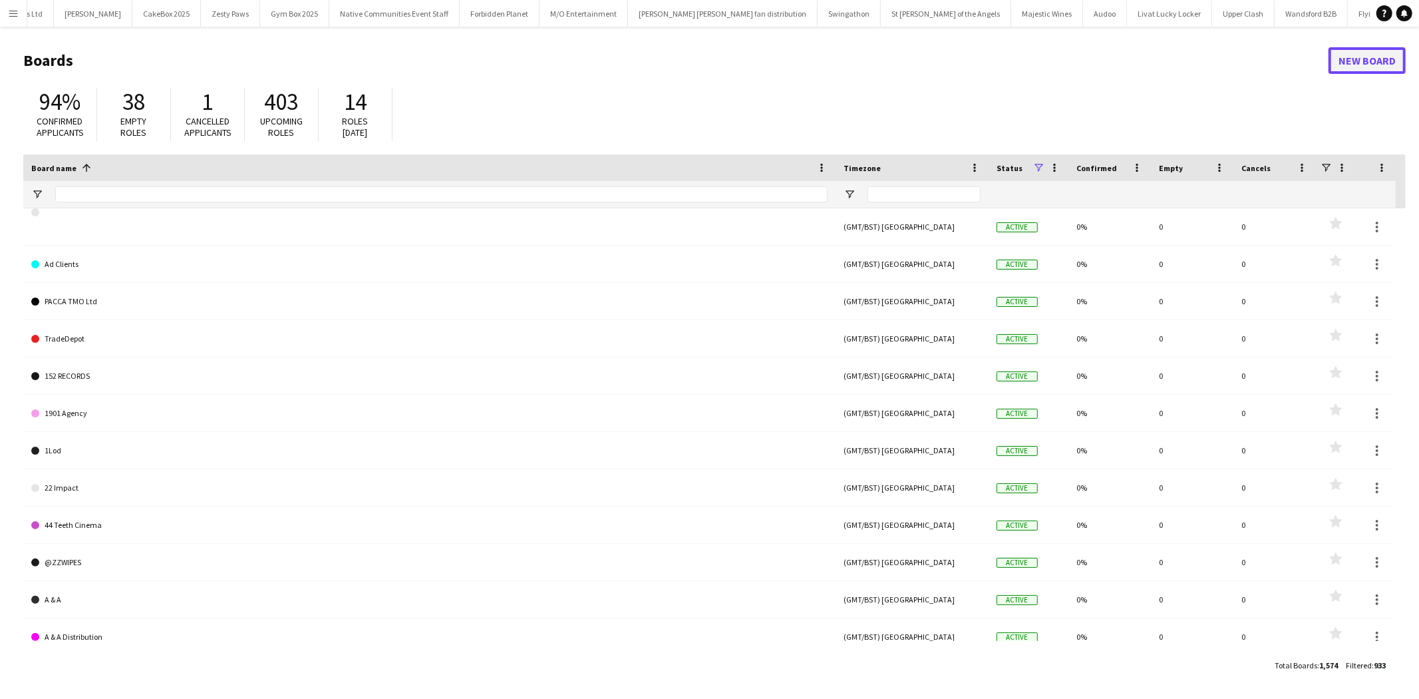
click at [1365, 50] on link "New Board" at bounding box center [1367, 60] width 77 height 27
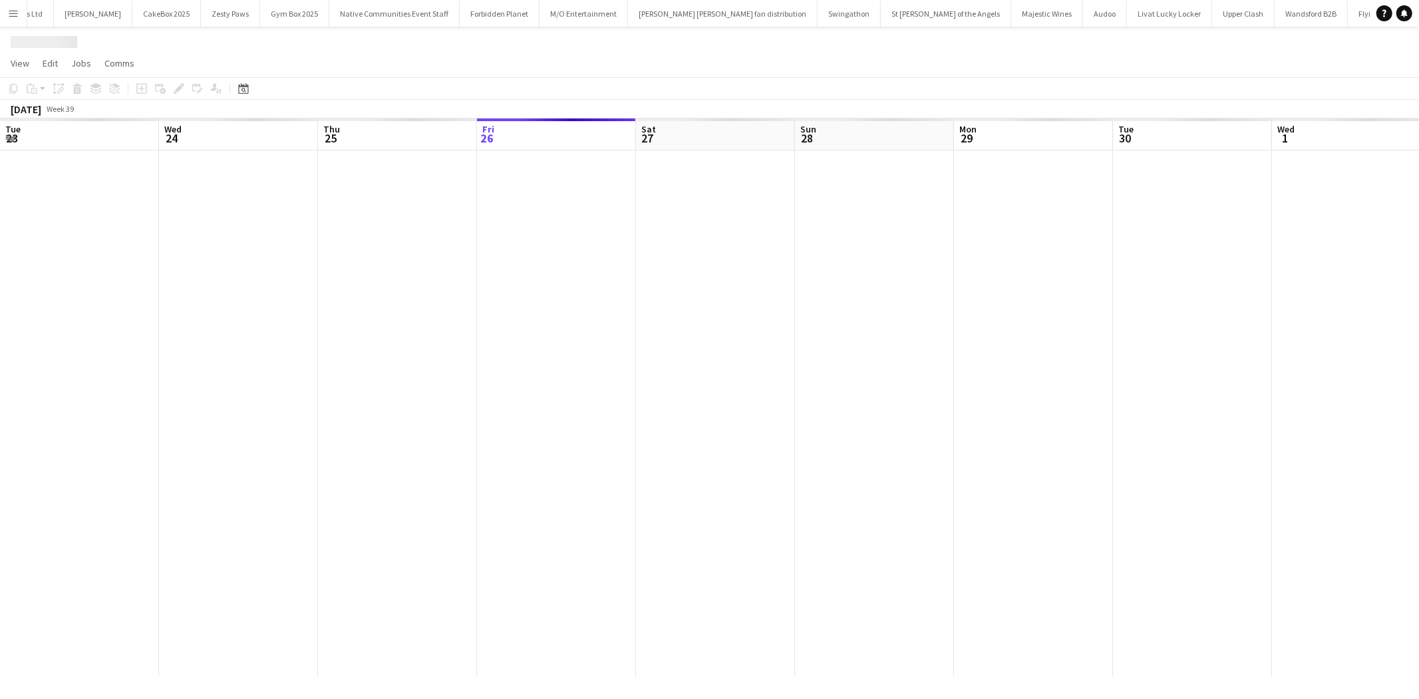
scroll to position [0, 317]
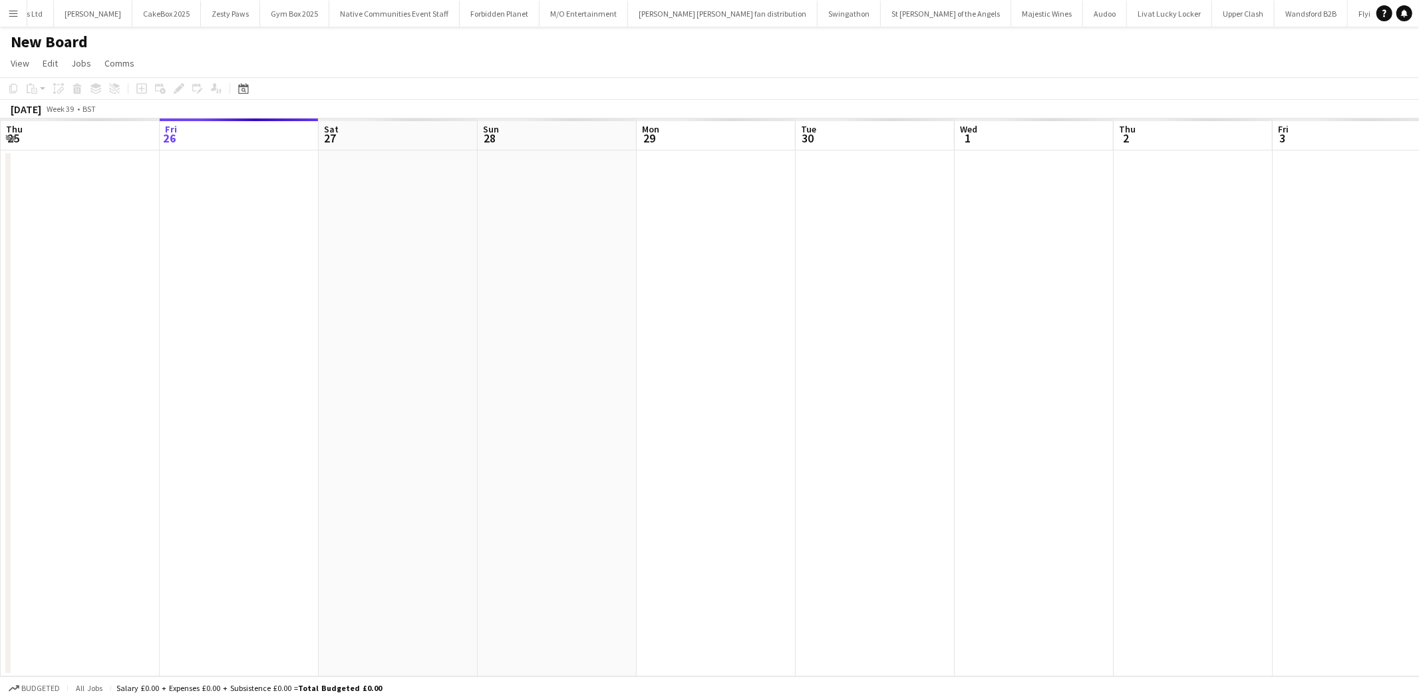
scroll to position [0, 2112]
click at [41, 42] on h1 "New Board" at bounding box center [49, 42] width 77 height 20
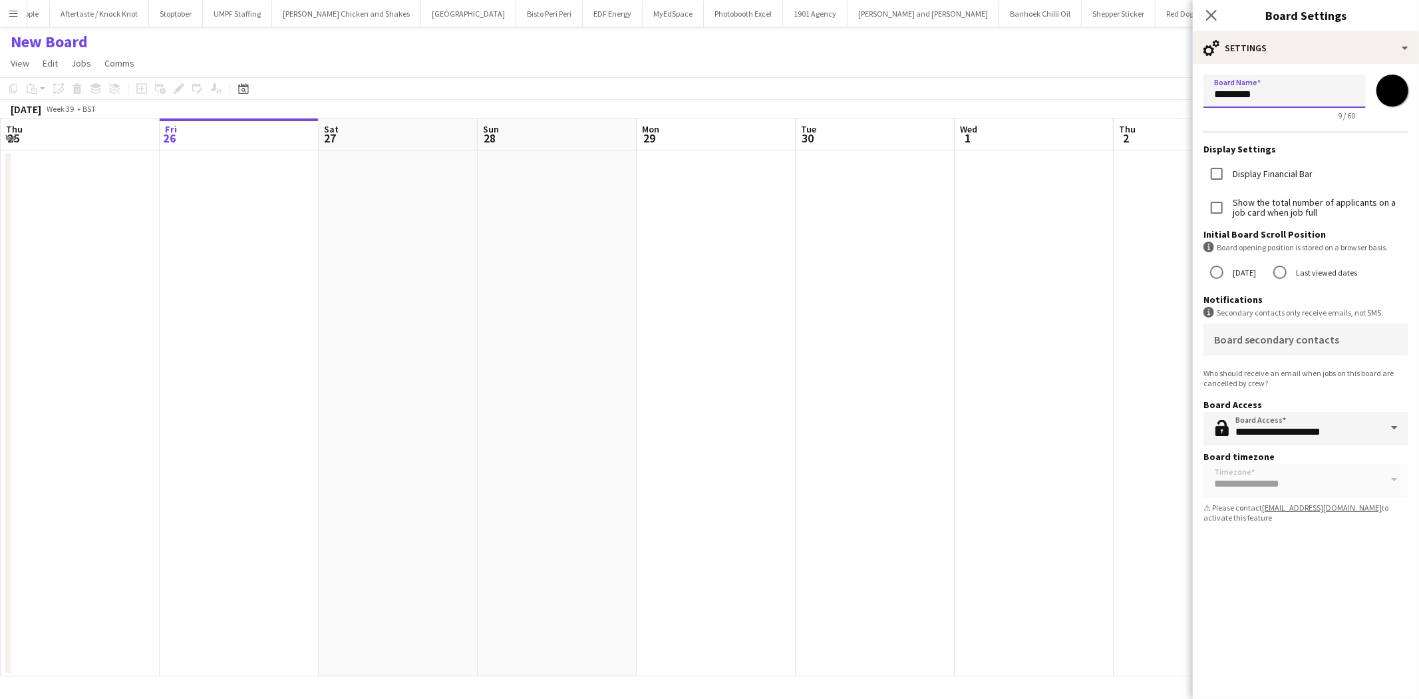
click at [1242, 98] on input "*********" at bounding box center [1285, 91] width 162 height 33
type input "*"
type input "**********"
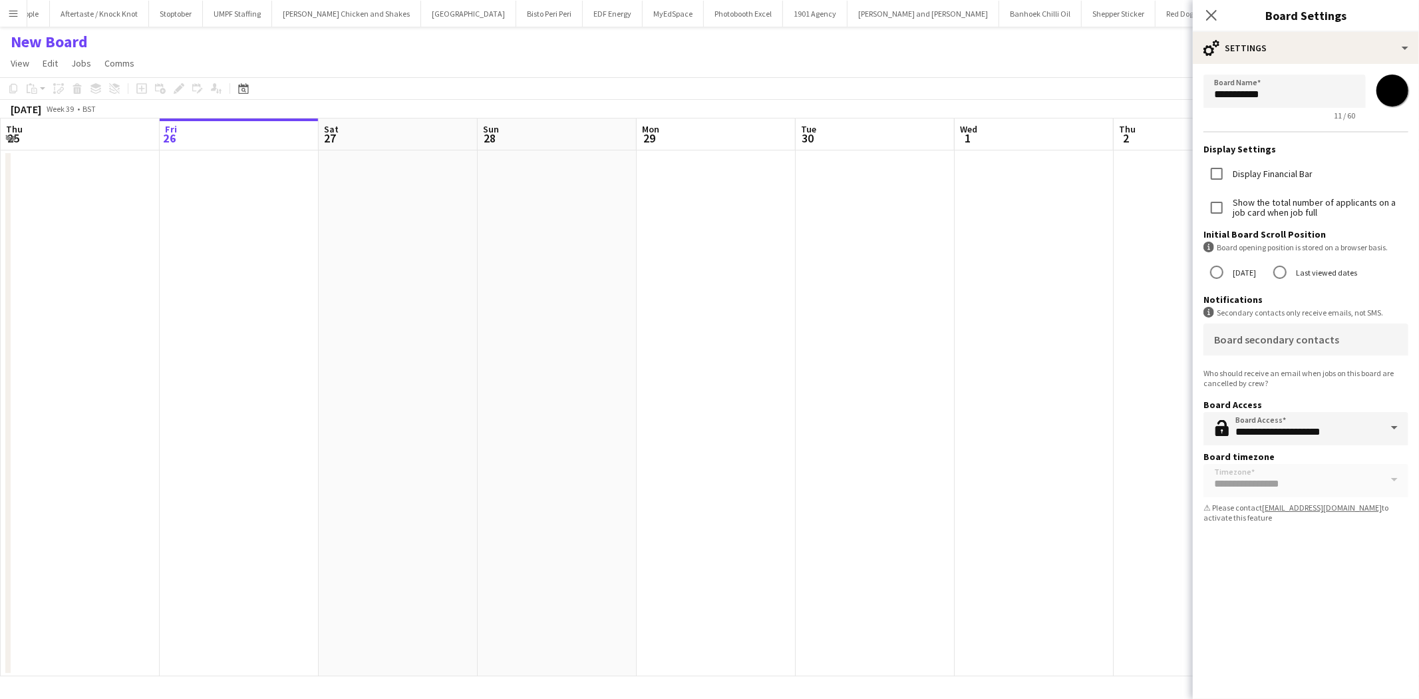
drag, startPoint x: 524, startPoint y: 181, endPoint x: 636, endPoint y: 202, distance: 114.4
click at [536, 184] on app-calendar-viewport "Tue 23 Wed 24 Thu 25 Fri 26 Sat 27 Sun 28 Mon 29 Tue 30 Wed 1 Thu 2 Fri 3 Sat 4…" at bounding box center [709, 397] width 1419 height 558
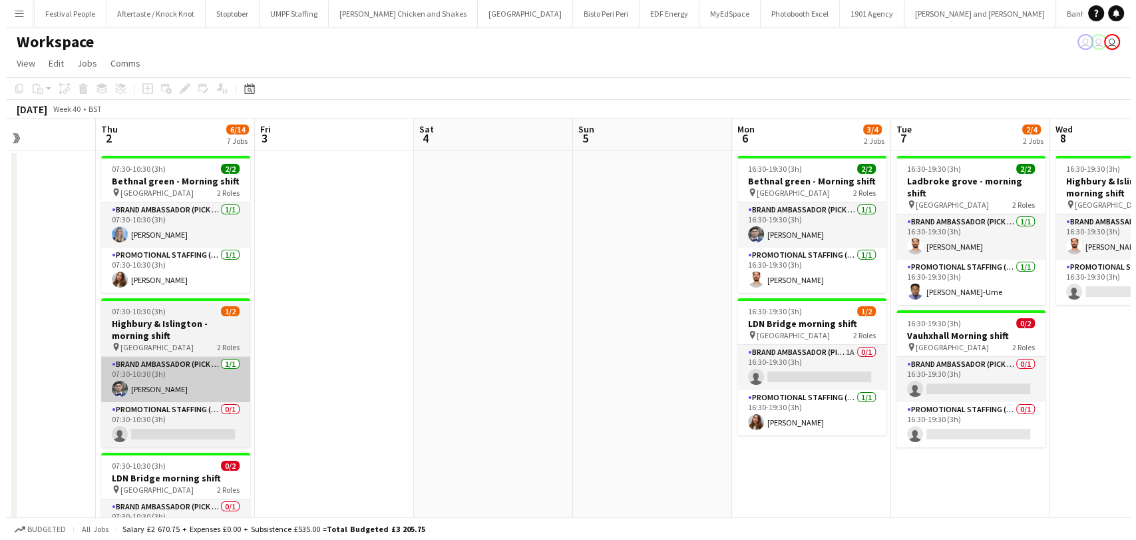
scroll to position [0, 383]
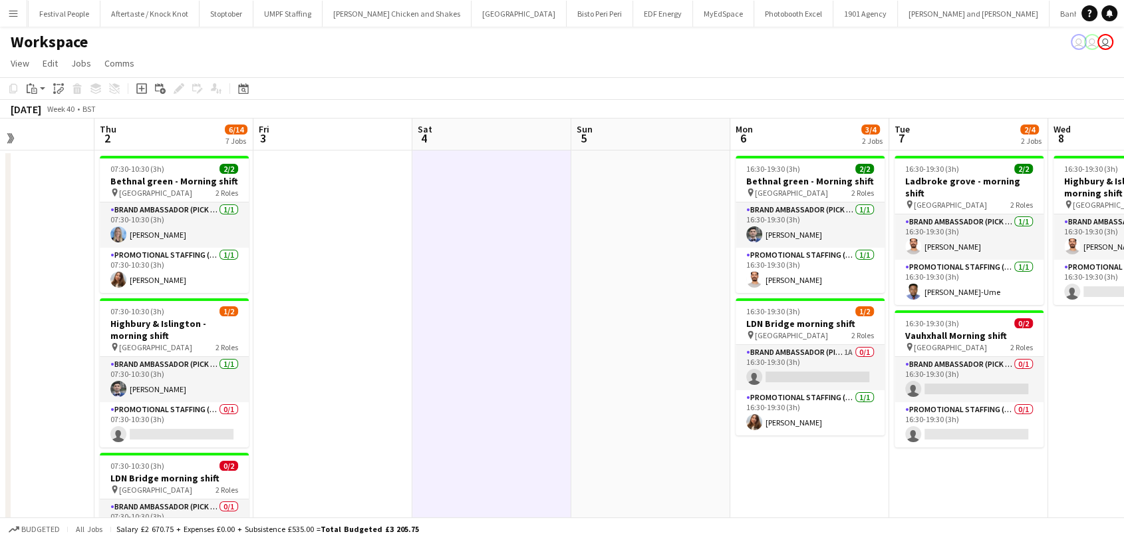
click at [17, 30] on div "Workspace user user user" at bounding box center [562, 39] width 1124 height 25
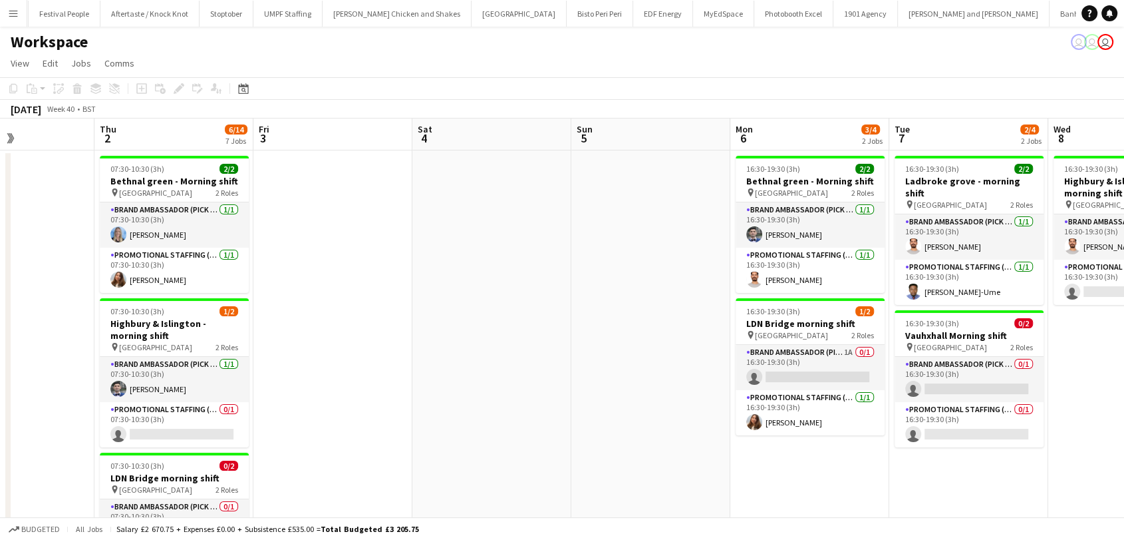
click at [19, 15] on button "Menu" at bounding box center [13, 13] width 27 height 27
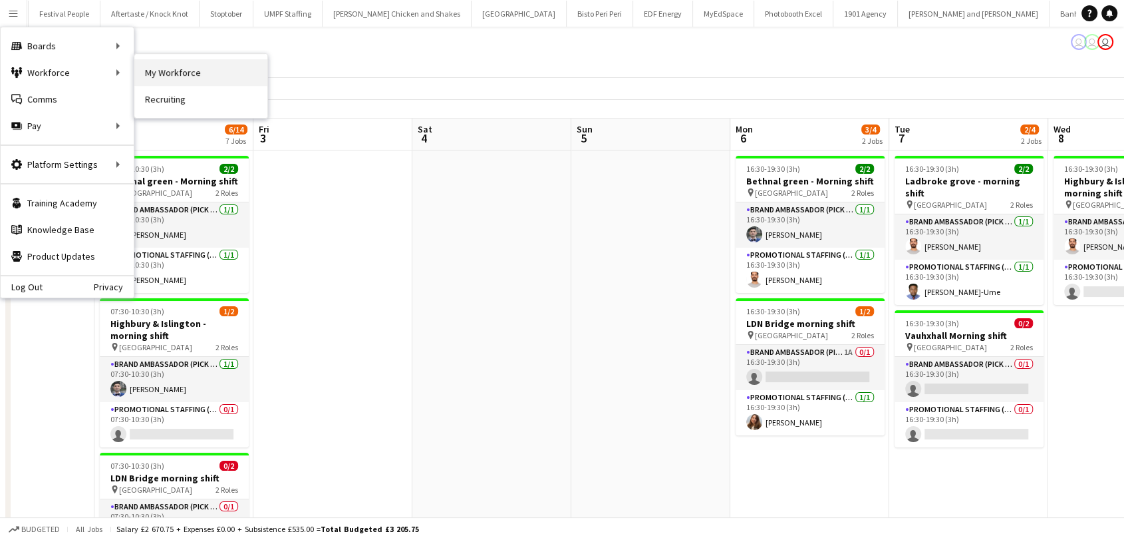
click at [186, 74] on link "My Workforce" at bounding box center [200, 72] width 133 height 27
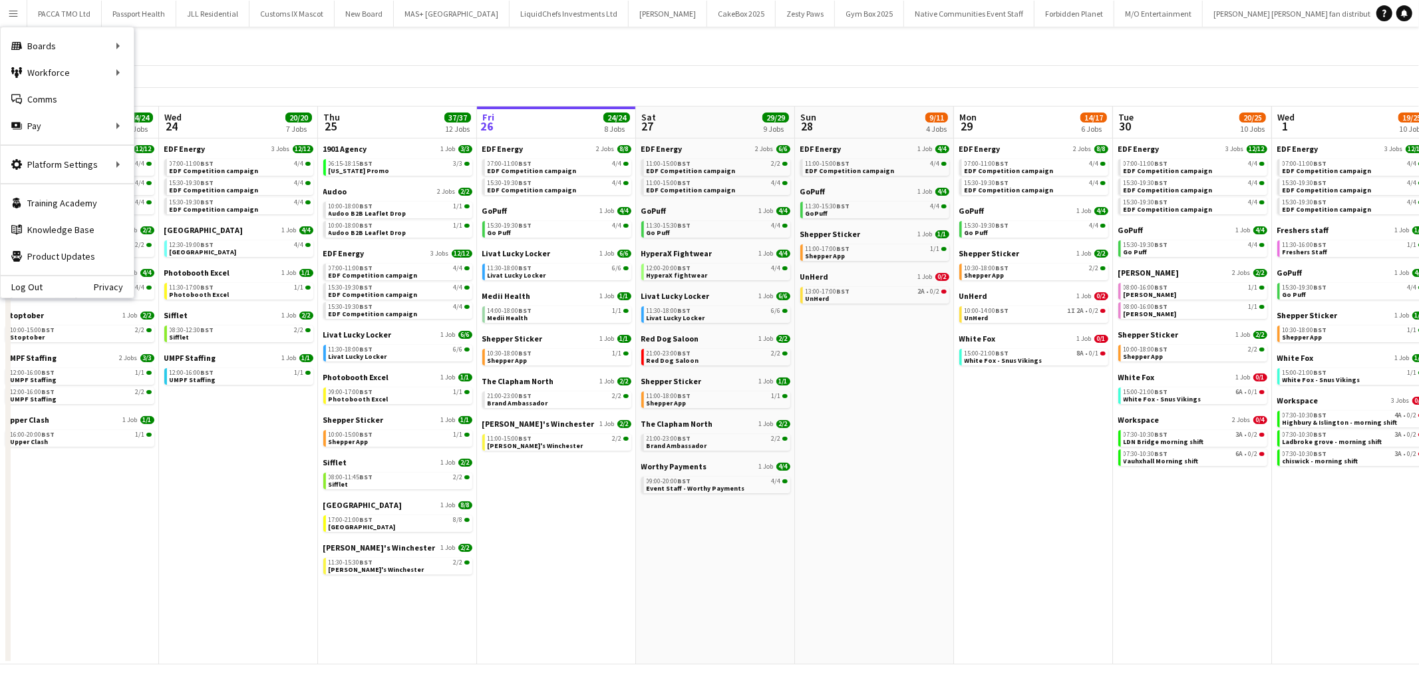
scroll to position [0, 317]
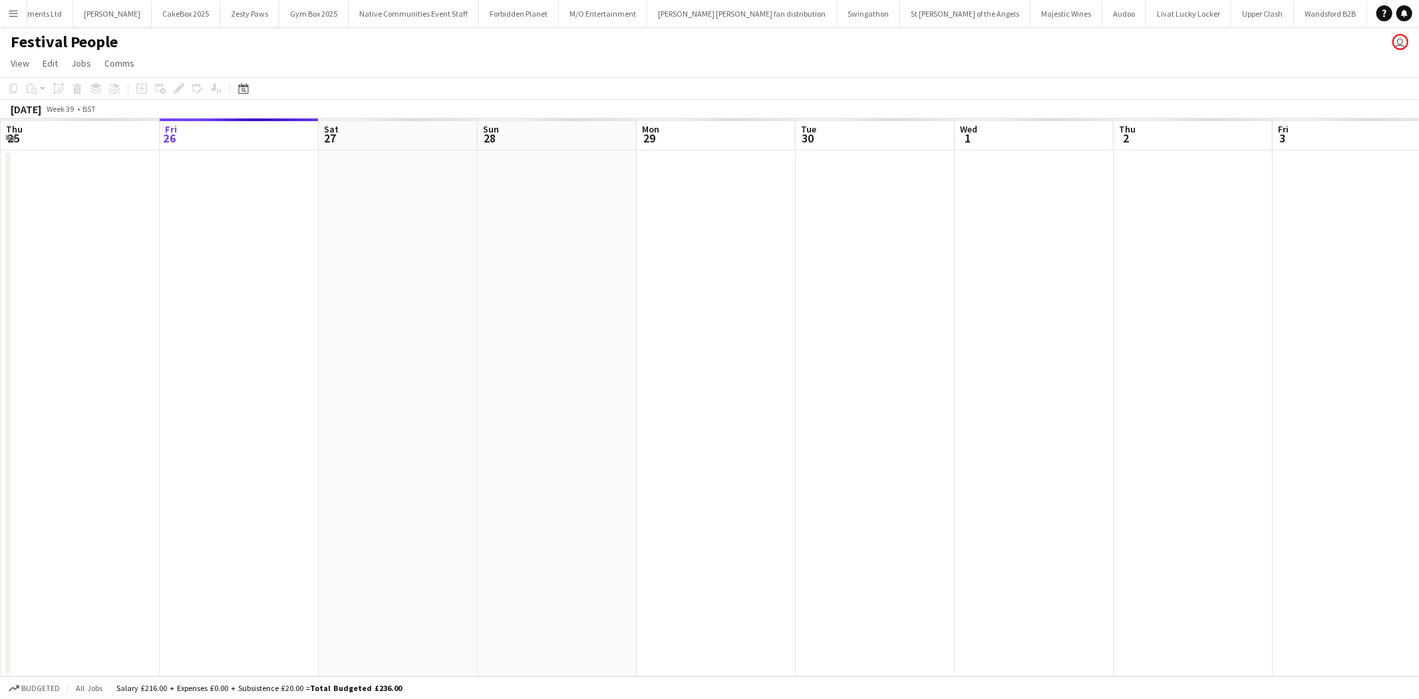
scroll to position [0, 575]
click at [5, 15] on button "Menu" at bounding box center [13, 13] width 27 height 27
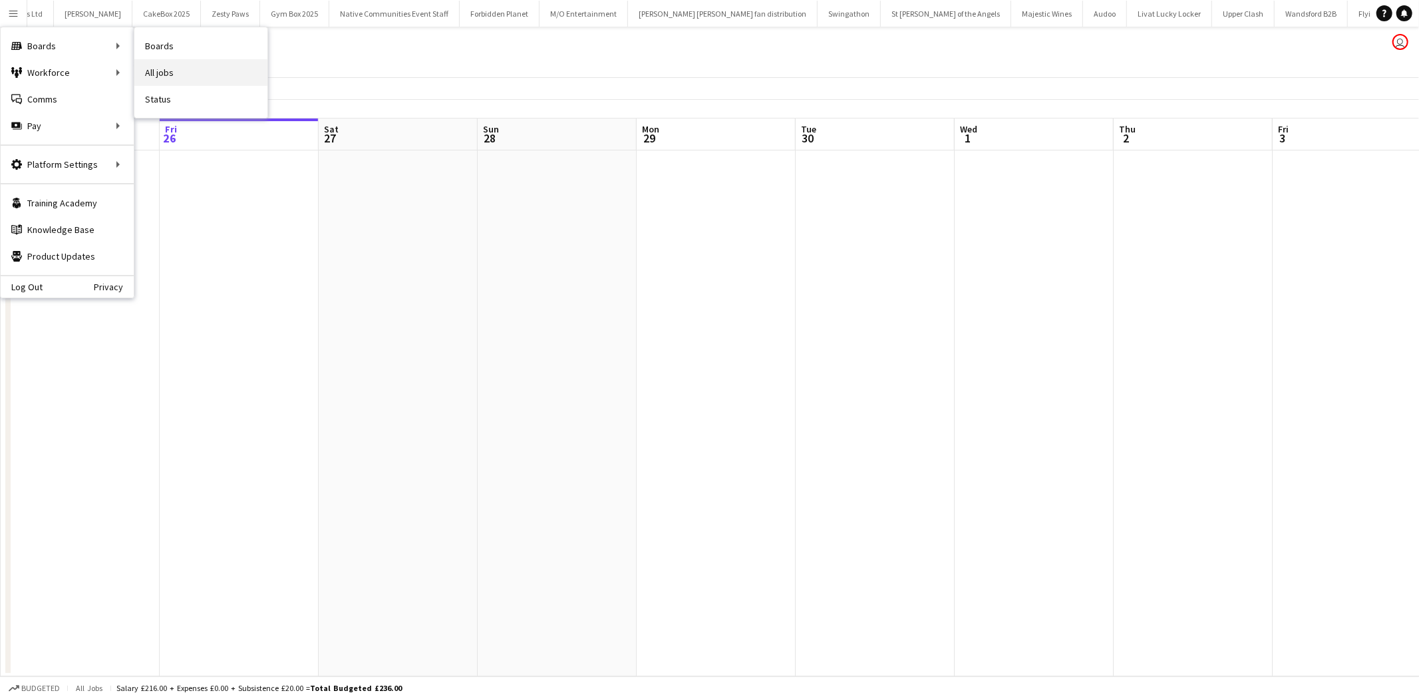
click at [165, 71] on link "All jobs" at bounding box center [200, 72] width 133 height 27
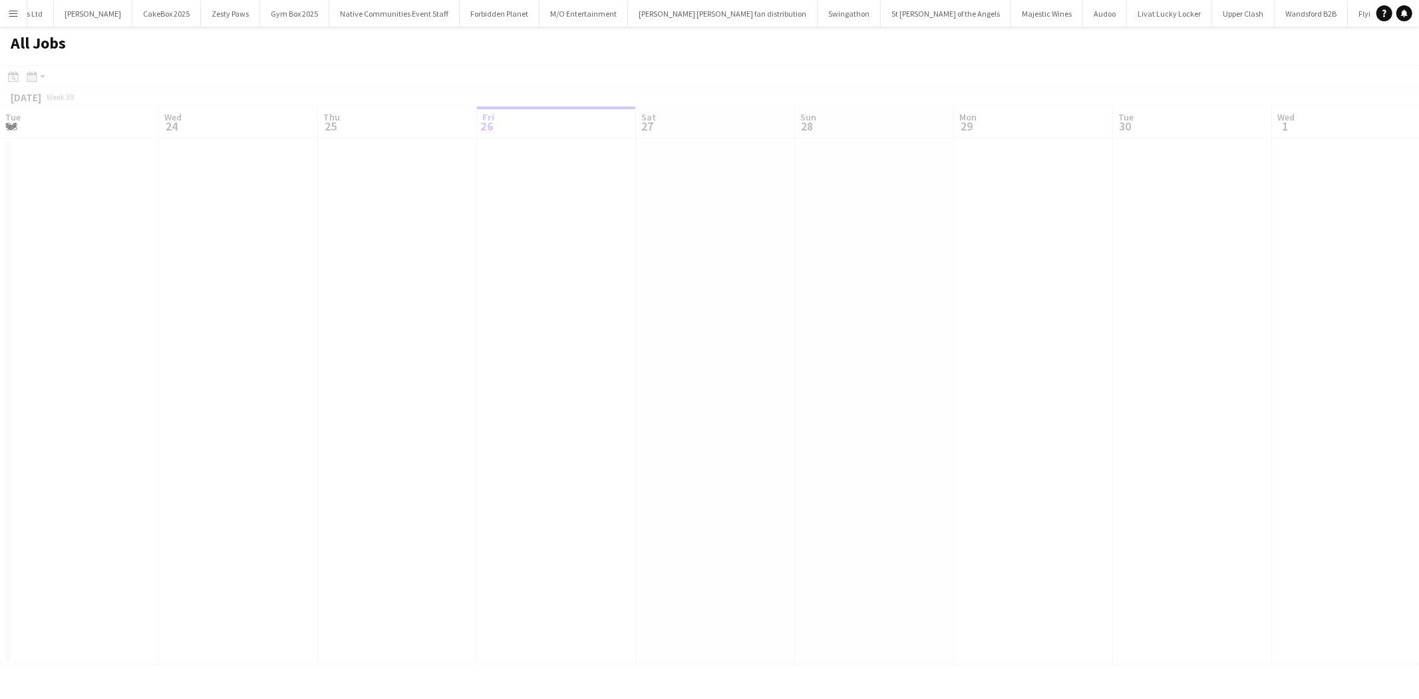
scroll to position [0, 317]
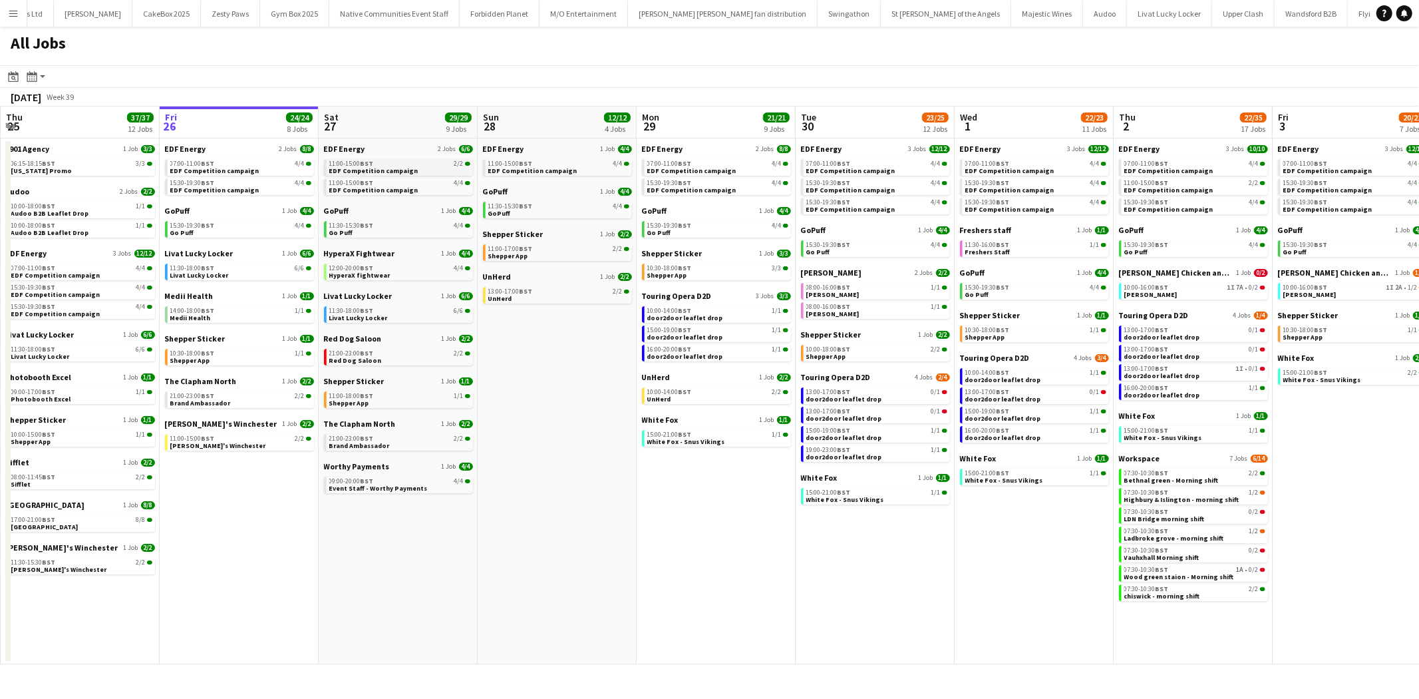
click at [378, 169] on span "EDF Competition campaign" at bounding box center [373, 170] width 89 height 9
click at [681, 226] on span "BST" at bounding box center [685, 225] width 13 height 9
click at [387, 315] on link "11:30-18:00 BST 6/6 Livat Lucky Locker" at bounding box center [399, 313] width 141 height 15
click at [397, 286] on div "HyperaX Fightwear 1 Job [DATE] 12:00-20:00 BST 4/4 HyperaX fightwear" at bounding box center [398, 269] width 149 height 43
click at [397, 284] on div "HyperaX Fightwear 1 Job [DATE] 12:00-20:00 BST 4/4 HyperaX fightwear" at bounding box center [398, 269] width 149 height 43
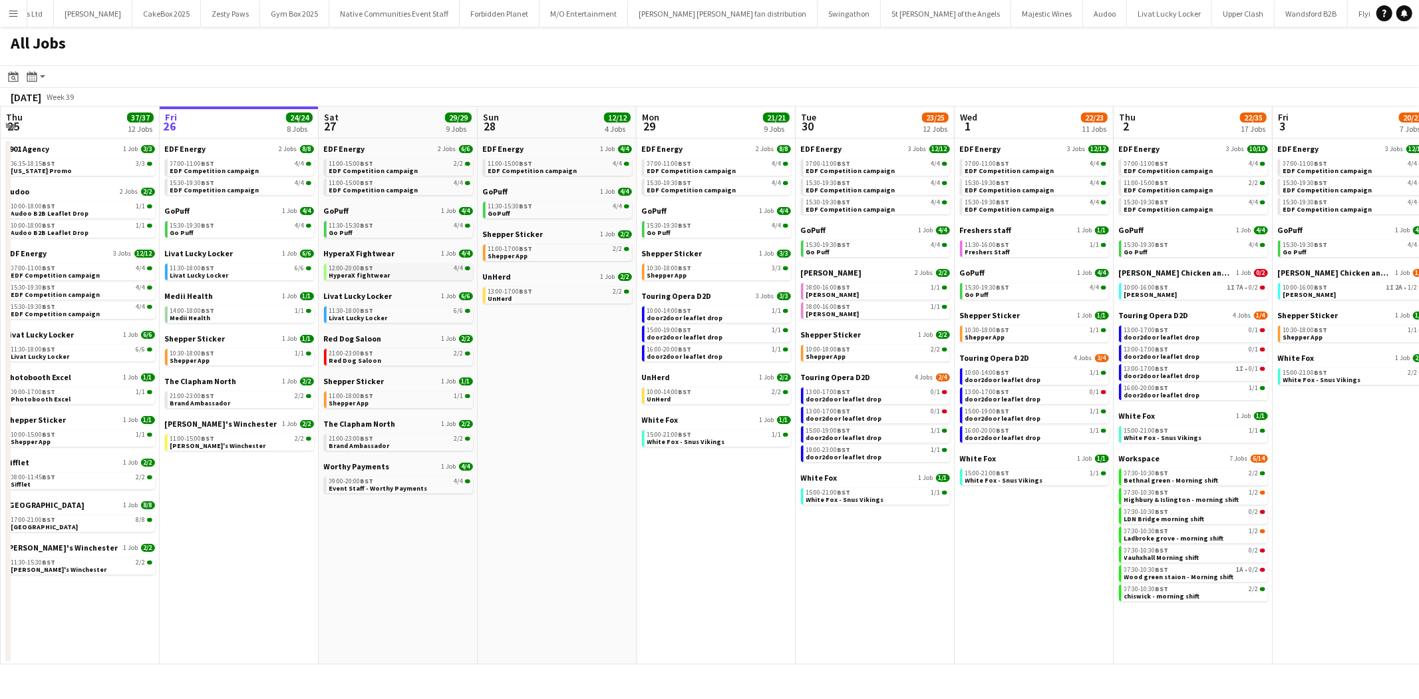
click at [405, 278] on link "12:00-20:00 BST 4/4 HyperaX fightwear" at bounding box center [399, 270] width 141 height 15
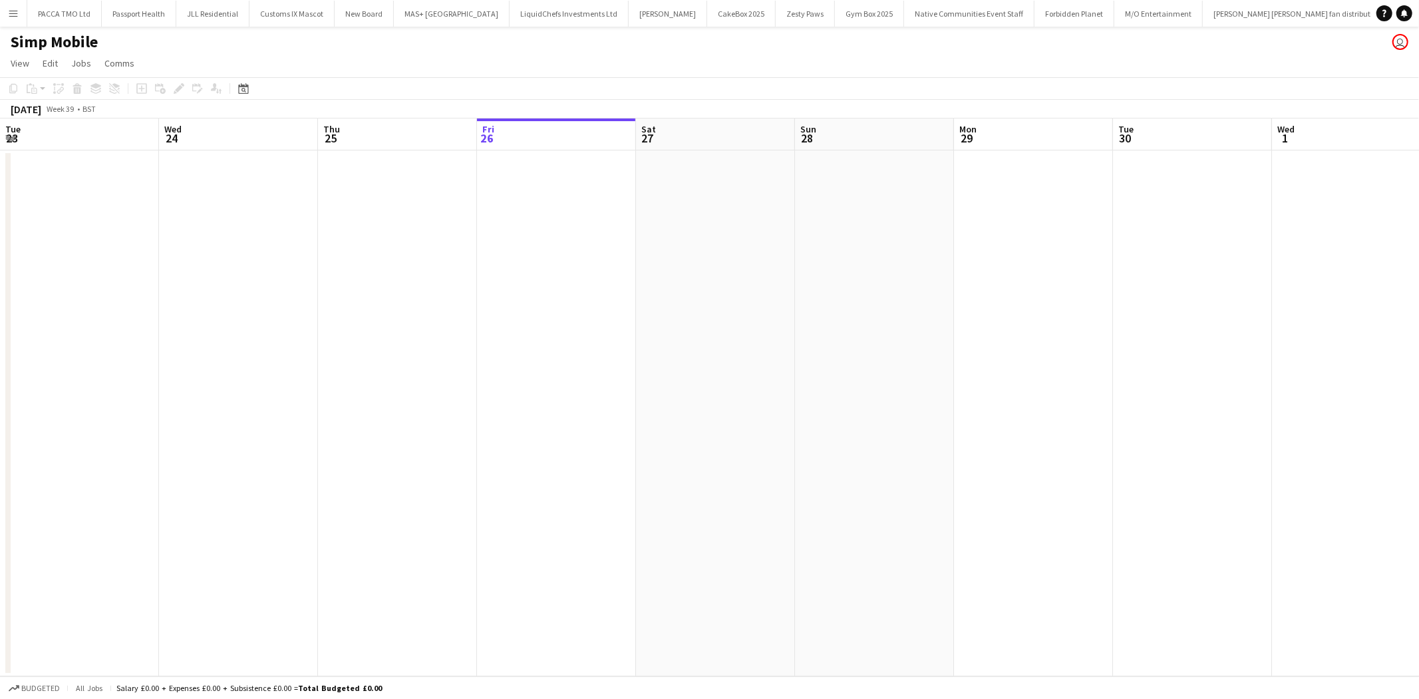
scroll to position [0, 317]
click at [15, 8] on app-icon "Menu" at bounding box center [13, 13] width 11 height 11
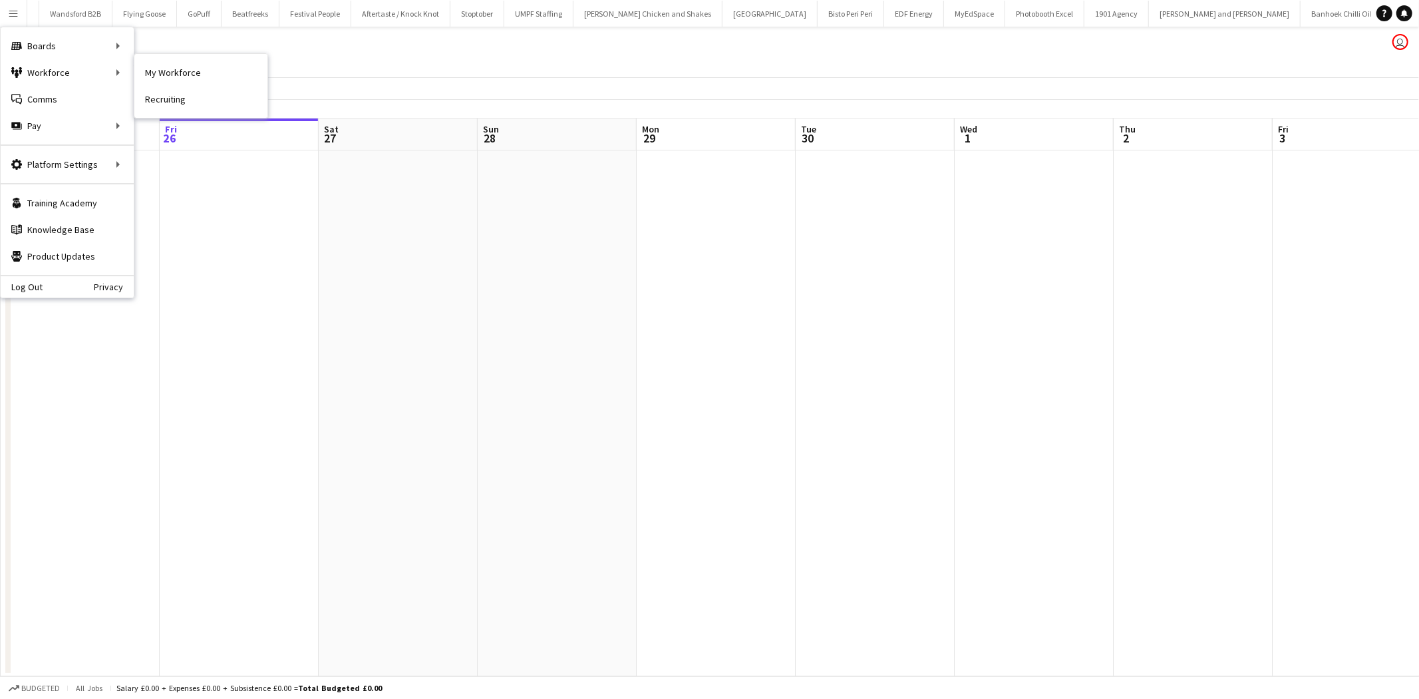
drag, startPoint x: 138, startPoint y: 65, endPoint x: 1278, endPoint y: 490, distance: 1216.3
click at [138, 65] on link "My Workforce" at bounding box center [200, 72] width 133 height 27
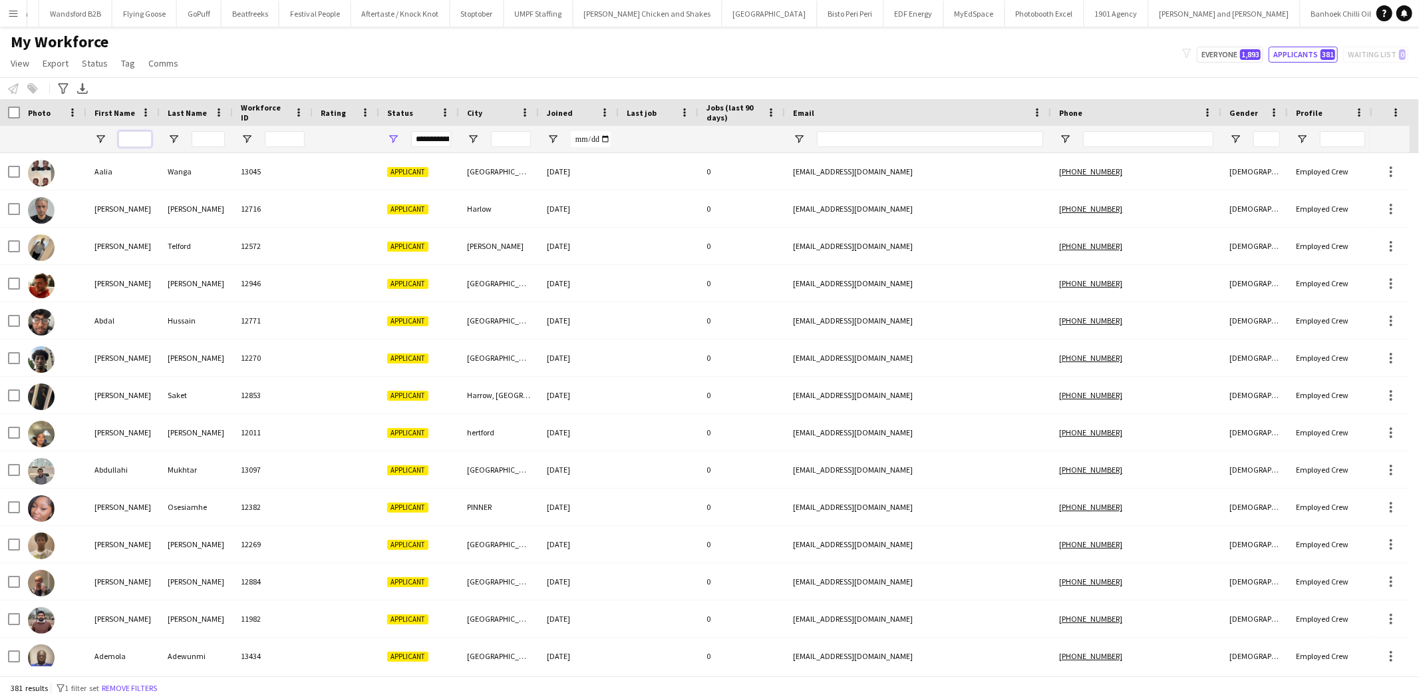
click at [136, 135] on input "First Name Filter Input" at bounding box center [134, 139] width 33 height 16
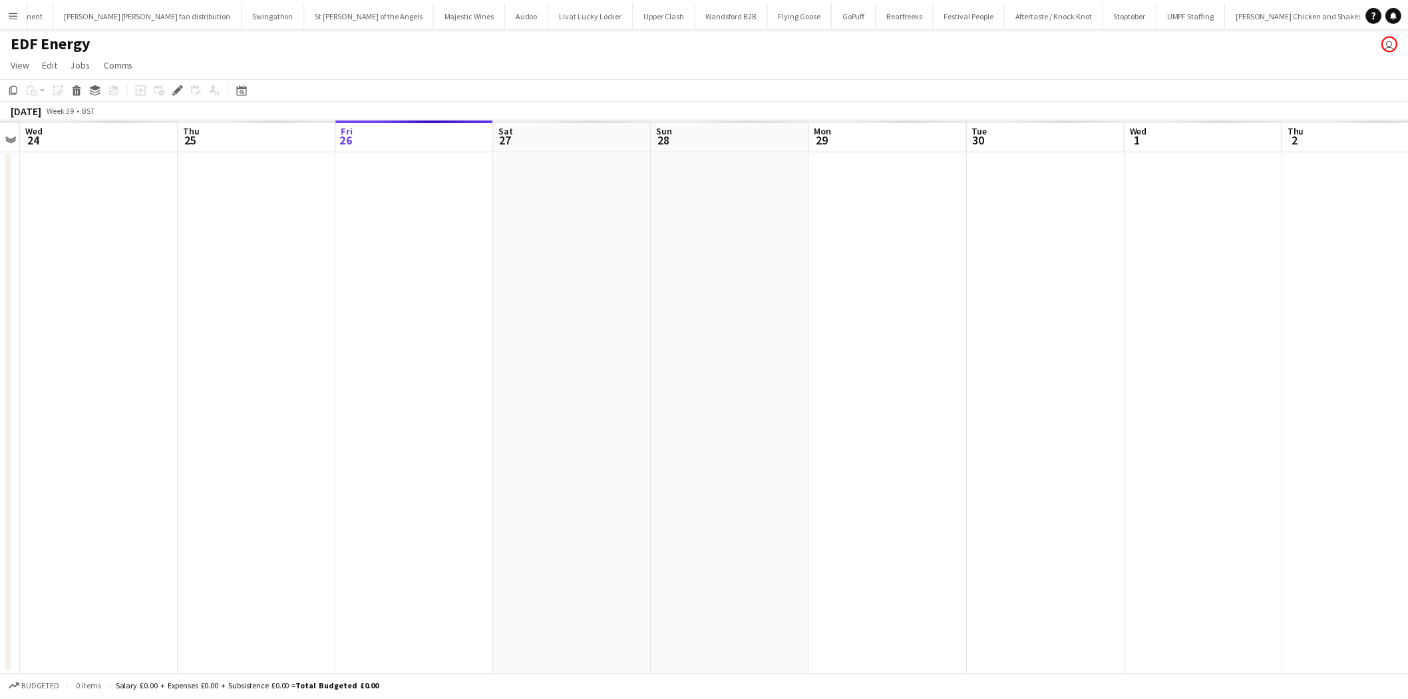
scroll to position [0, 1158]
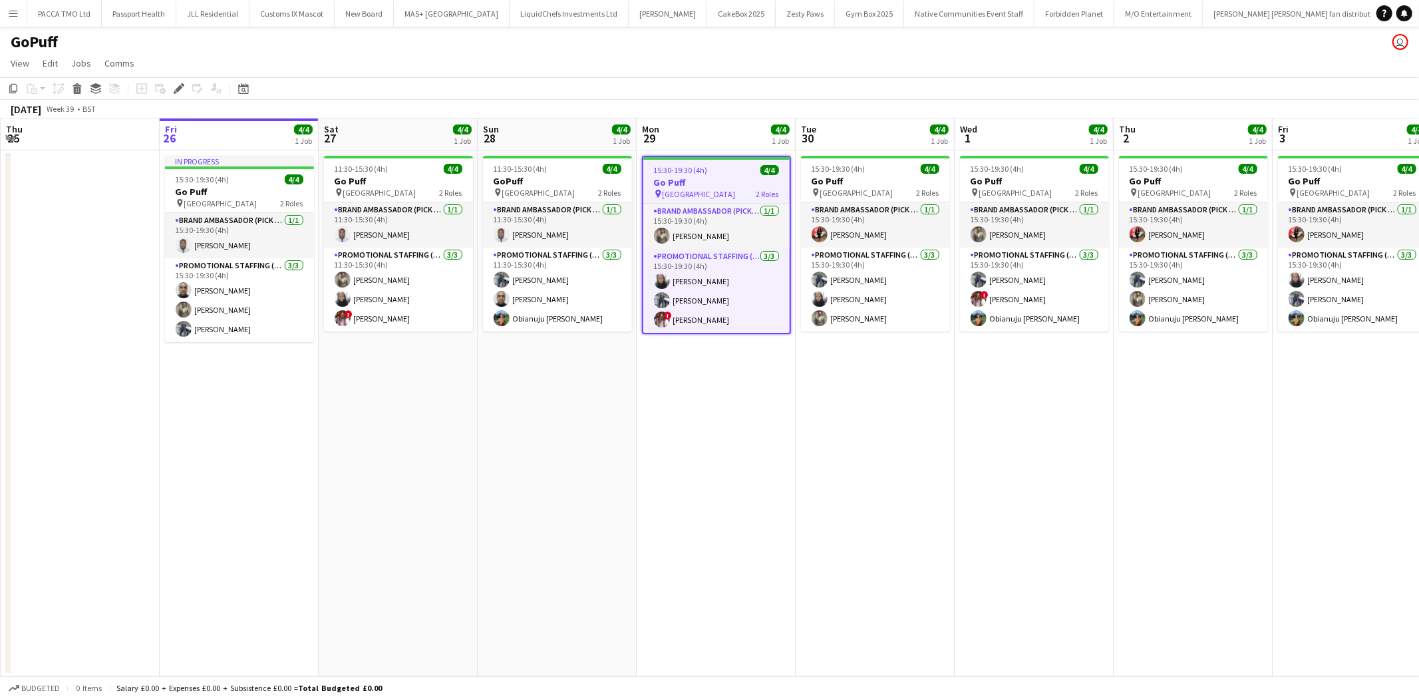
scroll to position [0, 444]
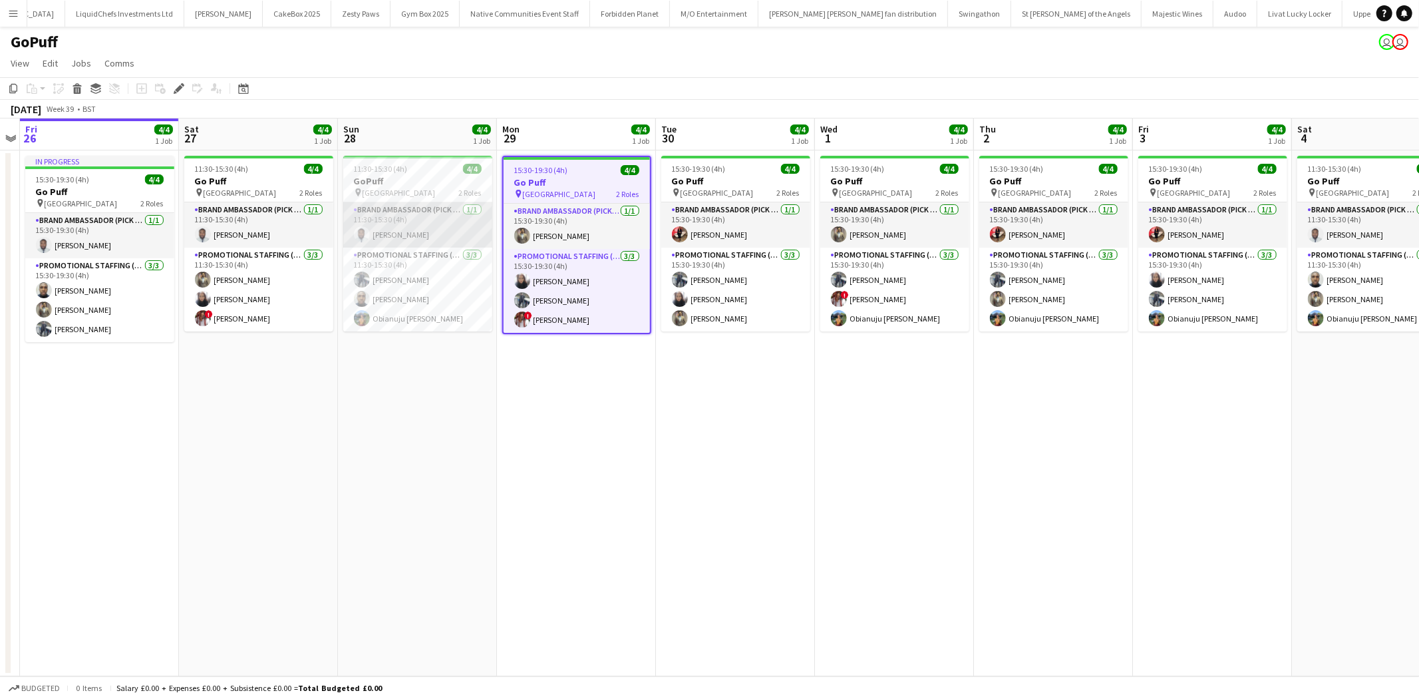
click at [411, 228] on app-card-role "Brand Ambassador (Pick up) [DATE] 11:30-15:30 (4h) [PERSON_NAME]" at bounding box center [417, 224] width 149 height 45
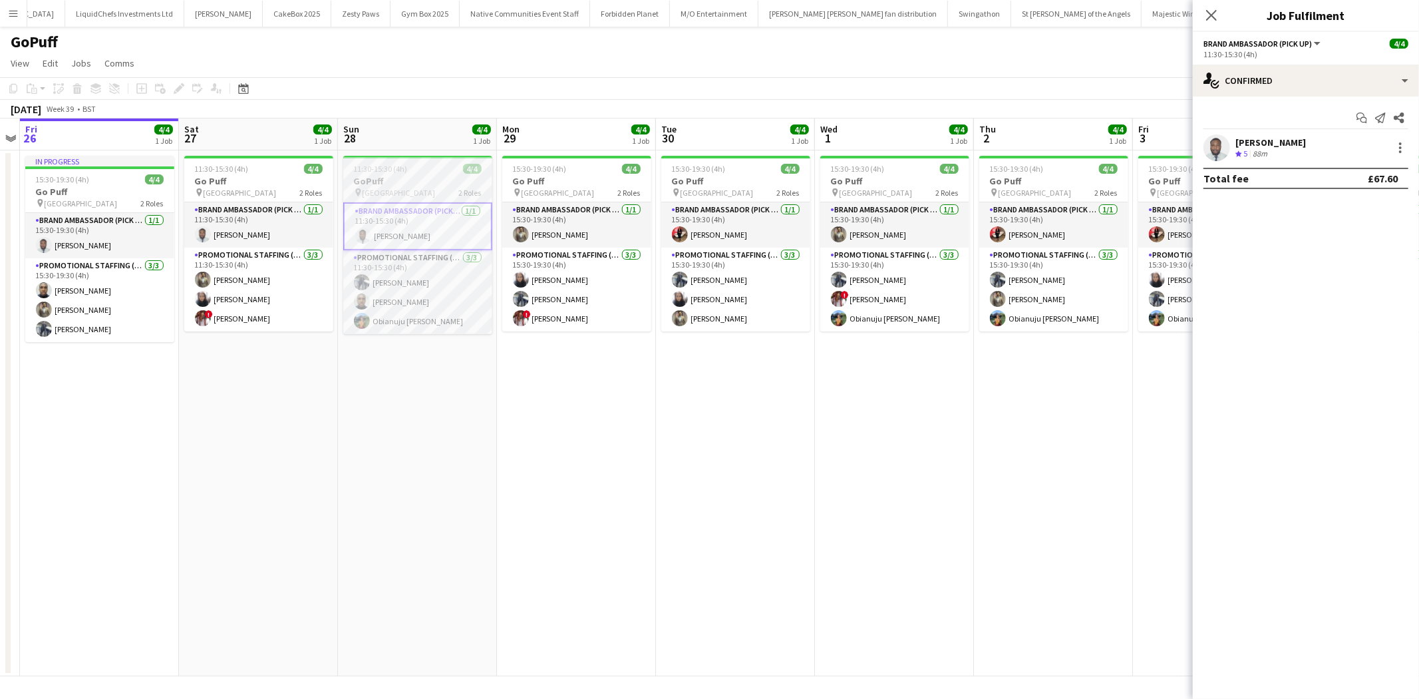
click at [427, 183] on h3 "GoPuff" at bounding box center [417, 181] width 149 height 12
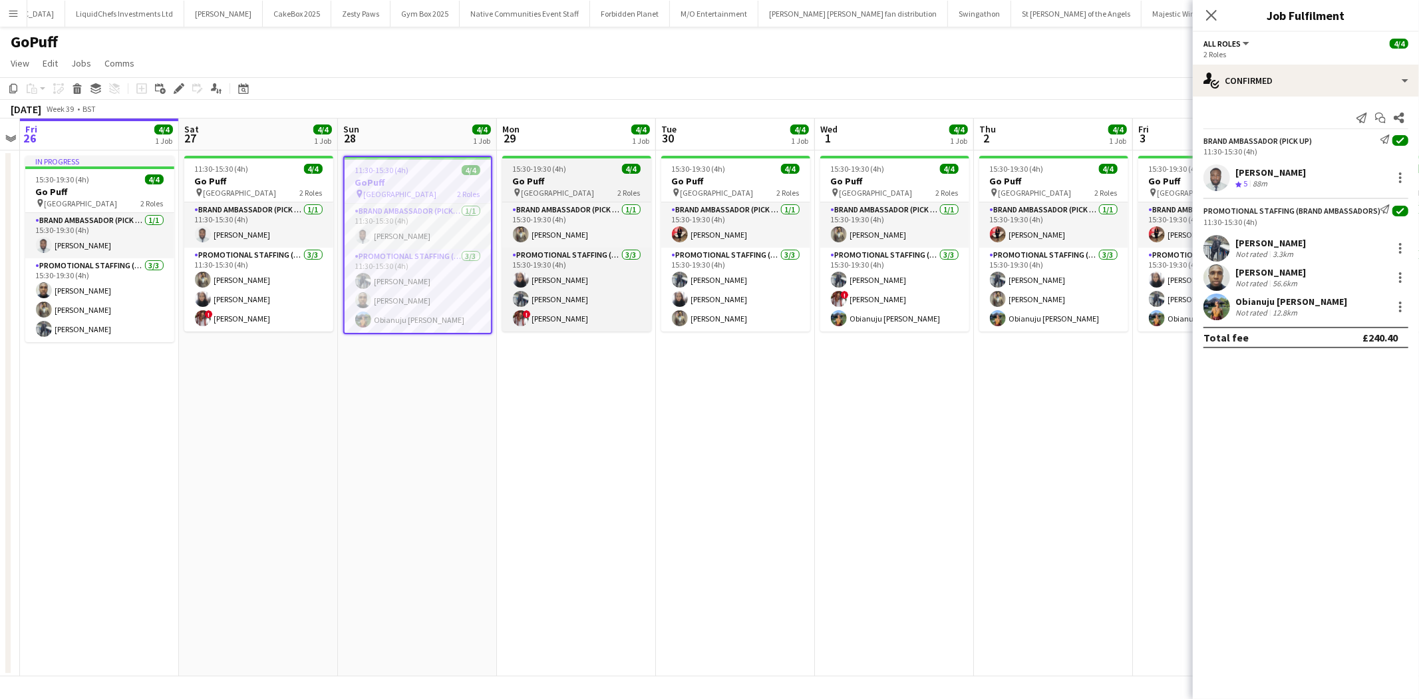
click at [556, 190] on span "Birmingham" at bounding box center [558, 193] width 73 height 10
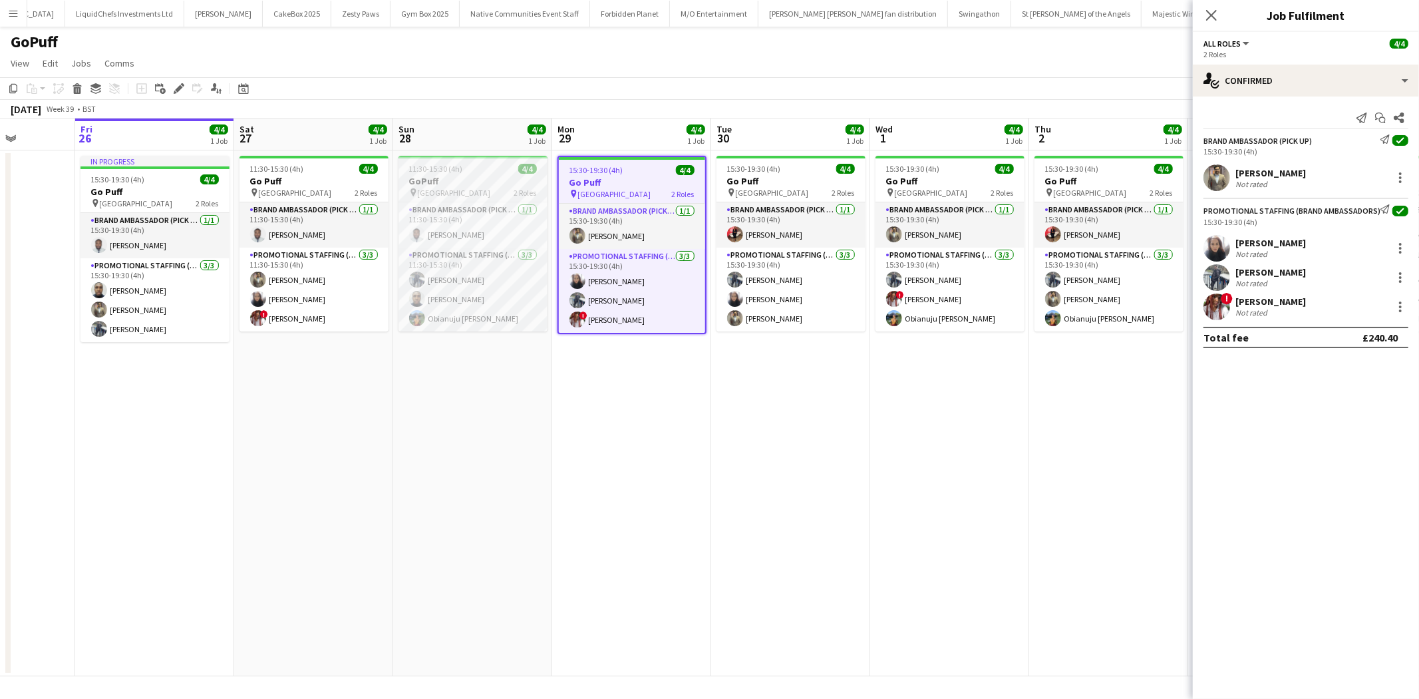
scroll to position [0, 443]
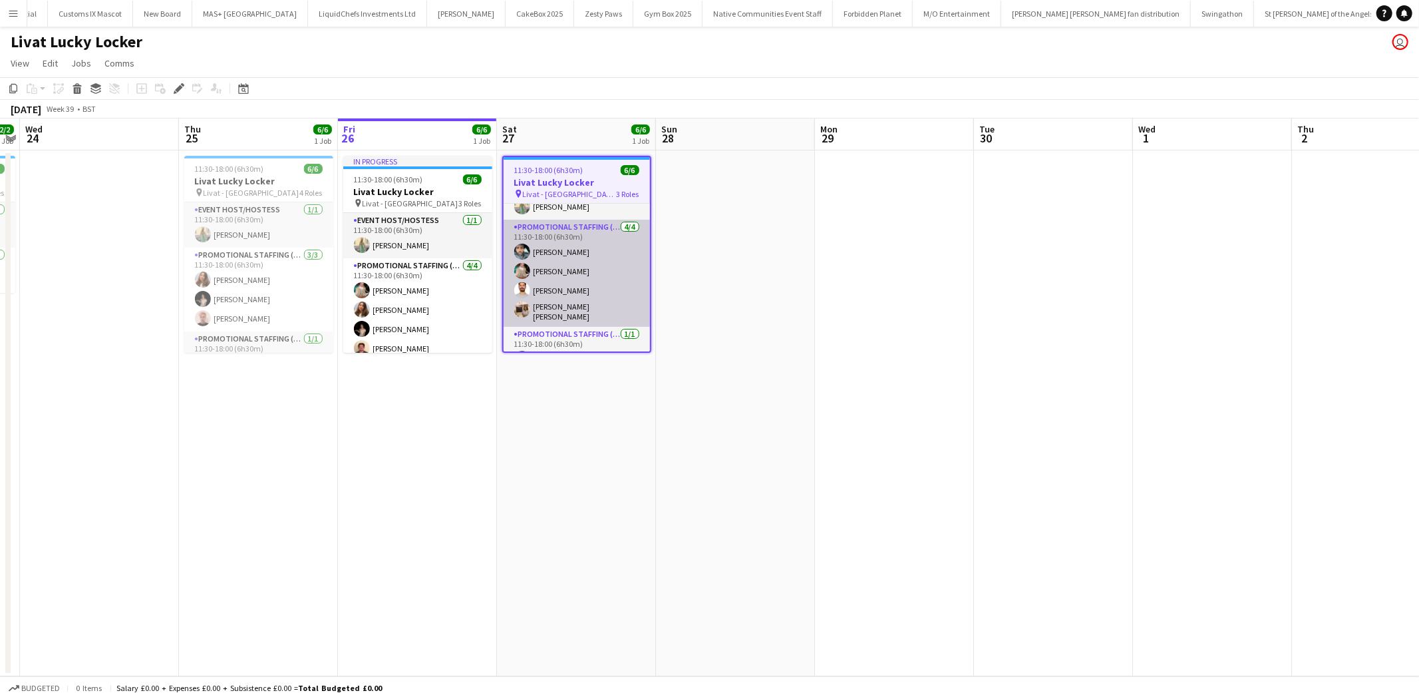
scroll to position [45, 0]
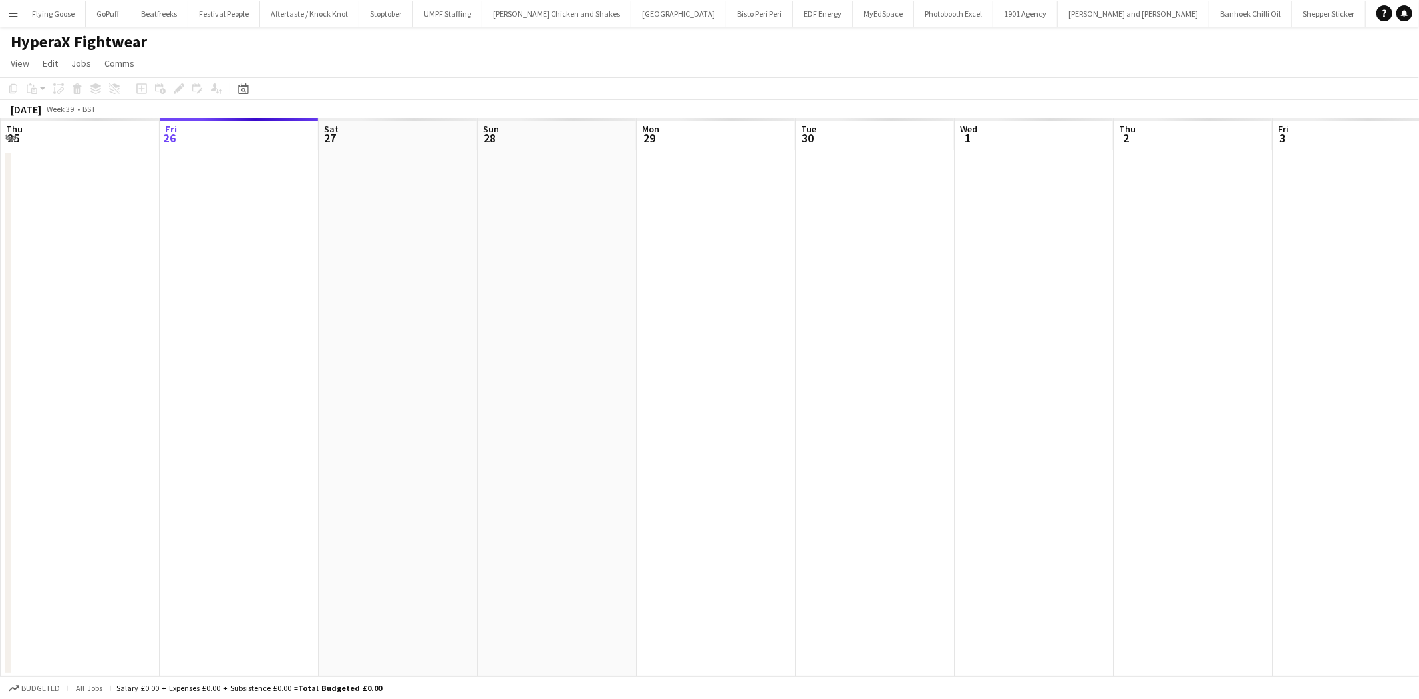
scroll to position [0, 457]
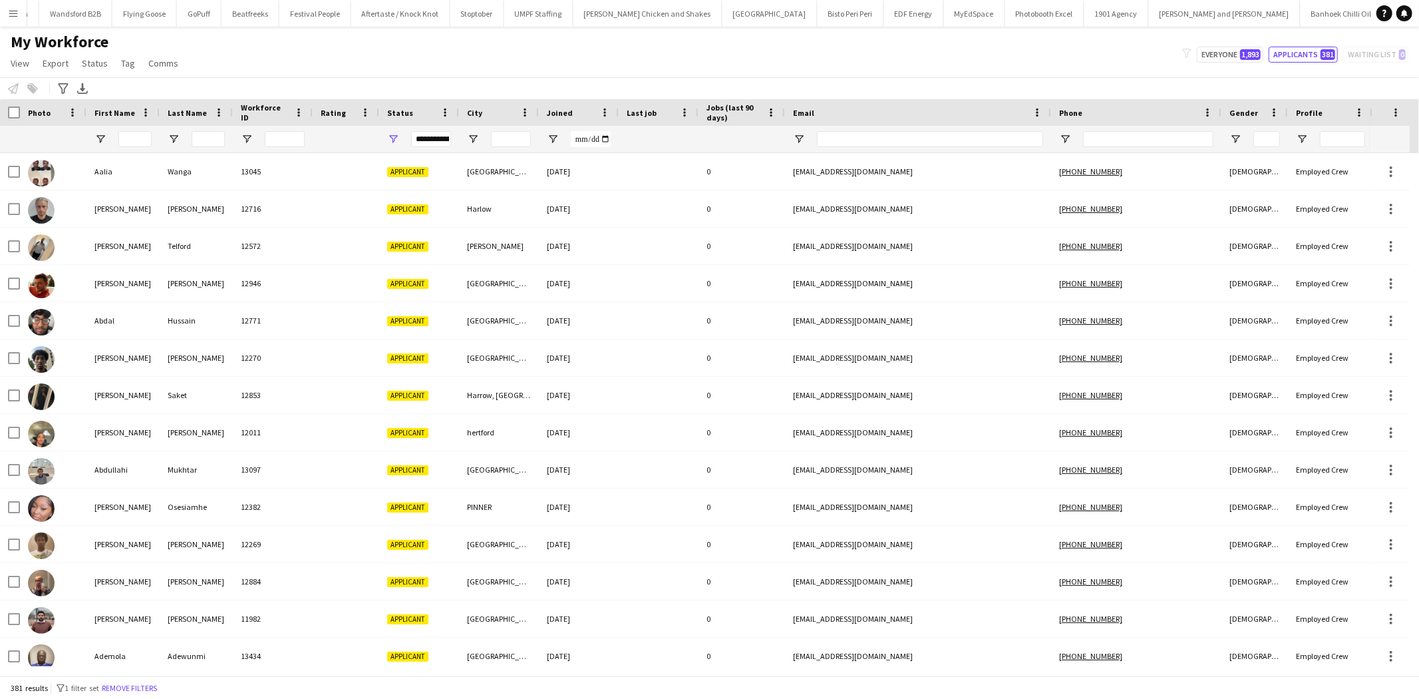
click at [14, 18] on app-icon "Menu" at bounding box center [13, 13] width 11 height 11
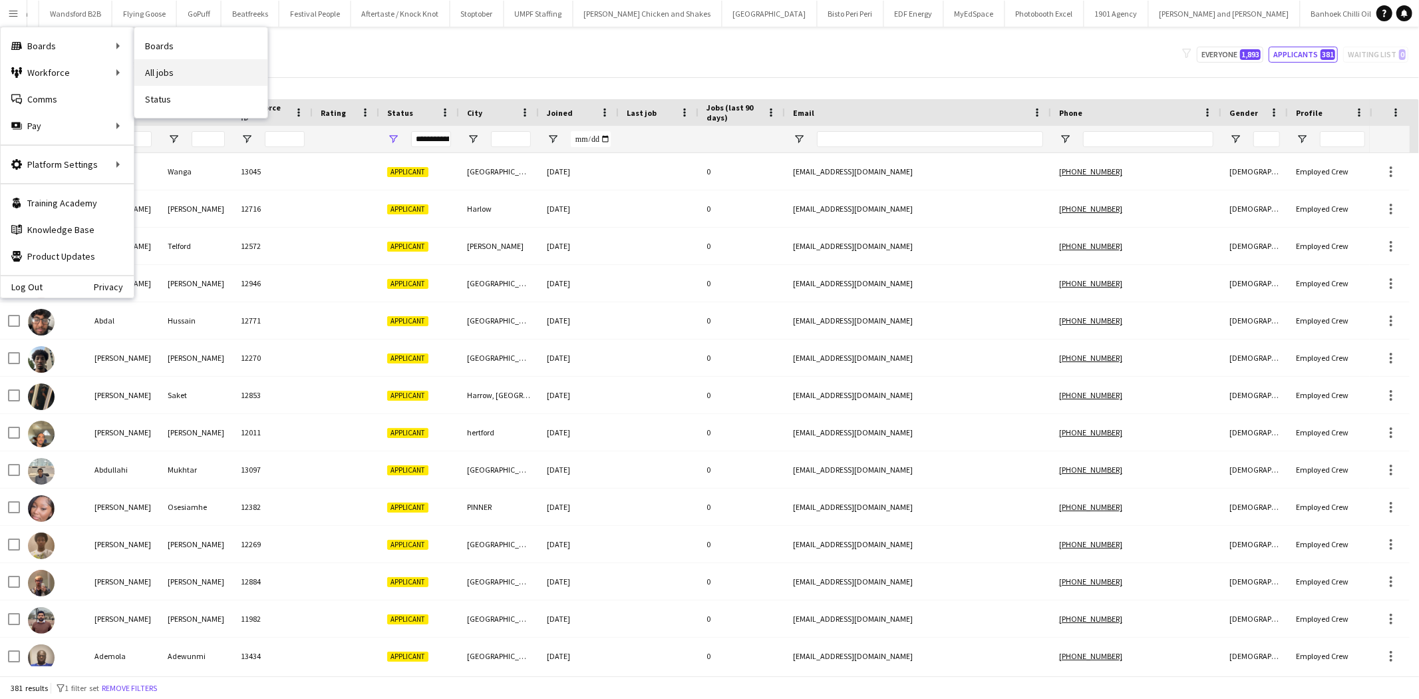
click at [156, 65] on link "All jobs" at bounding box center [200, 72] width 133 height 27
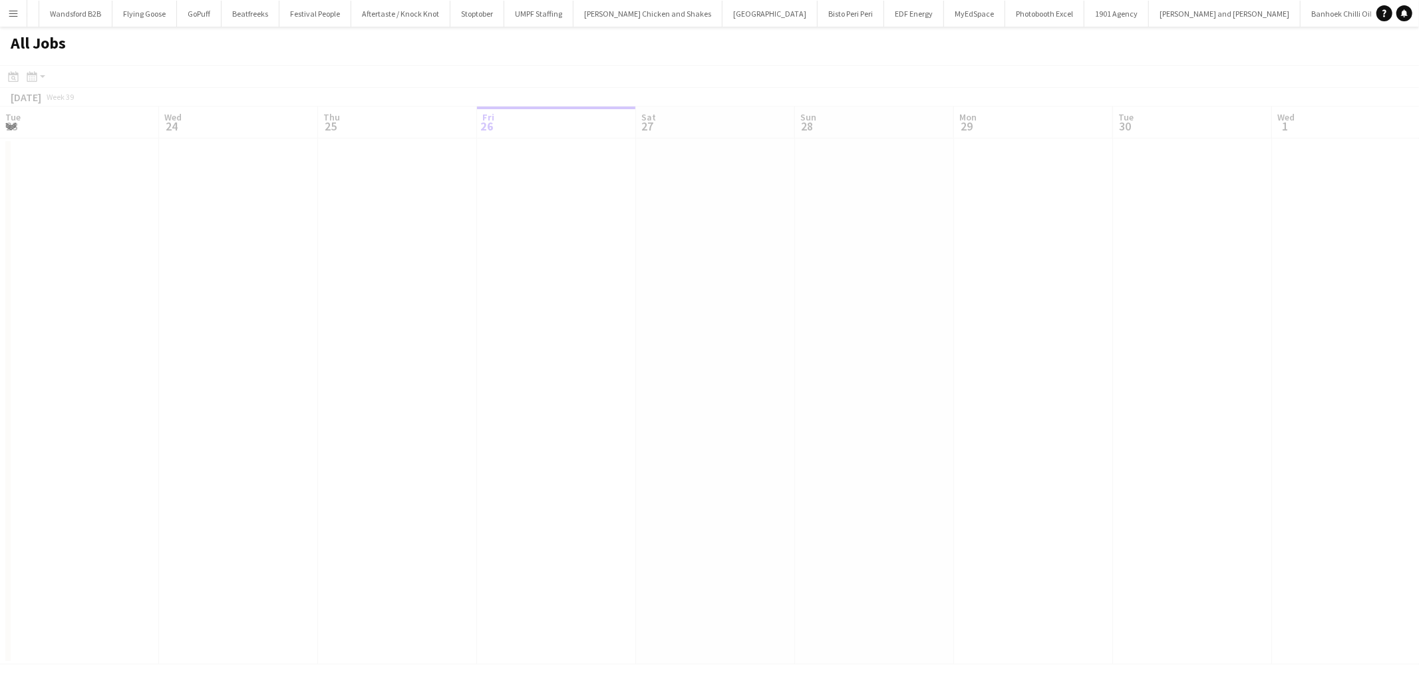
scroll to position [0, 317]
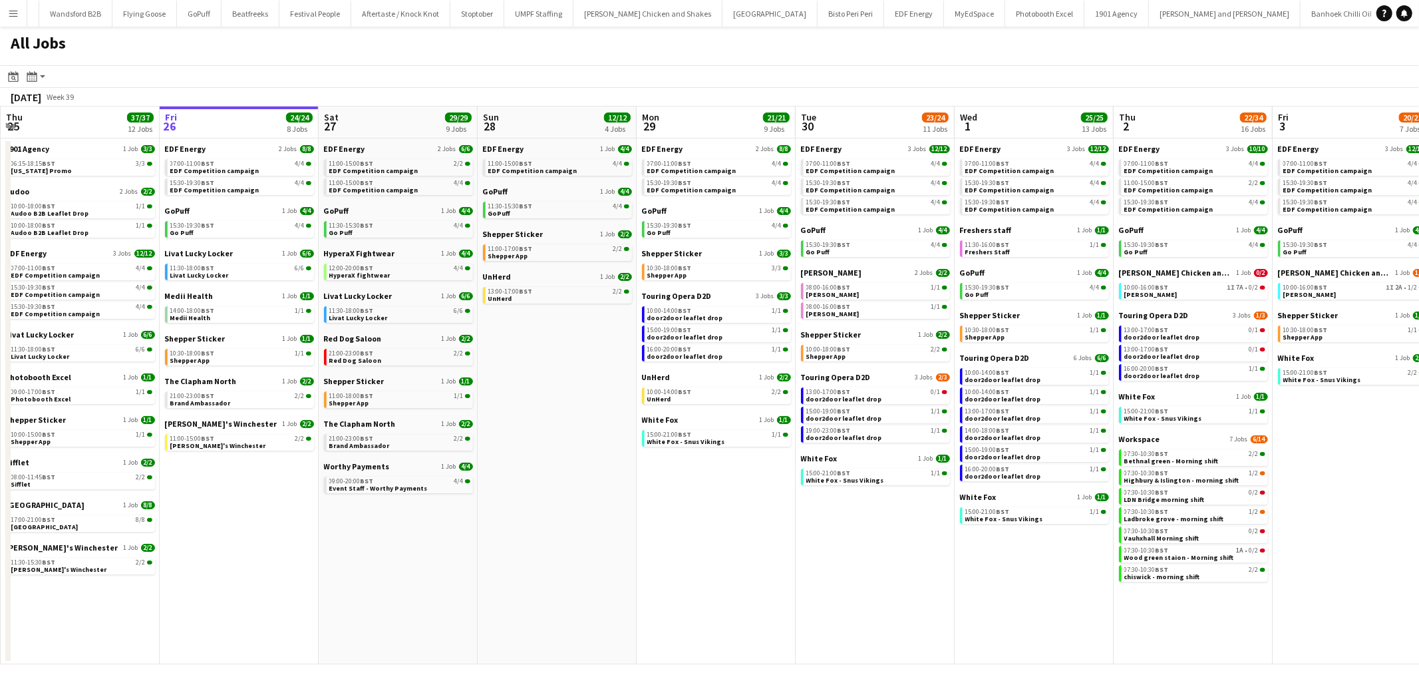
click at [5, 21] on button "Menu" at bounding box center [13, 13] width 27 height 27
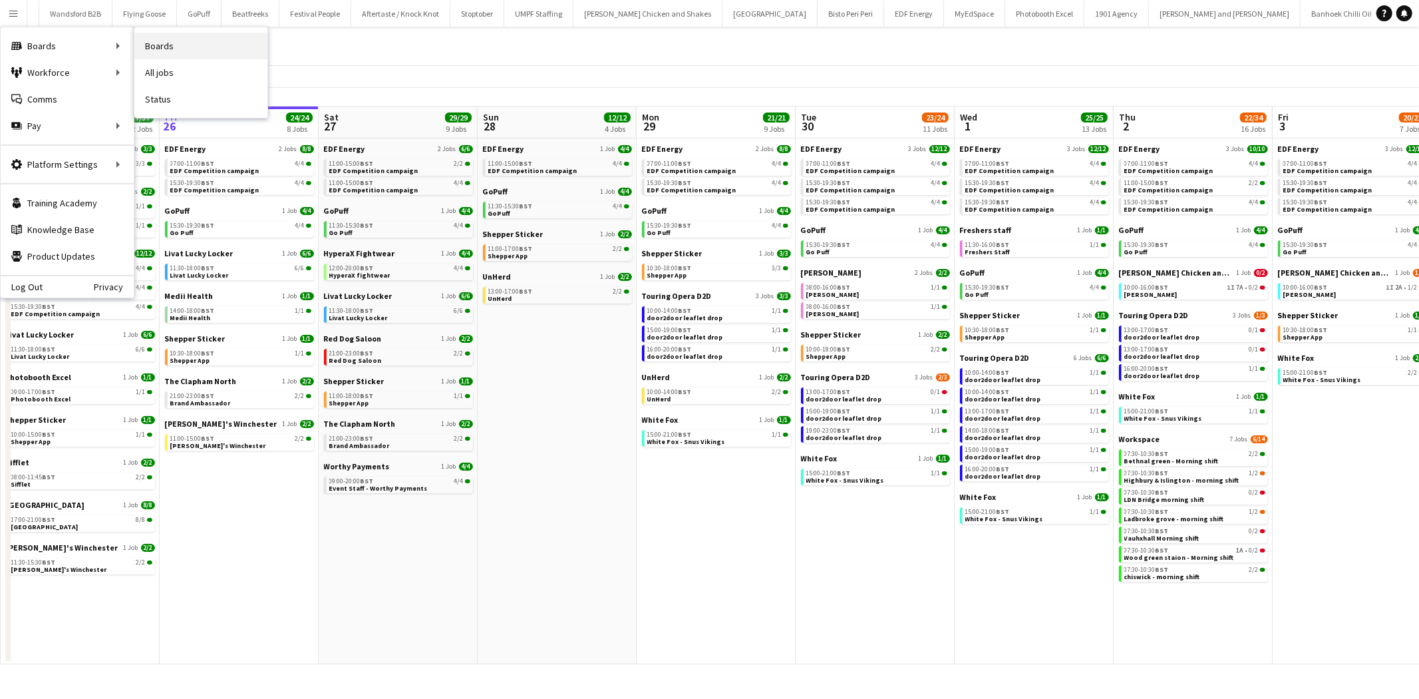
click at [146, 40] on link "Boards" at bounding box center [200, 46] width 133 height 27
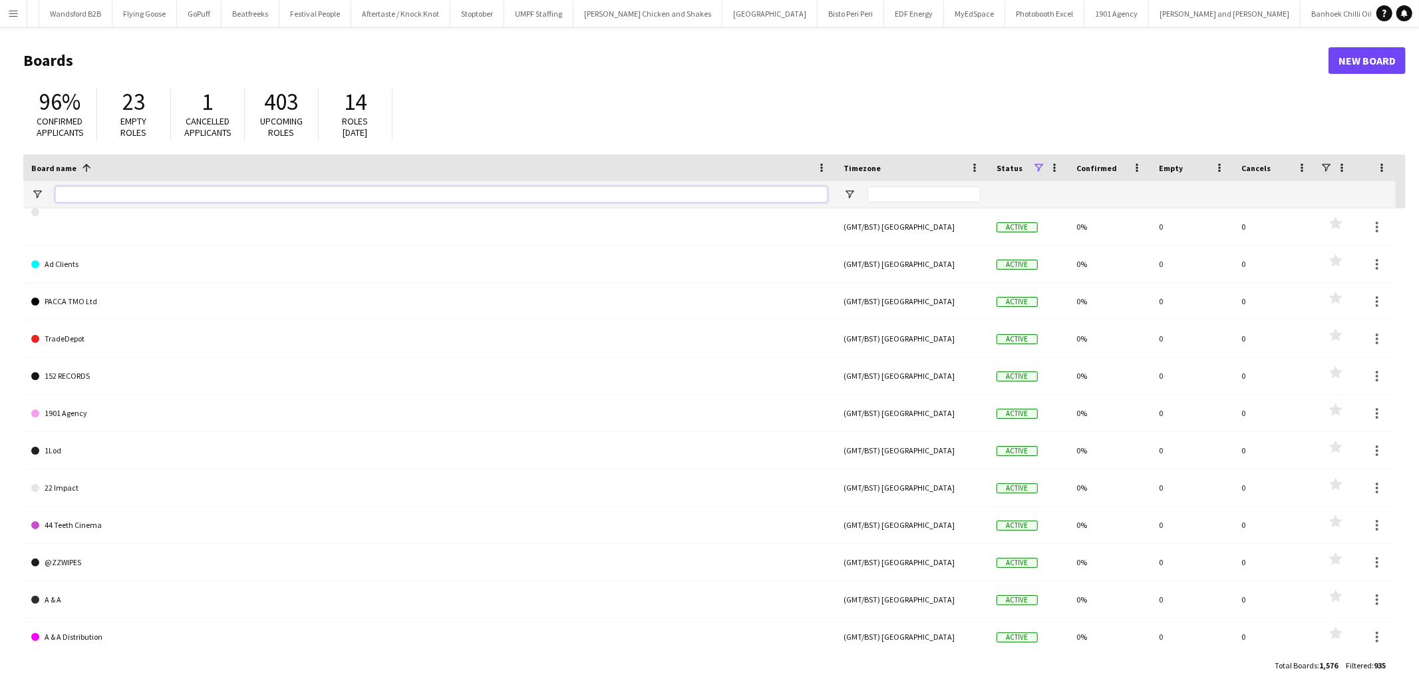
click at [353, 187] on input "Board name Filter Input" at bounding box center [441, 194] width 772 height 16
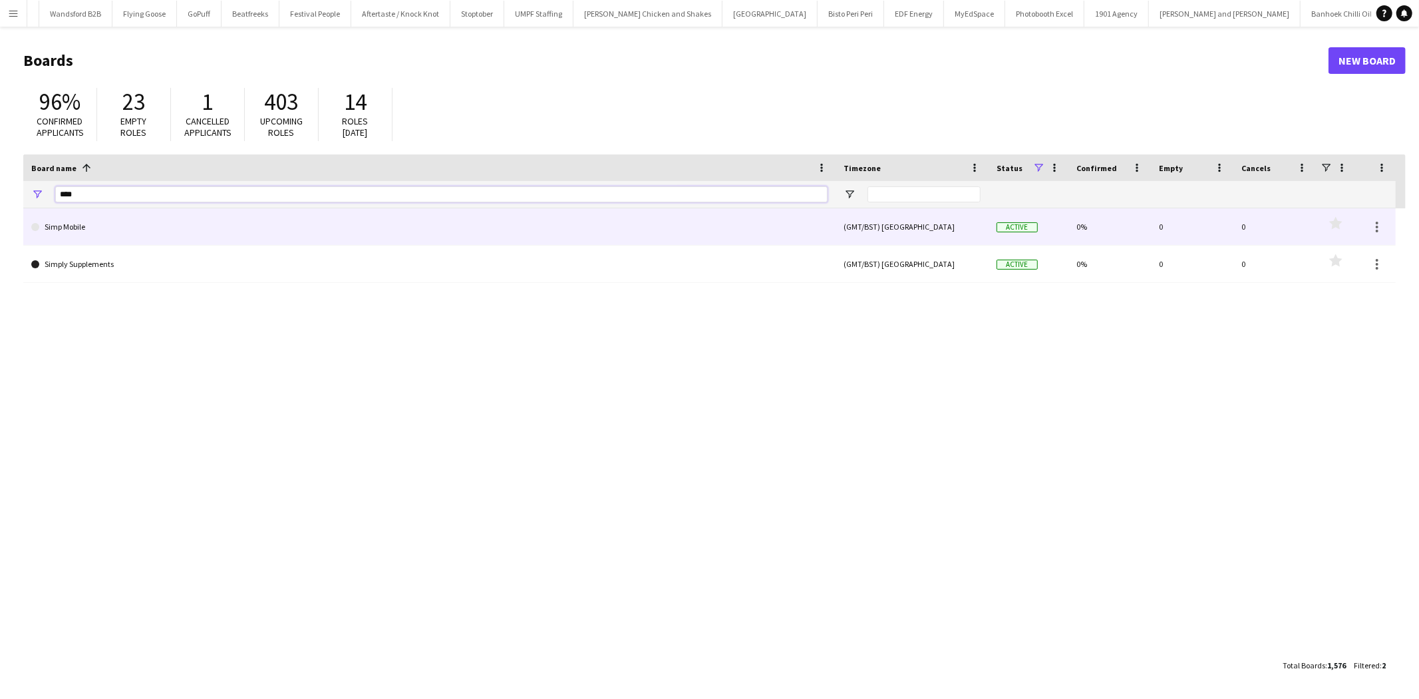
type input "****"
click at [204, 220] on link "Simp Mobile" at bounding box center [429, 226] width 796 height 37
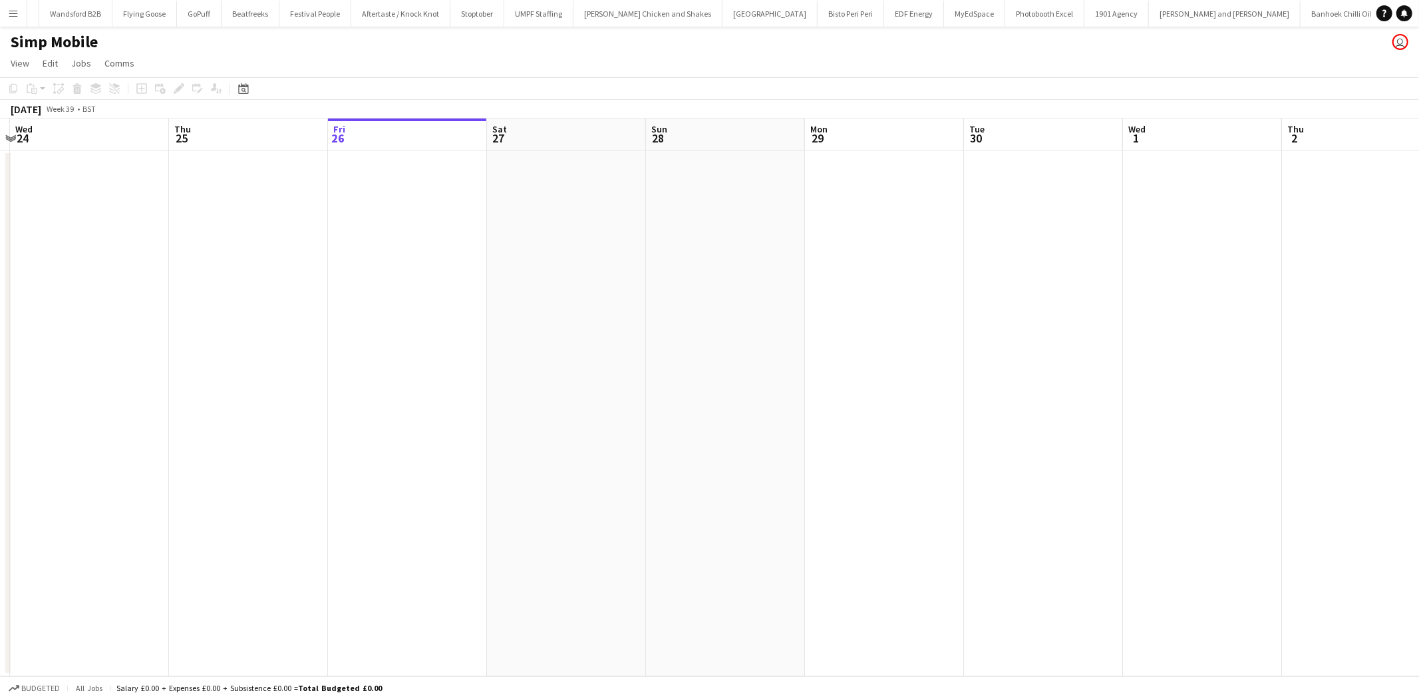
scroll to position [0, 307]
click at [885, 184] on app-date-cell at bounding box center [885, 413] width 159 height 526
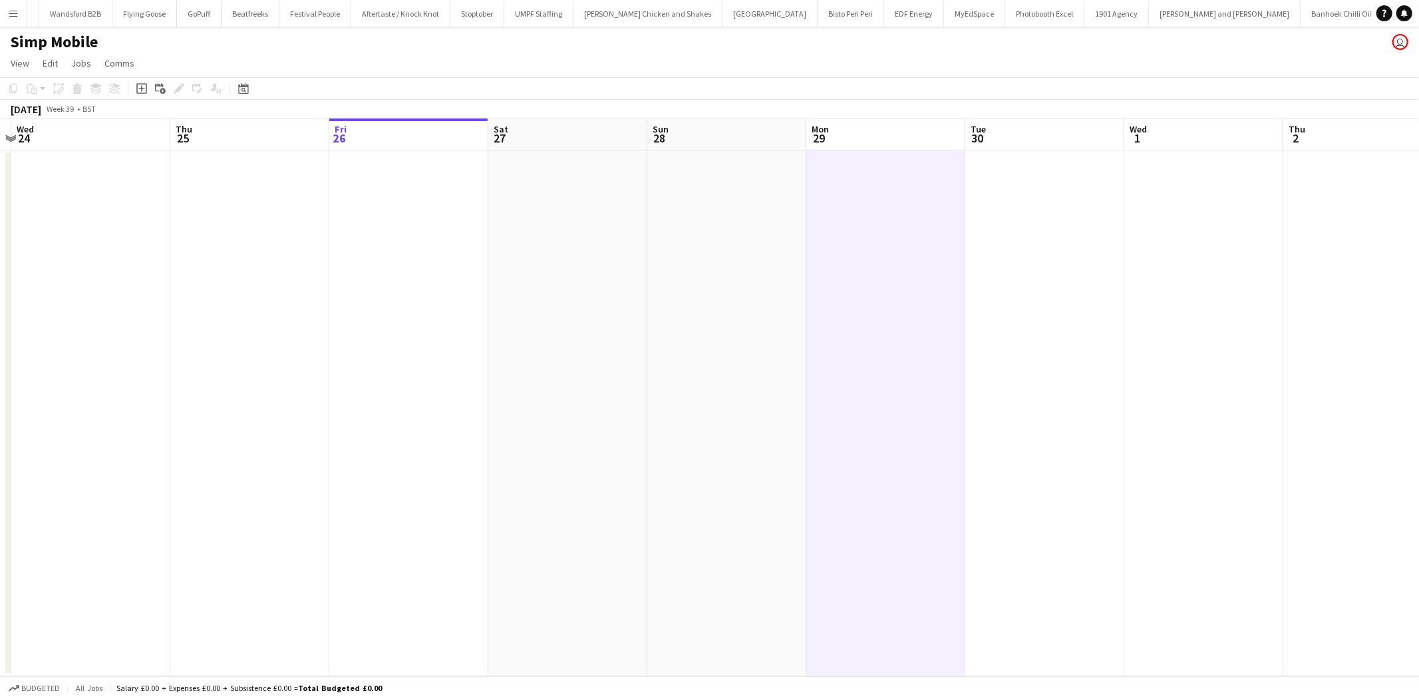
click at [7, 1] on button "Menu" at bounding box center [13, 13] width 27 height 27
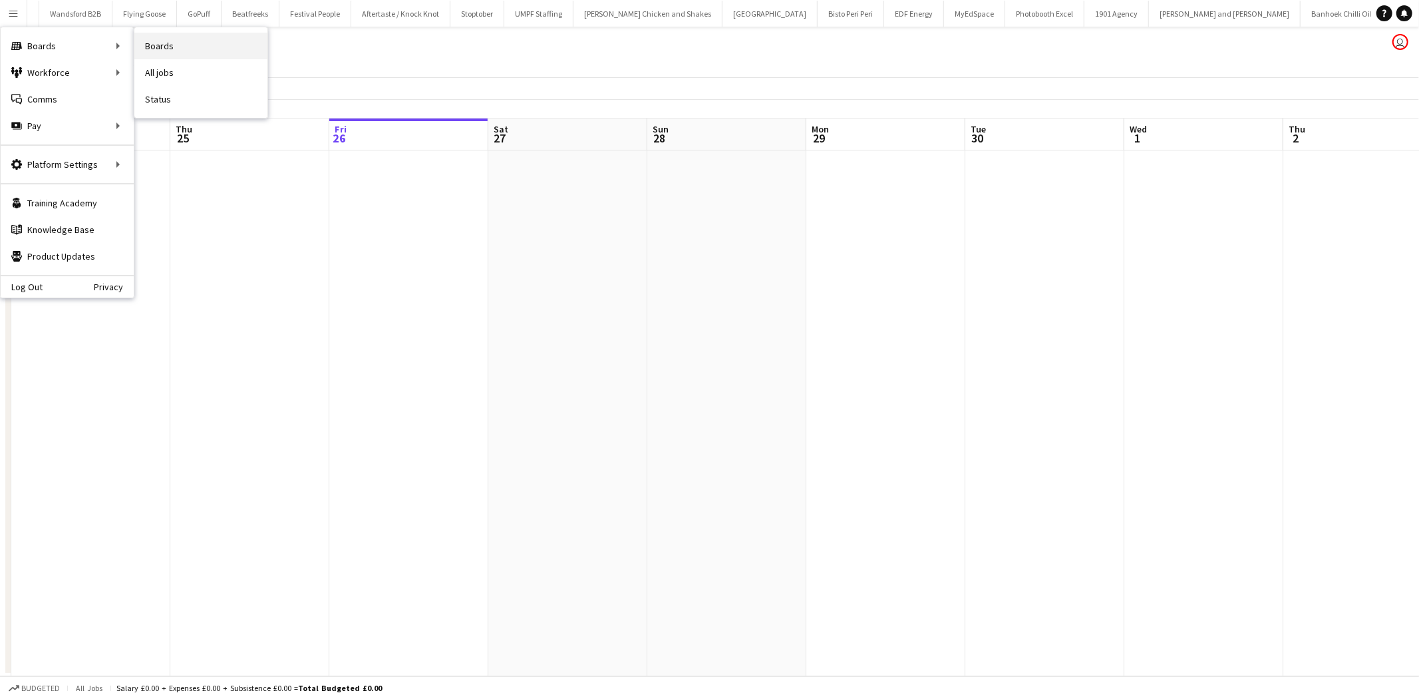
click at [154, 42] on link "Boards" at bounding box center [200, 46] width 133 height 27
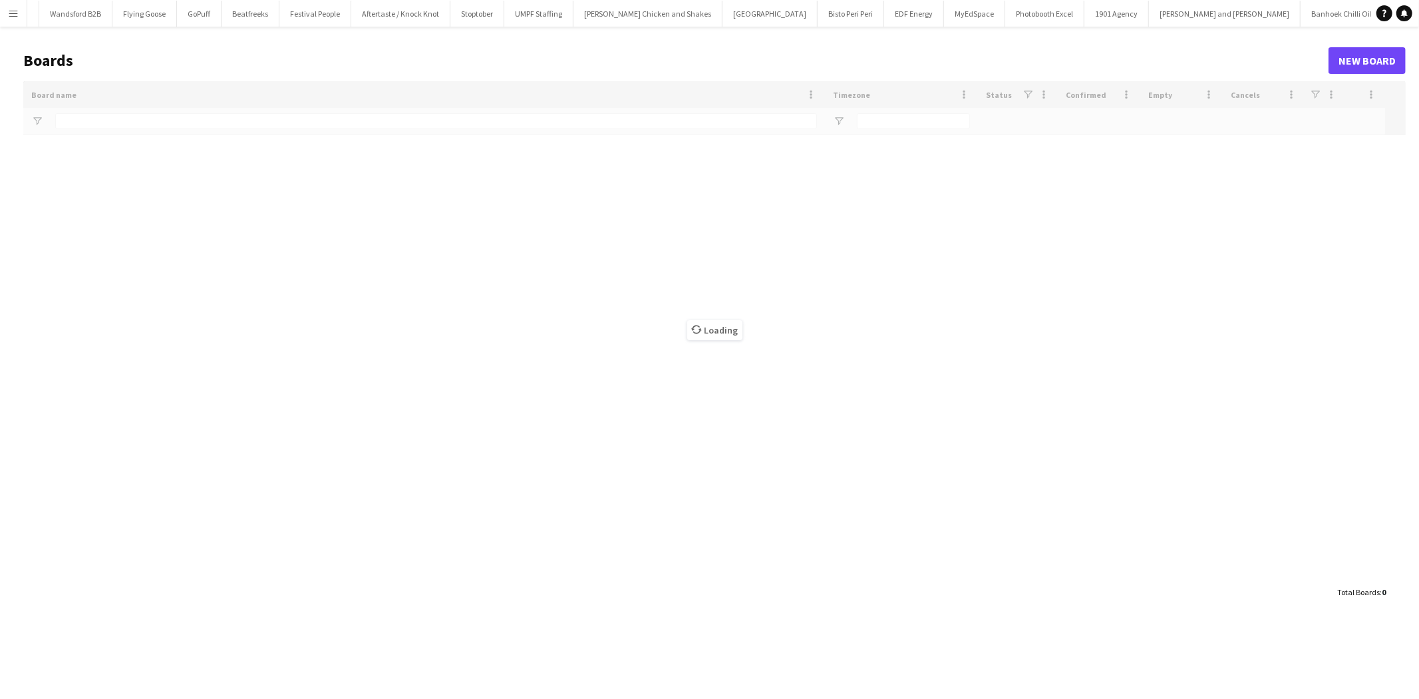
click at [20, 17] on button "Menu" at bounding box center [13, 13] width 27 height 27
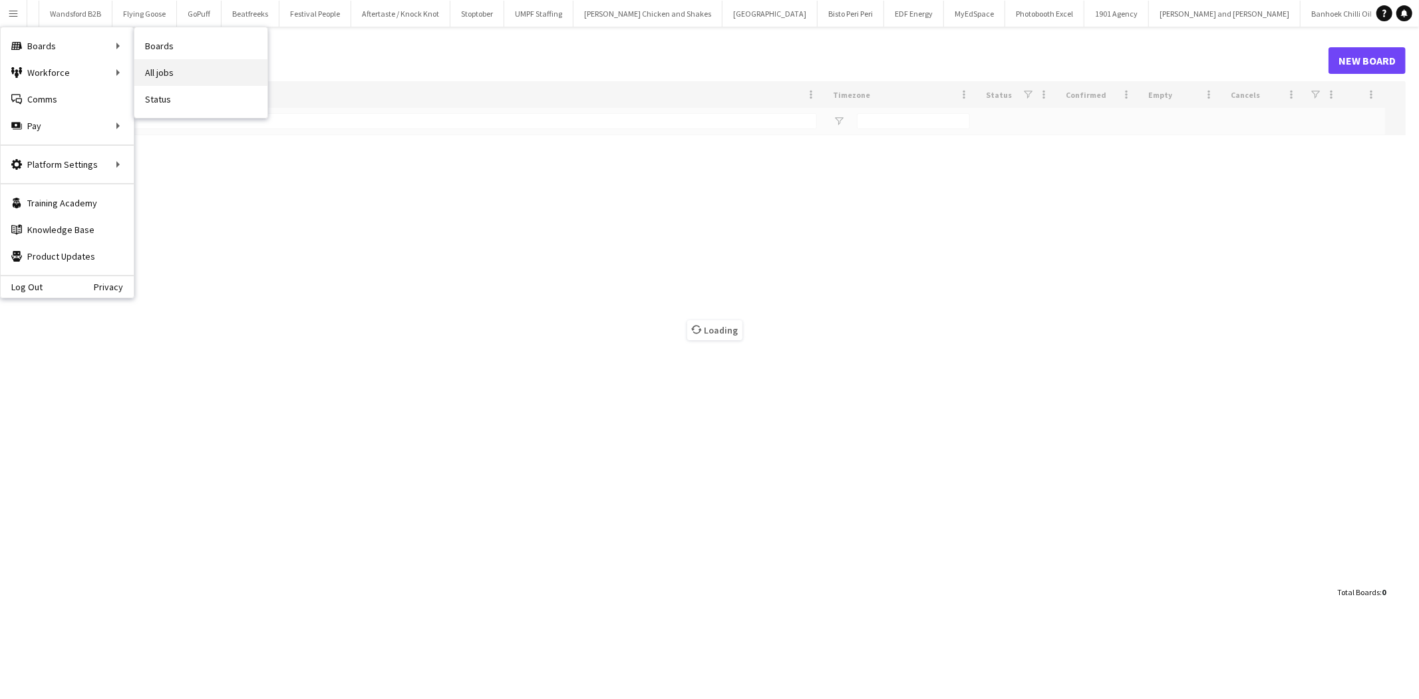
click at [166, 59] on link "All jobs" at bounding box center [200, 72] width 133 height 27
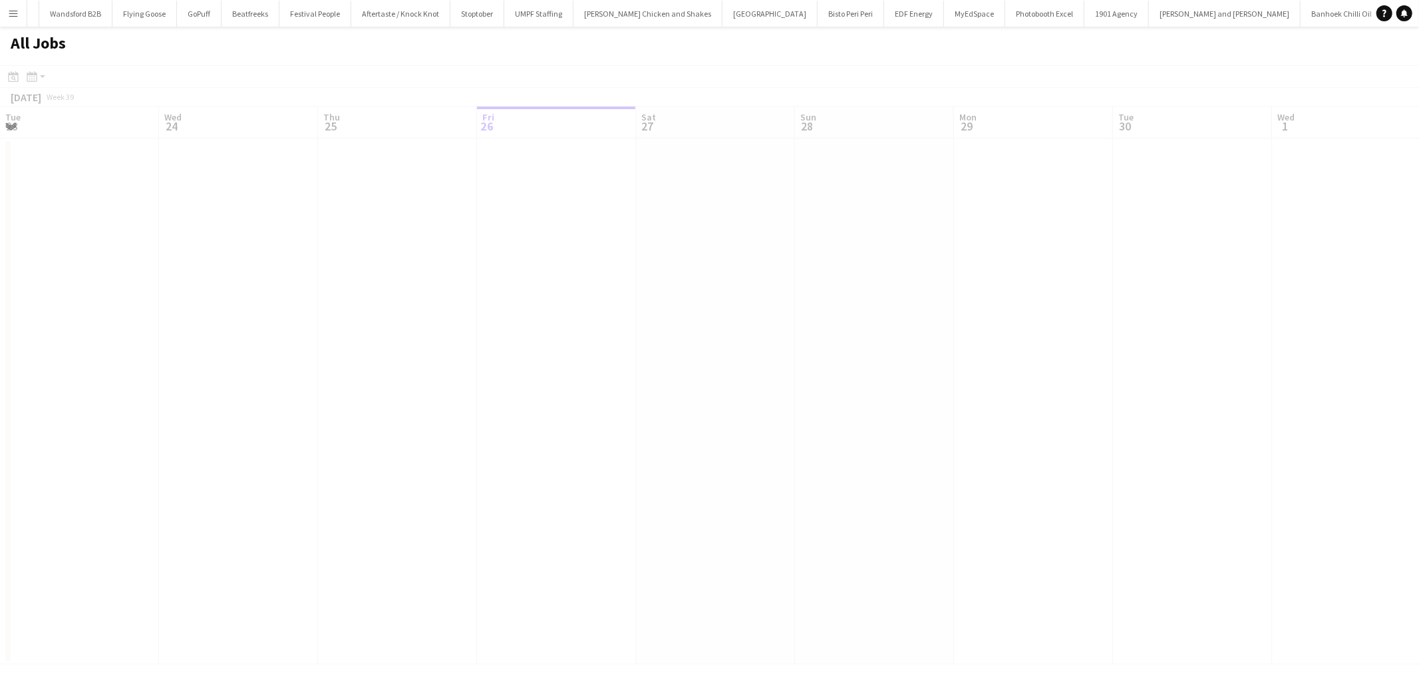
scroll to position [0, 317]
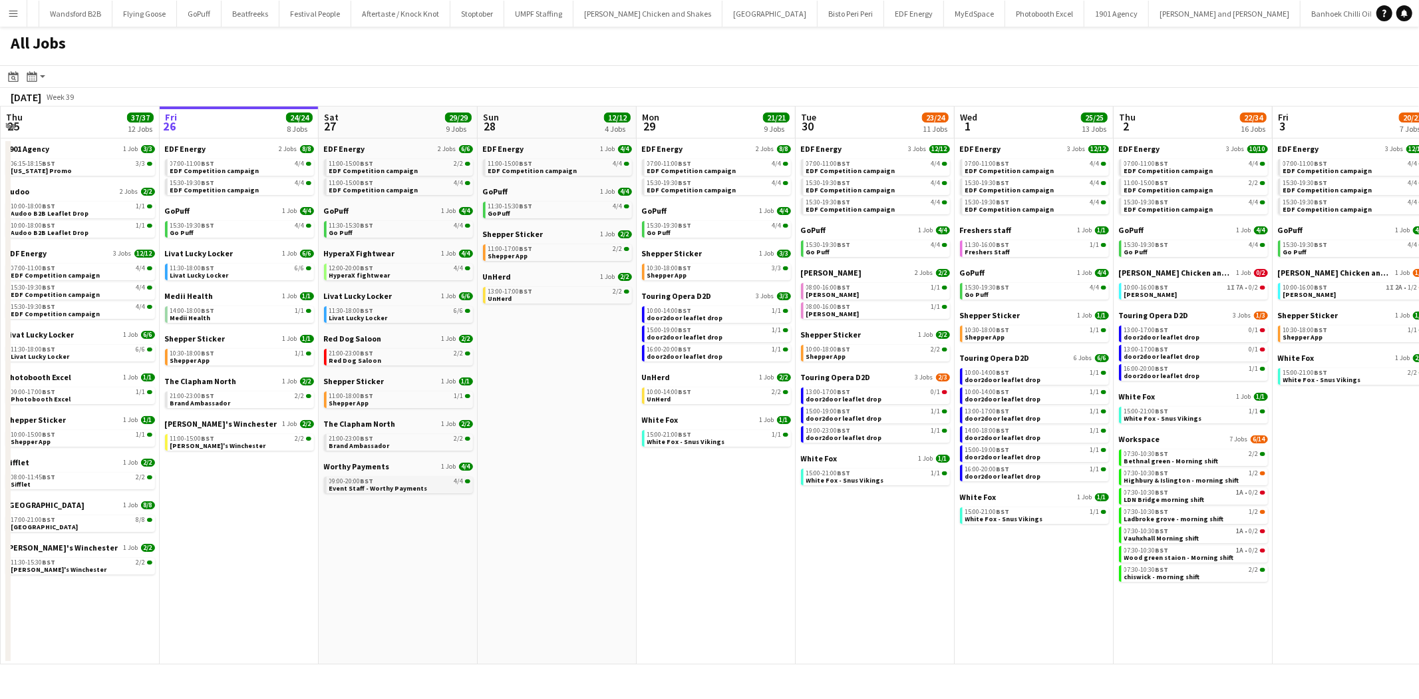
click at [381, 484] on span "Event Staff - Worthy Payments" at bounding box center [378, 488] width 98 height 9
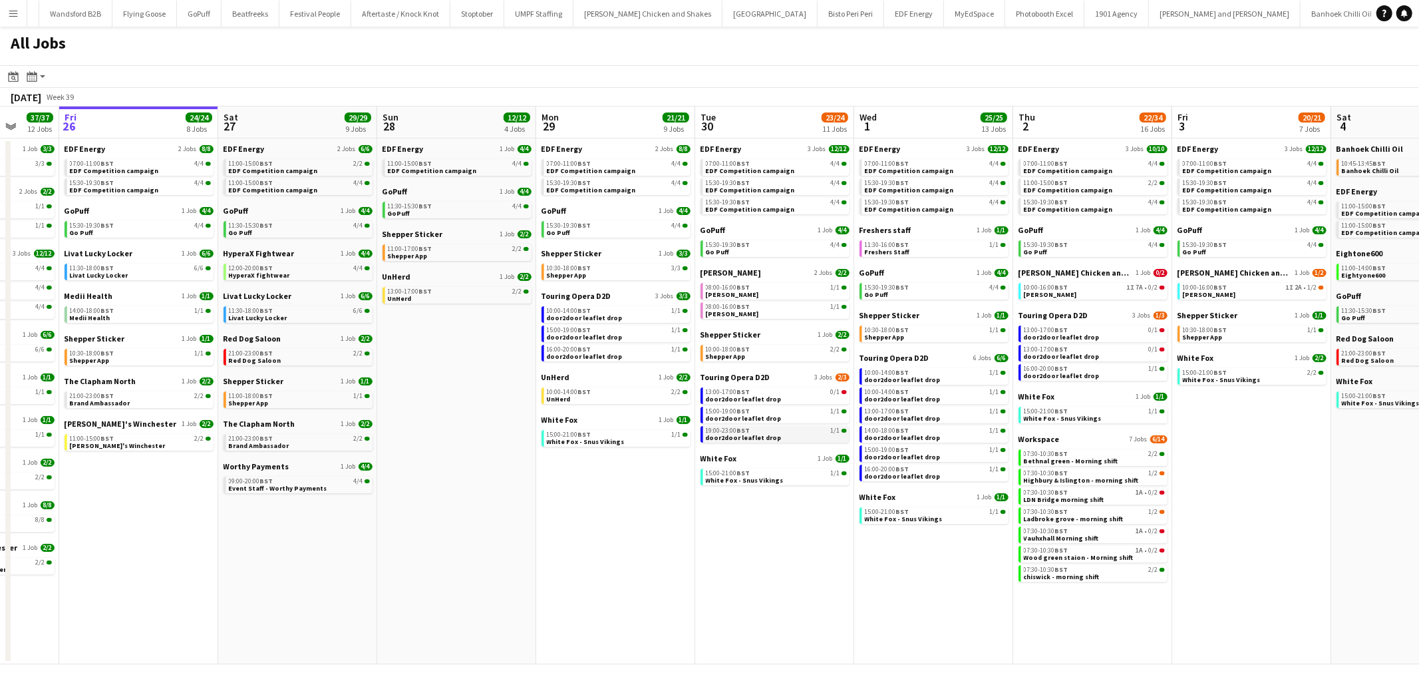
scroll to position [0, 419]
click at [17, 5] on button "Menu" at bounding box center [13, 13] width 27 height 27
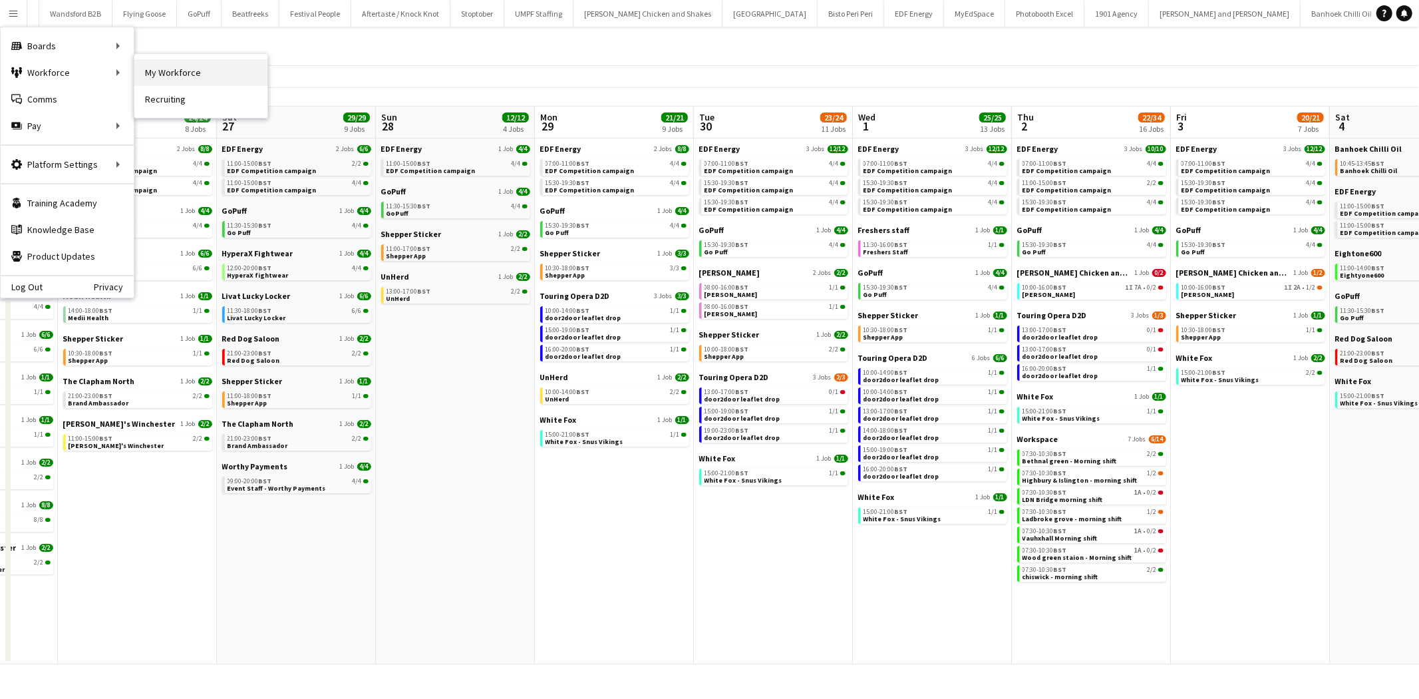
click at [170, 65] on link "My Workforce" at bounding box center [200, 72] width 133 height 27
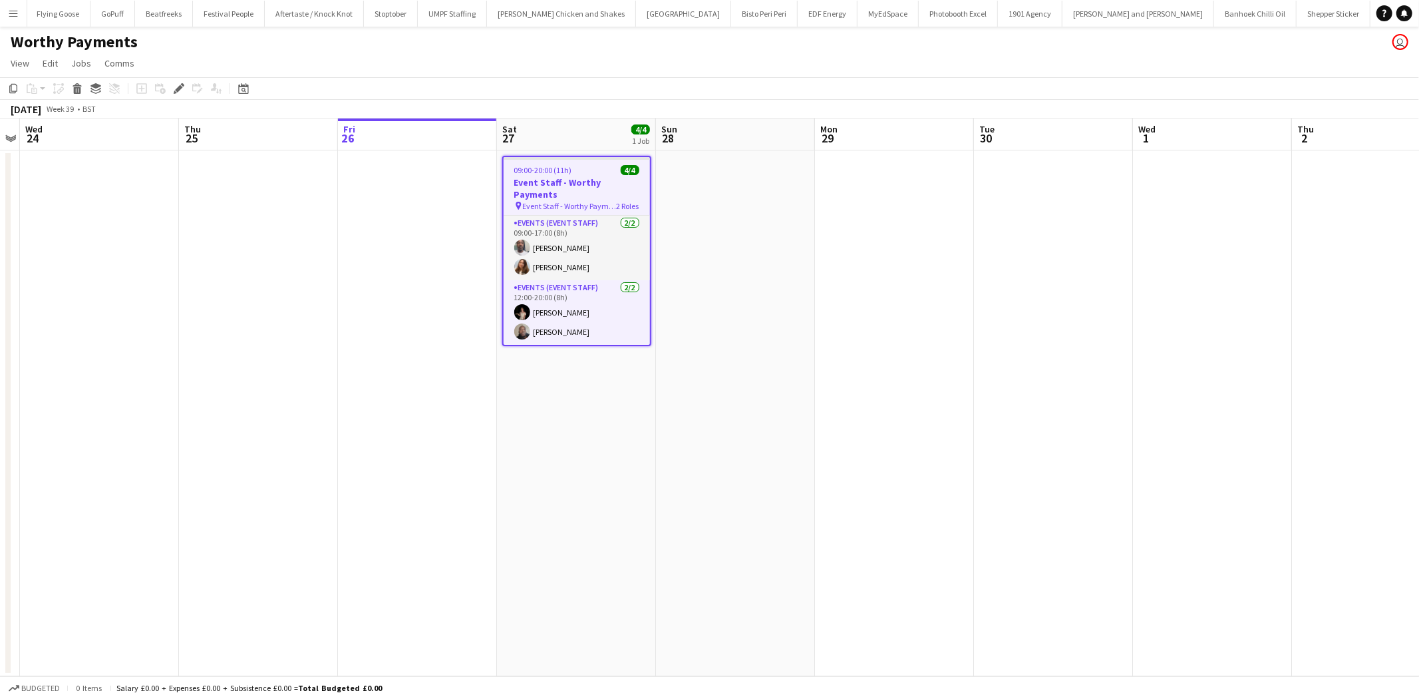
drag, startPoint x: 559, startPoint y: 245, endPoint x: 695, endPoint y: 266, distance: 137.4
click at [560, 244] on app-card-role "Events (Event Staff) [DATE] 09:00-17:00 (8h) [PERSON_NAME] [PERSON_NAME]" at bounding box center [577, 248] width 146 height 65
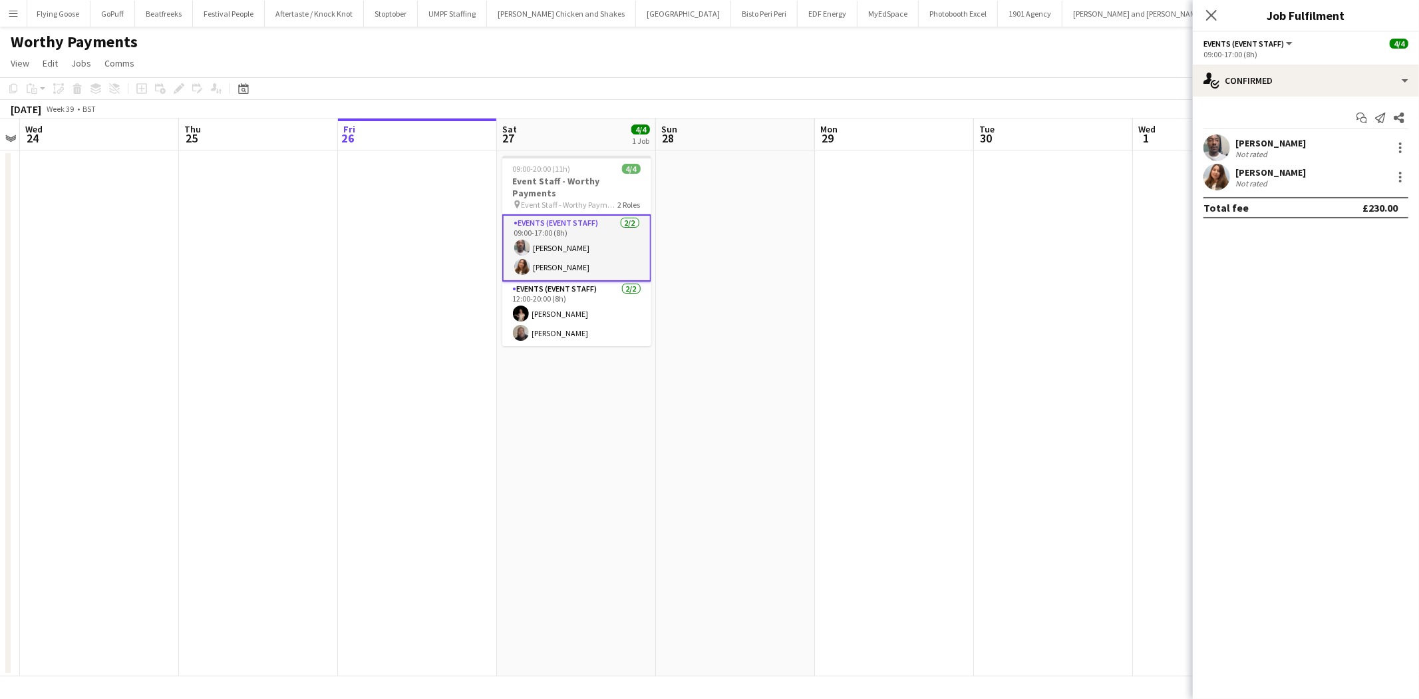
scroll to position [0, 456]
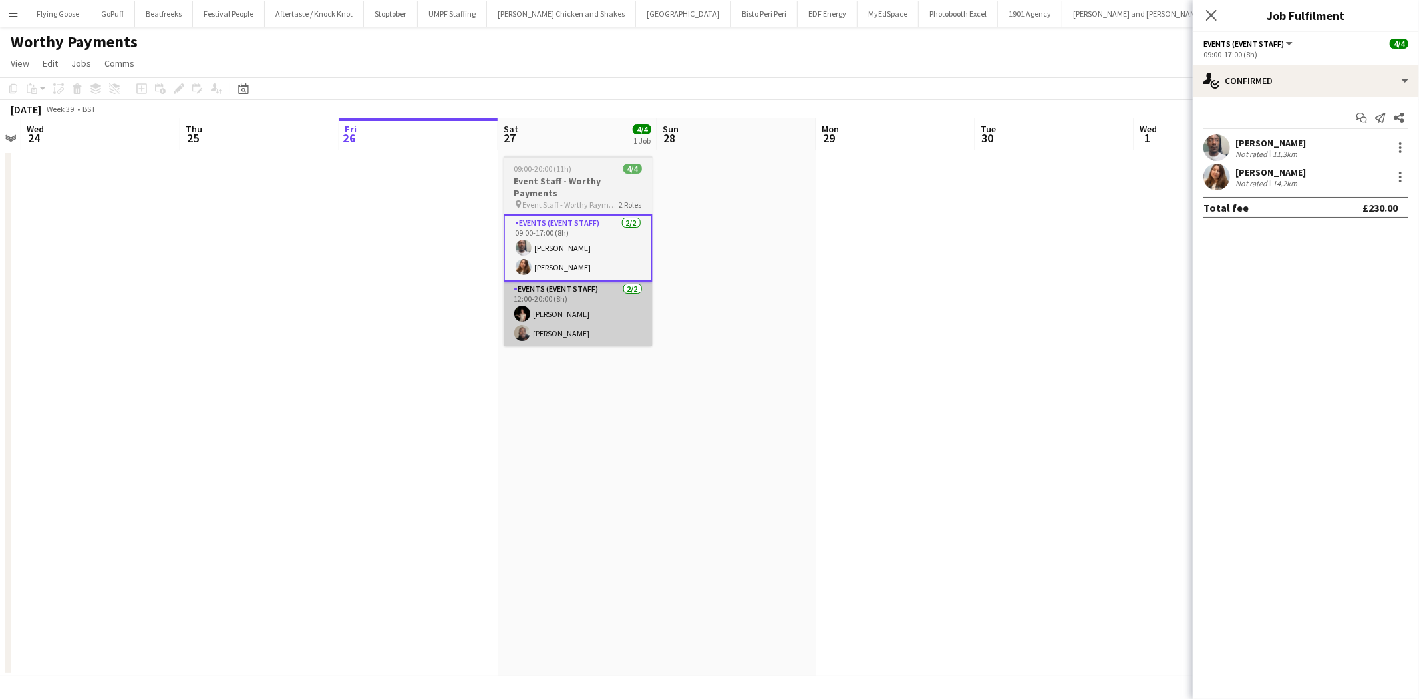
click at [603, 301] on app-card-role "Events (Event Staff) [DATE] 12:00-20:00 (8h) [PERSON_NAME] [PERSON_NAME]" at bounding box center [578, 313] width 149 height 65
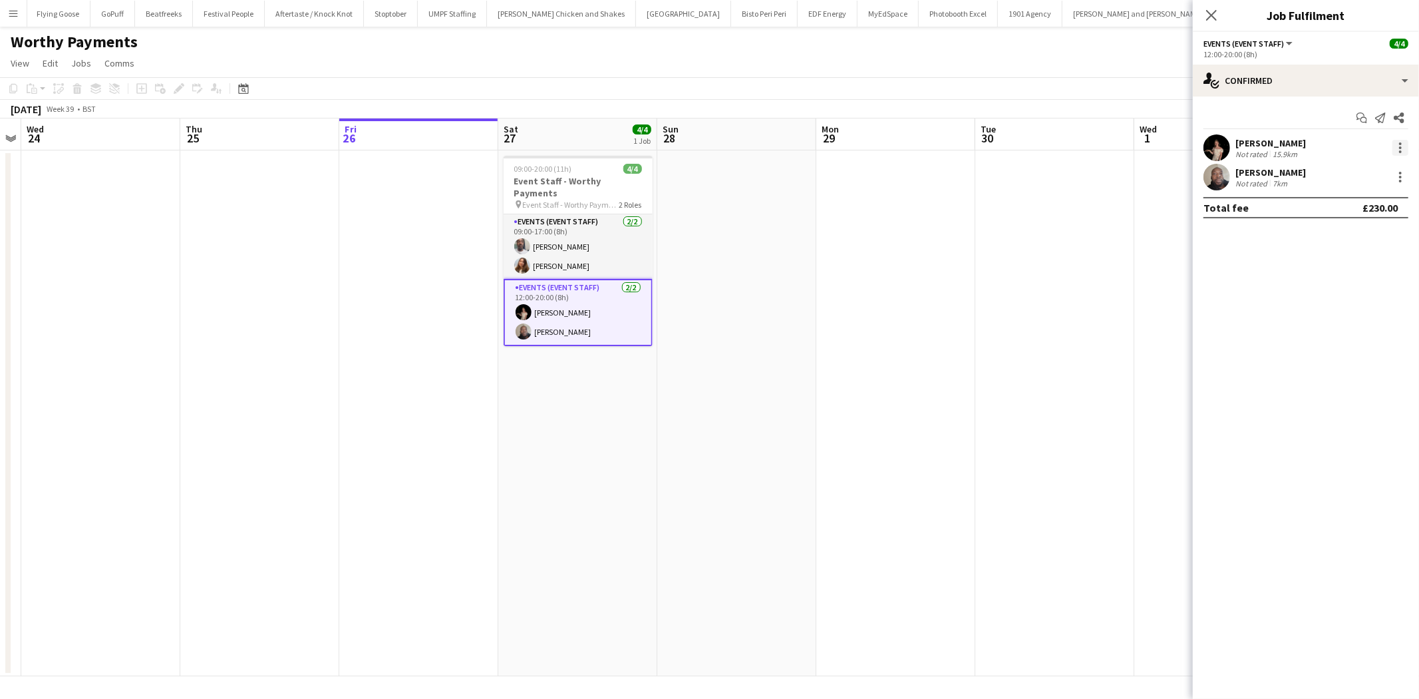
click at [1402, 146] on div at bounding box center [1401, 148] width 16 height 16
click at [1337, 296] on span "Remove" at bounding box center [1336, 299] width 40 height 11
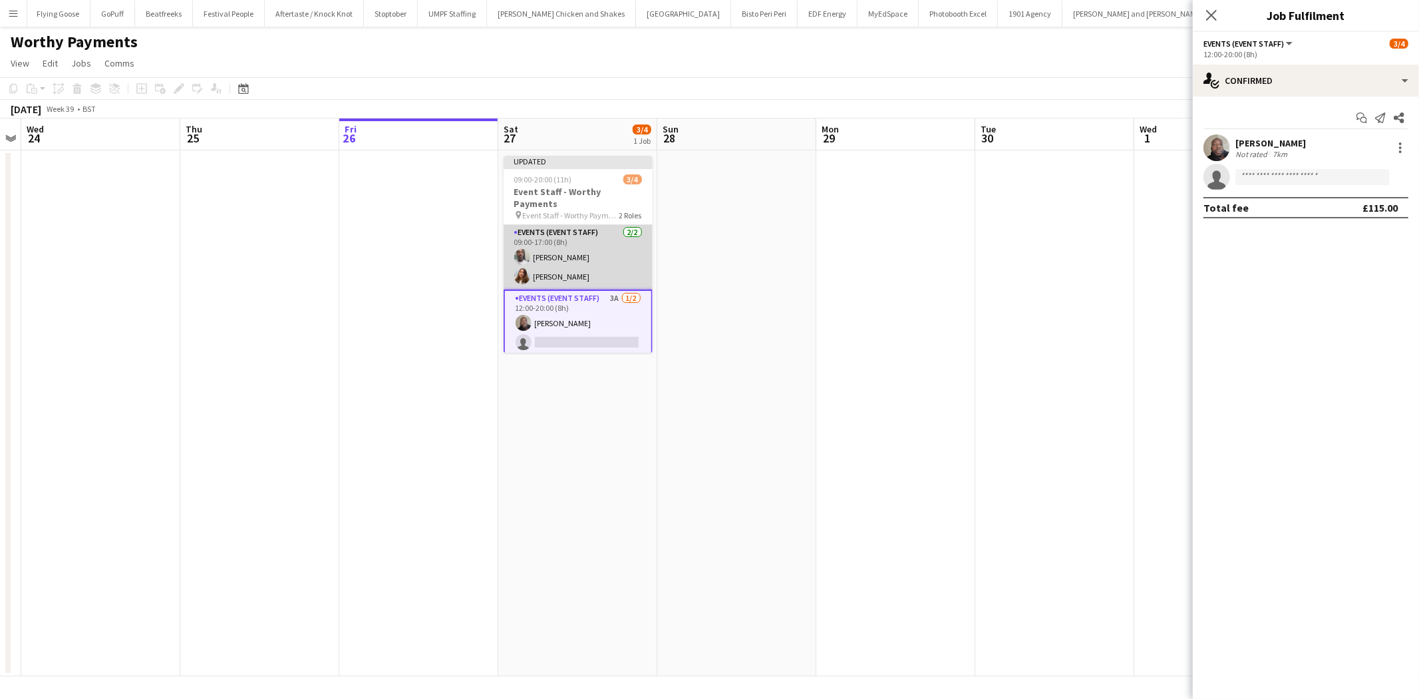
click at [601, 238] on app-card-role "Events (Event Staff) [DATE] 09:00-17:00 (8h) [PERSON_NAME] [PERSON_NAME]" at bounding box center [578, 257] width 149 height 65
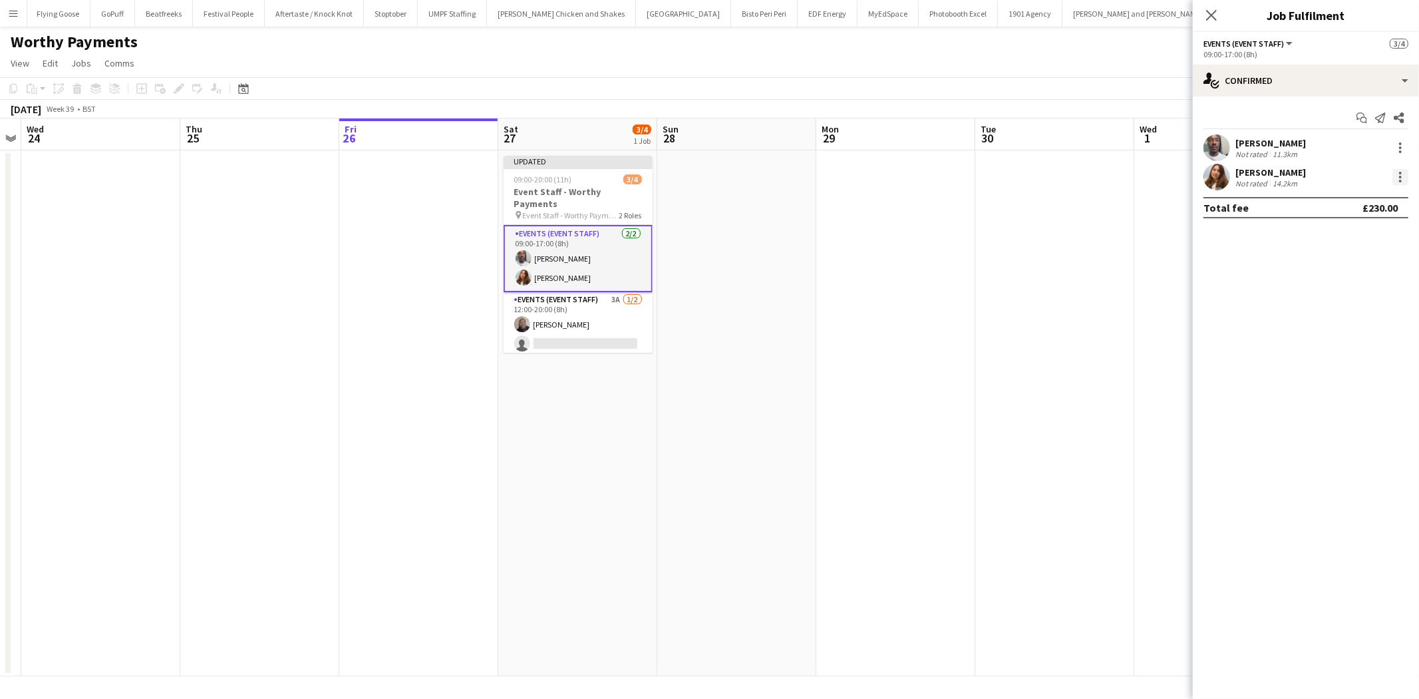
click at [1398, 175] on div at bounding box center [1401, 177] width 16 height 16
drag, startPoint x: 1341, startPoint y: 321, endPoint x: 1285, endPoint y: 158, distance: 172.1
click at [1341, 318] on button "Remove" at bounding box center [1357, 329] width 104 height 32
click at [1212, 19] on icon "Close pop-in" at bounding box center [1211, 15] width 13 height 13
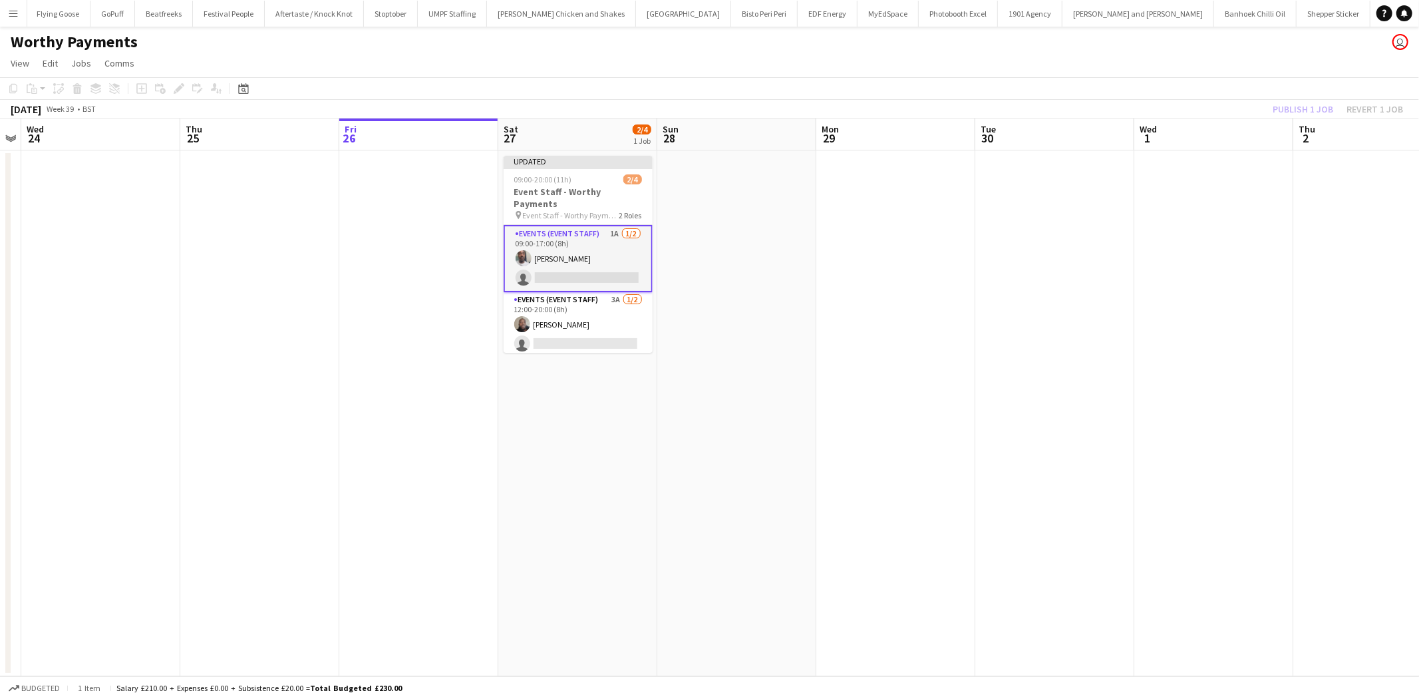
click at [1301, 106] on div "Publish 1 job Revert 1 job" at bounding box center [1338, 108] width 162 height 17
click at [1301, 106] on button "Publish 1 job" at bounding box center [1303, 108] width 71 height 17
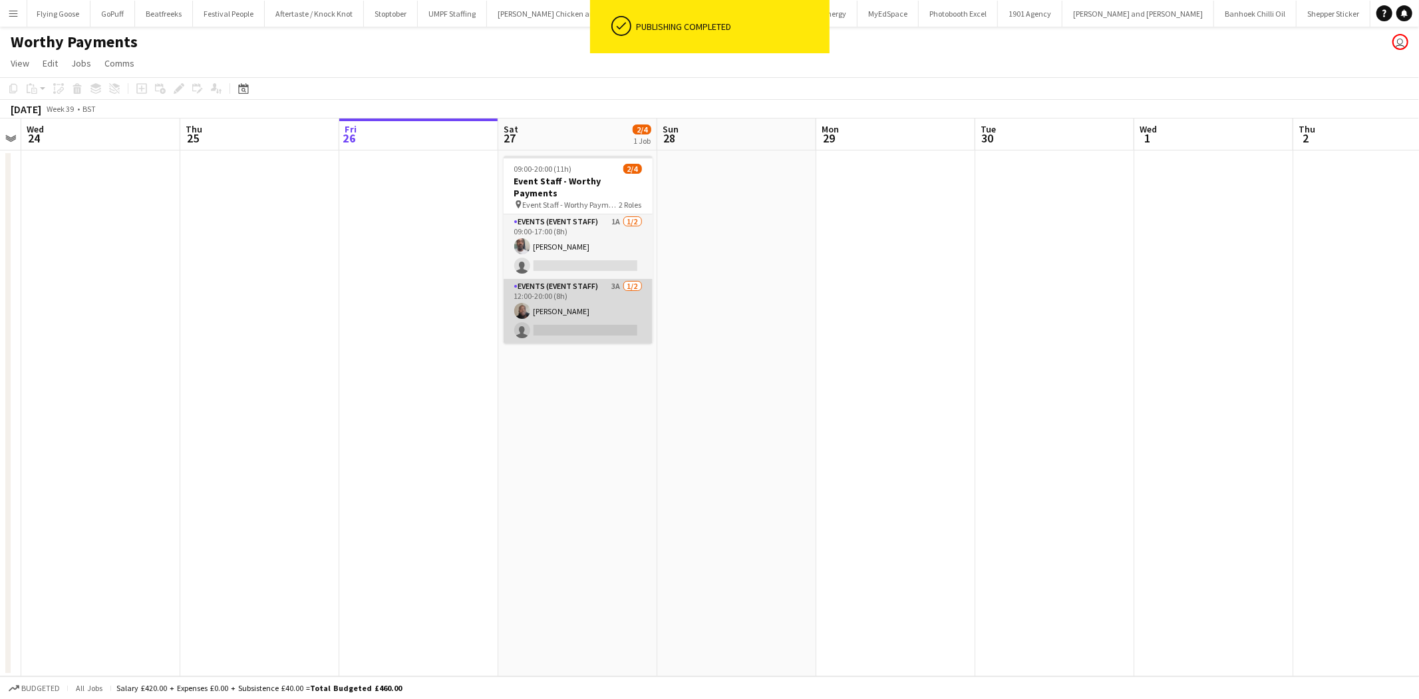
click at [613, 314] on app-card-role "Events (Event Staff) 3A [DATE] 12:00-20:00 (8h) [PERSON_NAME] single-neutral-ac…" at bounding box center [578, 311] width 149 height 65
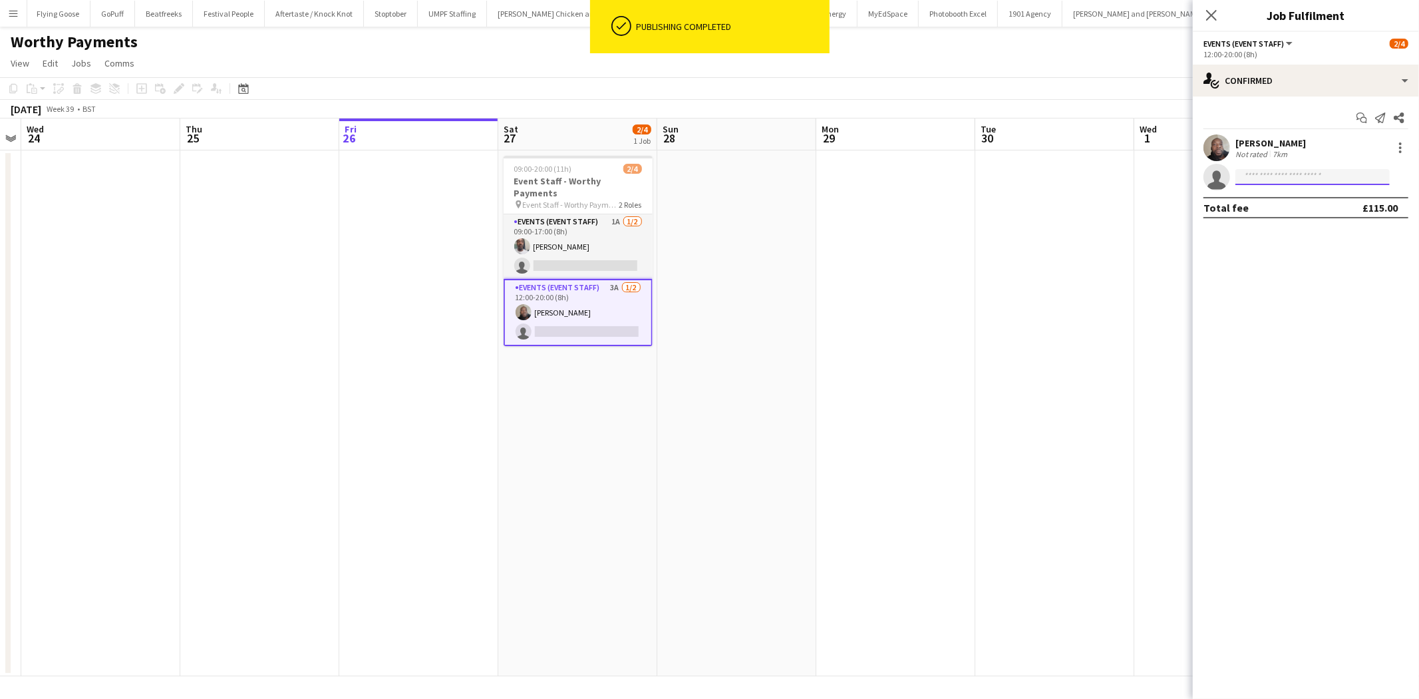
click at [1283, 175] on input at bounding box center [1313, 177] width 154 height 16
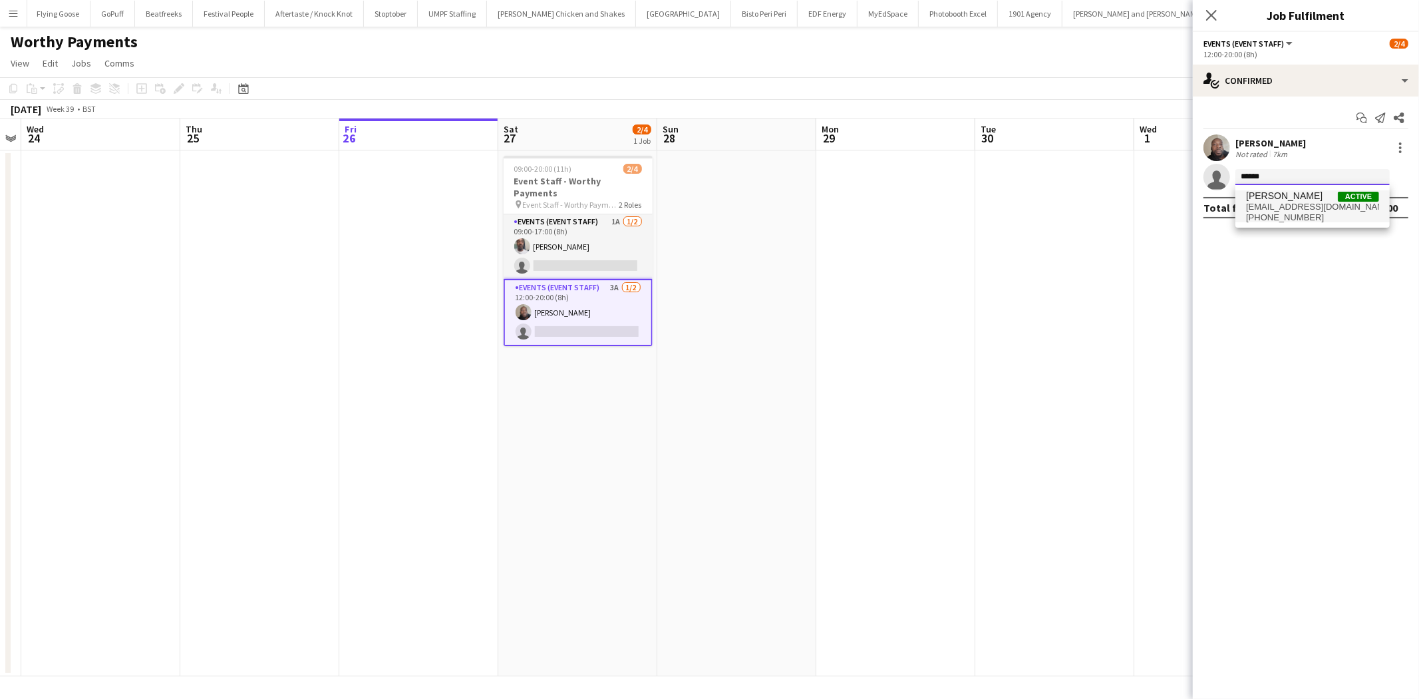
type input "******"
click at [1275, 200] on span "[PERSON_NAME]" at bounding box center [1284, 195] width 77 height 11
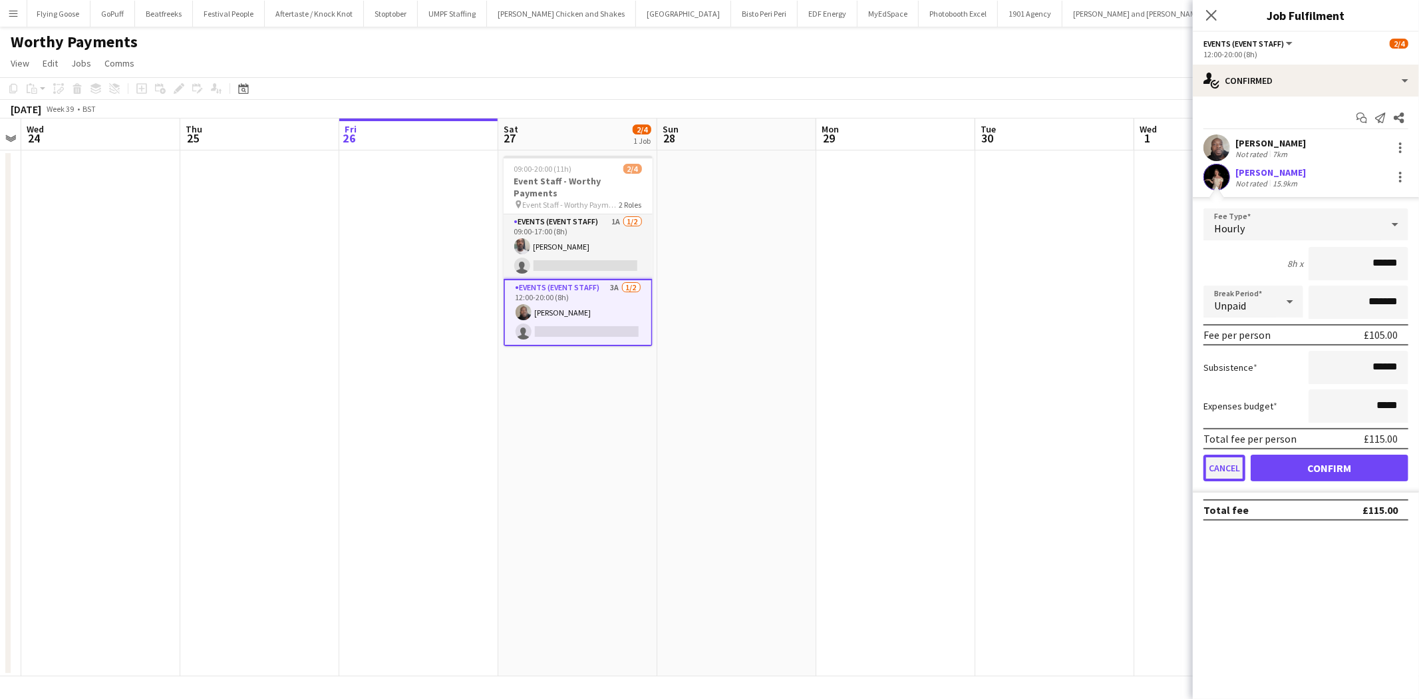
click at [1231, 468] on button "Cancel" at bounding box center [1225, 467] width 42 height 27
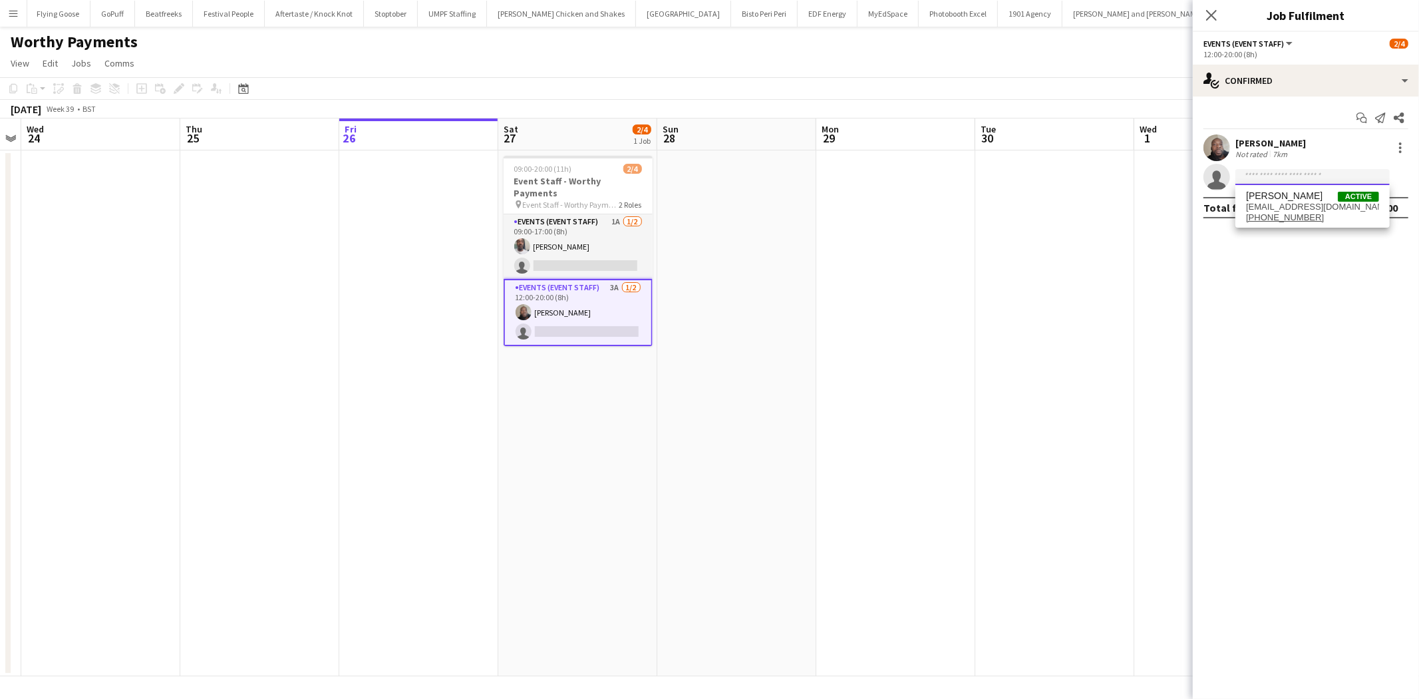
click at [1260, 180] on input at bounding box center [1313, 177] width 154 height 16
type input "******"
click at [1269, 191] on span "[PERSON_NAME]" at bounding box center [1284, 195] width 77 height 11
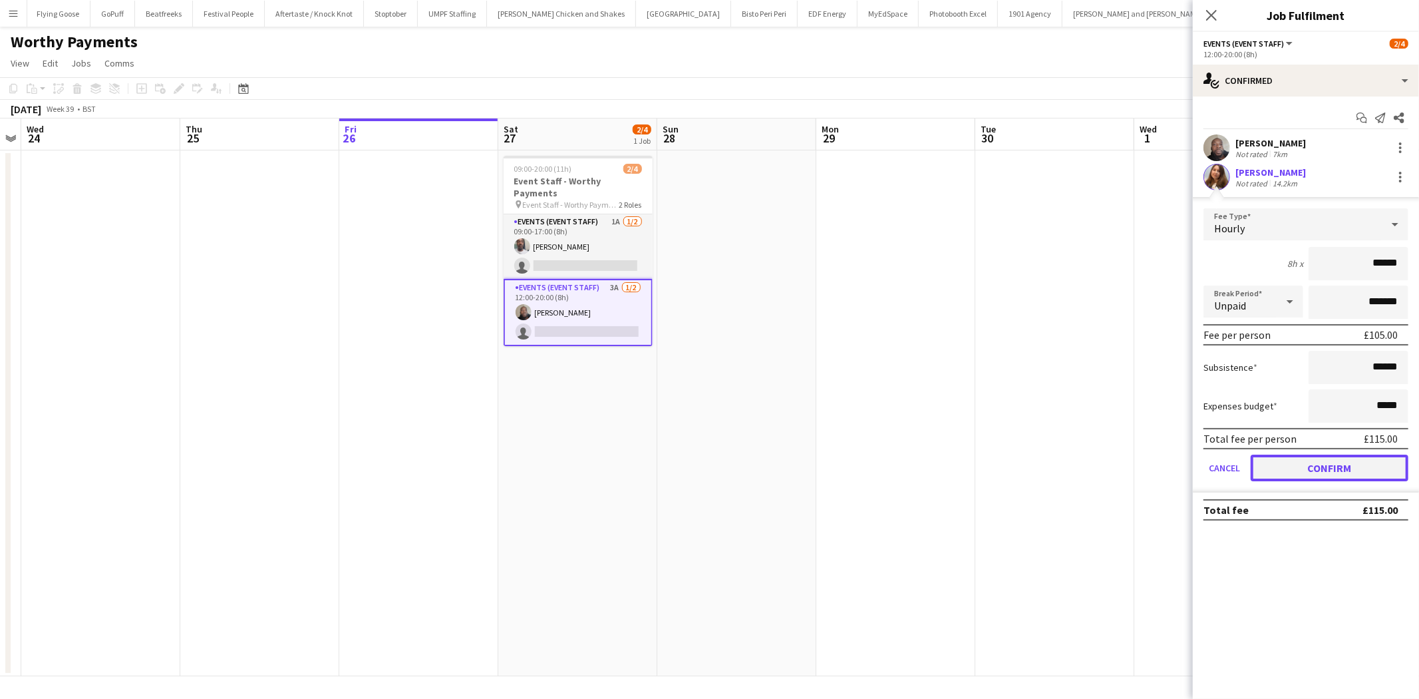
click at [1327, 463] on button "Confirm" at bounding box center [1330, 467] width 158 height 27
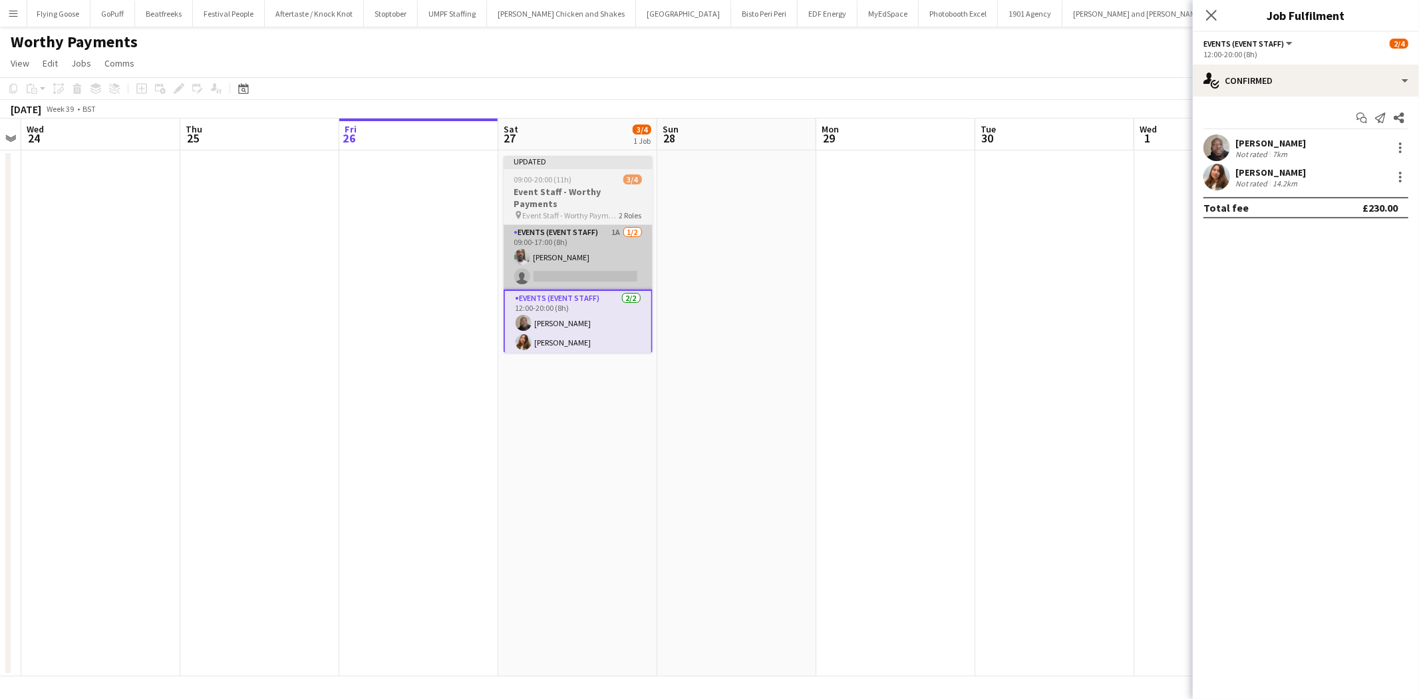
click at [582, 234] on app-card-role "Events (Event Staff) 1A [DATE] 09:00-17:00 (8h) [PERSON_NAME] single-neutral-ac…" at bounding box center [578, 257] width 149 height 65
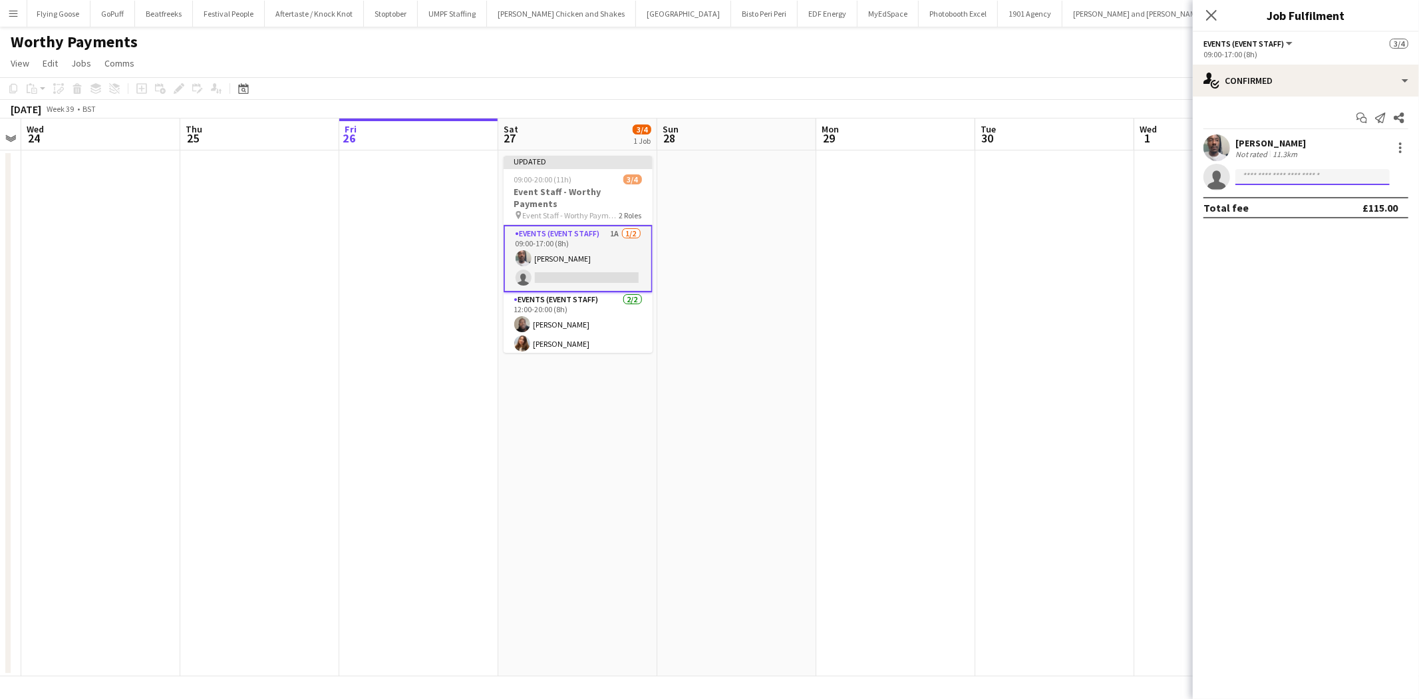
click at [1262, 178] on input at bounding box center [1313, 177] width 154 height 16
type input "*****"
click at [1271, 210] on span "[EMAIL_ADDRESS][DOMAIN_NAME]" at bounding box center [1312, 207] width 133 height 11
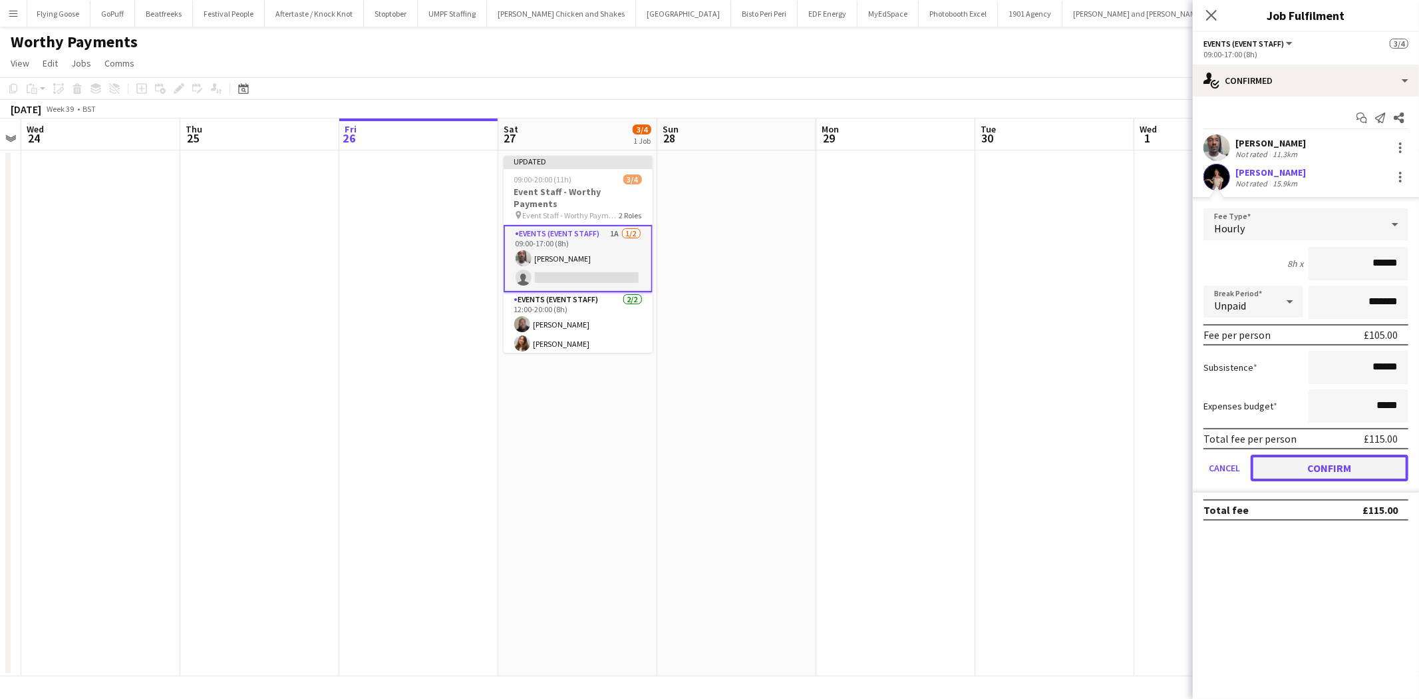
click at [1306, 462] on button "Confirm" at bounding box center [1330, 467] width 158 height 27
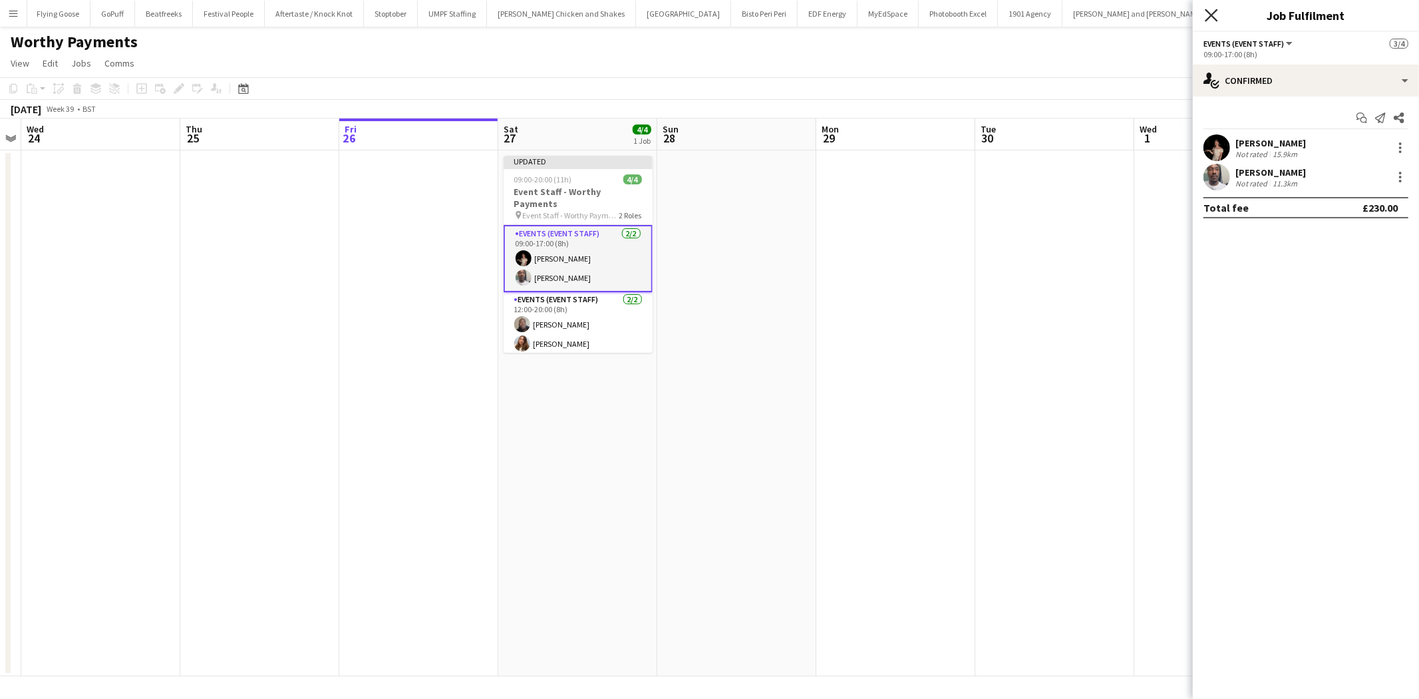
click at [1207, 11] on icon at bounding box center [1211, 15] width 13 height 13
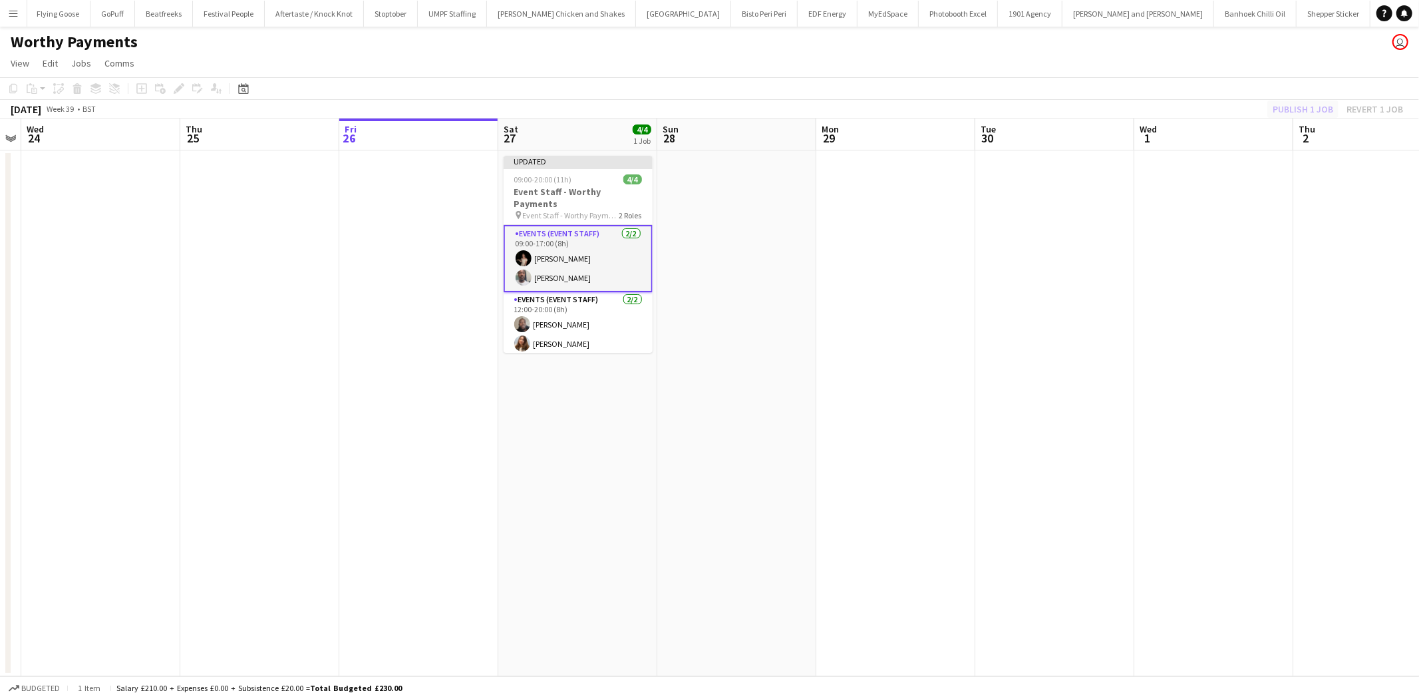
click at [1317, 115] on div "Publish 1 job Revert 1 job" at bounding box center [1338, 108] width 162 height 17
click at [1317, 109] on button "Publish 1 job" at bounding box center [1303, 108] width 71 height 17
